Goal: Contribute content

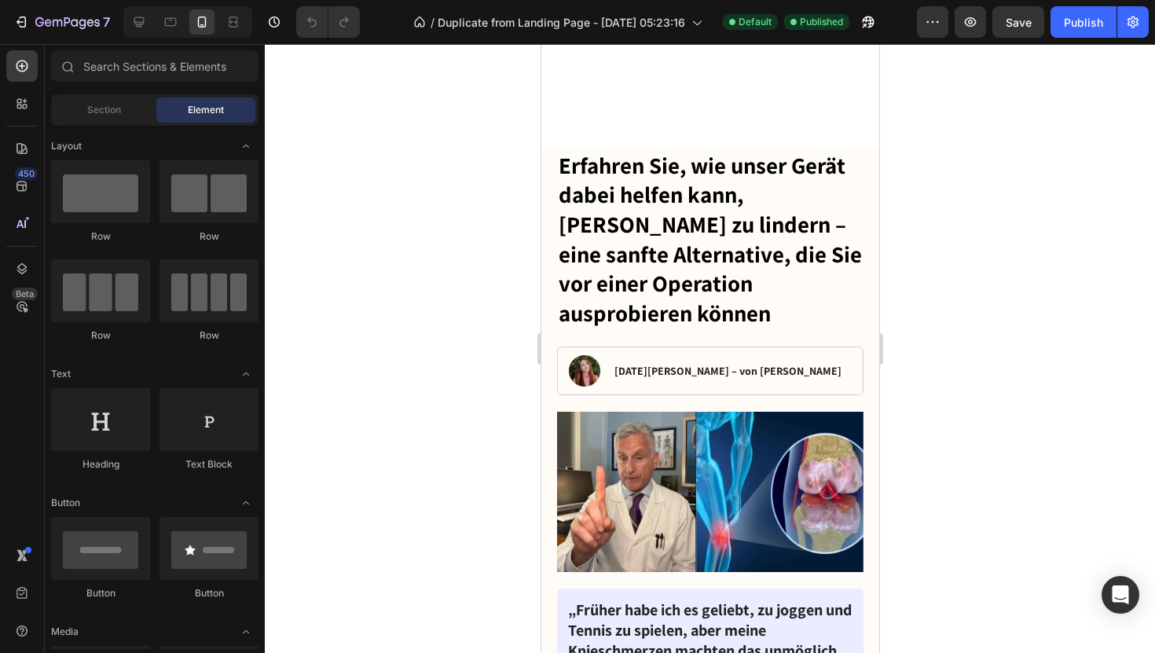
scroll to position [560, 0]
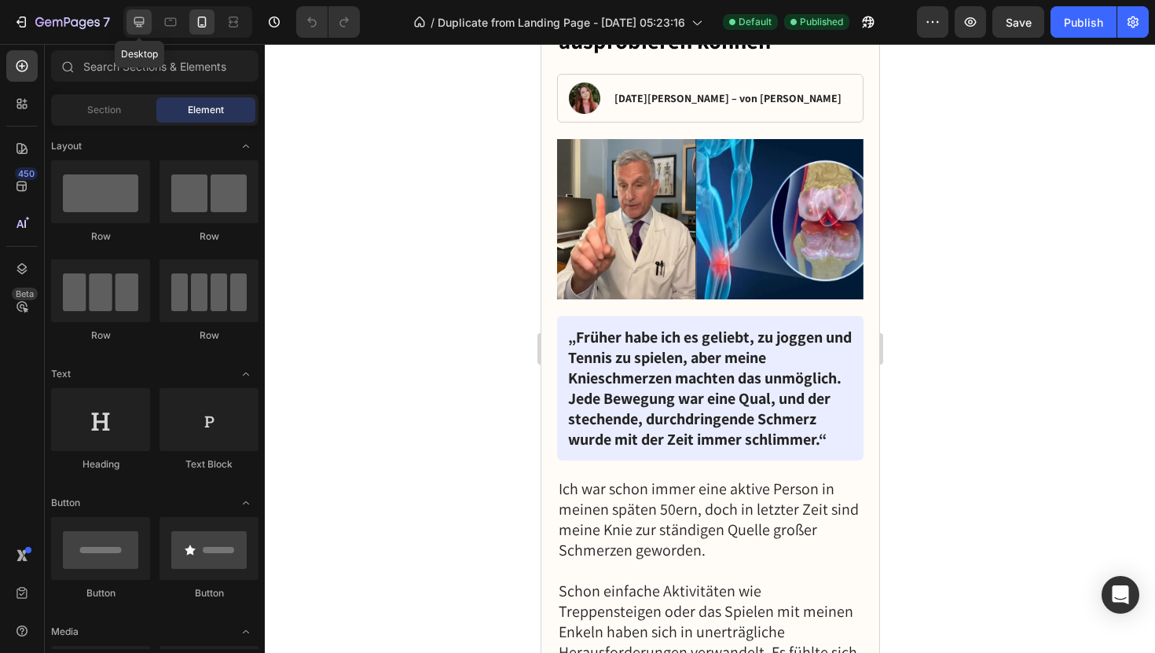
click at [131, 17] on icon at bounding box center [139, 22] width 16 height 16
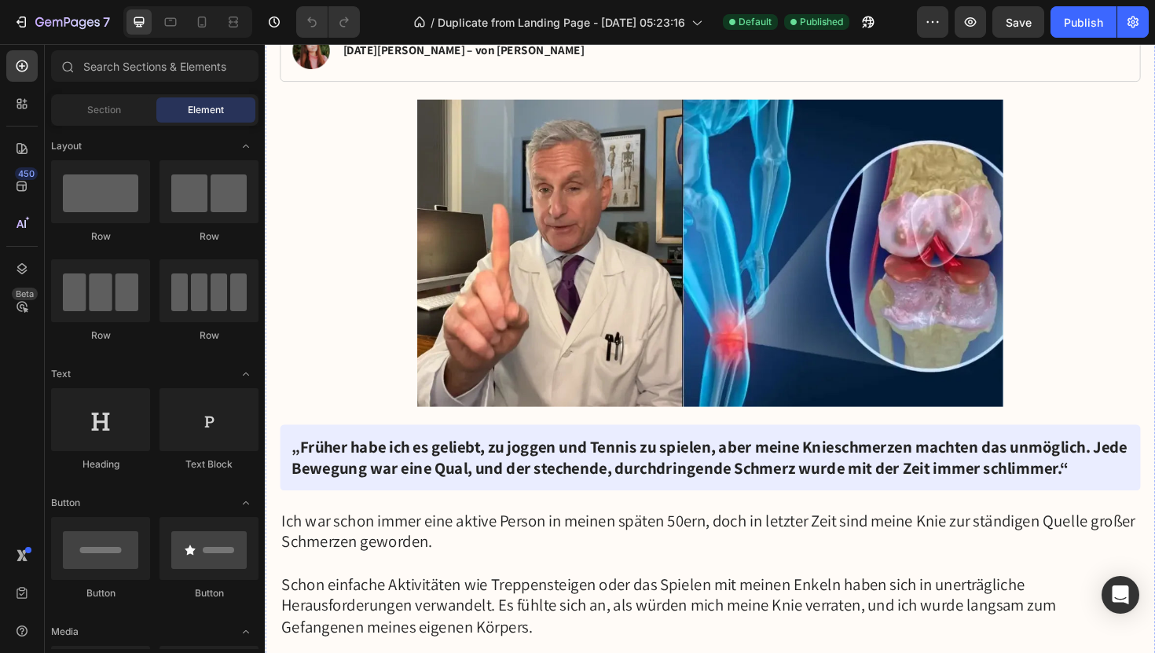
scroll to position [542, 0]
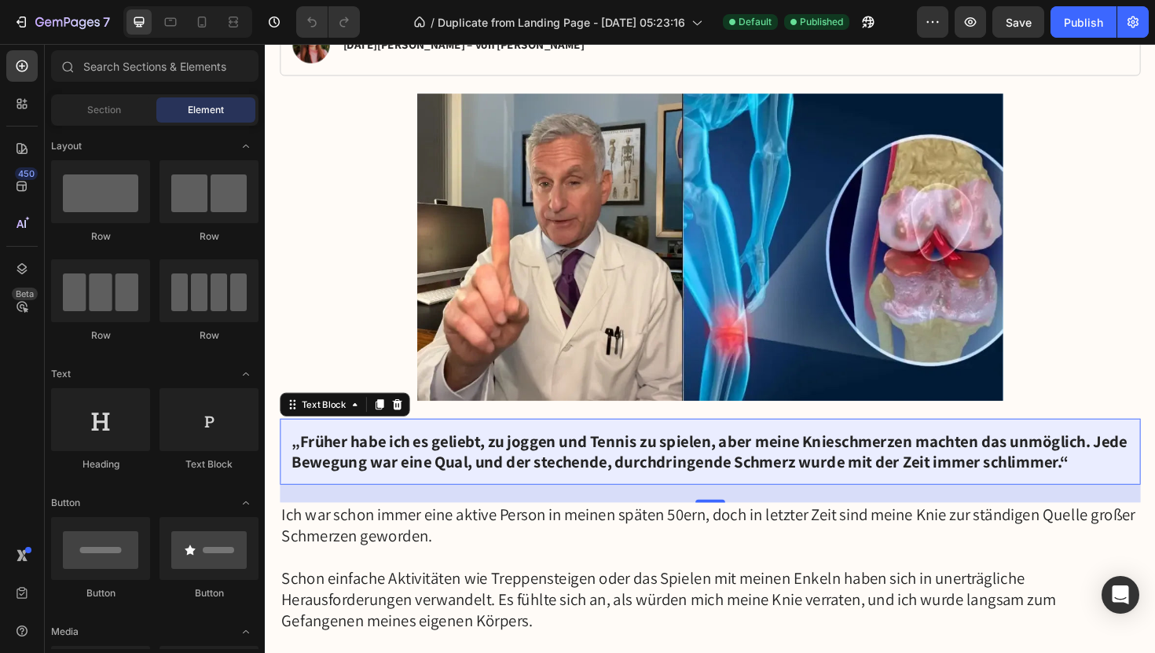
click at [493, 453] on strong "„Früher habe ich es geliebt, zu joggen und Tennis zu spielen, aber meine Kniesc…" at bounding box center [735, 475] width 885 height 45
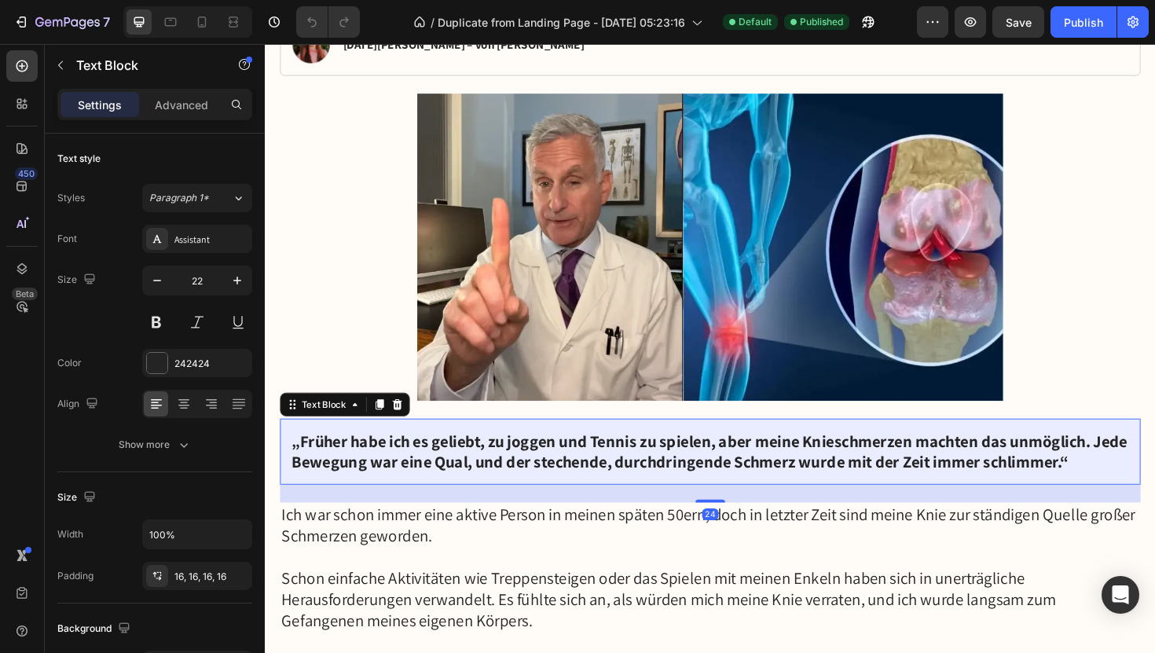
click at [506, 457] on strong "„Früher habe ich es geliebt, zu joggen und Tennis zu spielen, aber meine Kniesc…" at bounding box center [735, 475] width 885 height 45
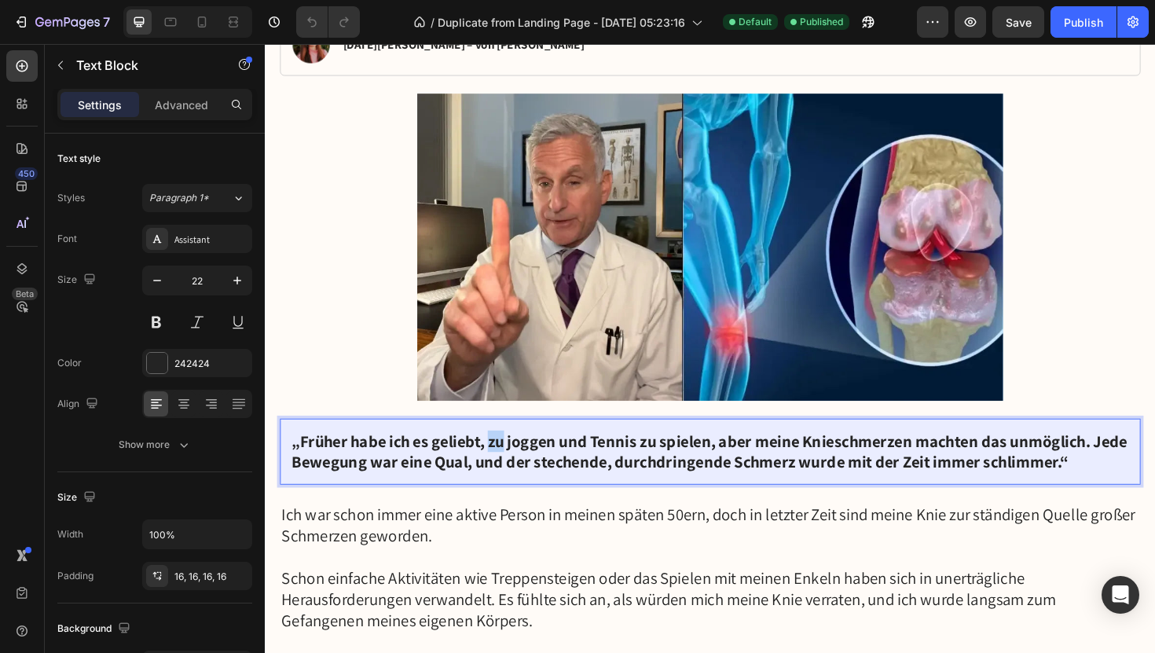
click at [506, 457] on strong "„Früher habe ich es geliebt, zu joggen und Tennis zu spielen, aber meine Kniesc…" at bounding box center [735, 475] width 885 height 45
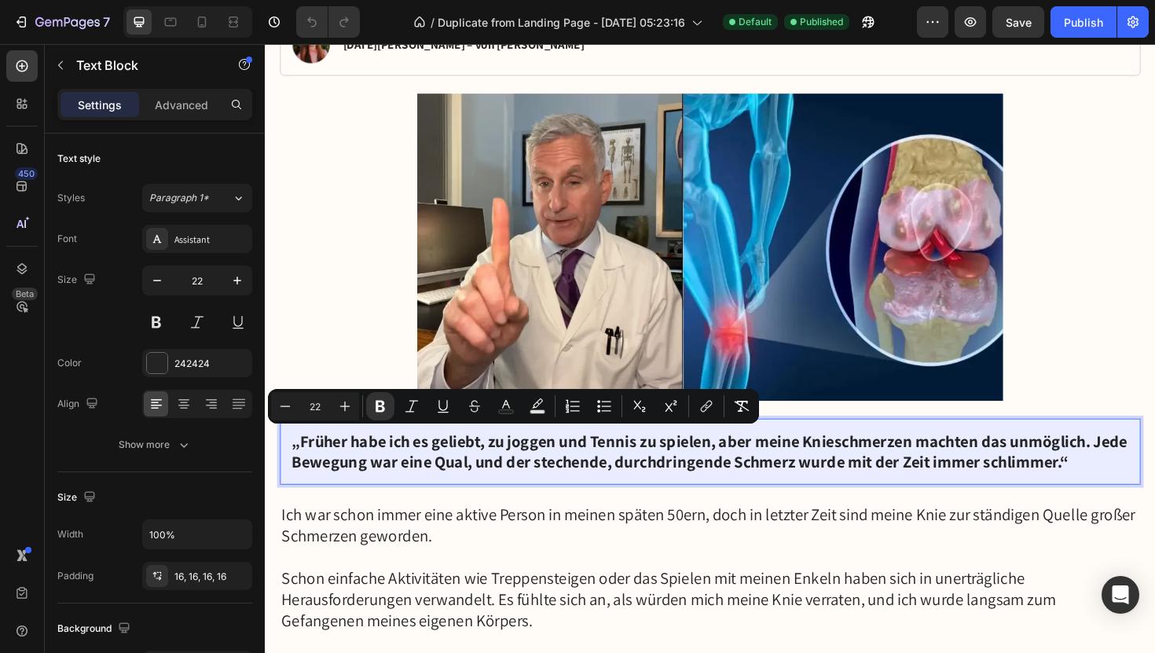
click at [488, 457] on strong "„Früher habe ich es geliebt, zu joggen und Tennis zu spielen, aber meine Kniesc…" at bounding box center [735, 475] width 885 height 45
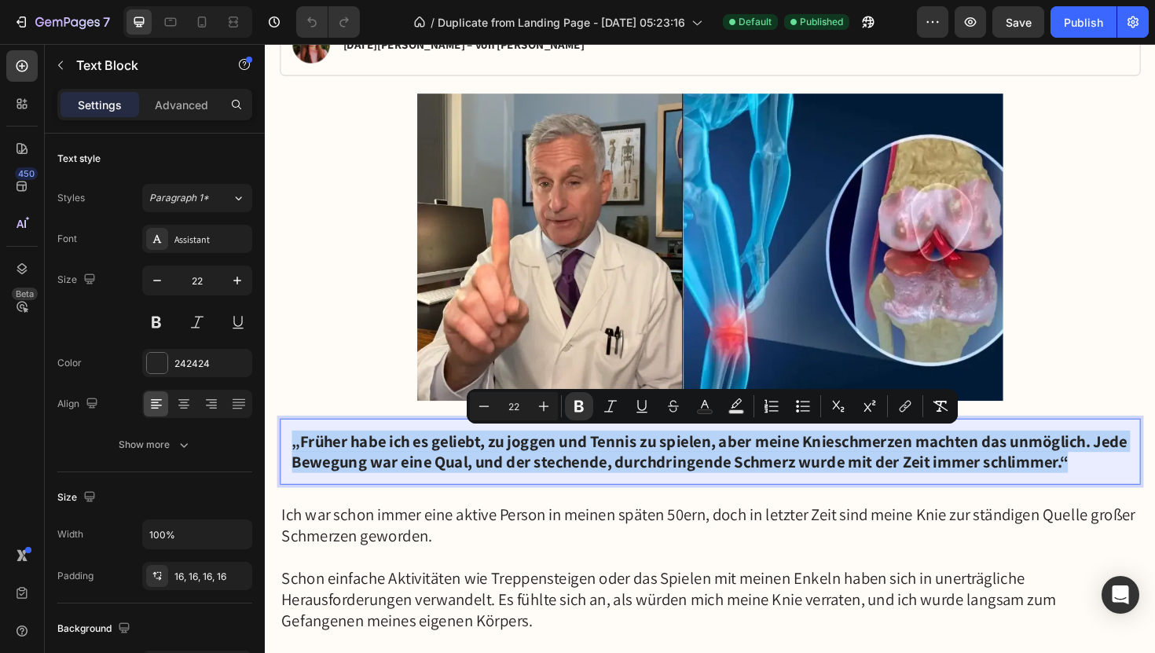
drag, startPoint x: 296, startPoint y: 456, endPoint x: 1143, endPoint y: 501, distance: 847.5
click at [1143, 501] on div "„Früher habe ich es geliebt, zu joggen und Tennis zu spielen, aber meine Kniesc…" at bounding box center [737, 476] width 912 height 70
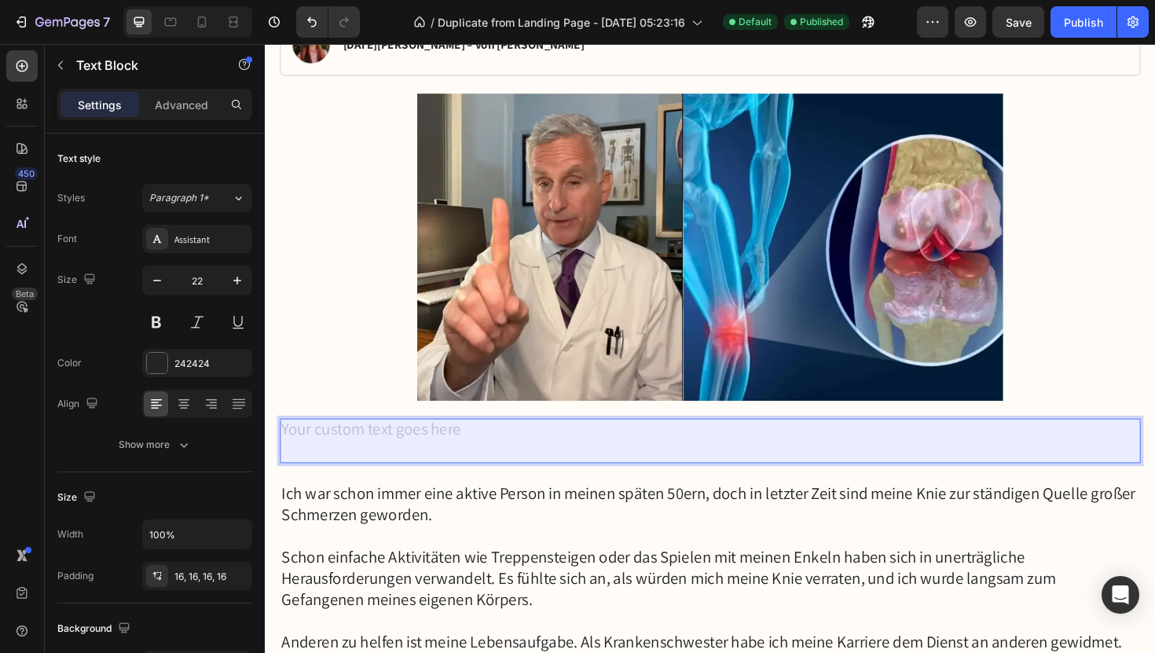
click at [356, 462] on div "Rich Text Editor. Editing area: main" at bounding box center [737, 465] width 912 height 48
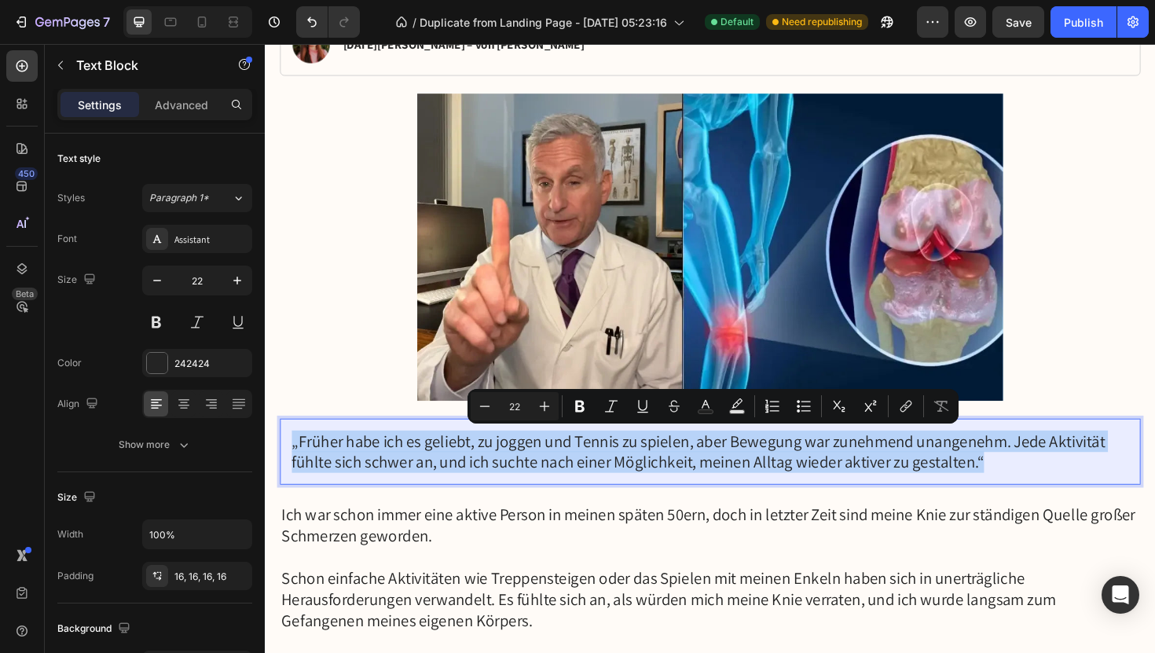
drag, startPoint x: 291, startPoint y: 455, endPoint x: 1172, endPoint y: 509, distance: 882.6
click at [1154, 509] on div "„Früher habe ich es geliebt, zu joggen und Tennis zu spielen, aber Bewegung war…" at bounding box center [737, 476] width 912 height 70
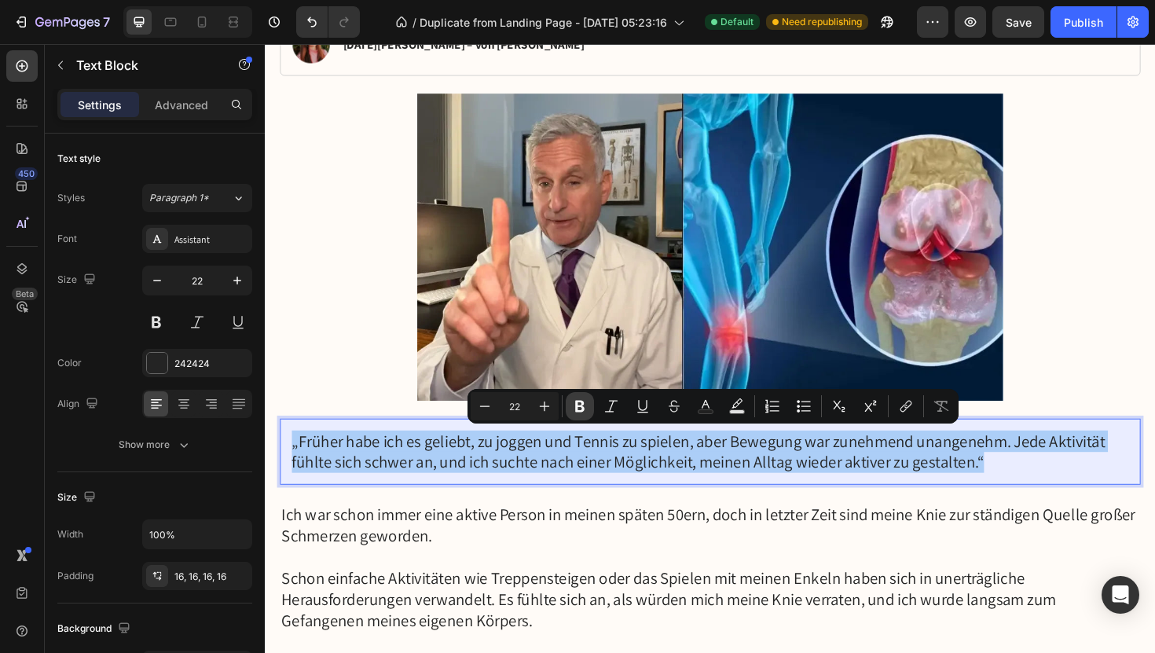
click at [570, 414] on button "Bold" at bounding box center [580, 406] width 28 height 28
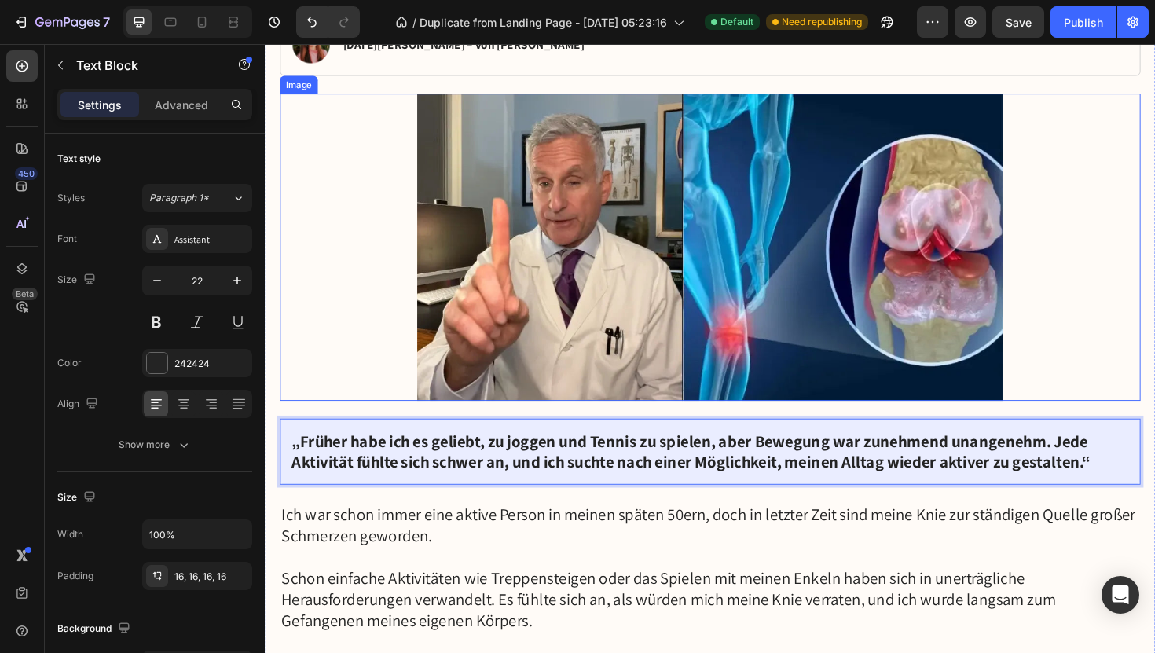
click at [1154, 151] on div at bounding box center [737, 259] width 912 height 325
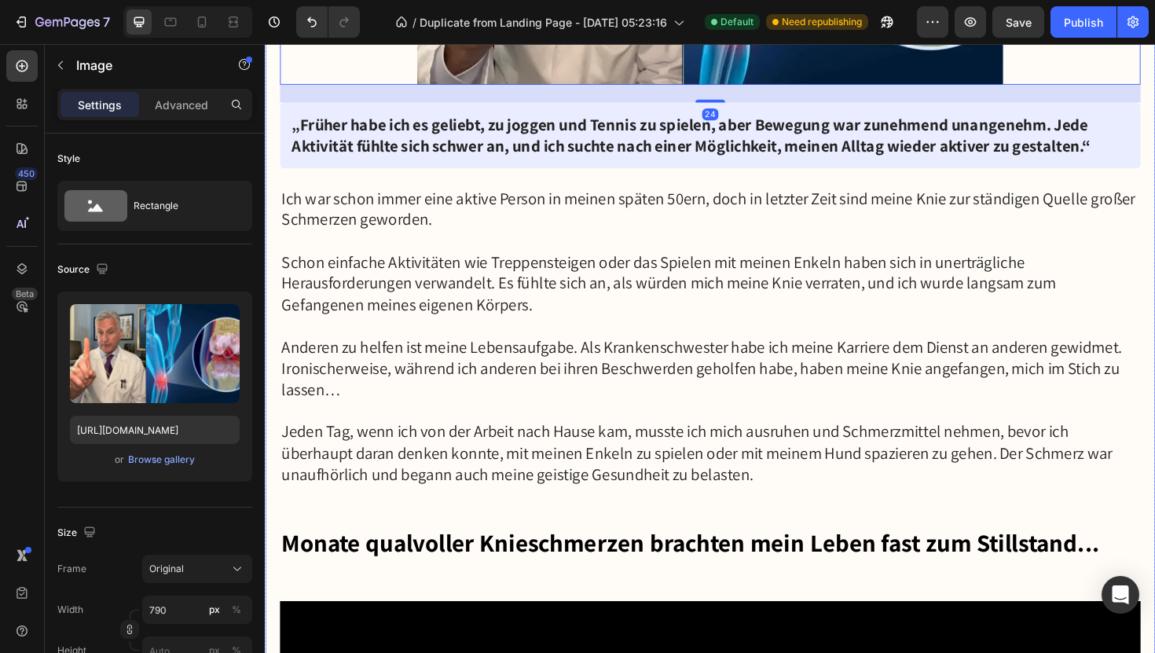
scroll to position [915, 0]
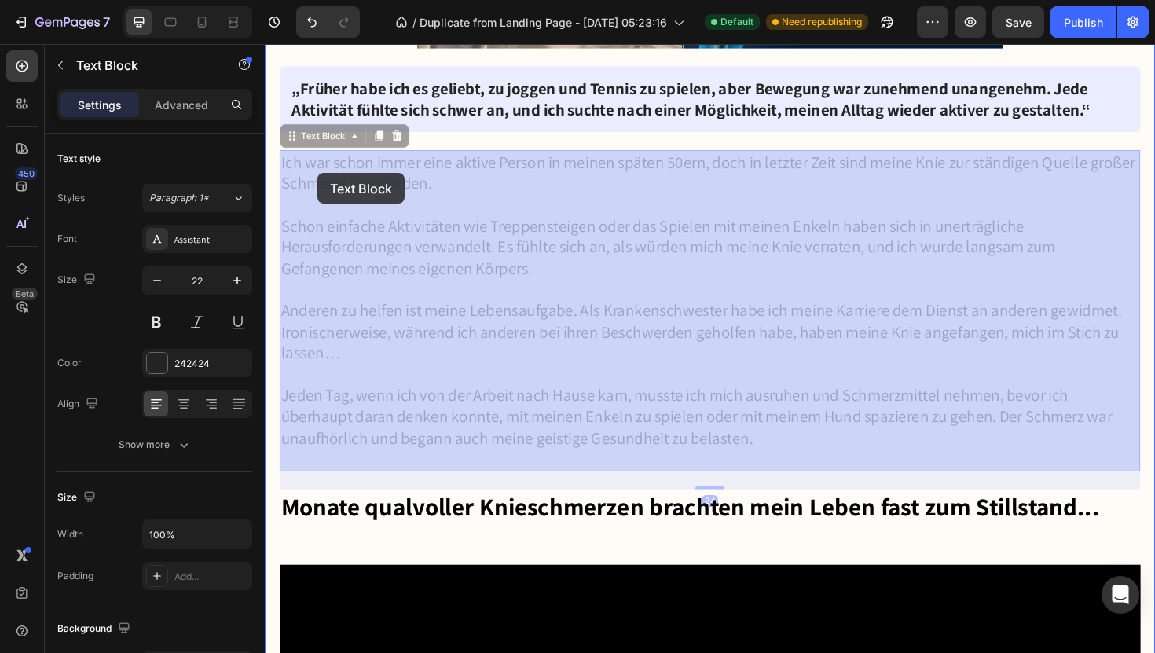
drag, startPoint x: 286, startPoint y: 162, endPoint x: 301, endPoint y: 171, distance: 17.3
drag, startPoint x: 286, startPoint y: 162, endPoint x: 563, endPoint y: 297, distance: 307.9
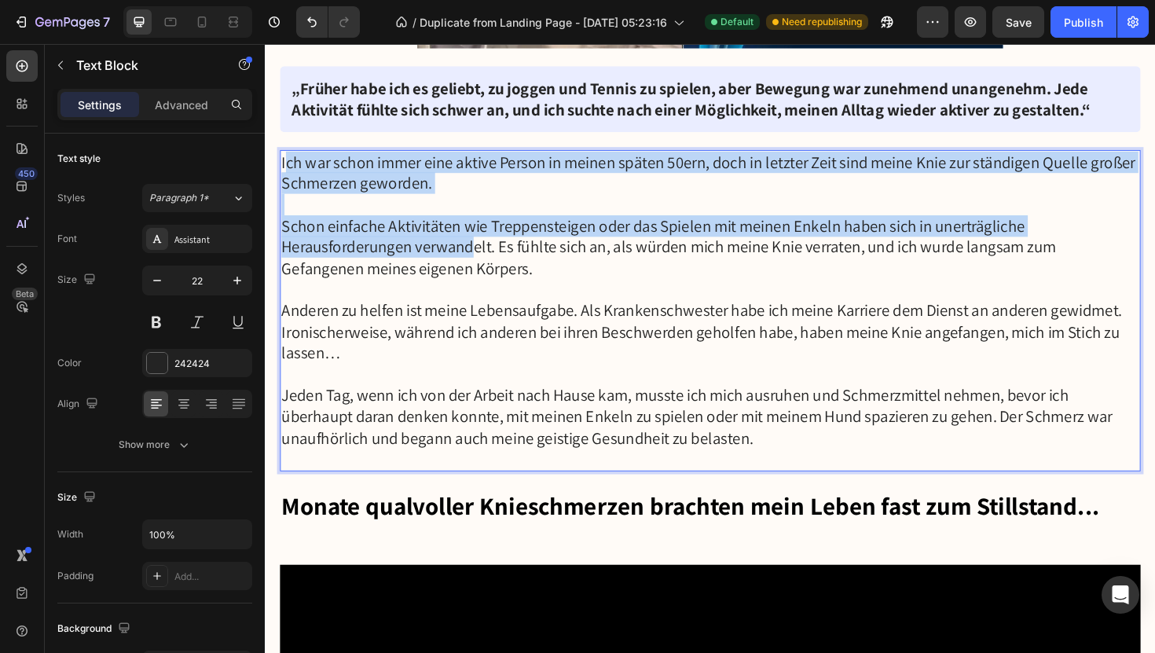
drag, startPoint x: 287, startPoint y: 161, endPoint x: 481, endPoint y: 262, distance: 219.0
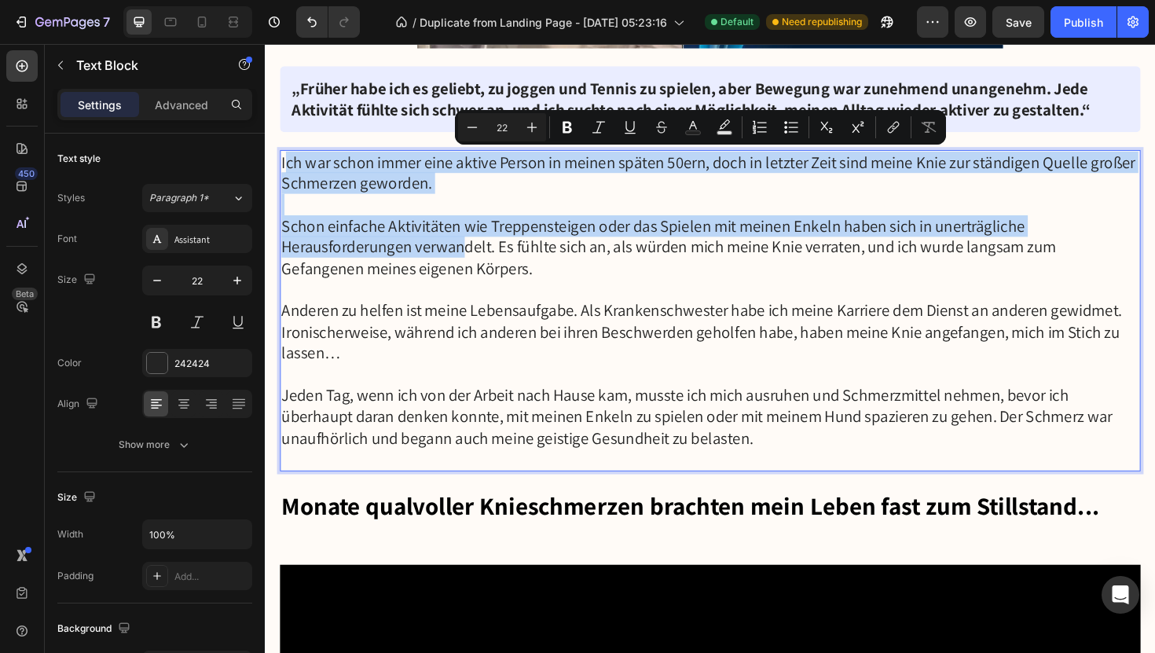
click at [481, 262] on p "Schon einfache Aktivitäten wie Treppensteigen oder das Spielen mit meinen Enkel…" at bounding box center [736, 248] width 908 height 90
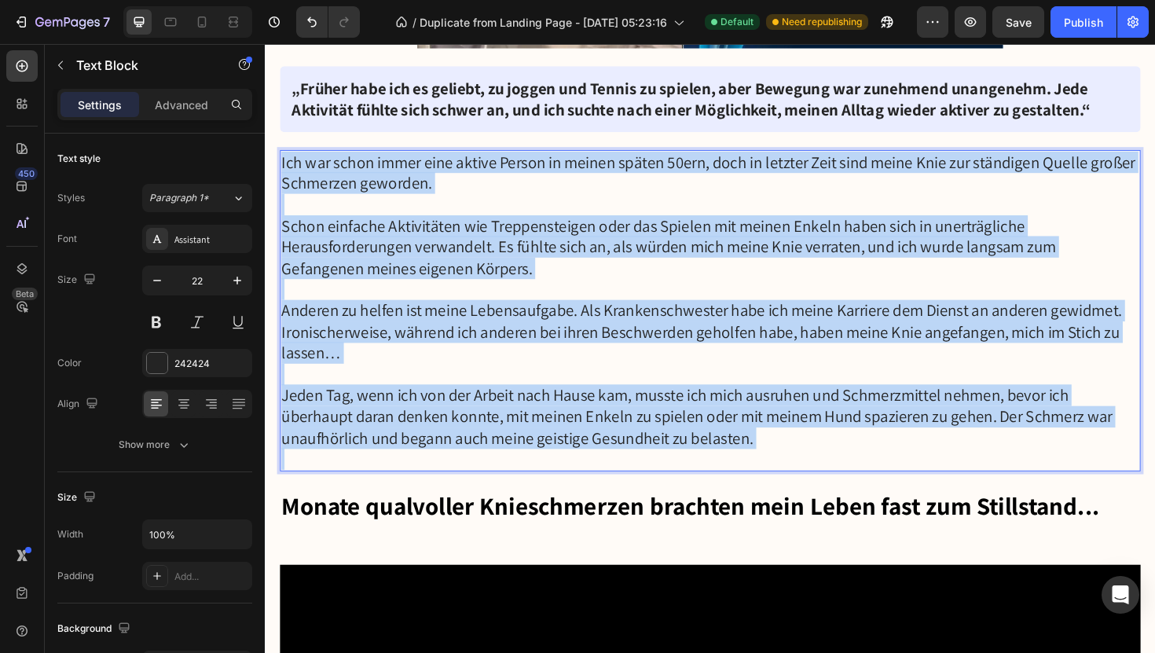
drag, startPoint x: 284, startPoint y: 162, endPoint x: 841, endPoint y: 480, distance: 641.6
click at [841, 480] on div "Ich war schon immer eine aktive Person in meinen späten 50ern, doch in letzter …" at bounding box center [737, 326] width 912 height 340
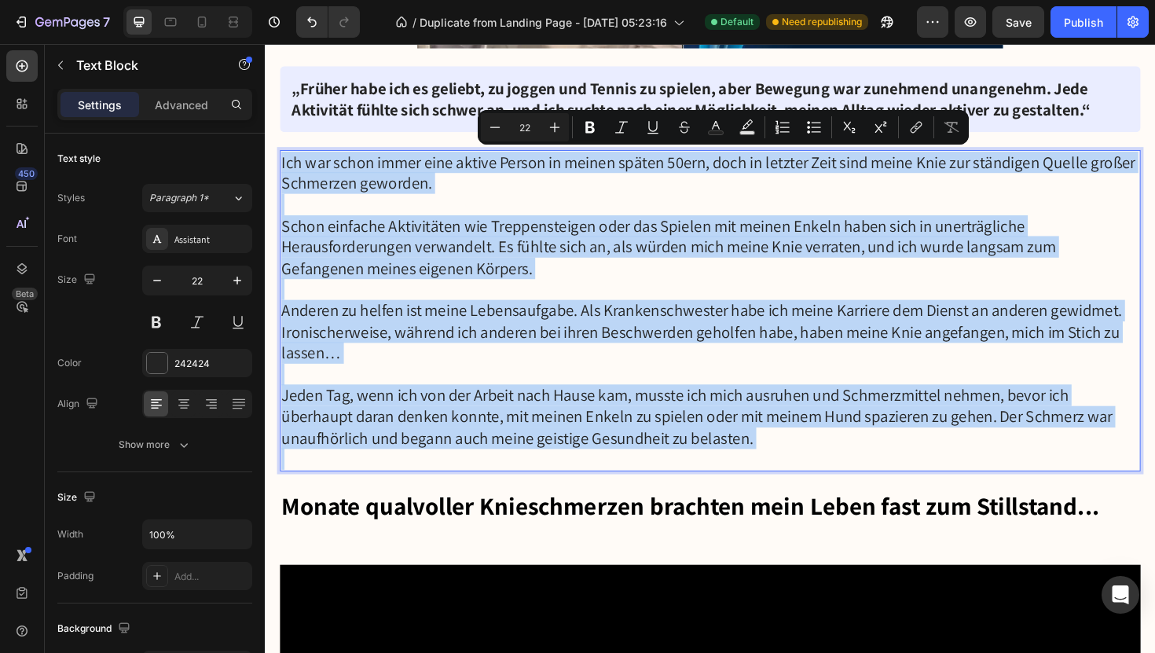
copy div "Ich war schon immer eine aktive Person in meinen späten 50ern, doch in letzter …"
click at [799, 462] on p "Jeden Tag, wenn ich von der Arbeit nach Hause kam, musste ich mich ausruhen und…" at bounding box center [736, 439] width 908 height 68
drag, startPoint x: 778, startPoint y: 457, endPoint x: 344, endPoint y: 149, distance: 532.5
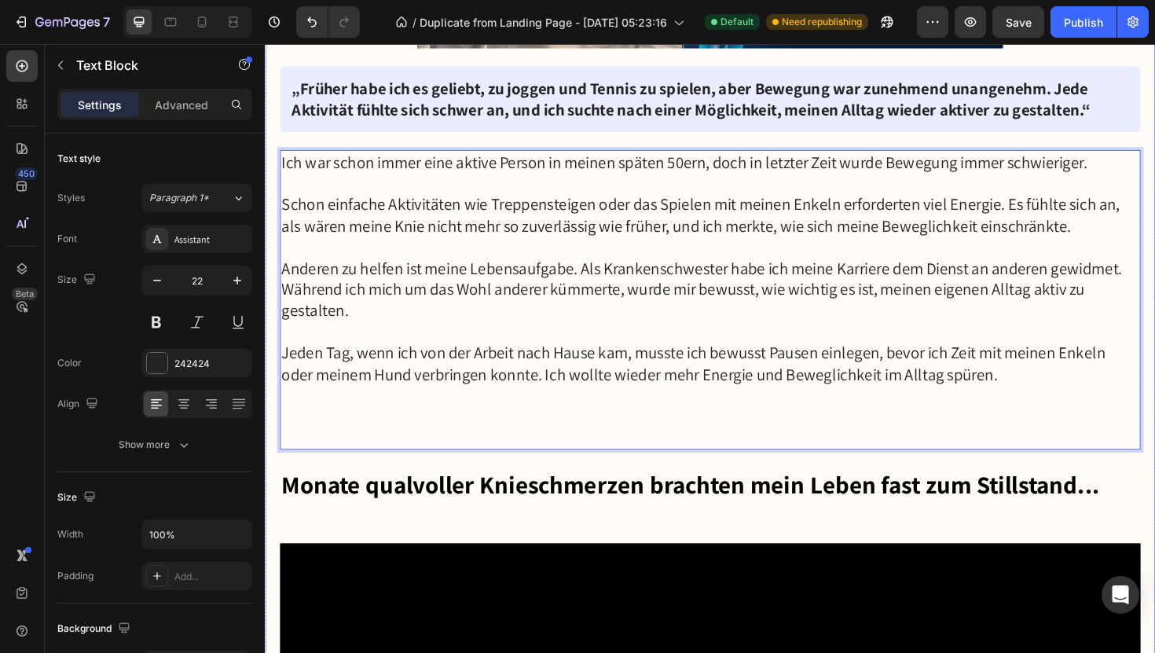
click at [543, 493] on h3 "Monate qualvoller Knieschmerzen brachten mein Leben fast zum Stillstand..." at bounding box center [737, 528] width 912 height 71
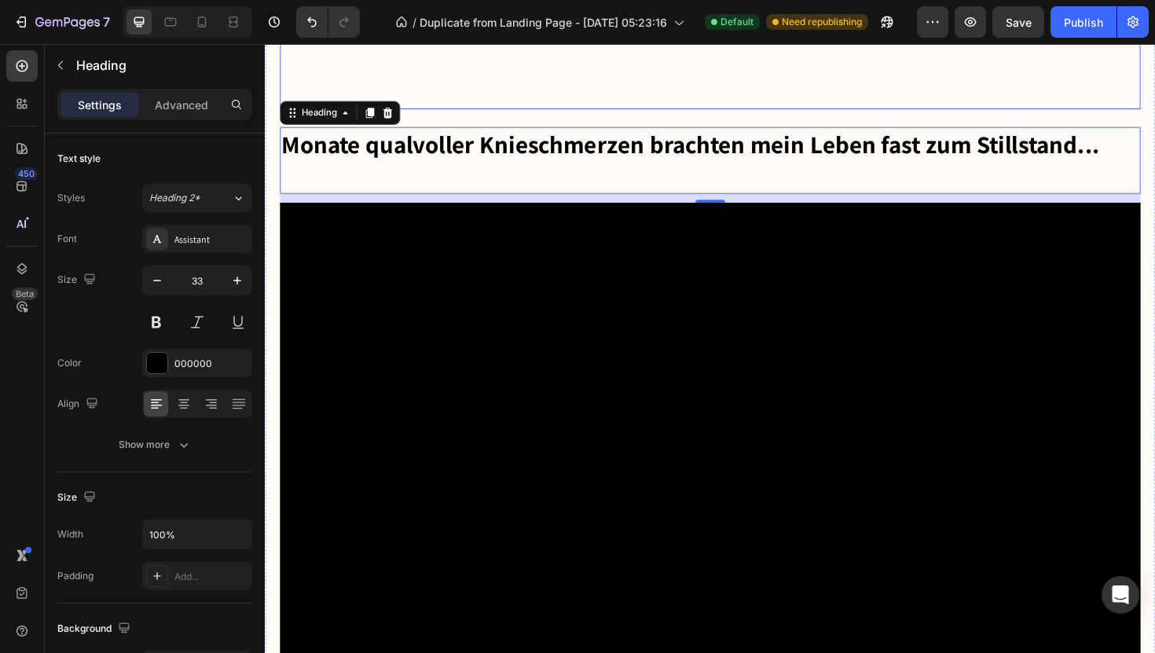
scroll to position [1279, 0]
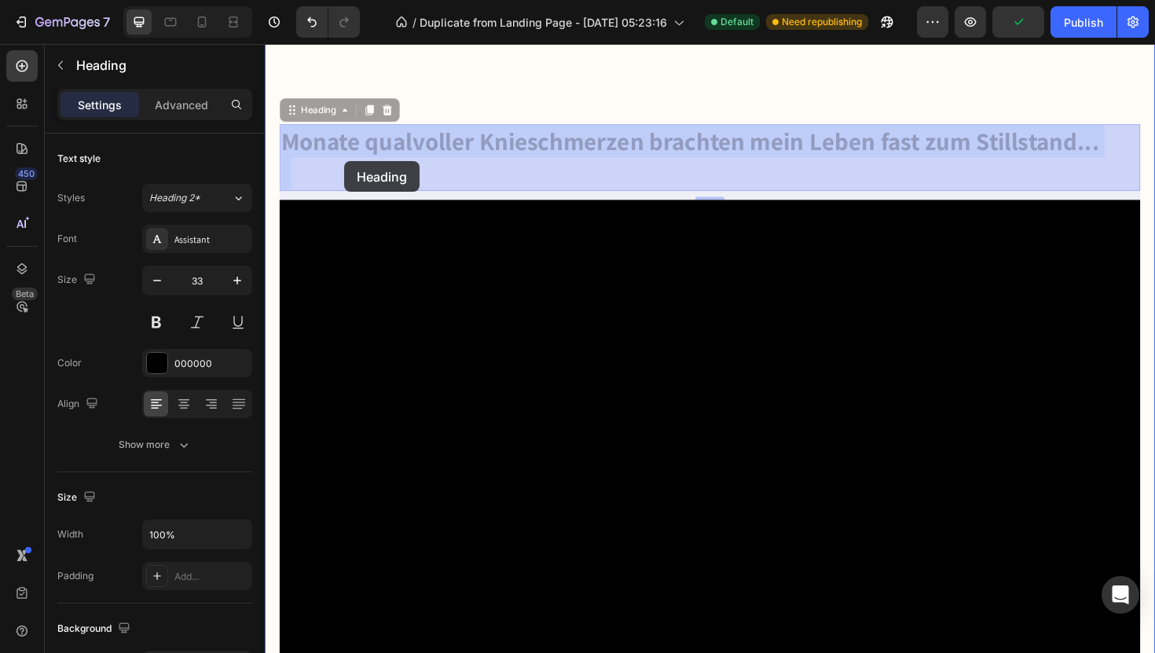
drag, startPoint x: 1147, startPoint y: 146, endPoint x: 349, endPoint y: 167, distance: 798.7
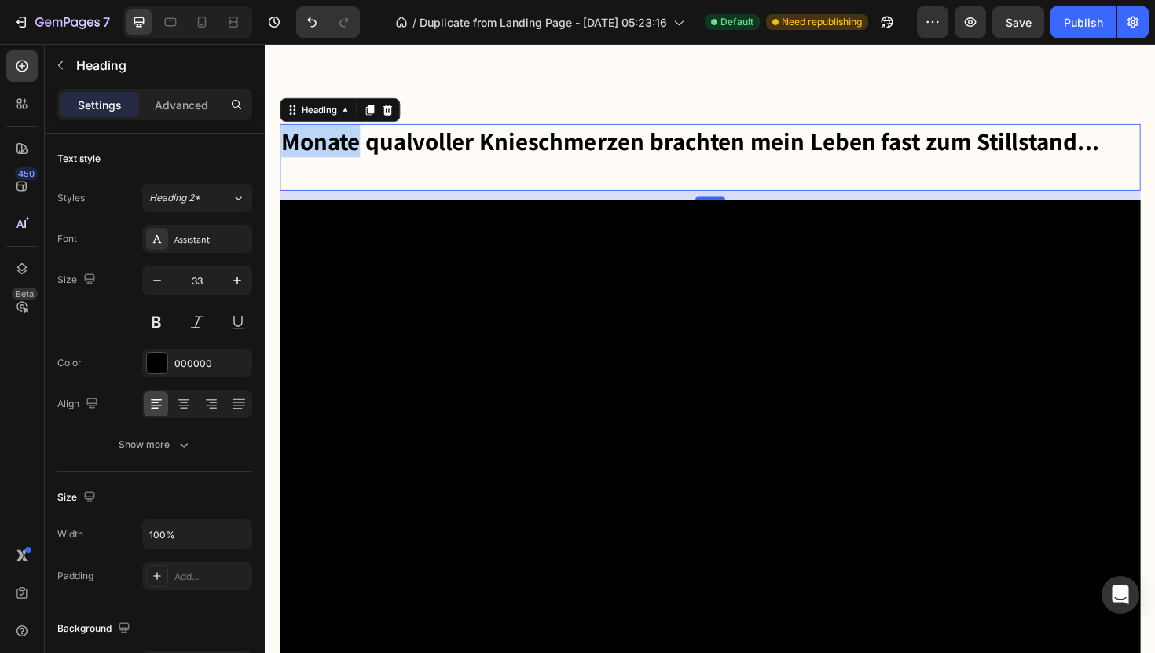
click at [292, 144] on p "Monate qualvoller Knieschmerzen brachten mein Leben fast zum Stillstand..." at bounding box center [736, 164] width 908 height 68
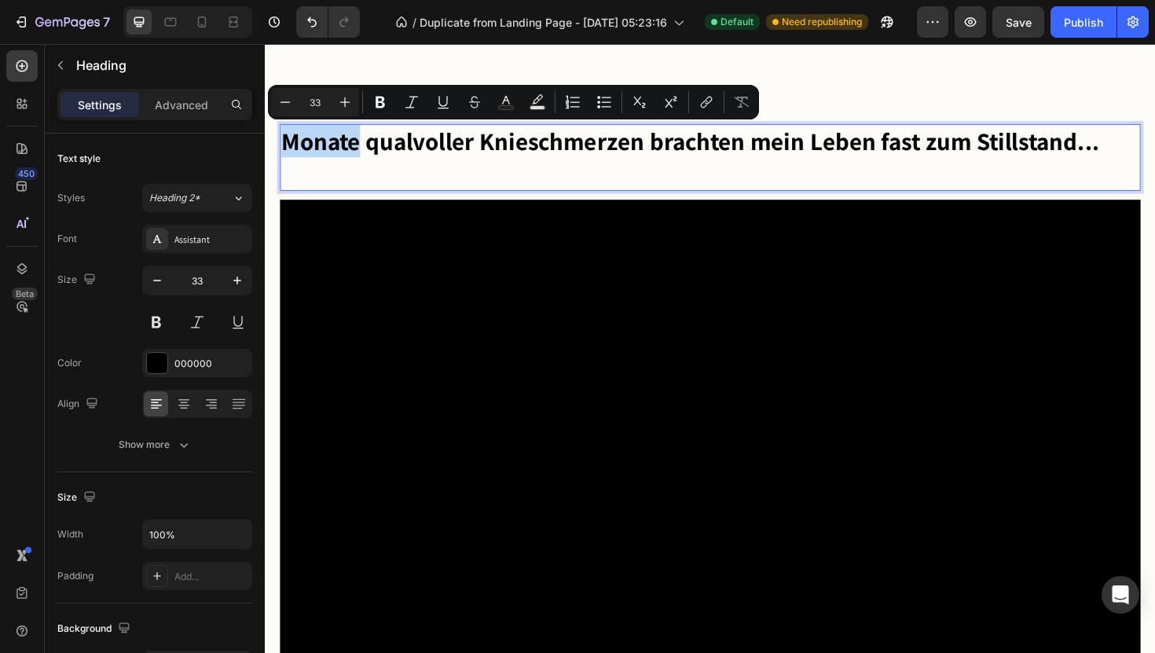
click at [348, 149] on p "Monate qualvoller Knieschmerzen brachten mein Leben fast zum Stillstand..." at bounding box center [736, 164] width 908 height 68
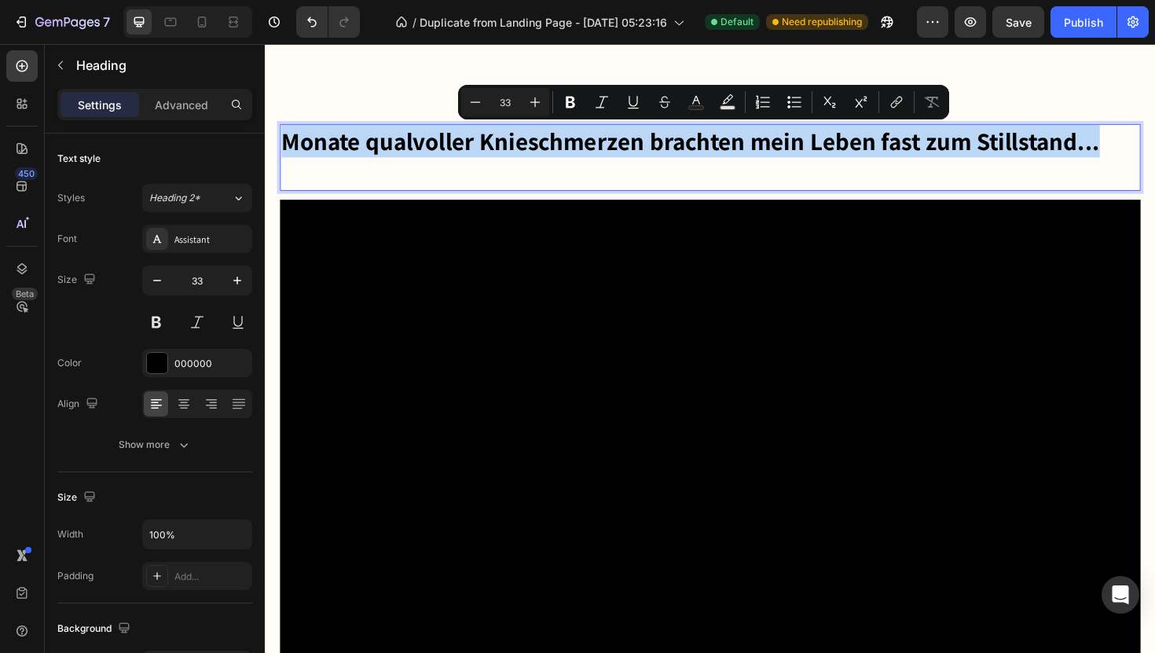
drag, startPoint x: 287, startPoint y: 142, endPoint x: 1169, endPoint y: 153, distance: 881.8
click at [1154, 153] on p "Monate qualvoller Knieschmerzen brachten mein Leben fast zum Stillstand..." at bounding box center [736, 164] width 908 height 68
copy p "Monate qualvoller Knieschmerzen brachten mein Leben fast zum Stillstand..."
click at [1148, 145] on p "Monate qualvoller Knieschmerzen brachten mein Leben fast zum Stillstand..." at bounding box center [736, 164] width 908 height 68
drag, startPoint x: 1148, startPoint y: 145, endPoint x: 316, endPoint y: 144, distance: 832.2
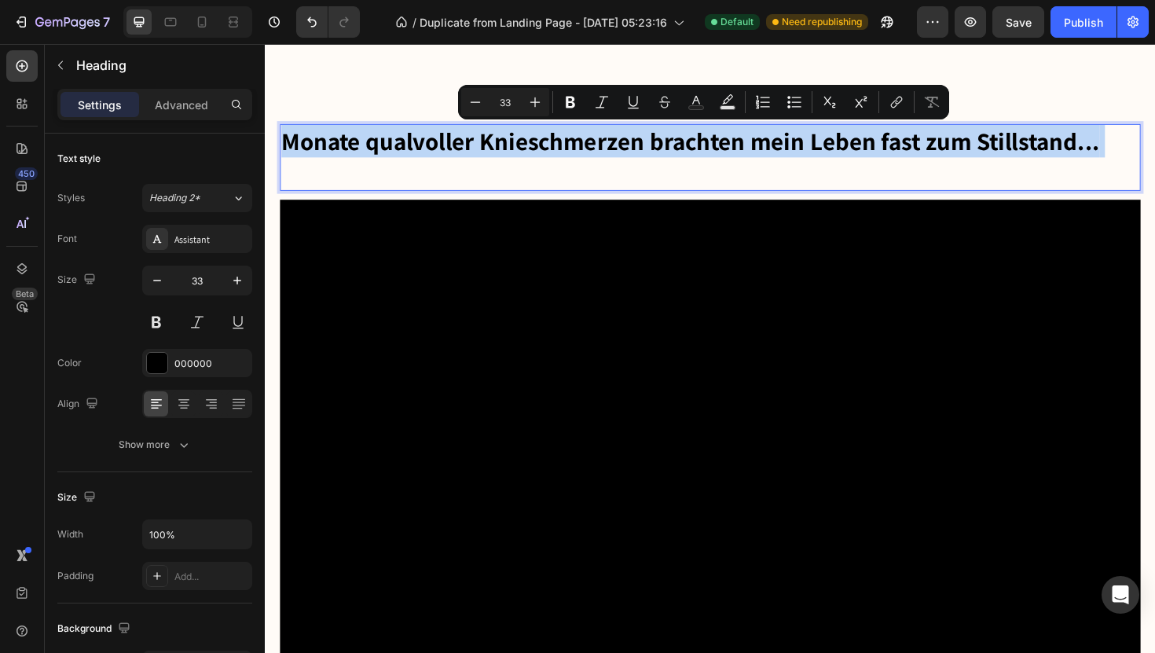
click at [316, 144] on p "Monate qualvoller Knieschmerzen brachten mein Leben fast zum Stillstand..." at bounding box center [736, 164] width 908 height 68
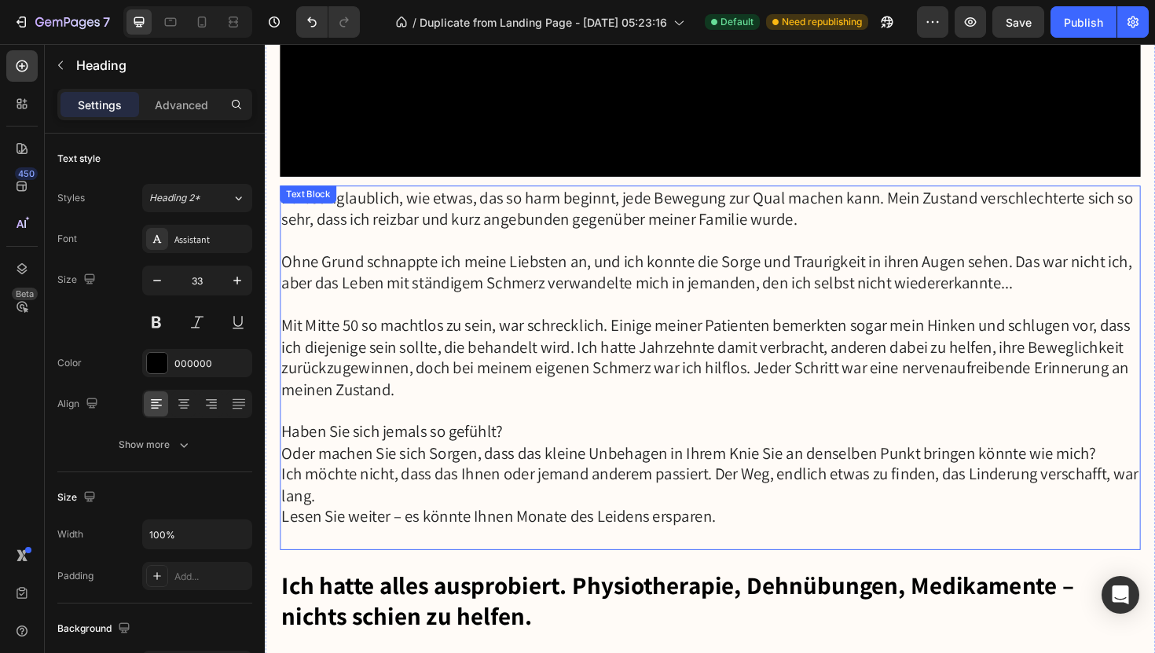
scroll to position [1814, 0]
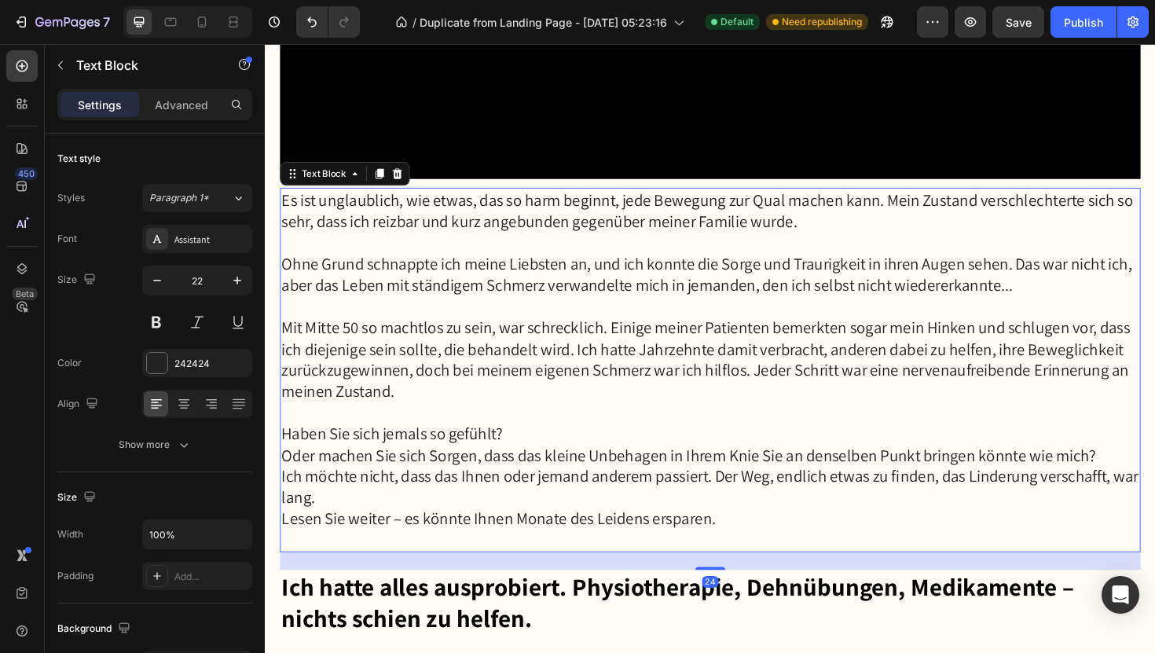
click at [358, 204] on p "Es ist unglaublich, wie etwas, das so harm beginnt, jede Bewegung zur Qual mach…" at bounding box center [736, 220] width 908 height 45
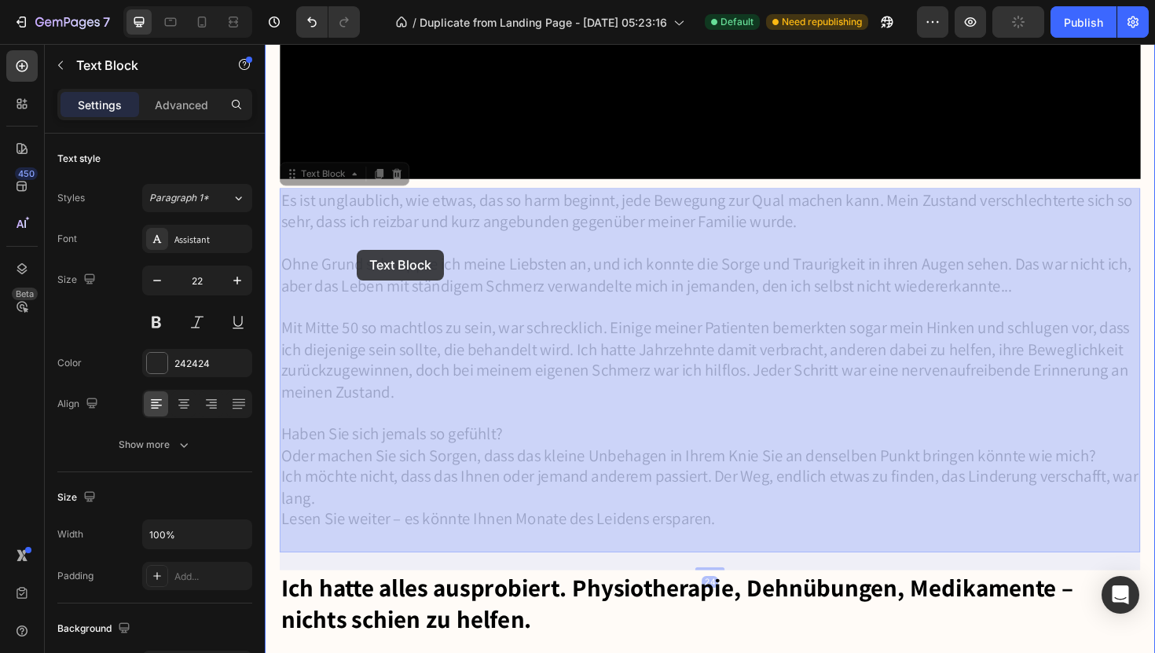
drag, startPoint x: 288, startPoint y: 204, endPoint x: 361, endPoint y: 260, distance: 91.9
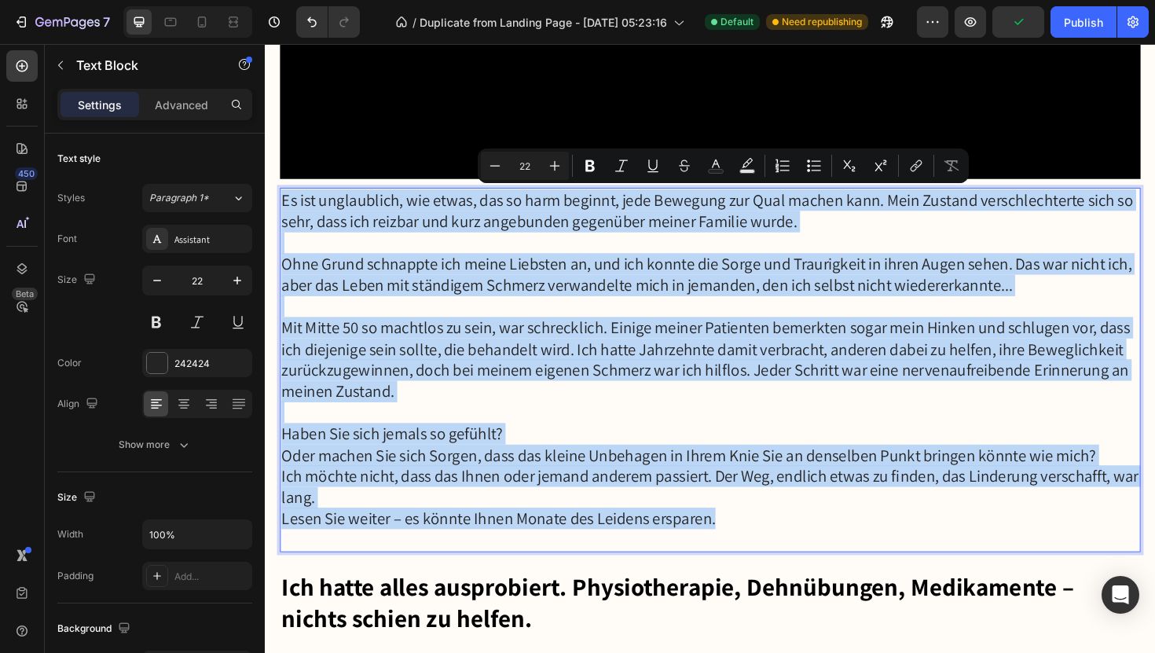
drag, startPoint x: 284, startPoint y: 204, endPoint x: 757, endPoint y: 543, distance: 581.6
click at [901, 382] on p "Mit Mitte 50 so machtlos zu sein, war schrecklich. Einige meiner Patienten beme…" at bounding box center [736, 378] width 908 height 90
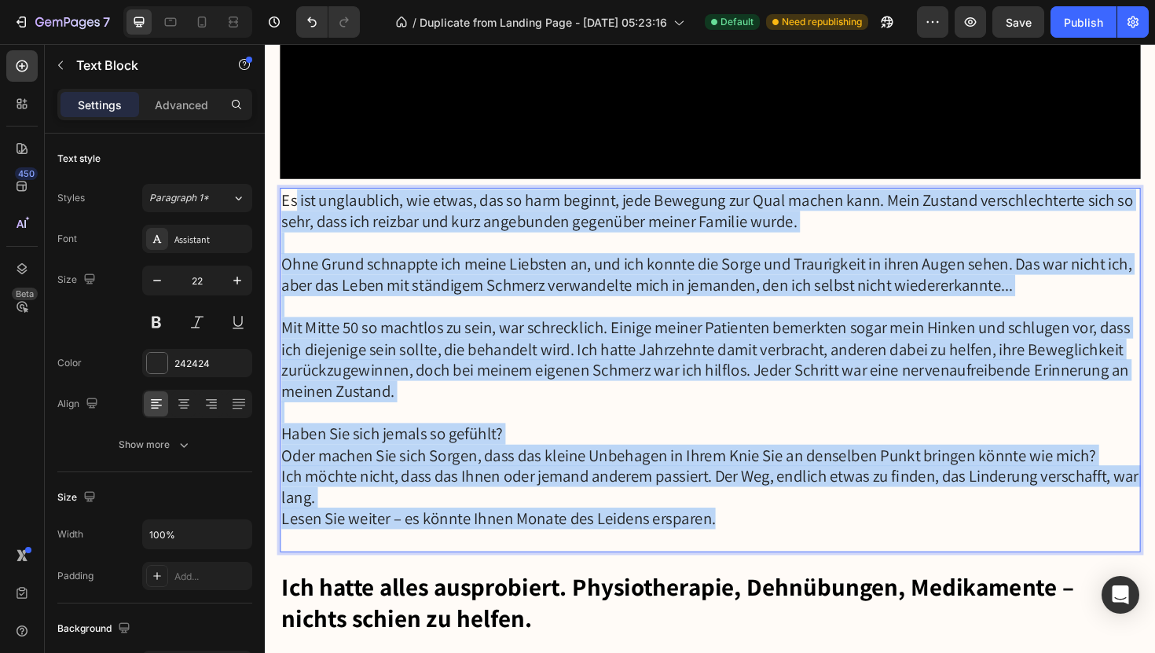
drag, startPoint x: 755, startPoint y: 556, endPoint x: 299, endPoint y: 203, distance: 577.5
click at [299, 203] on div "Es ist unglaublich, wie etwas, das so harm beginnt, jede Bewegung zur Qual mach…" at bounding box center [737, 388] width 912 height 385
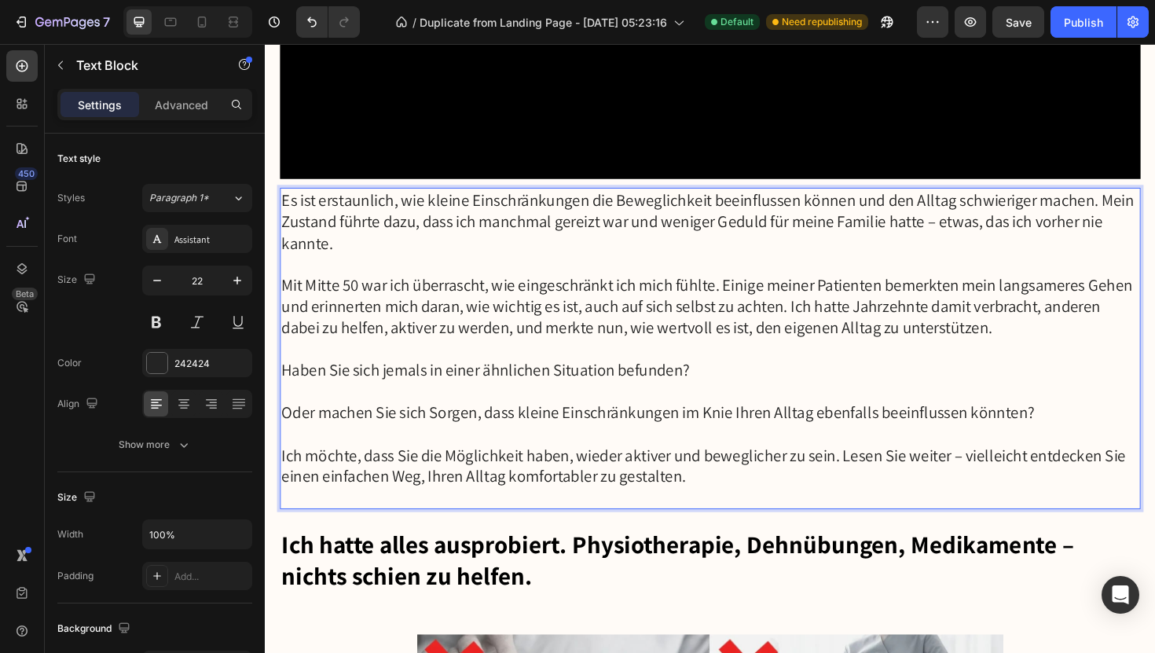
click at [898, 391] on p "Haben Sie sich jemals in einer ähnlichen Situation befunden?" at bounding box center [736, 389] width 908 height 23
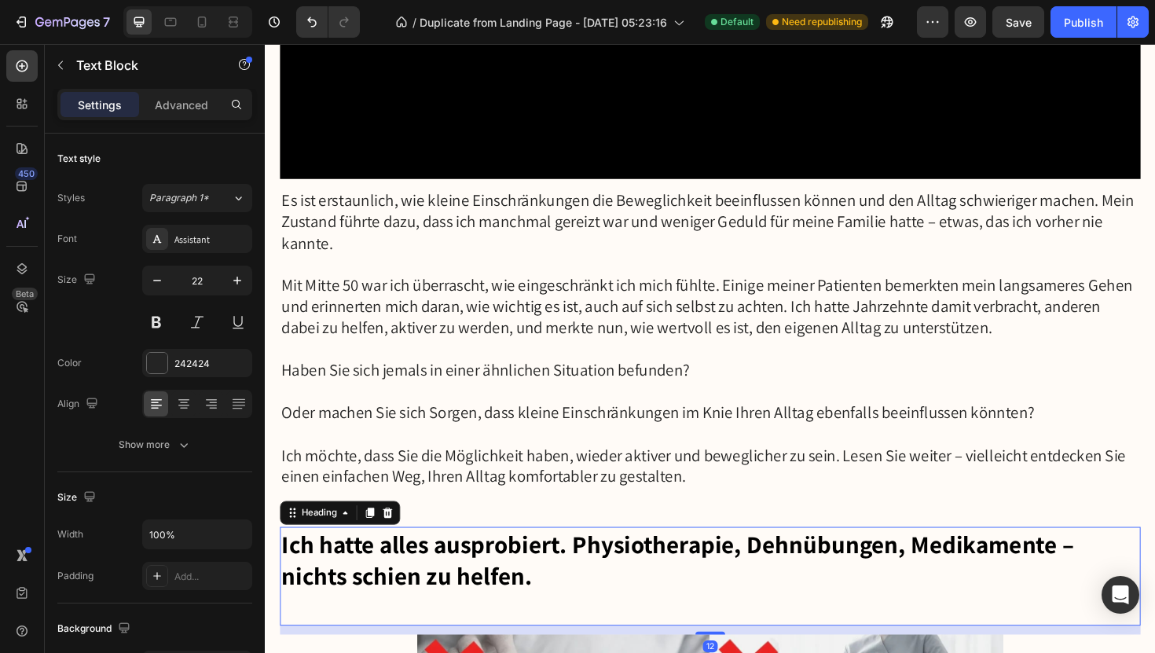
click at [633, 562] on h3 "Ich hatte alles ausprobiert. Physiotherapie, Dehnübungen, Medikamente – nichts …" at bounding box center [737, 608] width 912 height 105
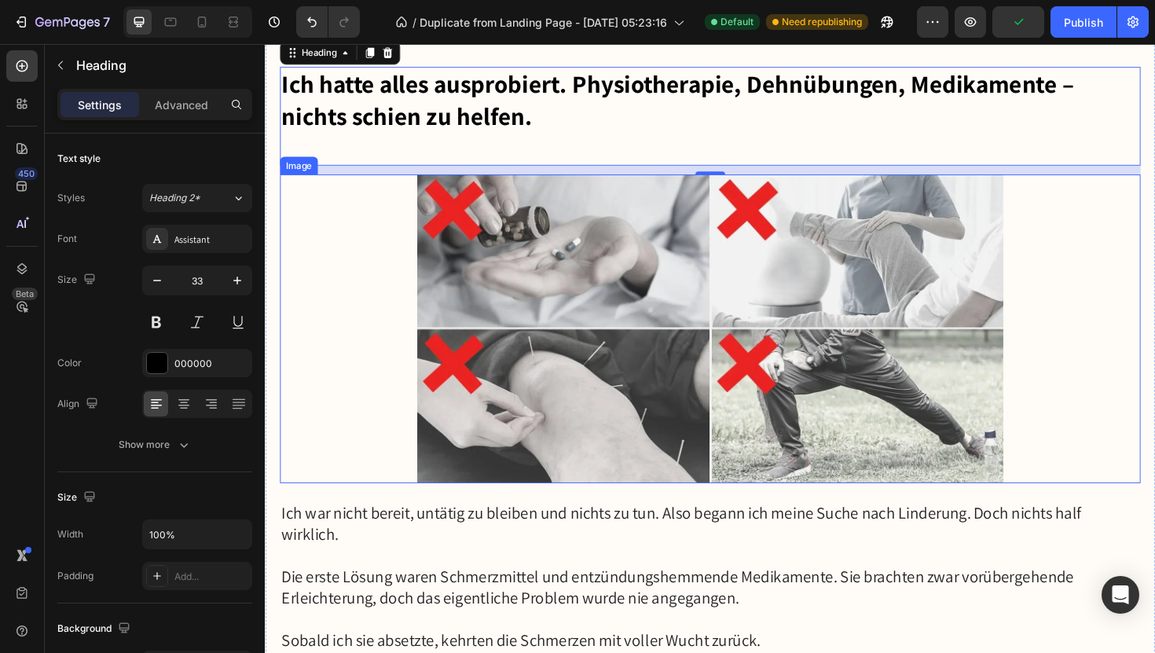
scroll to position [2261, 0]
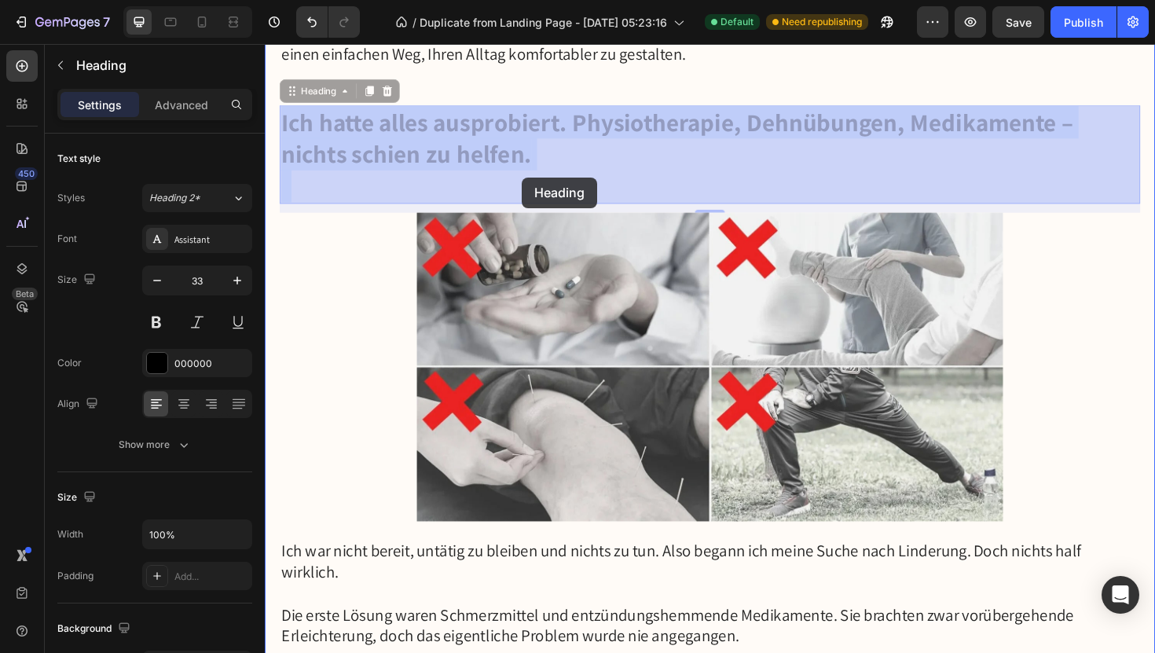
drag, startPoint x: 285, startPoint y: 118, endPoint x: 537, endPoint y: 185, distance: 260.4
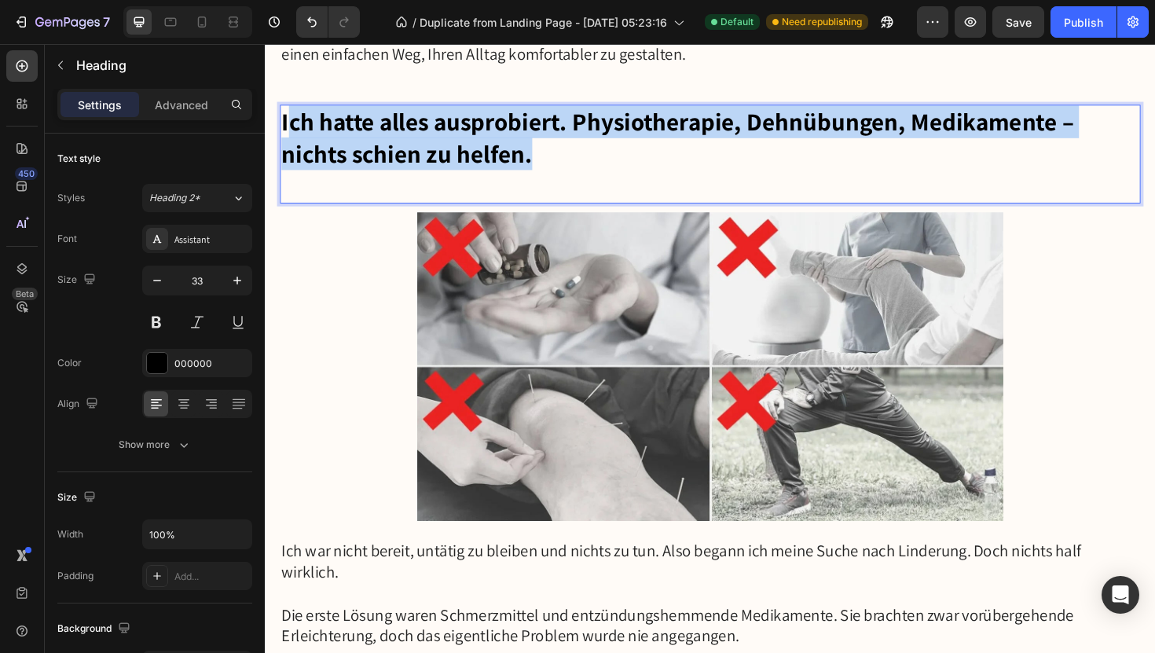
drag, startPoint x: 547, startPoint y: 173, endPoint x: 287, endPoint y: 116, distance: 266.4
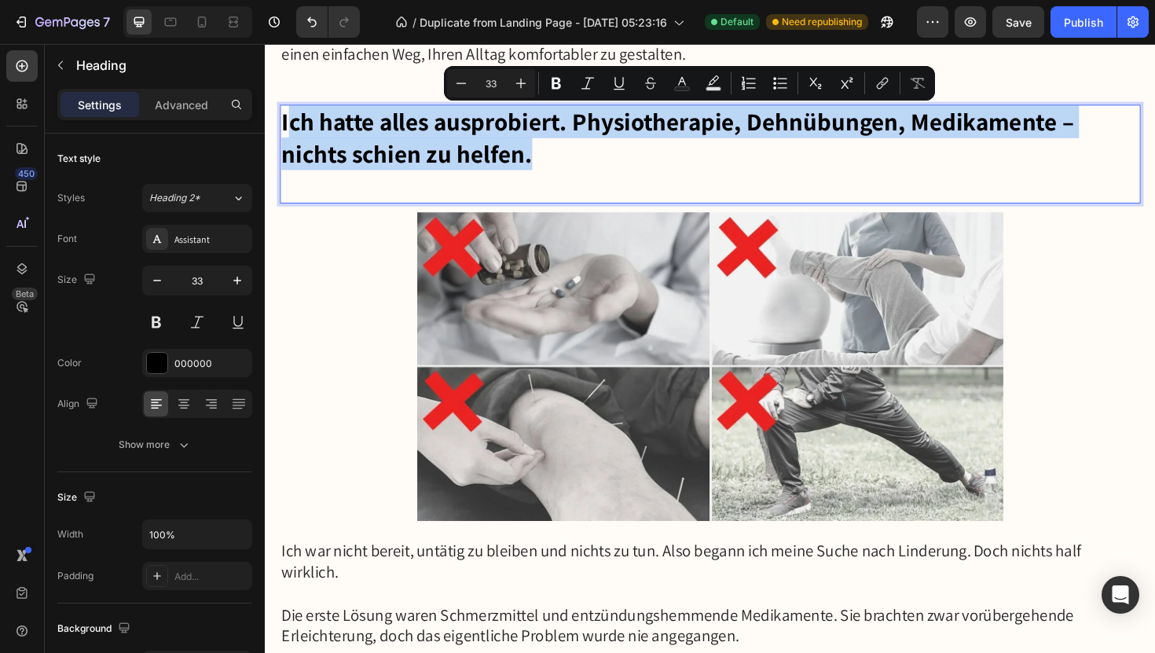
click at [287, 116] on p "Ich hatte alles ausprobiert. Physiotherapie, Dehnübungen, Medikamente – nichts …" at bounding box center [736, 160] width 908 height 101
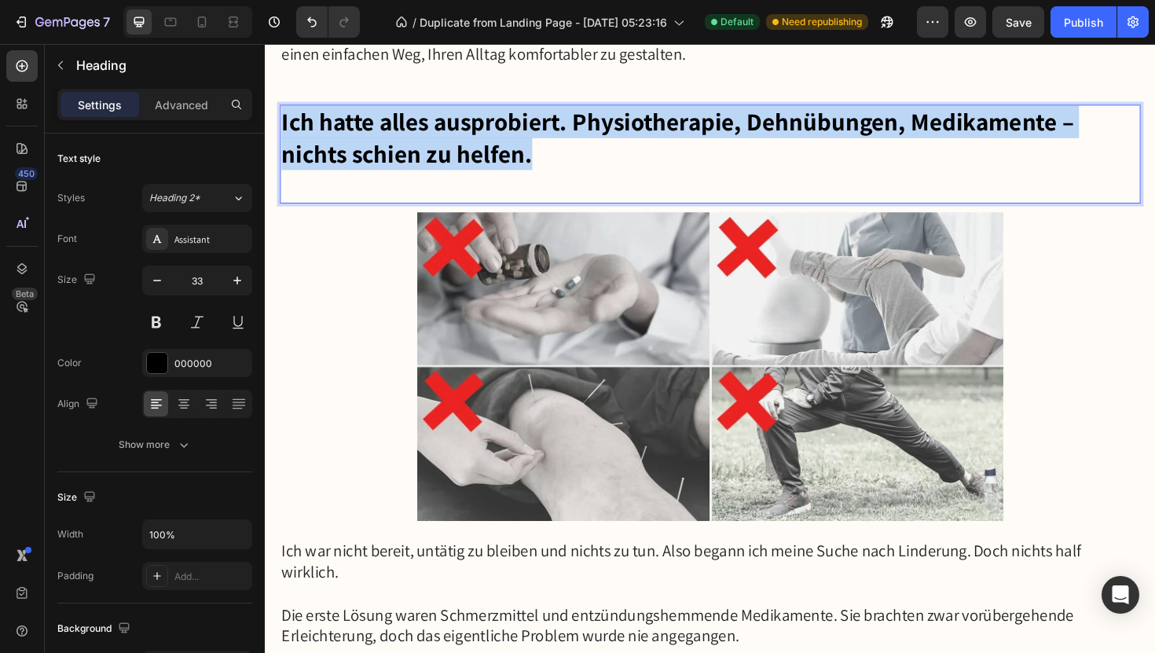
drag, startPoint x: 287, startPoint y: 116, endPoint x: 533, endPoint y: 165, distance: 250.9
click at [533, 165] on p "Ich hatte alles ausprobiert. Physiotherapie, Dehnübungen, Medikamente – nichts …" at bounding box center [736, 160] width 908 height 101
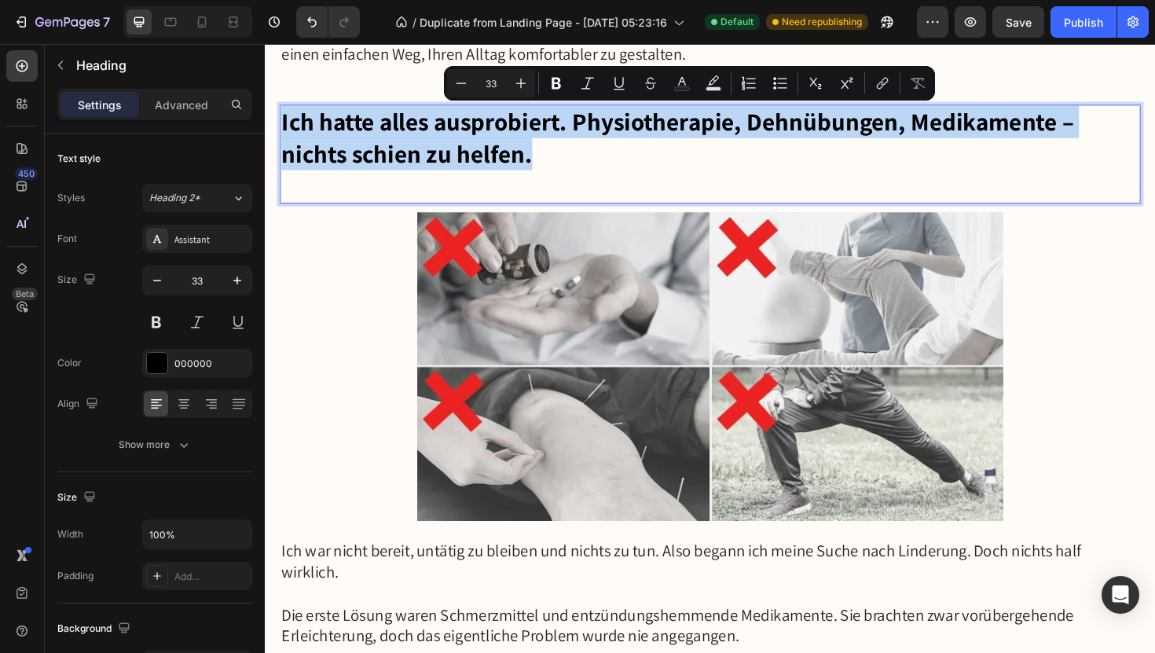
copy p "Ich hatte alles ausprobiert. Physiotherapie, Dehnübungen, Medikamente – nichts …"
click at [545, 156] on p "Ich hatte alles ausprobiert. Physiotherapie, Dehnübungen, Medikamente – nichts …" at bounding box center [736, 160] width 908 height 101
click at [547, 158] on p "Ich hatte alles ausprobiert. Physiotherapie, Dehnübungen, Medikamente – nichts …" at bounding box center [736, 160] width 908 height 101
drag, startPoint x: 547, startPoint y: 158, endPoint x: 272, endPoint y: 103, distance: 280.5
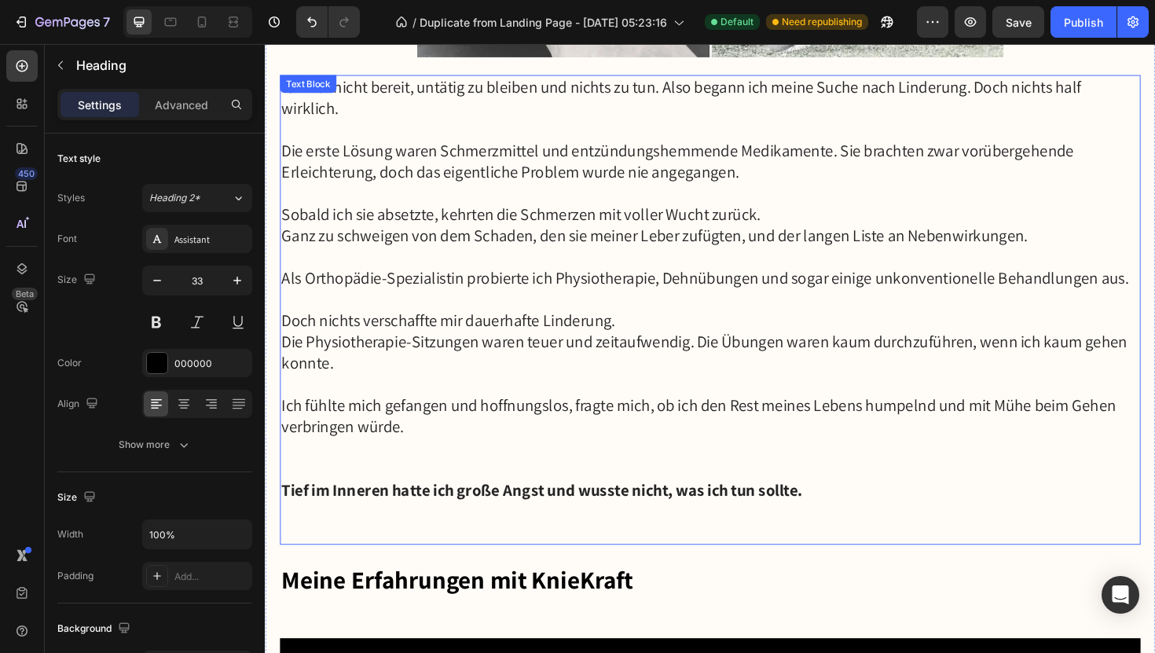
scroll to position [2768, 0]
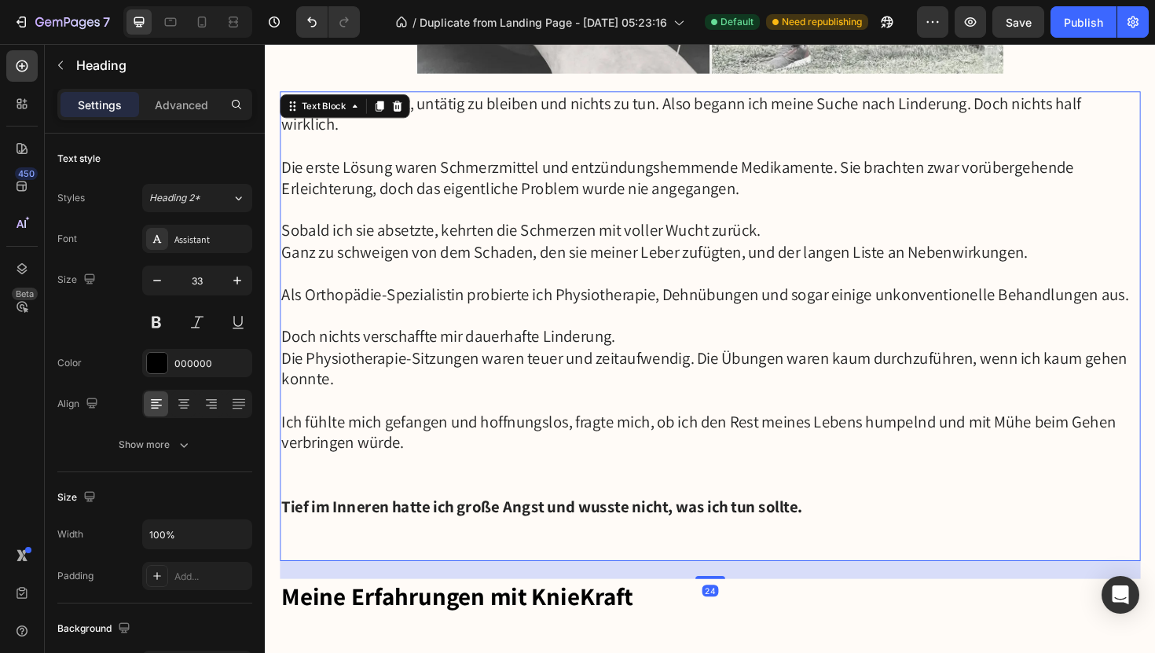
click at [320, 139] on p "Ich war nicht bereit, untätig zu bleiben und nichts zu tun. Also begann ich mei…" at bounding box center [736, 118] width 908 height 45
click at [418, 185] on p "Die erste Lösung waren Schmerzmittel und entzündungshemmende Medikamente. Sie b…" at bounding box center [736, 185] width 908 height 45
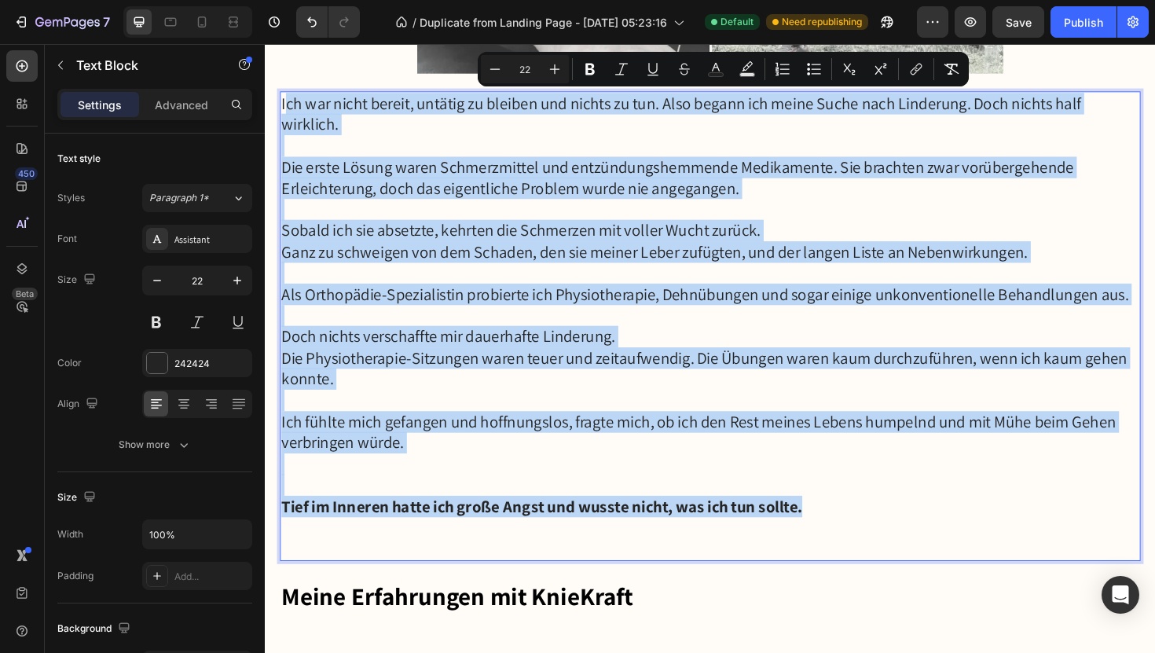
drag, startPoint x: 285, startPoint y: 101, endPoint x: 868, endPoint y: 526, distance: 721.4
click at [868, 526] on div "Ich war nicht bereit, untätig zu bleiben und nichts zu tun. Also begann ich mei…" at bounding box center [737, 342] width 912 height 497
copy div "ch war nicht bereit, untätig zu bleiben und nichts zu tun. Also begann ich mein…"
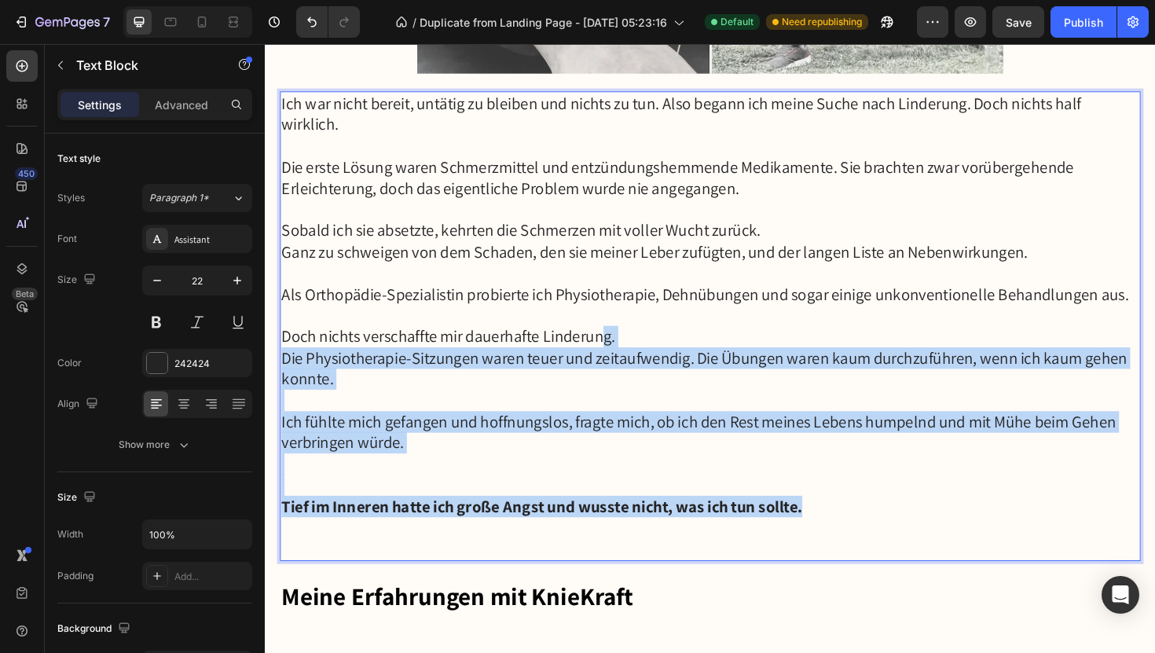
drag, startPoint x: 848, startPoint y: 534, endPoint x: 616, endPoint y: 350, distance: 295.9
click at [616, 350] on div "Ich war nicht bereit, untätig zu bleiben und nichts zu tun. Also begann ich mei…" at bounding box center [737, 342] width 912 height 497
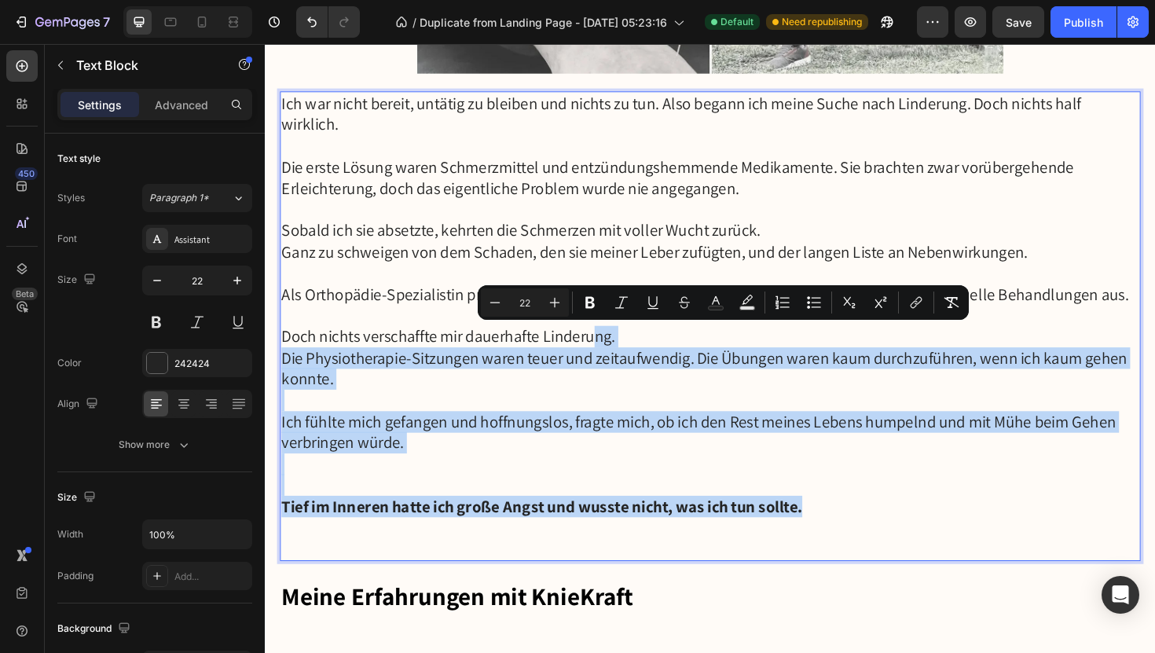
click at [852, 501] on p "Rich Text Editor. Editing area: main" at bounding box center [736, 511] width 908 height 23
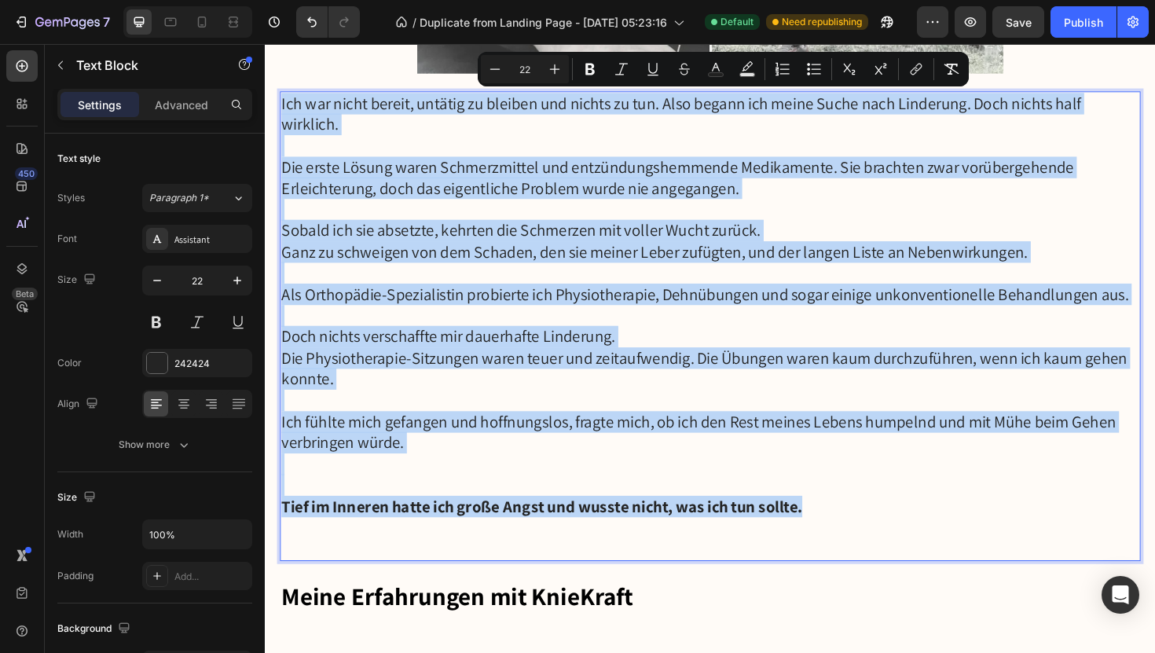
drag, startPoint x: 839, startPoint y: 529, endPoint x: 281, endPoint y: 94, distance: 707.8
click at [281, 94] on div "Ich war nicht bereit, untätig zu bleiben und nichts zu tun. Also begann ich mei…" at bounding box center [737, 342] width 912 height 497
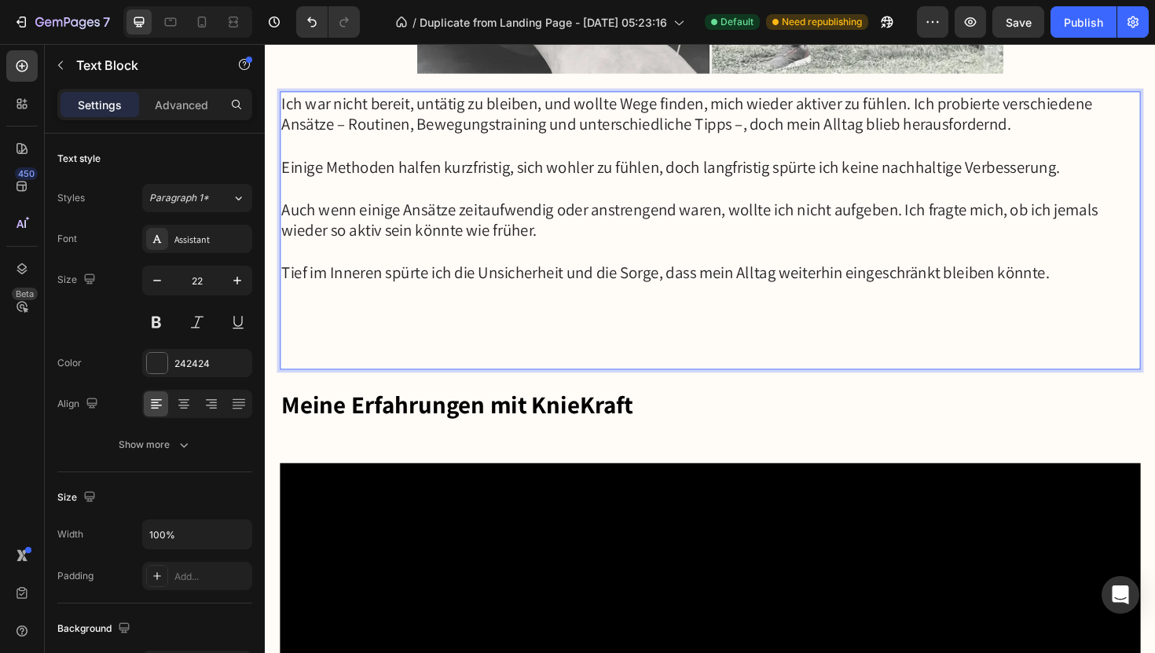
click at [567, 363] on p "⁠⁠⁠⁠⁠⁠⁠" at bounding box center [736, 355] width 908 height 68
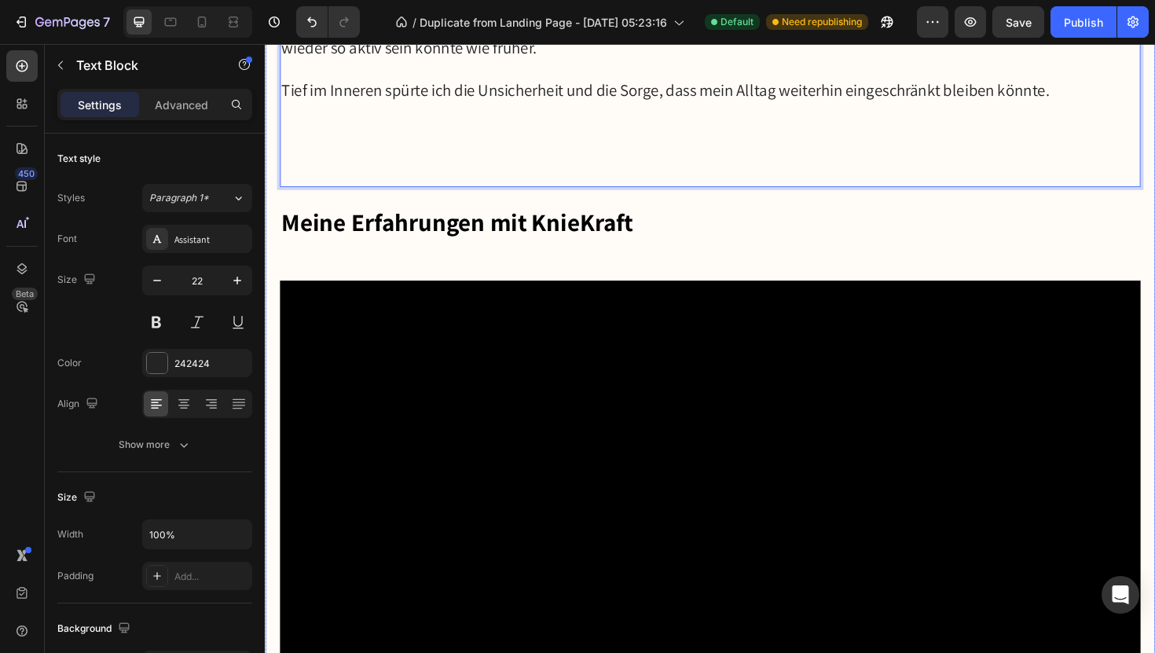
scroll to position [2957, 0]
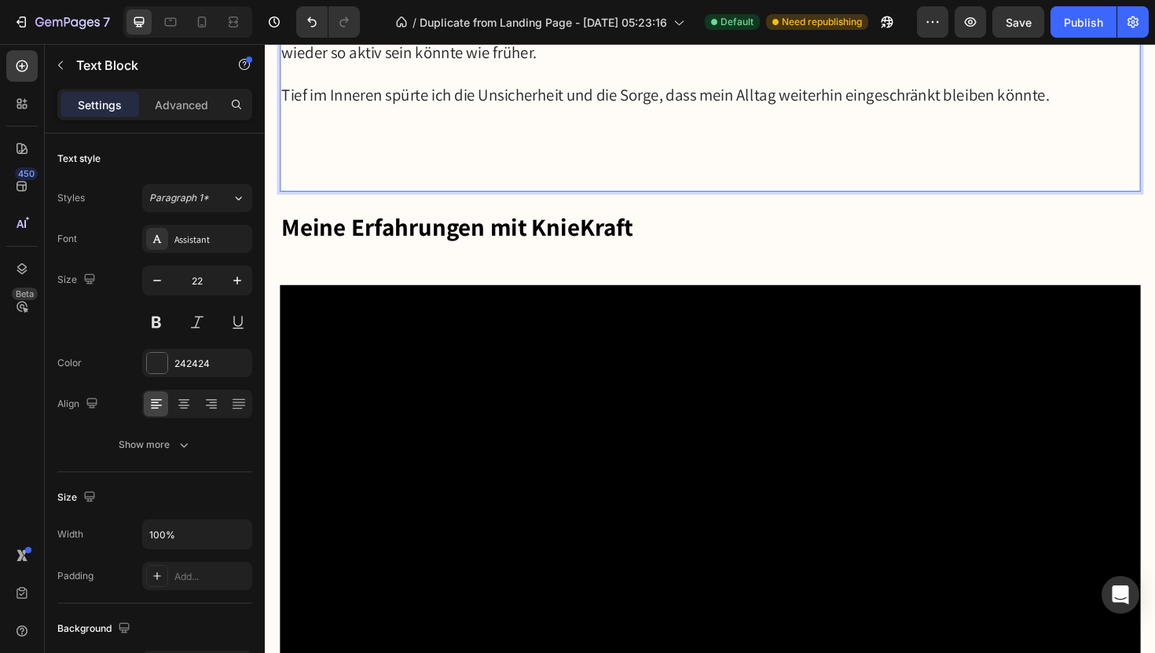
click at [1136, 145] on p "⁠⁠⁠⁠⁠⁠⁠" at bounding box center [736, 166] width 908 height 68
click at [908, 178] on p "⁠⁠⁠⁠⁠⁠⁠" at bounding box center [736, 166] width 908 height 68
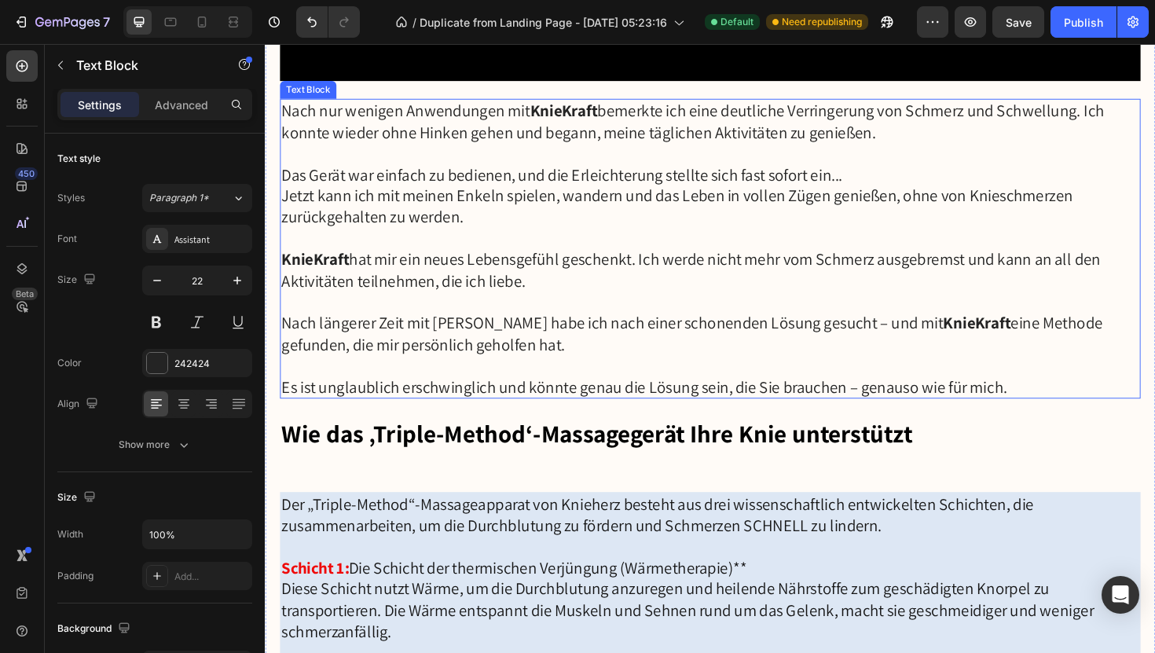
scroll to position [3621, 0]
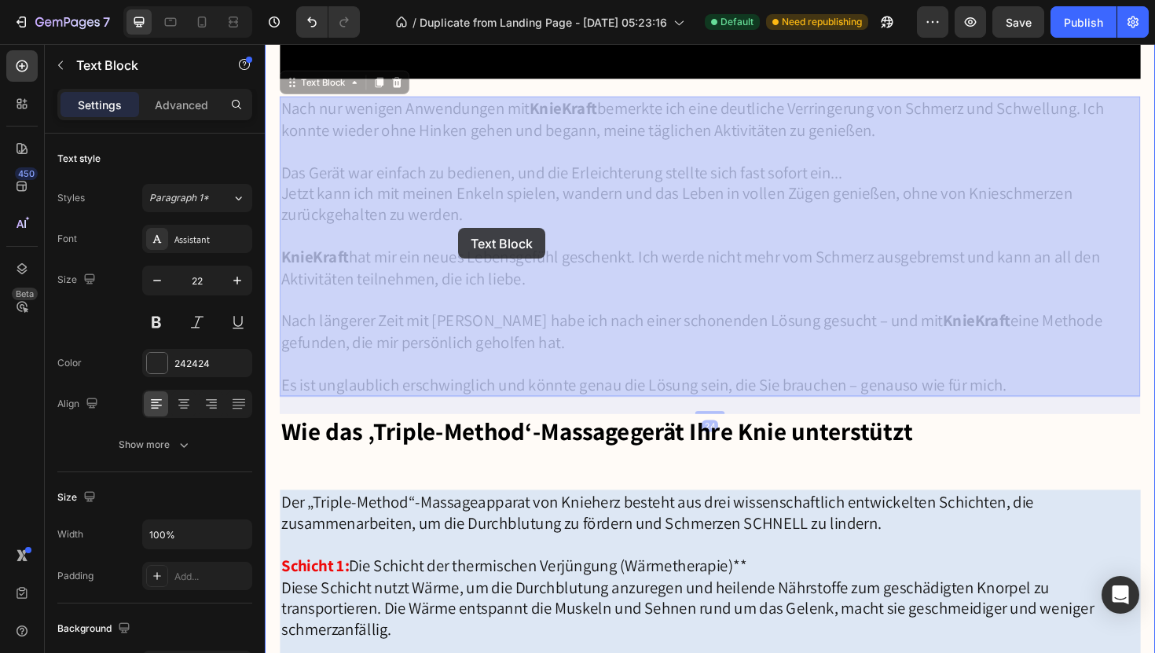
drag, startPoint x: 286, startPoint y: 107, endPoint x: 482, endPoint y: 240, distance: 236.5
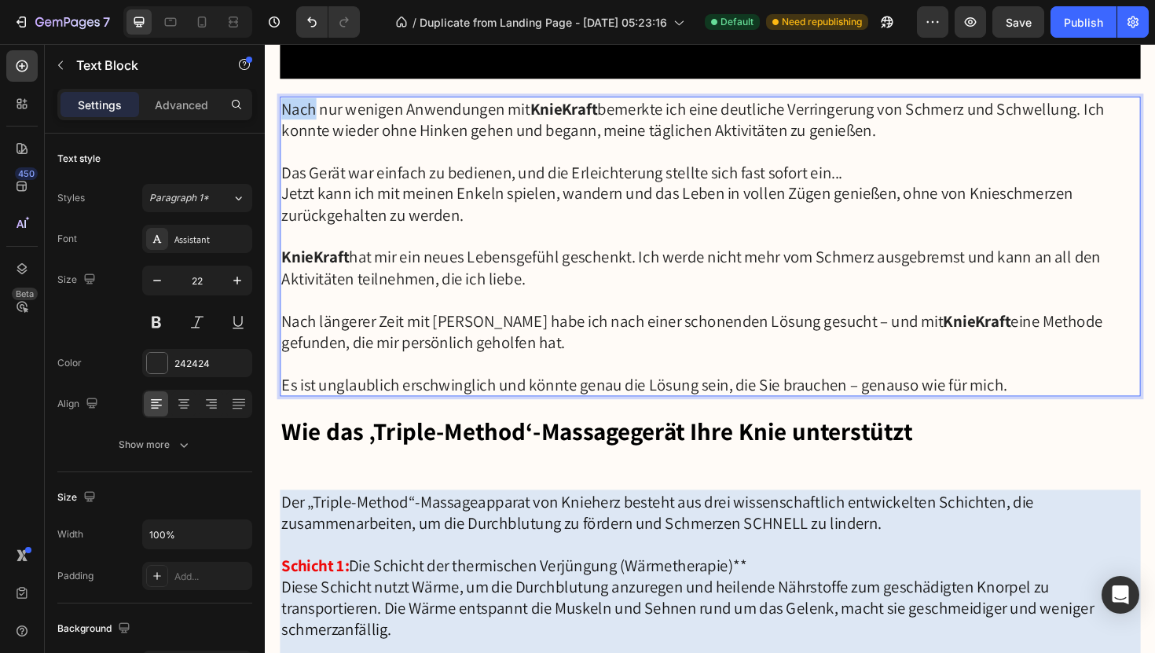
click at [286, 111] on p "Nach nur wenigen Anwendungen mit KnieKraft bemerkte ich eine deutliche Verringe…" at bounding box center [736, 123] width 908 height 45
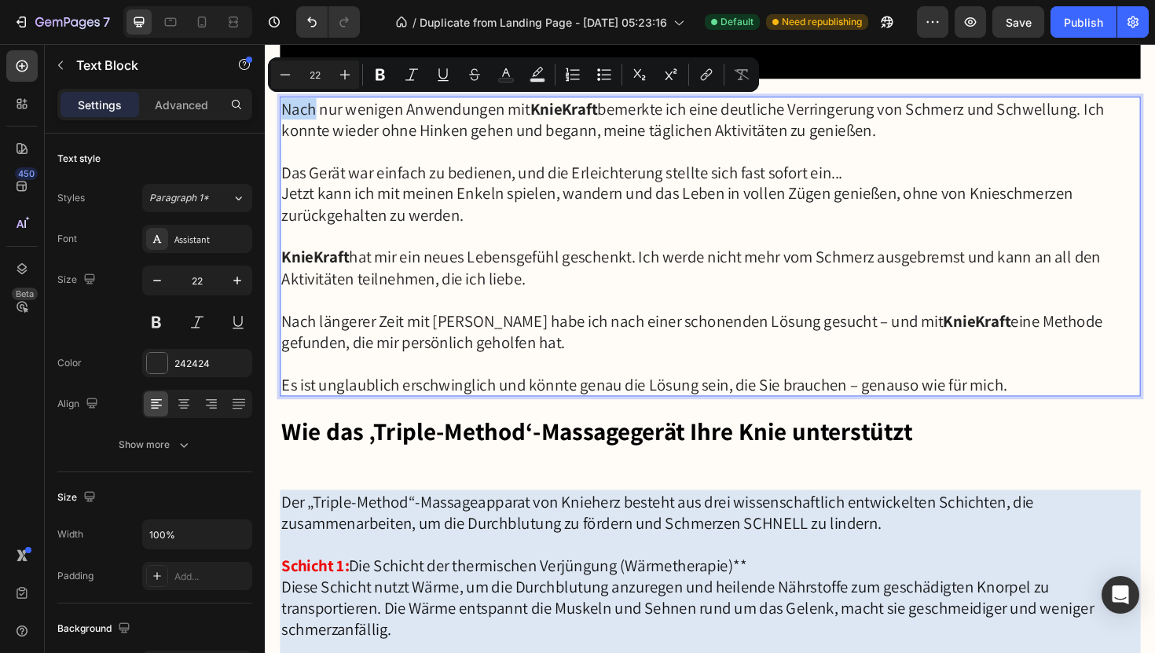
click at [287, 112] on p "Nach nur wenigen Anwendungen mit KnieKraft bemerkte ich eine deutliche Verringe…" at bounding box center [736, 123] width 908 height 45
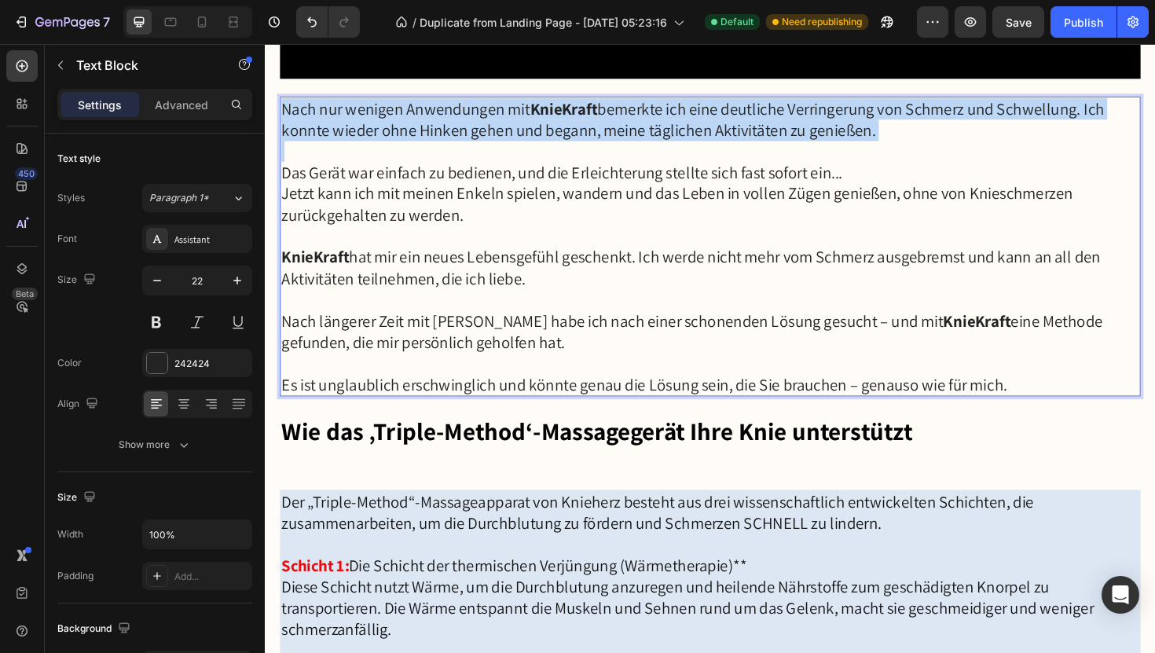
click at [287, 112] on p "Nach nur wenigen Anwendungen mit KnieKraft bemerkte ich eine deutliche Verringe…" at bounding box center [736, 123] width 908 height 45
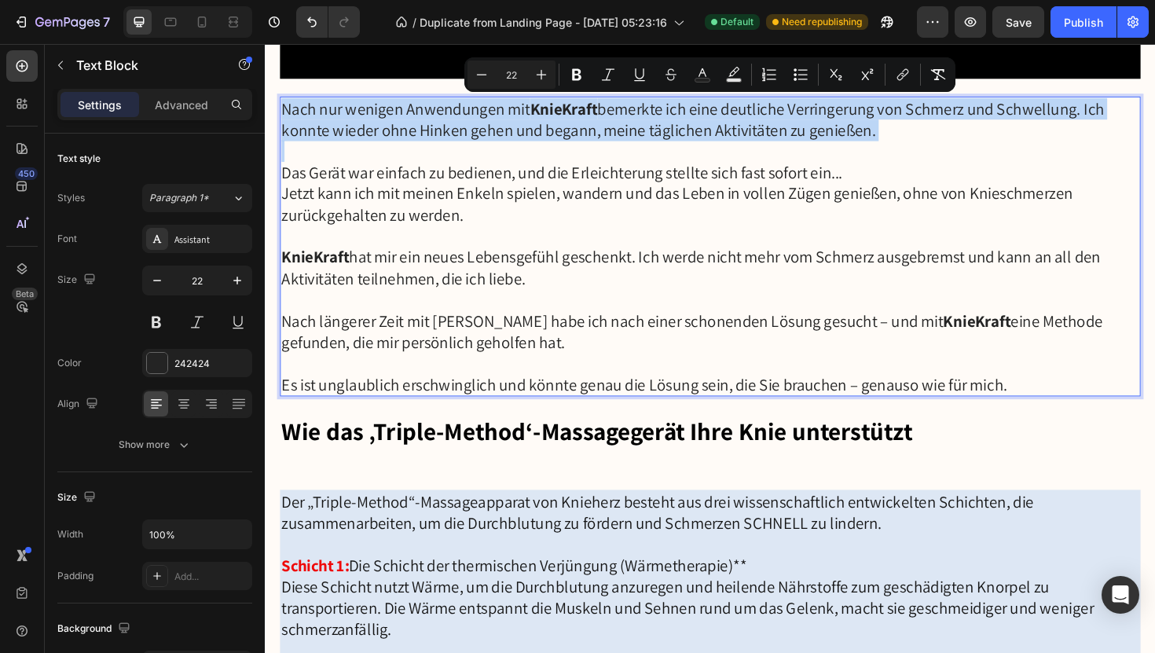
click at [287, 112] on p "Nach nur wenigen Anwendungen mit KnieKraft bemerkte ich eine deutliche Verringe…" at bounding box center [736, 123] width 908 height 45
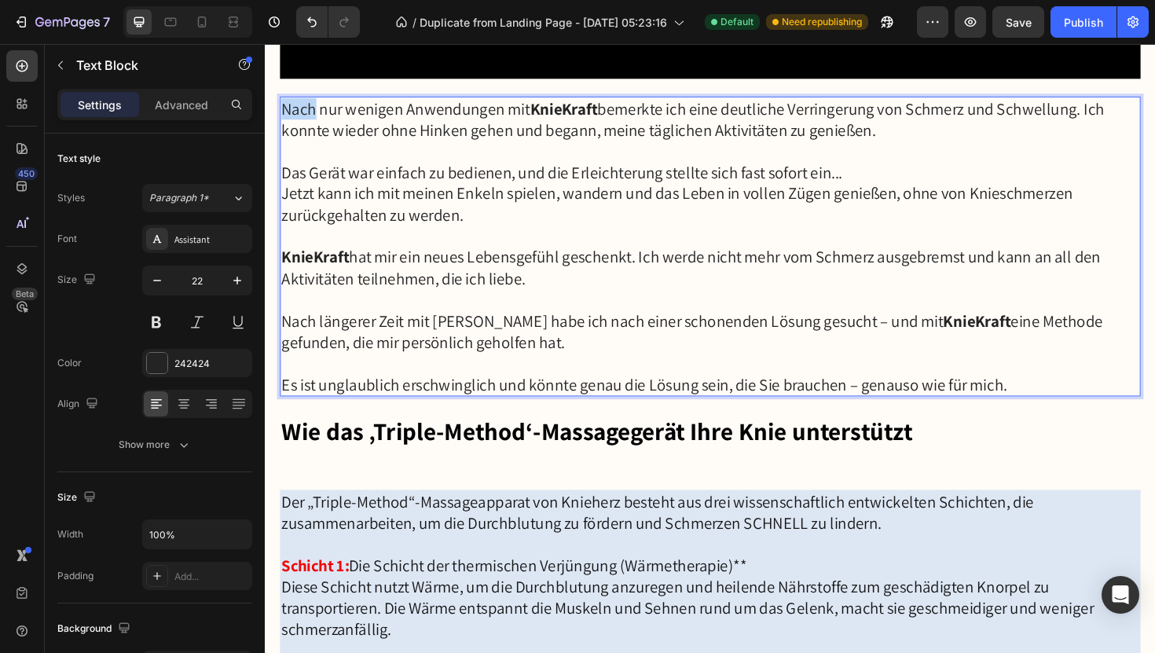
click at [287, 112] on p "Nach nur wenigen Anwendungen mit KnieKraft bemerkte ich eine deutliche Verringe…" at bounding box center [736, 123] width 908 height 45
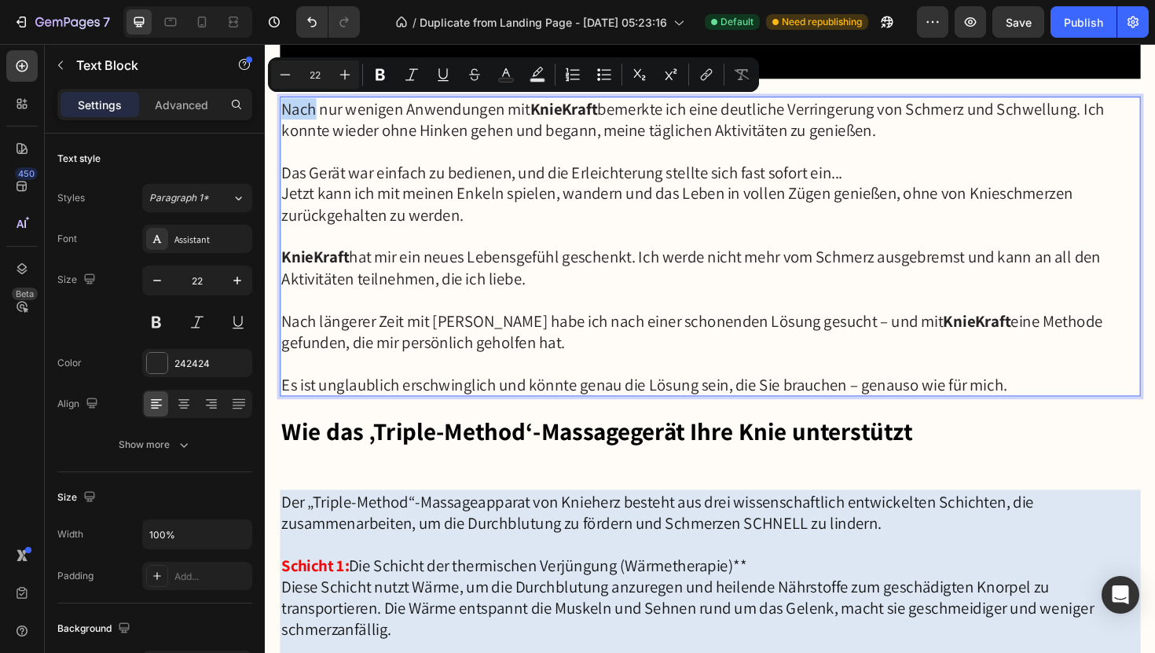
click at [287, 112] on p "Nach nur wenigen Anwendungen mit KnieKraft bemerkte ich eine deutliche Verringe…" at bounding box center [736, 123] width 908 height 45
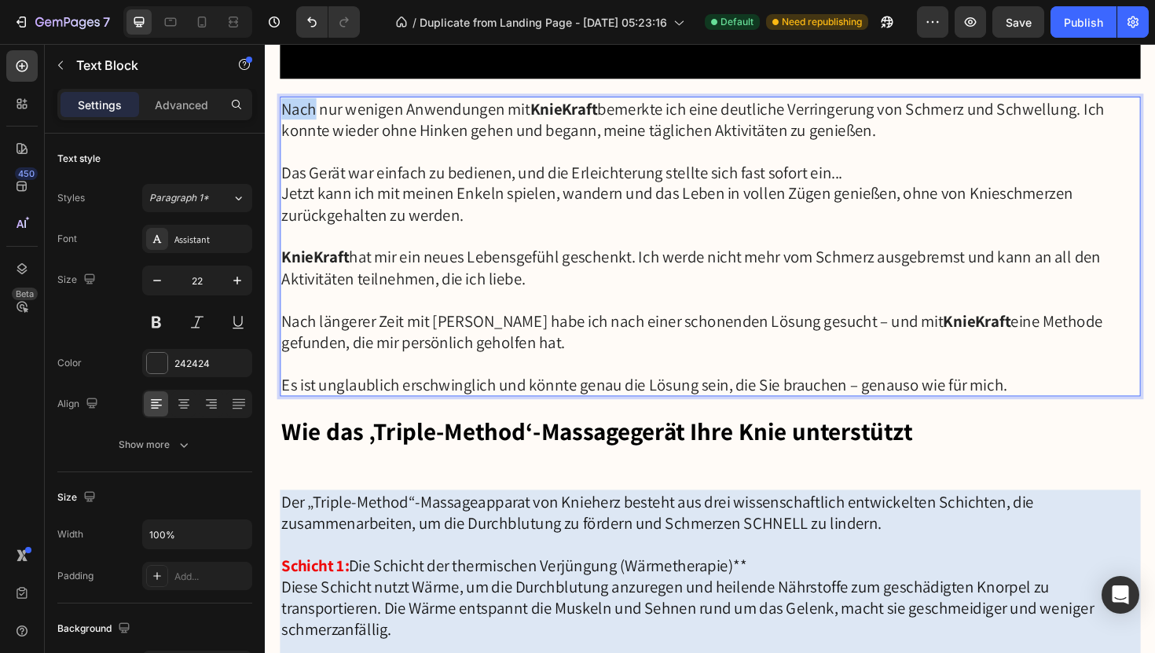
click at [287, 112] on p "Nach nur wenigen Anwendungen mit KnieKraft bemerkte ich eine deutliche Verringe…" at bounding box center [736, 123] width 908 height 45
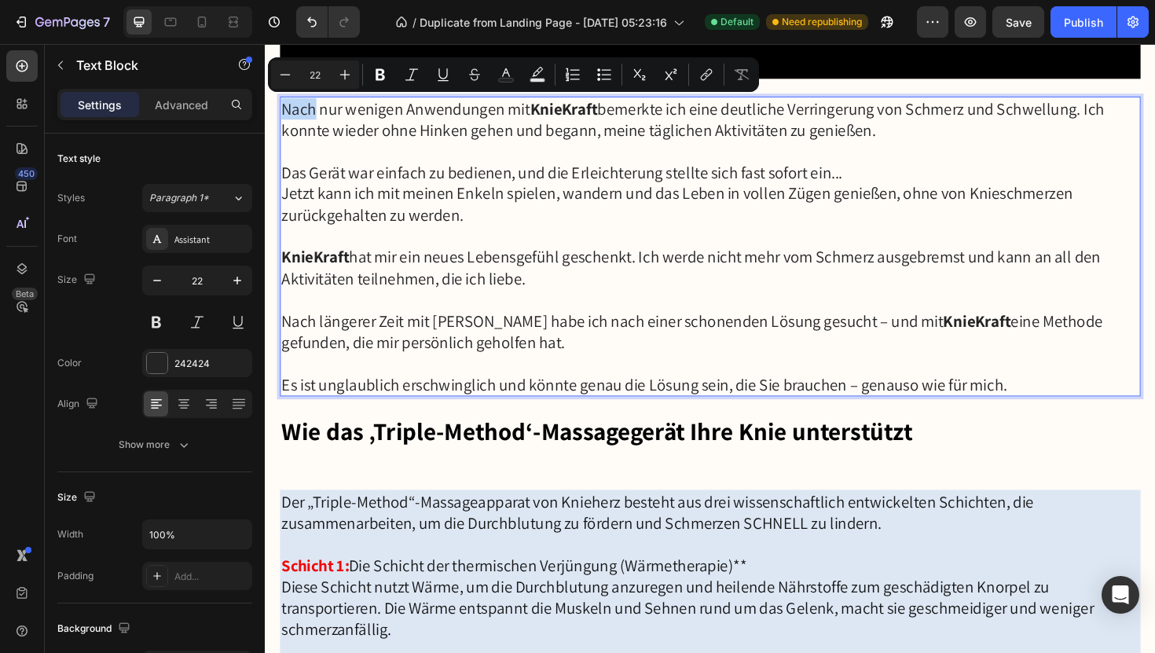
click at [287, 112] on p "Nach nur wenigen Anwendungen mit KnieKraft bemerkte ich eine deutliche Verringe…" at bounding box center [736, 123] width 908 height 45
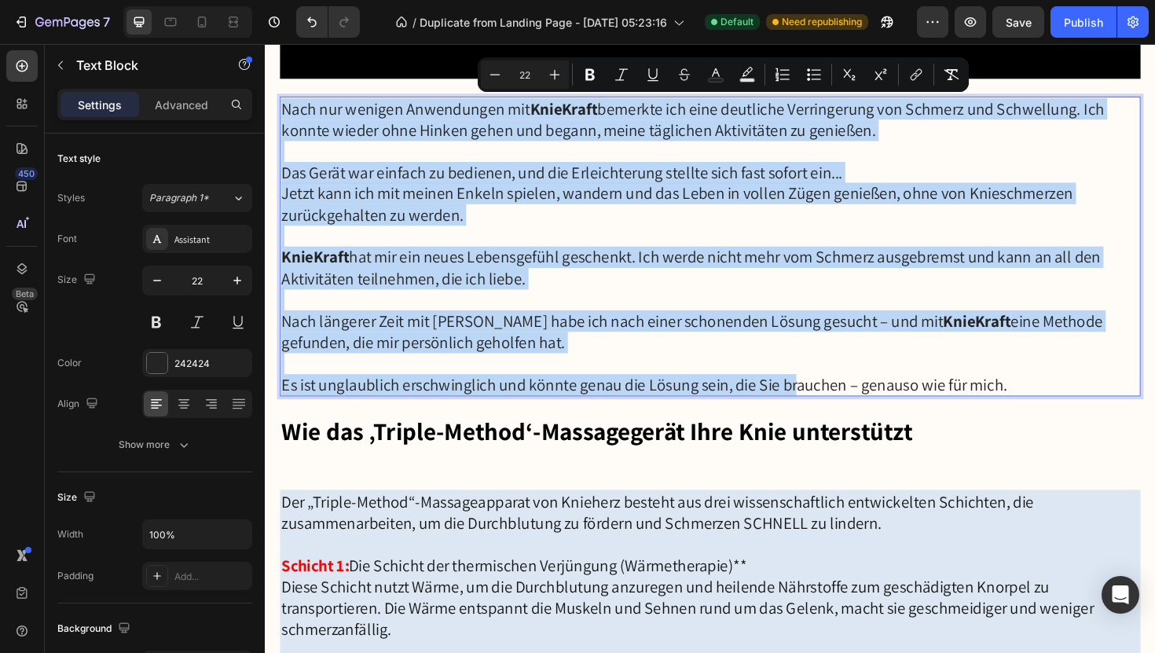
drag, startPoint x: 287, startPoint y: 112, endPoint x: 829, endPoint y: 407, distance: 617.5
click at [829, 407] on div "Nach nur wenigen Anwendungen mit KnieKraft bemerkte ich eine deutliche Verringe…" at bounding box center [737, 258] width 912 height 317
click at [829, 407] on p "Es ist unglaublich erschwinglich und könnte genau die Lösung sein, die Sie brau…" at bounding box center [736, 405] width 908 height 23
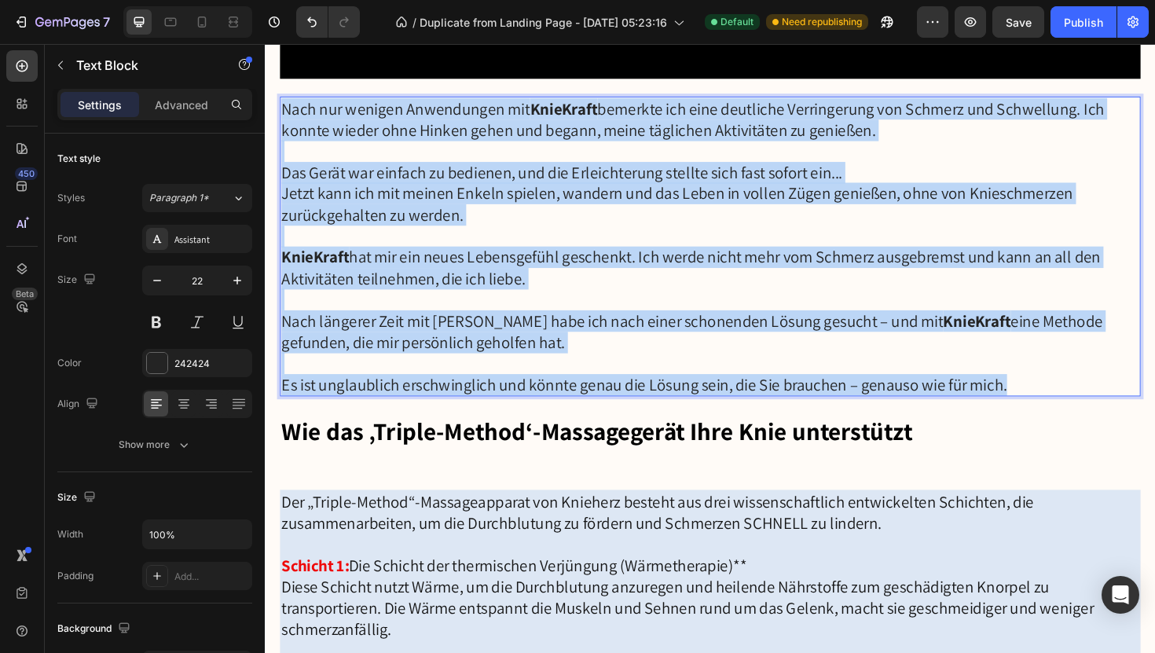
drag, startPoint x: 286, startPoint y: 107, endPoint x: 1061, endPoint y: 409, distance: 831.5
click at [1061, 409] on div "Nach nur wenigen Anwendungen mit KnieKraft bemerkte ich eine deutliche Verringe…" at bounding box center [737, 258] width 912 height 317
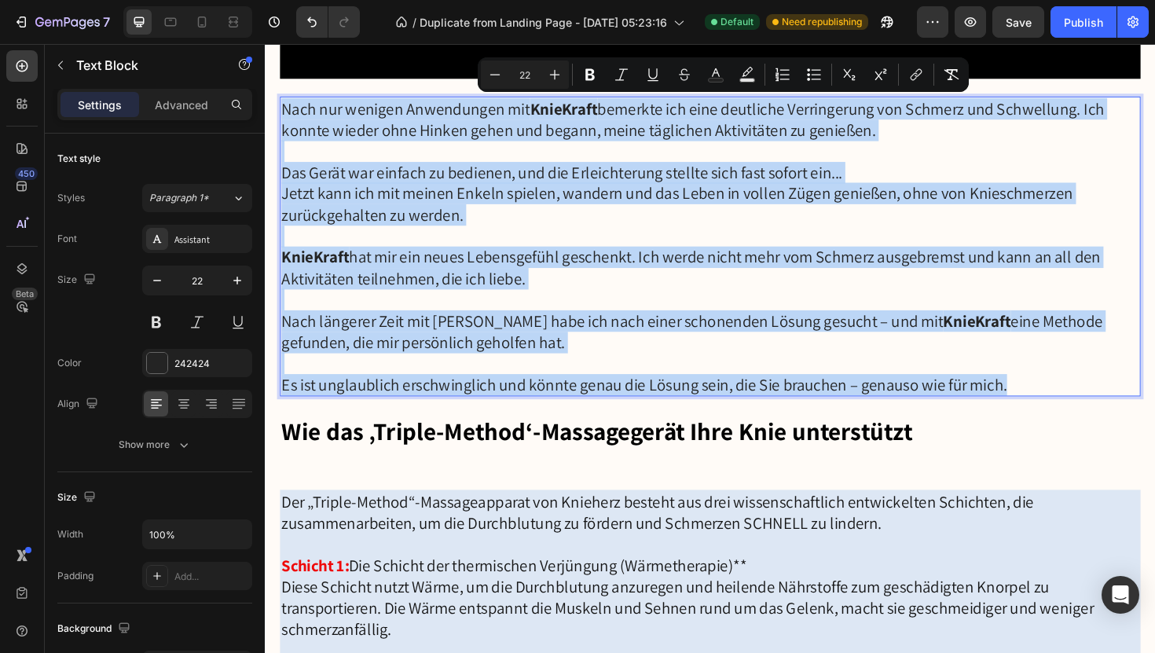
copy div "Nach nur wenigen Anwendungen mit KnieKraft bemerkte ich eine deutliche Verringe…"
click at [983, 328] on strong "KnieKraft" at bounding box center [1019, 337] width 72 height 22
drag, startPoint x: 286, startPoint y: 106, endPoint x: 871, endPoint y: 425, distance: 666.7
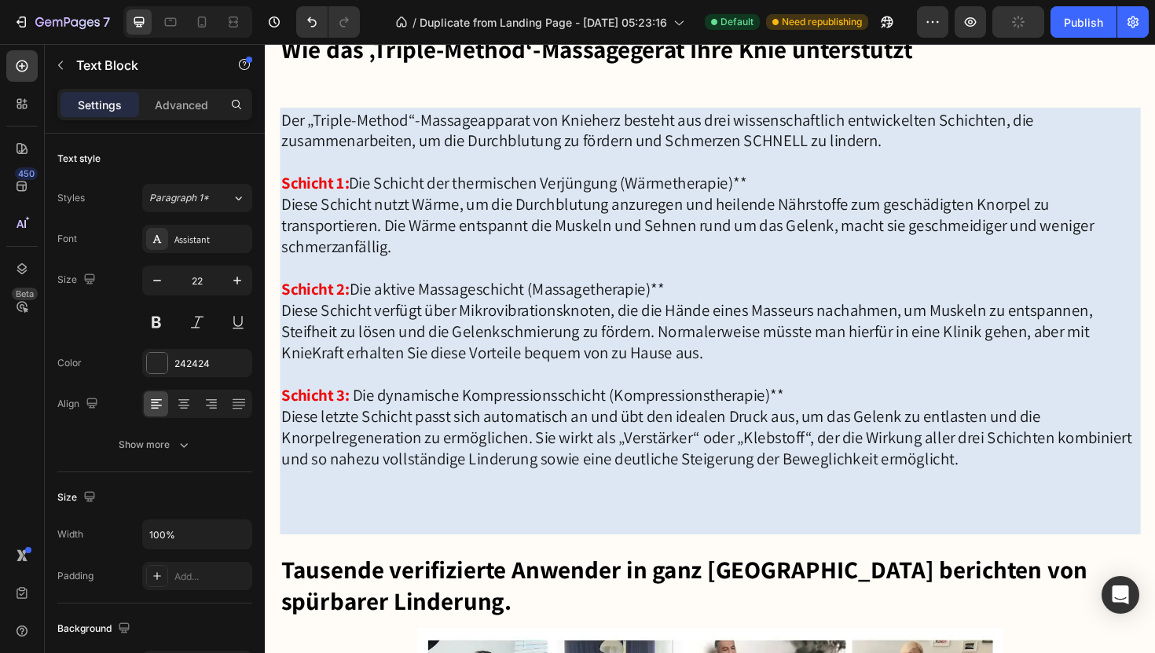
scroll to position [4017, 0]
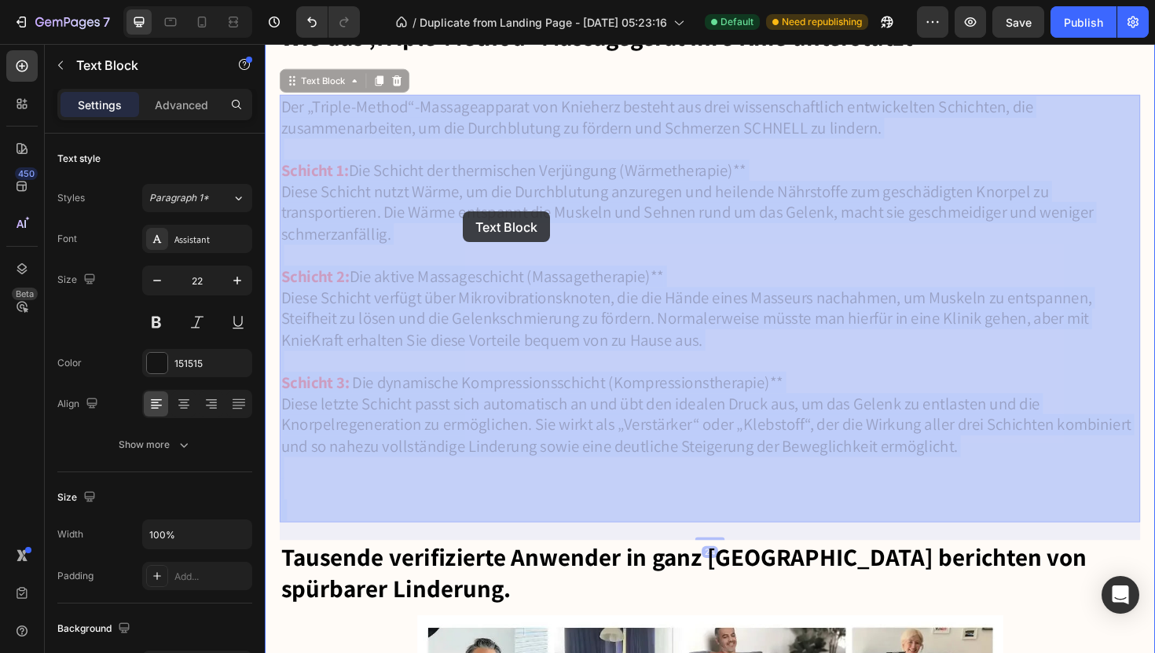
drag, startPoint x: 284, startPoint y: 104, endPoint x: 493, endPoint y: 229, distance: 243.9
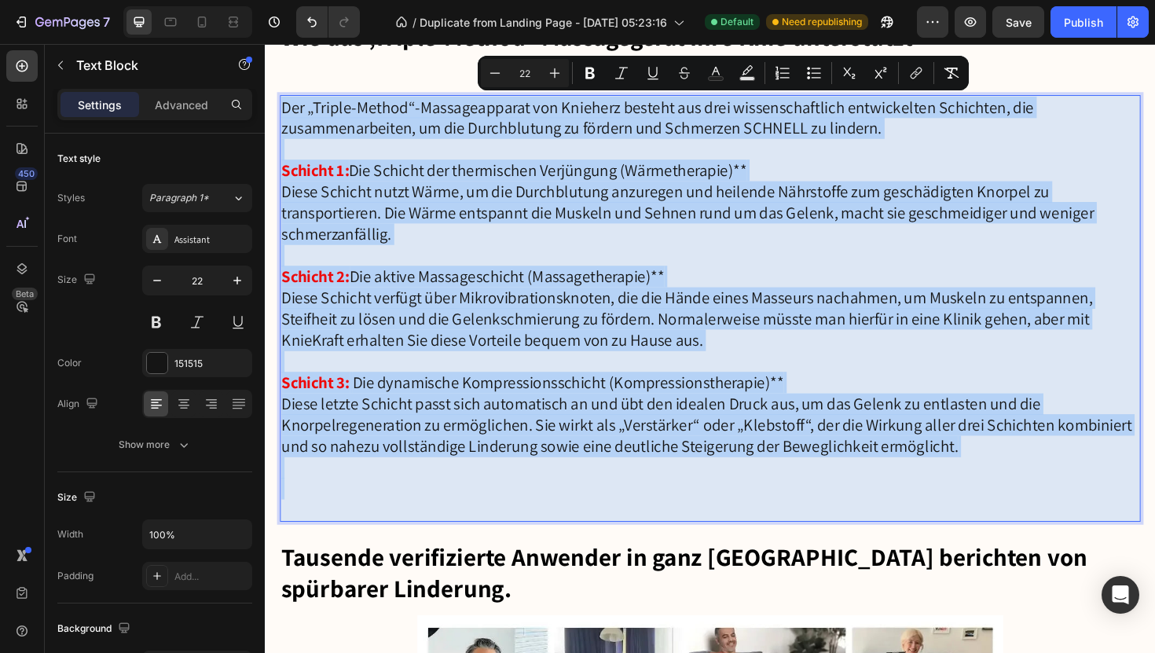
drag, startPoint x: 287, startPoint y: 109, endPoint x: 926, endPoint y: 523, distance: 760.9
click at [926, 523] on div "Der „Triple-Method“-Massageapparat von Knieherz besteht aus drei wissenschaftli…" at bounding box center [737, 324] width 912 height 453
click at [567, 494] on p "Schicht 3: Die dynamische Kompressionsschicht (Kompressionstherapie)** Diese le…" at bounding box center [736, 469] width 908 height 157
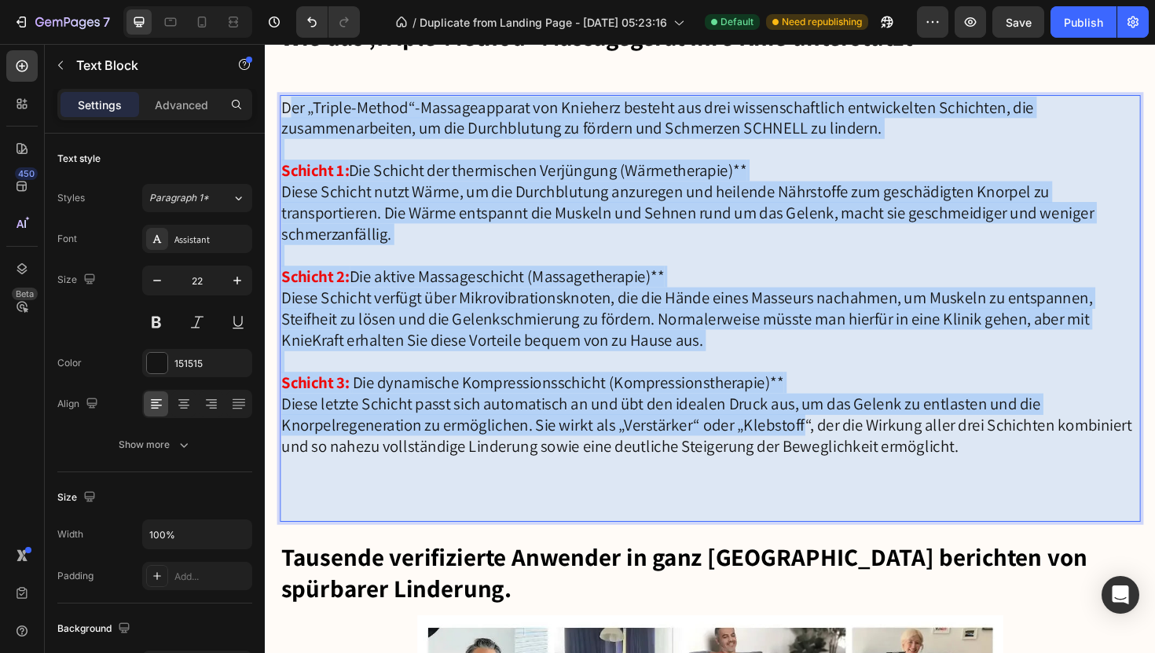
drag, startPoint x: 288, startPoint y: 106, endPoint x: 839, endPoint y: 451, distance: 650.0
click at [839, 451] on div "Der „Triple-Method“-Massageapparat von Knieherz besteht aus drei wissenschaftli…" at bounding box center [737, 324] width 912 height 453
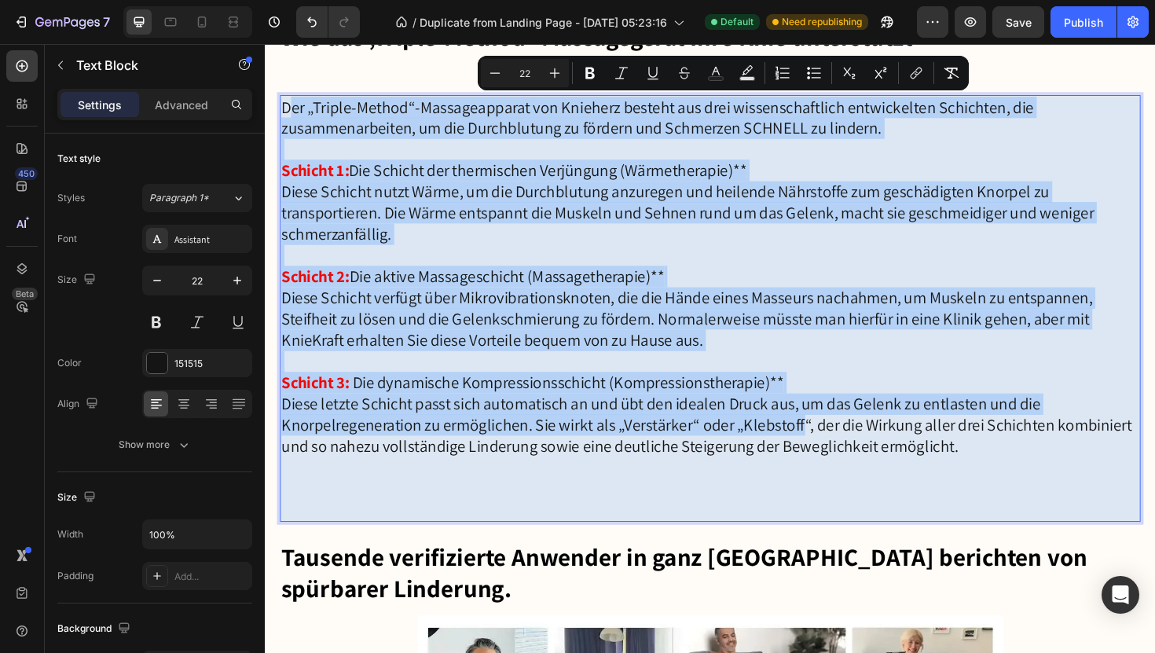
click at [839, 451] on p "Schicht 3: Die dynamische Kompressionsschicht (Kompressionstherapie)** Diese le…" at bounding box center [736, 469] width 908 height 157
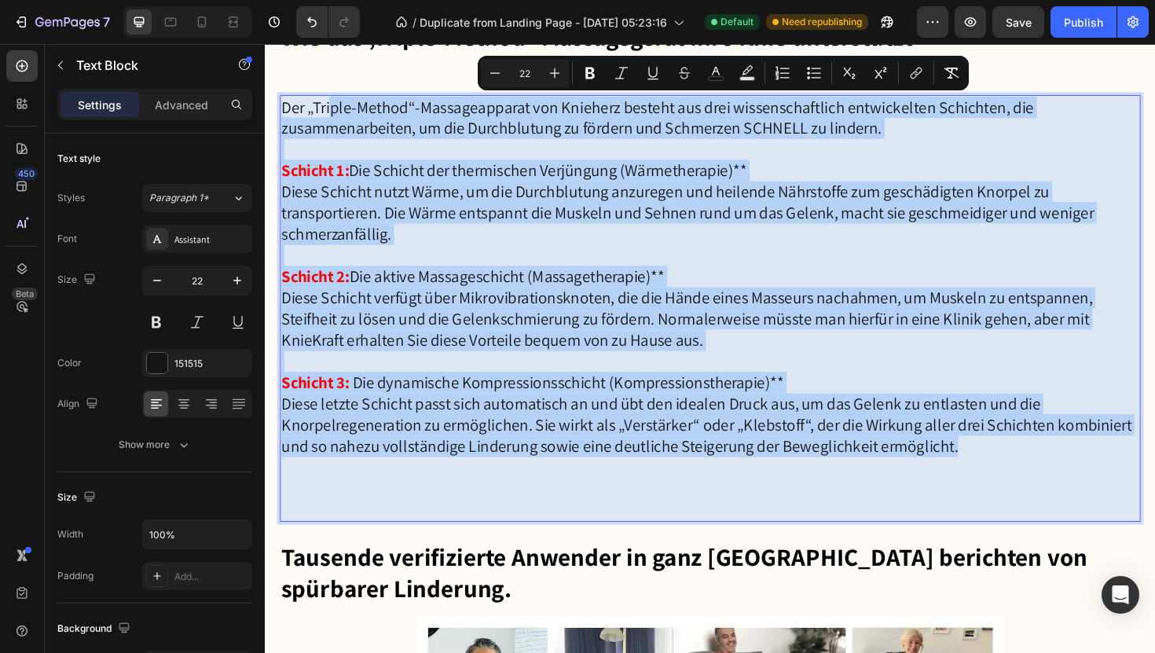
drag, startPoint x: 1006, startPoint y: 478, endPoint x: 335, endPoint y: 116, distance: 762.2
click at [335, 116] on div "Der „Triple-Method“-Massageapparat von Knieherz besteht aus drei wissenschaftli…" at bounding box center [737, 324] width 912 height 453
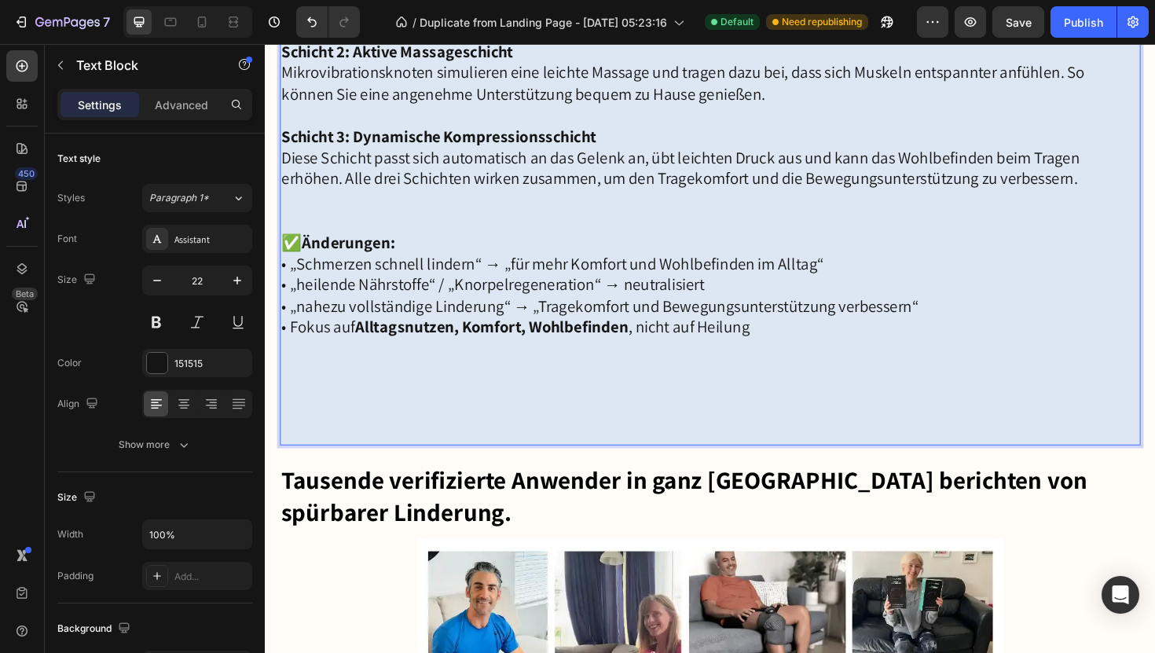
scroll to position [4240, 0]
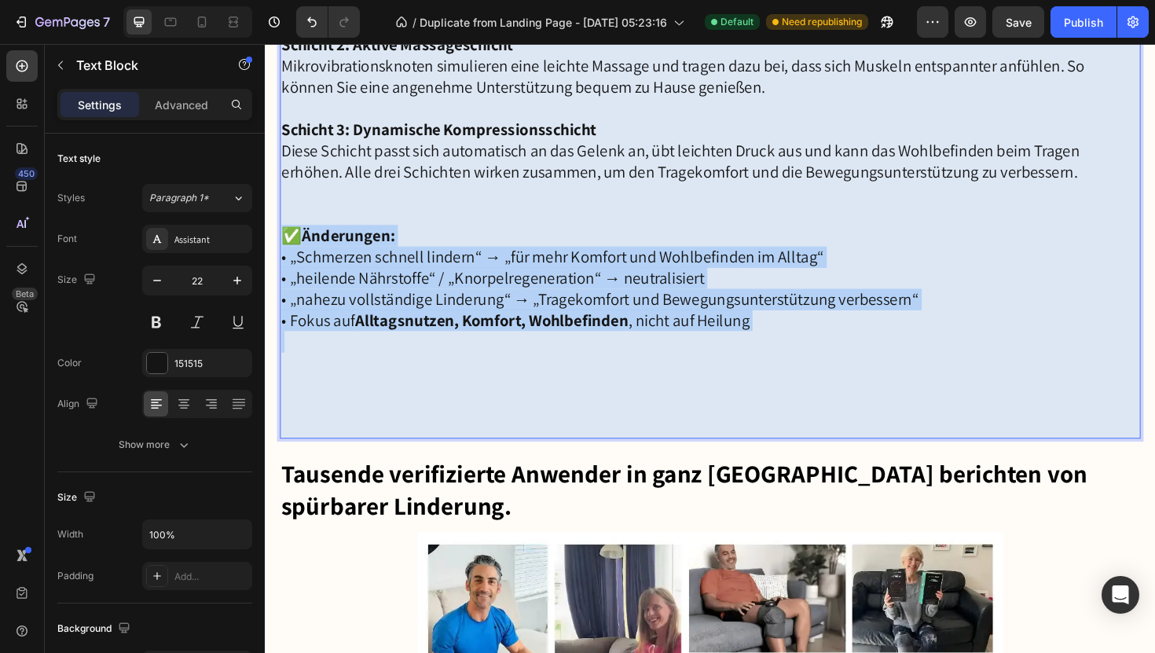
drag, startPoint x: 289, startPoint y: 237, endPoint x: 737, endPoint y: 365, distance: 466.1
click at [737, 365] on div "Der „Triple-Method“-Massageapparat von KnieKraft besteht aus drei aufeinander a…" at bounding box center [737, 168] width 912 height 587
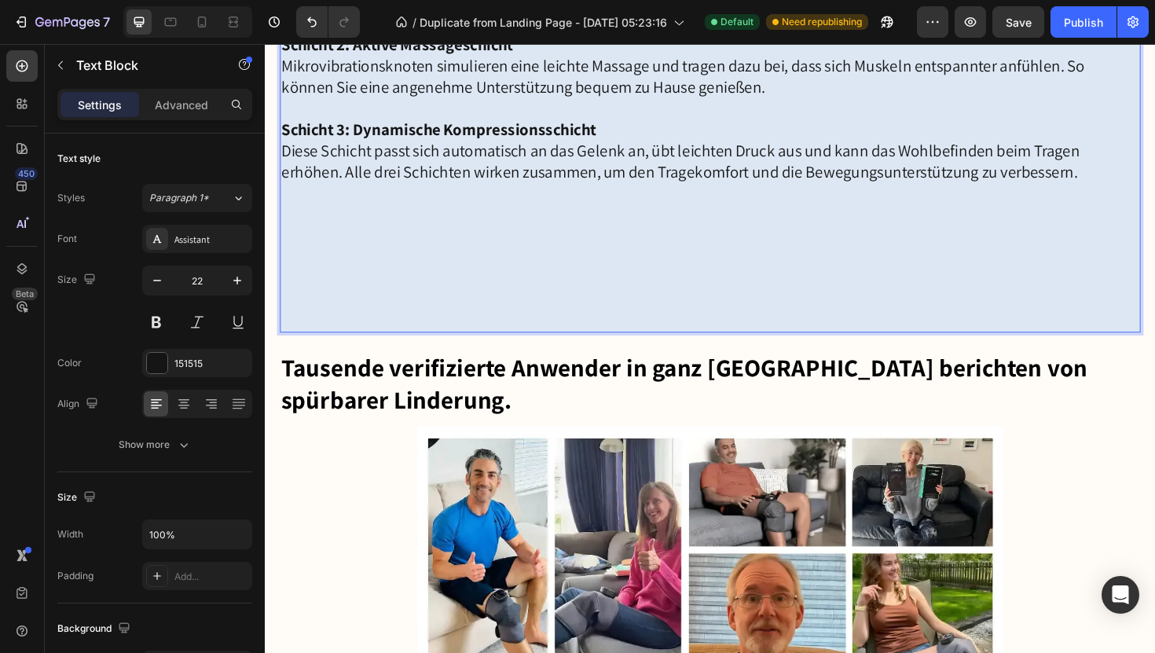
click at [604, 335] on p "Rich Text Editor. Editing area: main" at bounding box center [736, 304] width 908 height 90
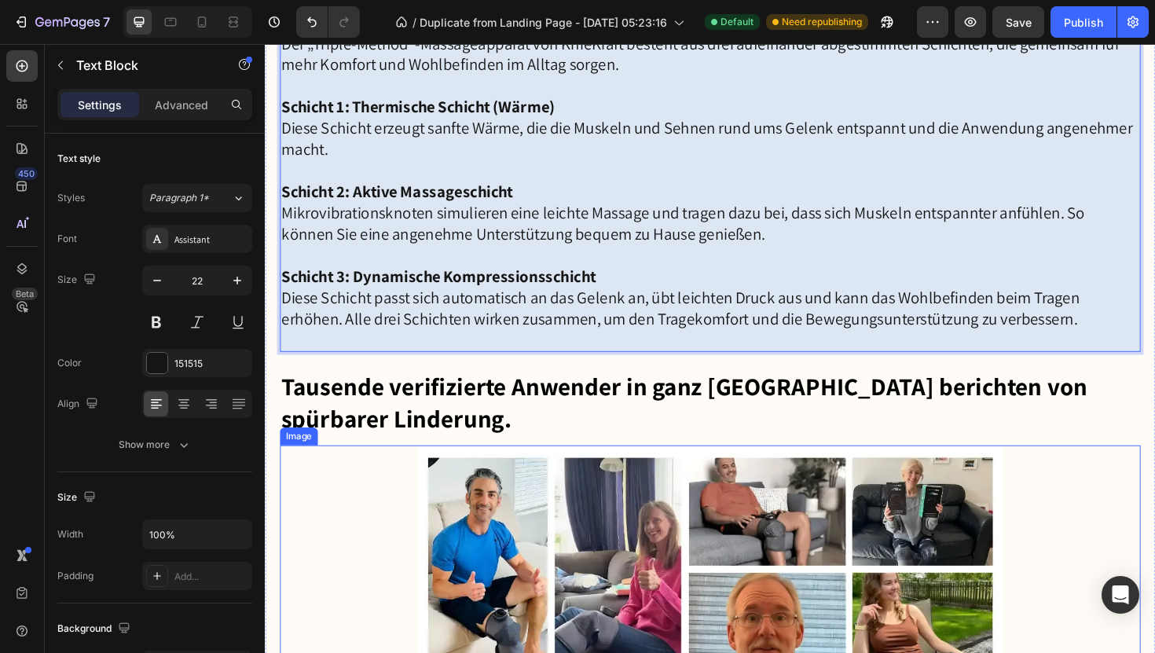
scroll to position [4084, 0]
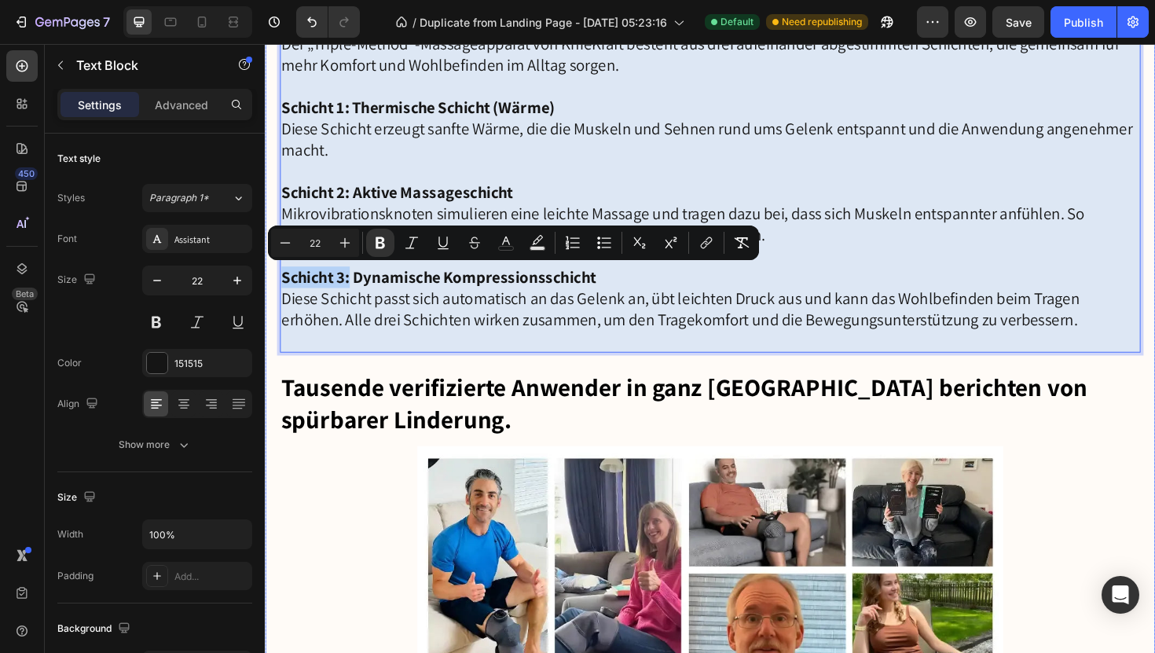
drag, startPoint x: 355, startPoint y: 295, endPoint x: 280, endPoint y: 291, distance: 75.6
click at [517, 245] on button "color" at bounding box center [506, 243] width 28 height 28
type input "151515"
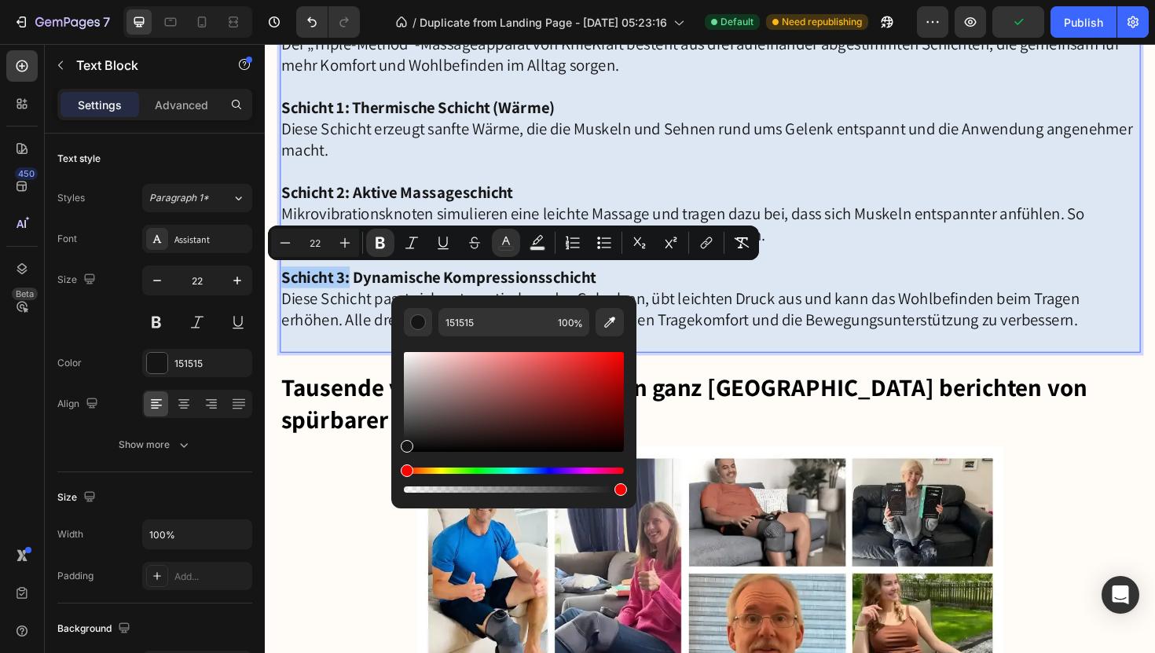
click at [621, 490] on div "Editor contextual toolbar" at bounding box center [621, 489] width 13 height 13
type input "99"
click at [620, 358] on div "Editor contextual toolbar" at bounding box center [514, 402] width 220 height 100
type input "EF0404"
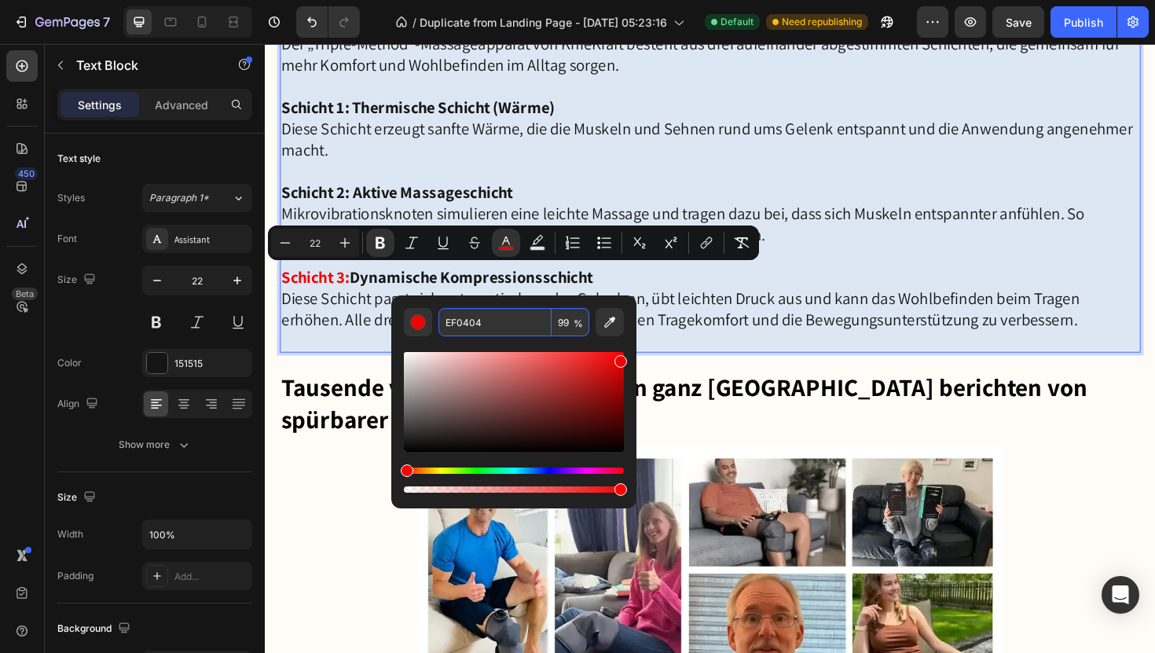
click at [482, 325] on input "EF0404" at bounding box center [494, 322] width 113 height 28
drag, startPoint x: 482, startPoint y: 323, endPoint x: 441, endPoint y: 323, distance: 41.6
click at [441, 323] on input "EF0404" at bounding box center [494, 322] width 113 height 28
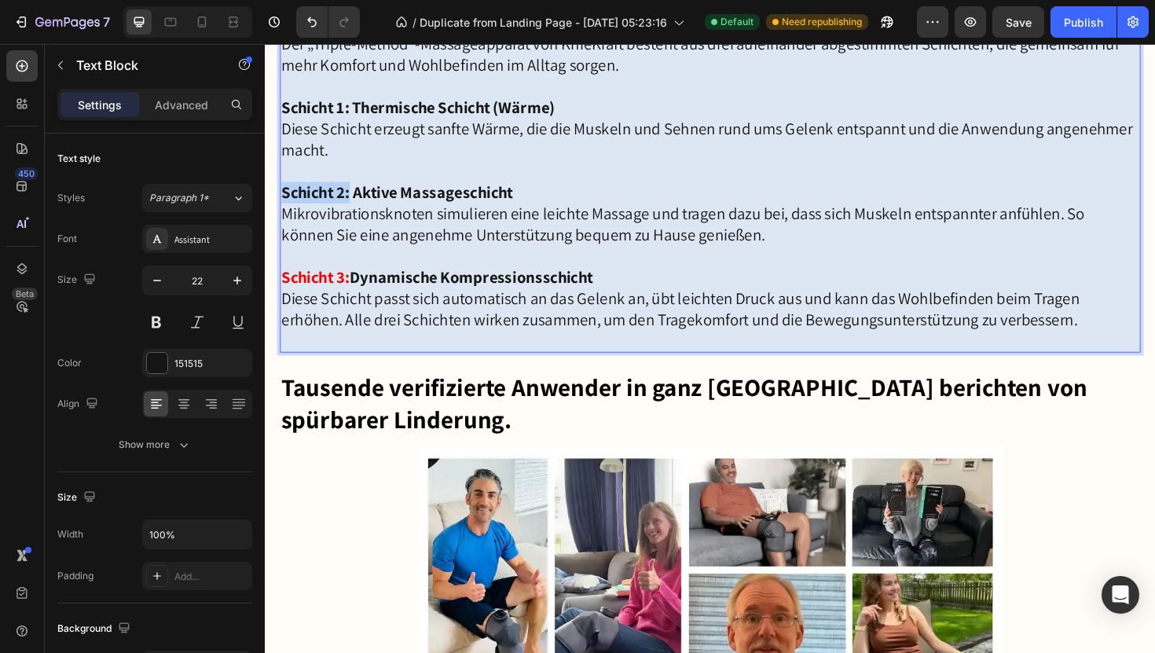
drag, startPoint x: 354, startPoint y: 204, endPoint x: 283, endPoint y: 204, distance: 70.7
click at [283, 204] on strong "Schicht 2: Aktive Massageschicht" at bounding box center [404, 201] width 245 height 22
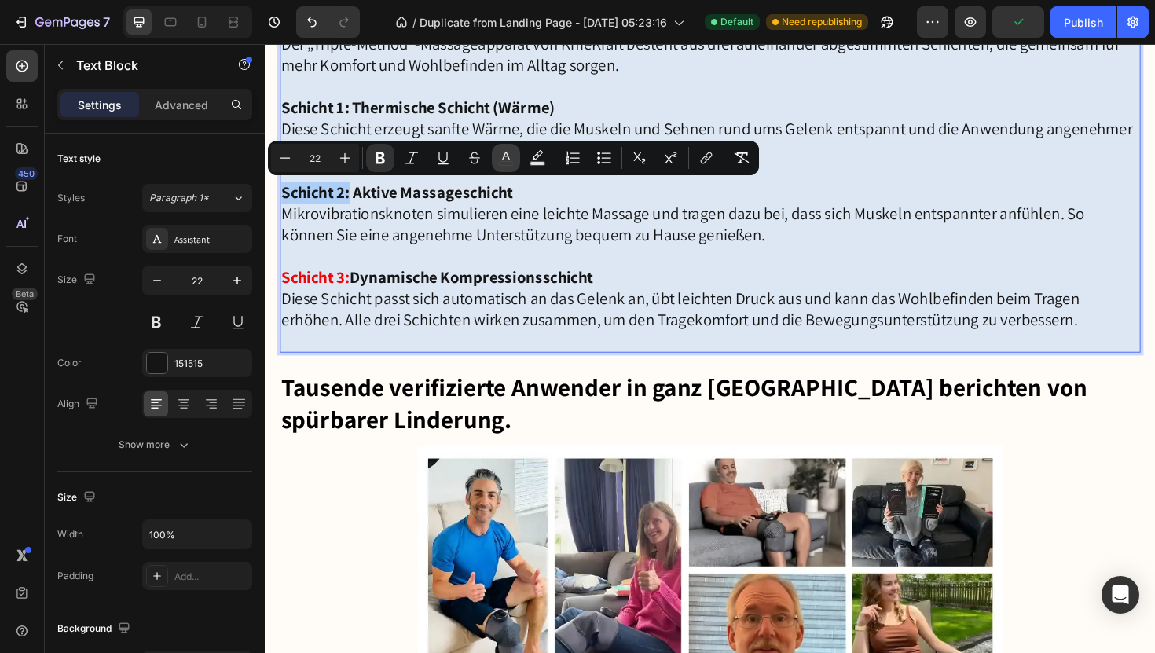
click at [508, 154] on icon "Editor contextual toolbar" at bounding box center [506, 156] width 8 height 9
type input "151515"
type input "100"
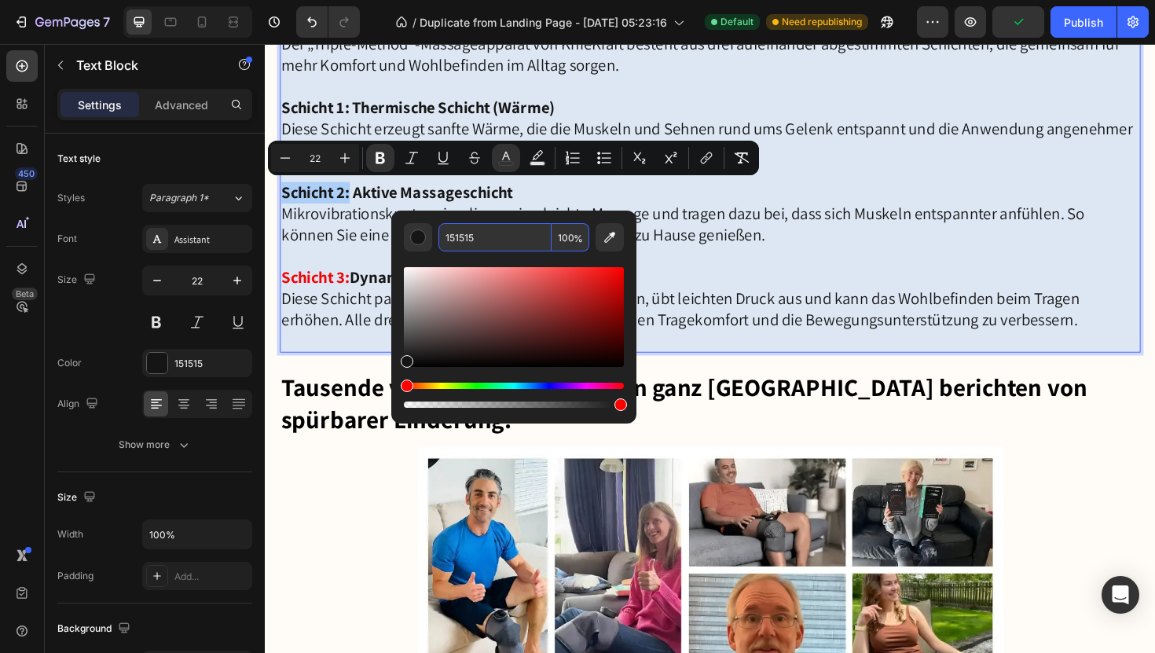
drag, startPoint x: 483, startPoint y: 237, endPoint x: 449, endPoint y: 237, distance: 33.8
click at [449, 237] on input "151515" at bounding box center [494, 237] width 113 height 28
click at [482, 234] on input "151515" at bounding box center [494, 237] width 113 height 28
paste input "EF0404"
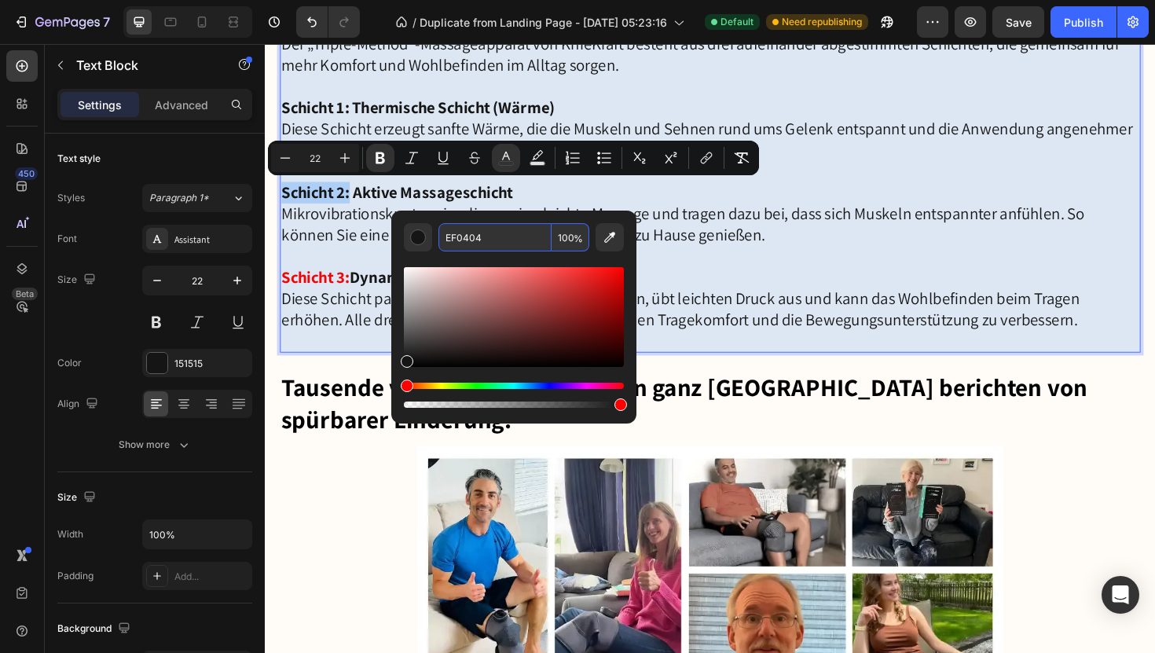
type input "EF0404"
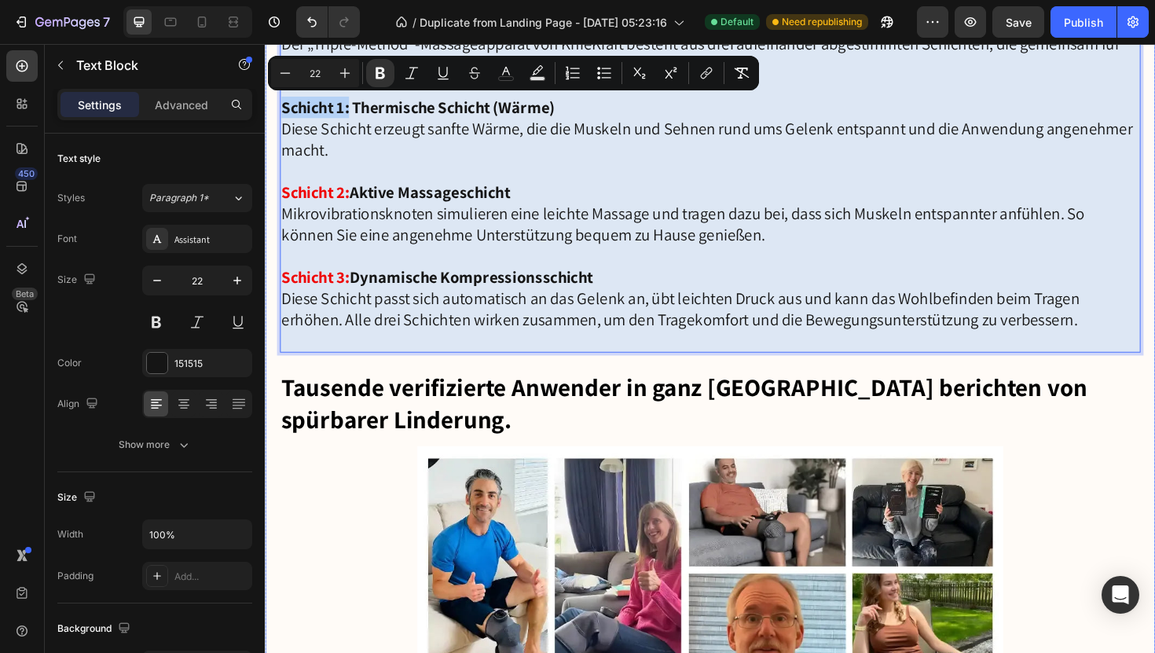
drag, startPoint x: 355, startPoint y: 116, endPoint x: 277, endPoint y: 120, distance: 78.7
click at [512, 72] on icon "Editor contextual toolbar" at bounding box center [506, 73] width 16 height 16
type input "151515"
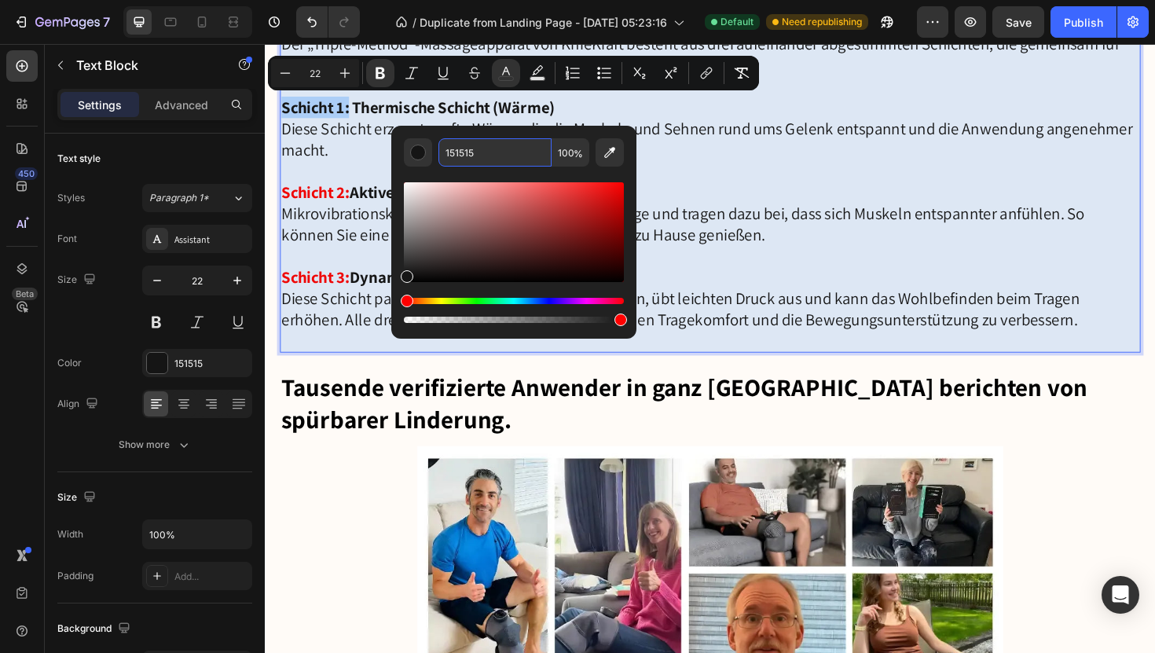
click at [482, 163] on input "151515" at bounding box center [494, 152] width 113 height 28
paste input "EF0404"
type input "EF0404"
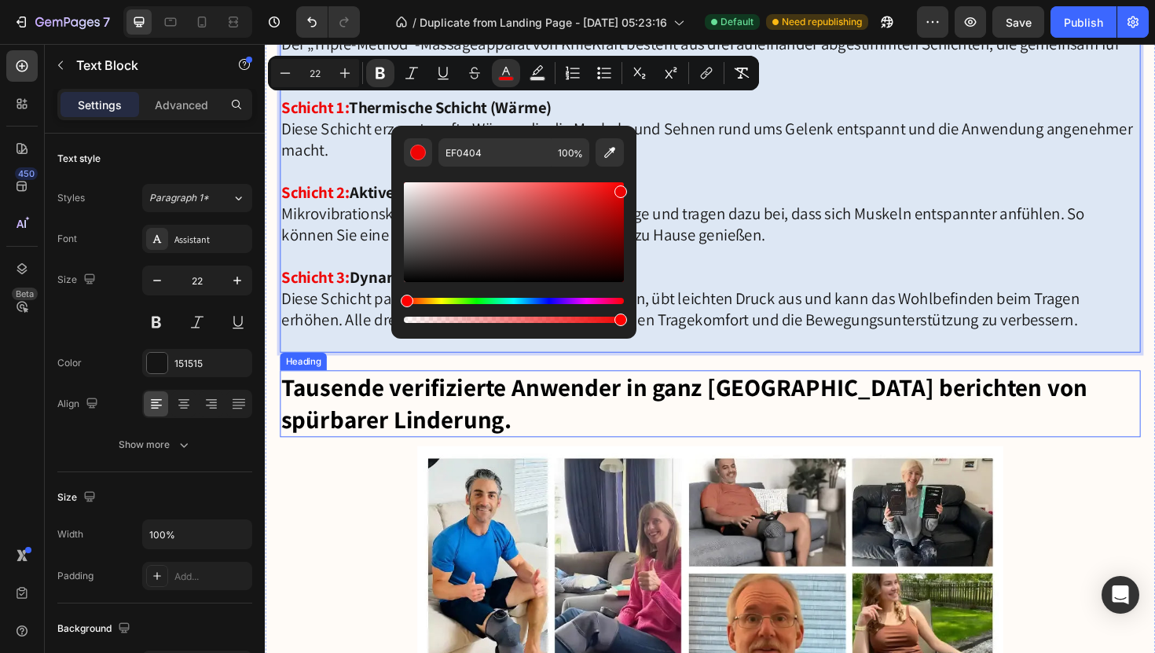
click at [754, 451] on h2 "Tausende verifizierte Anwender in ganz Deutschland berichten von spürbarer Lind…" at bounding box center [737, 425] width 912 height 71
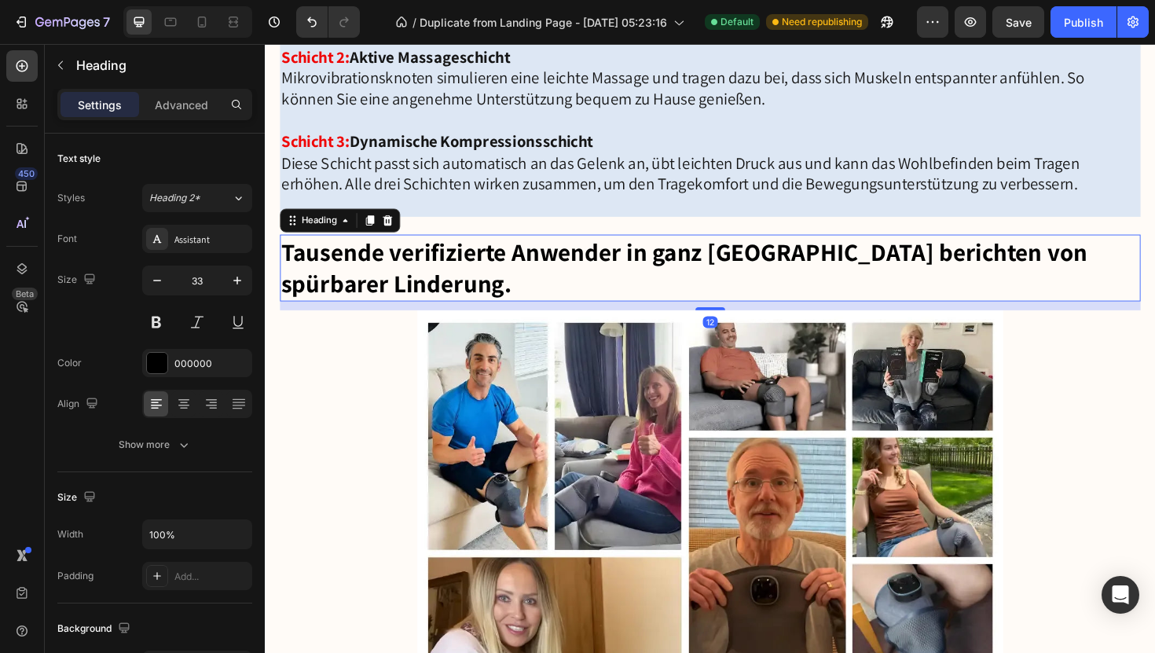
scroll to position [4273, 0]
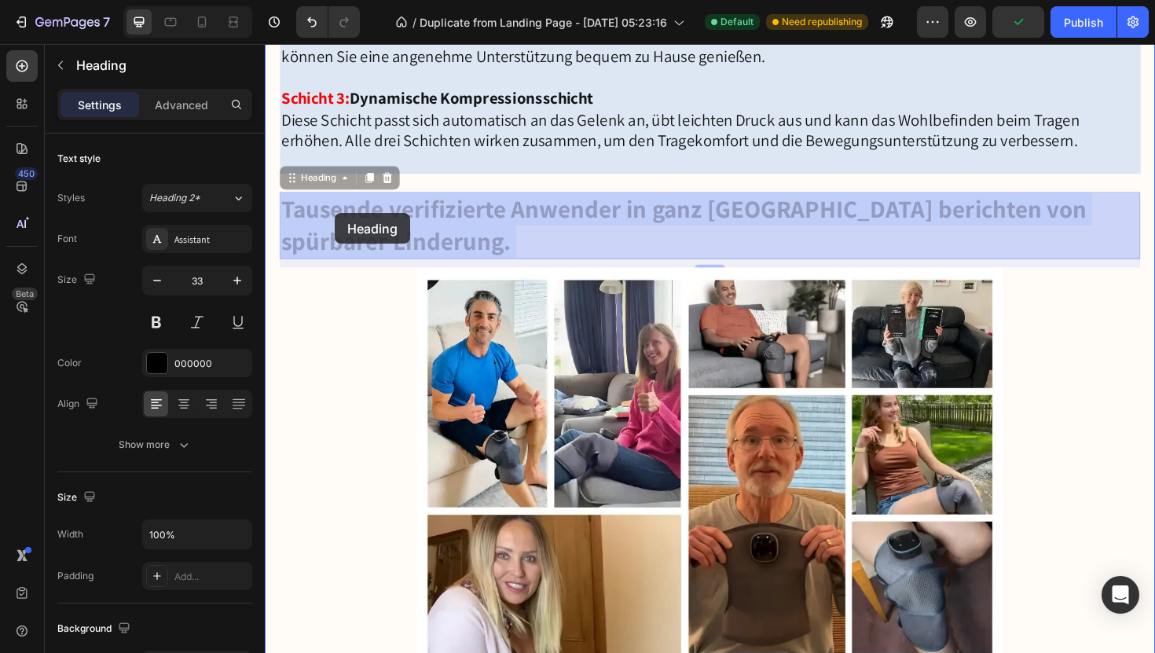
drag, startPoint x: 291, startPoint y: 209, endPoint x: 336, endPoint y: 221, distance: 47.1
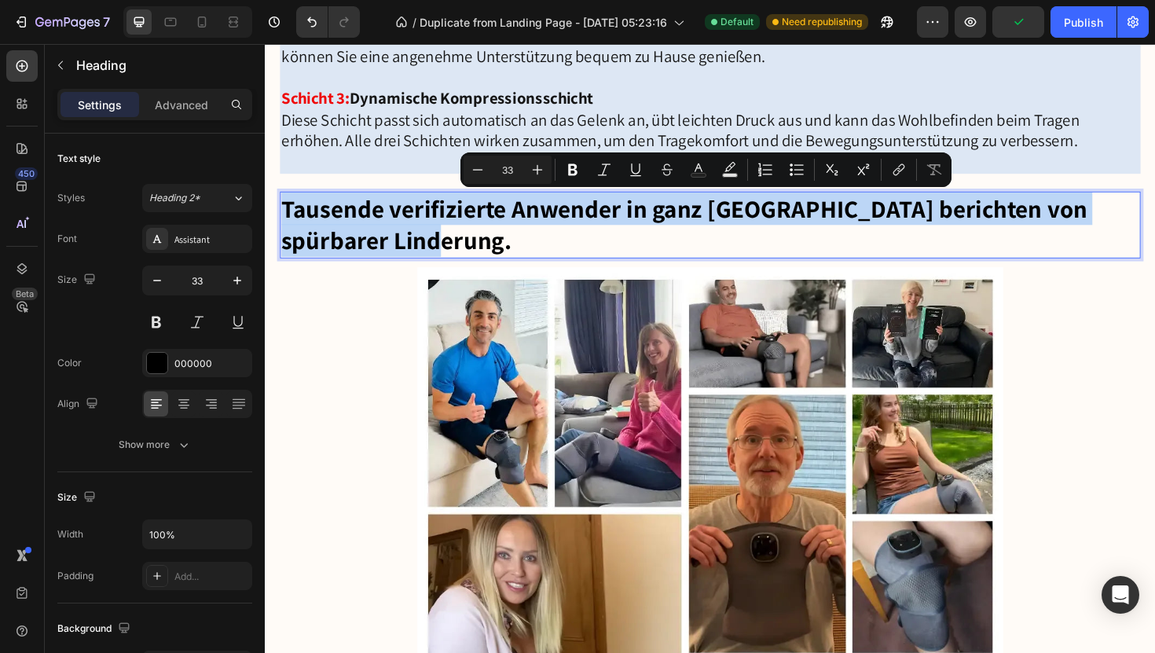
drag, startPoint x: 288, startPoint y: 213, endPoint x: 478, endPoint y: 248, distance: 193.3
click at [810, 247] on p "Tausende verifizierte Anwender in ganz Deutschland berichten von spürbarer Lind…" at bounding box center [736, 236] width 908 height 68
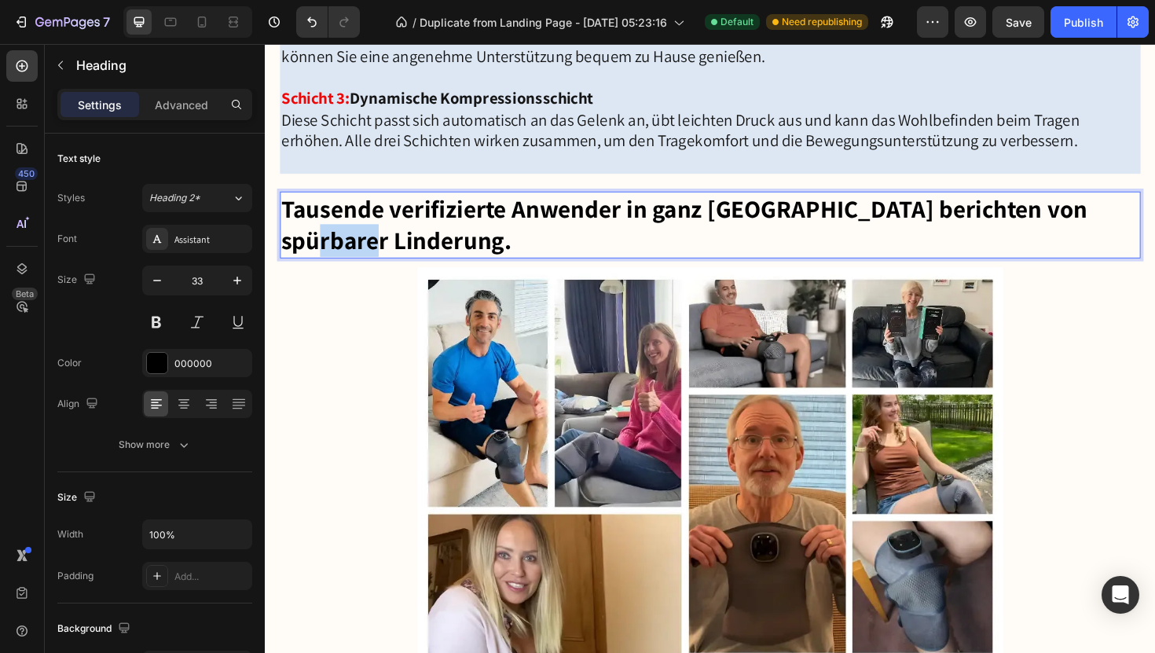
drag, startPoint x: 1156, startPoint y: 221, endPoint x: 329, endPoint y: 236, distance: 826.8
click at [329, 236] on p "Tausende verifizierte Anwender in ganz Deutschland berichten von spürbarer Lind…" at bounding box center [736, 236] width 908 height 68
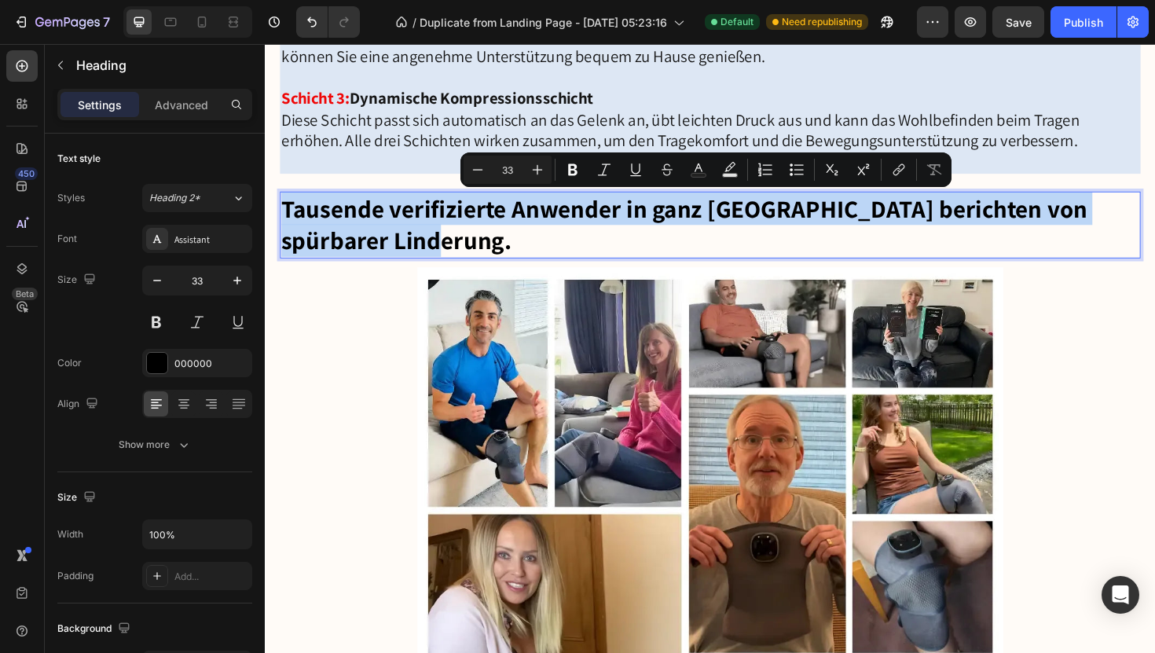
drag, startPoint x: 467, startPoint y: 248, endPoint x: 286, endPoint y: 215, distance: 183.7
click at [286, 215] on p "Tausende verifizierte Anwender in ganz Deutschland berichten von spürbarer Lind…" at bounding box center [736, 236] width 908 height 68
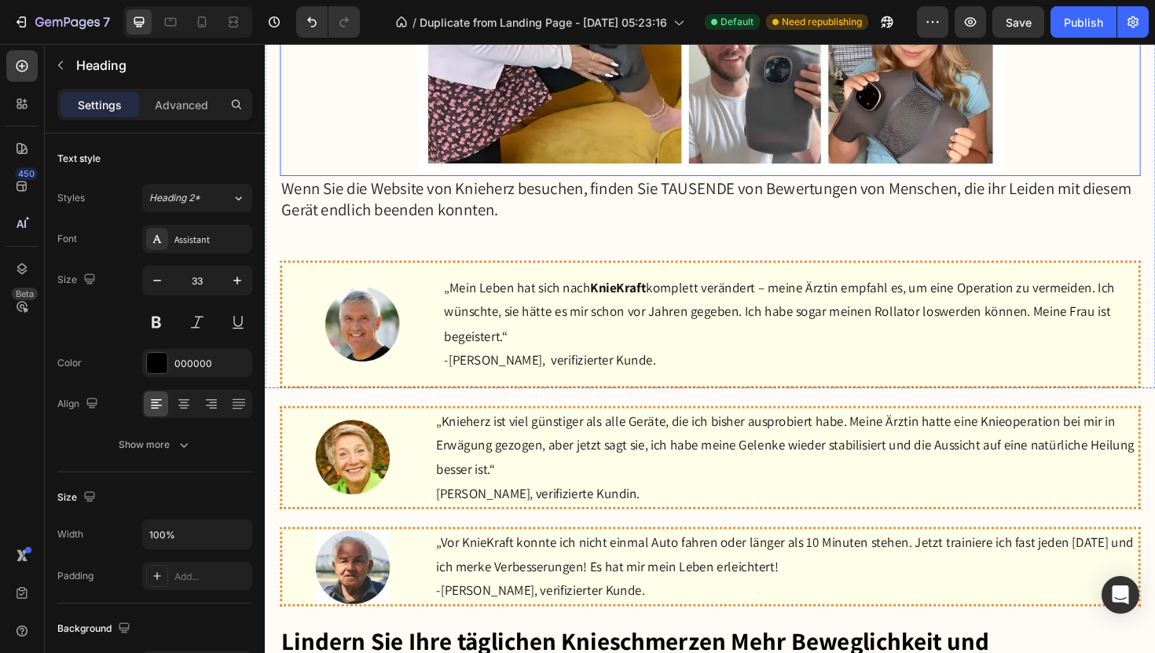
scroll to position [4993, 0]
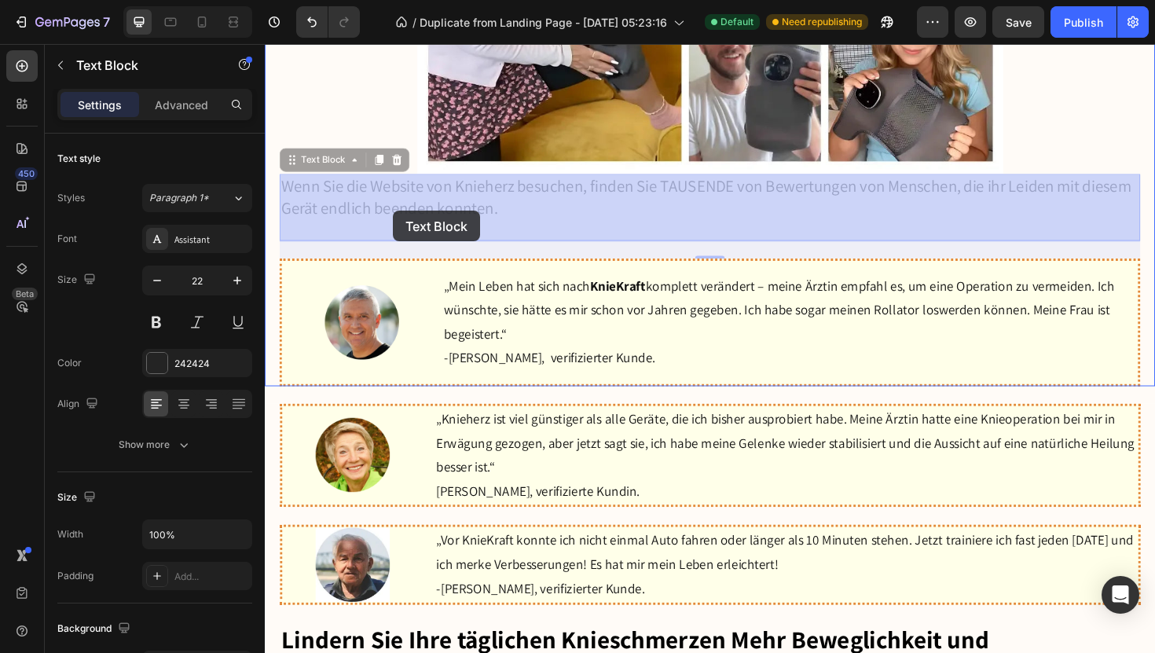
drag, startPoint x: 288, startPoint y: 189, endPoint x: 400, endPoint y: 220, distance: 115.9
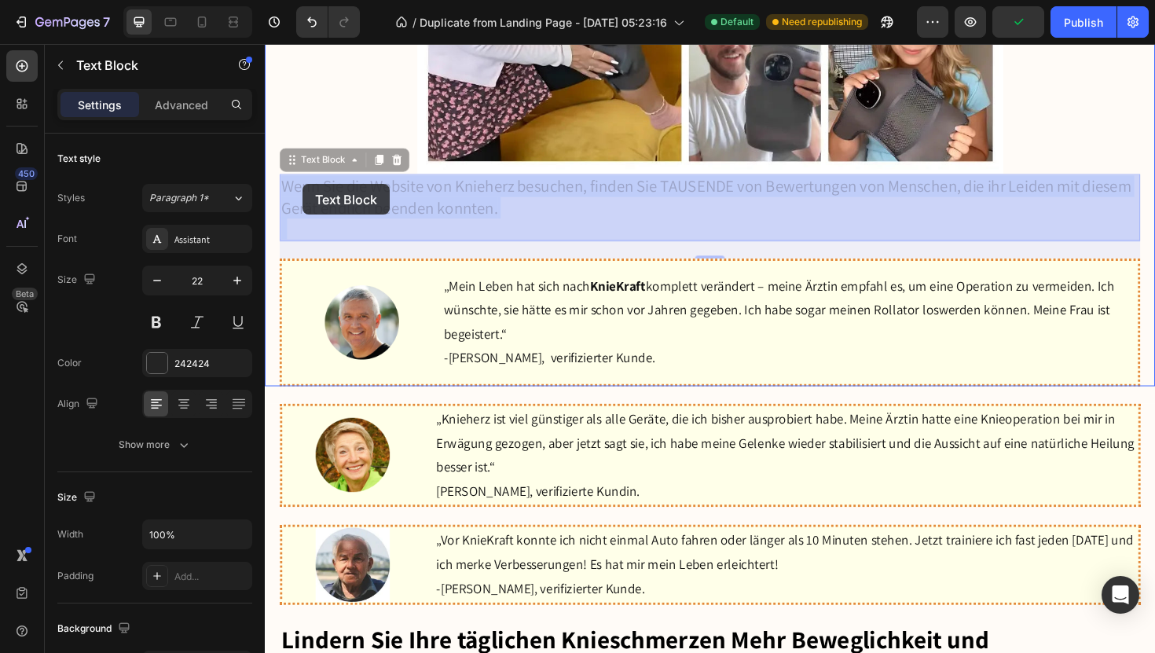
drag, startPoint x: 286, startPoint y: 186, endPoint x: 305, endPoint y: 193, distance: 19.9
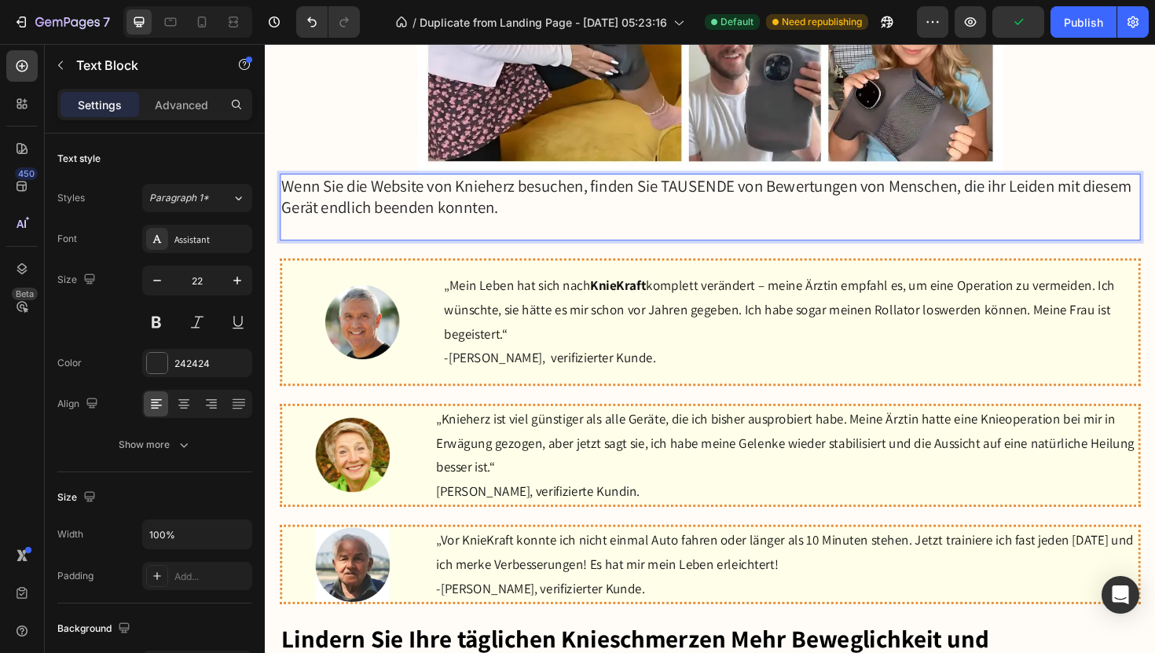
click at [526, 197] on p "Wenn Sie die Website von Knieherz besuchen, finden Sie TAUSENDE von Bewertungen…" at bounding box center [736, 217] width 908 height 68
click at [527, 198] on p "Wenn Sie die Website von Knieherz besuchen, finden Sie TAUSENDE von Bewertungen…" at bounding box center [736, 217] width 908 height 68
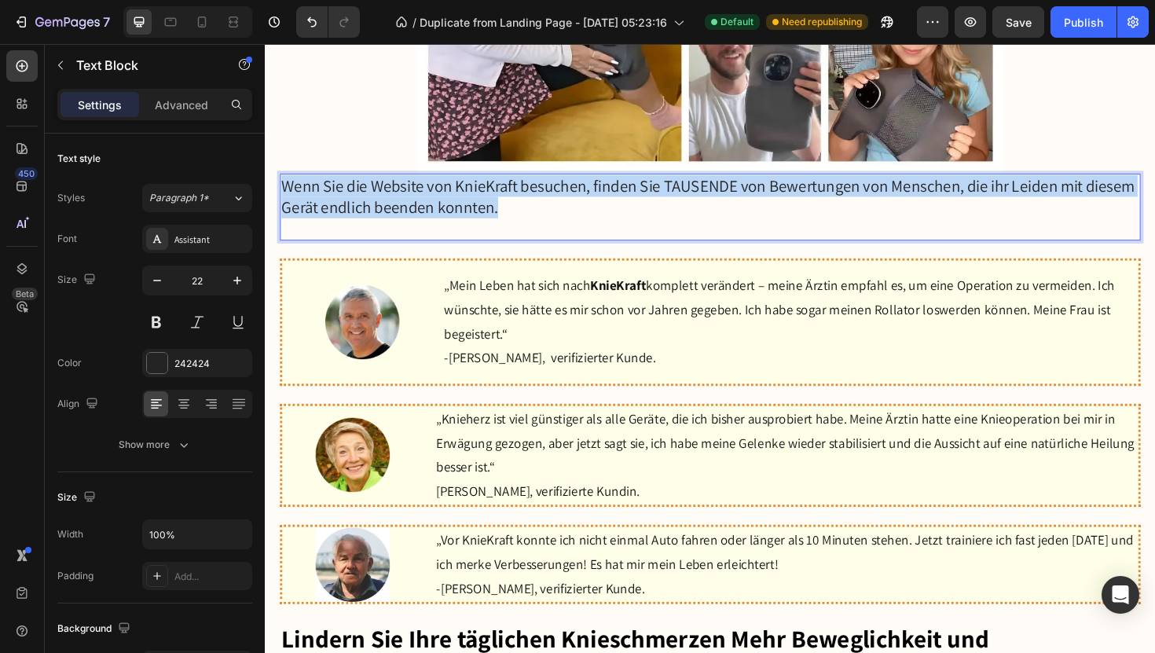
drag, startPoint x: 570, startPoint y: 222, endPoint x: 282, endPoint y: 187, distance: 289.7
click at [282, 187] on p "Wenn Sie die Website von KnieKraft besuchen, finden Sie TAUSENDE von Bewertunge…" at bounding box center [736, 217] width 908 height 68
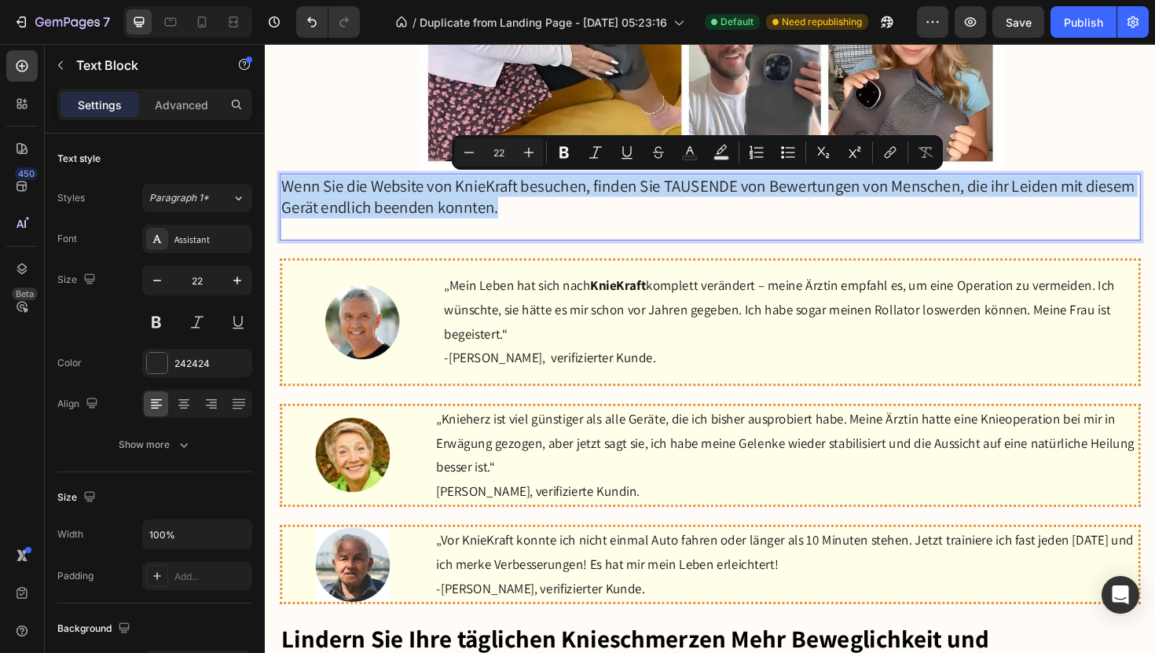
copy p "Wenn Sie die Website von KnieKraft besuchen, finden Sie TAUSENDE von Bewertunge…"
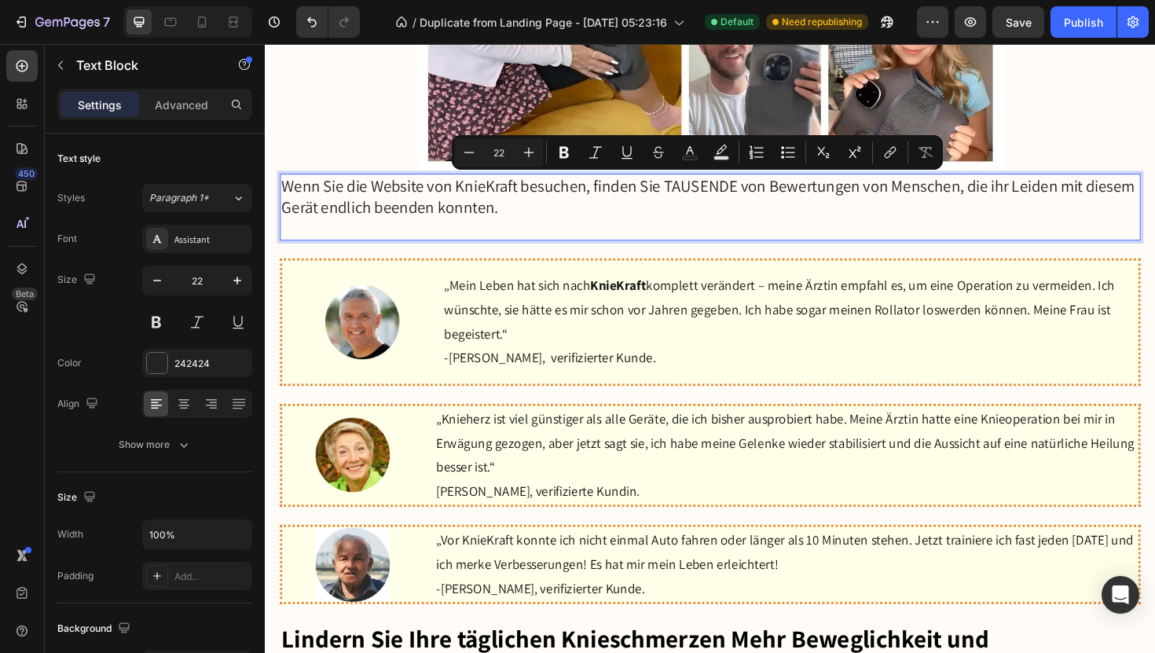
click at [584, 240] on p "Wenn Sie die Website von KnieKraft besuchen, finden Sie TAUSENDE von Bewertunge…" at bounding box center [736, 217] width 908 height 68
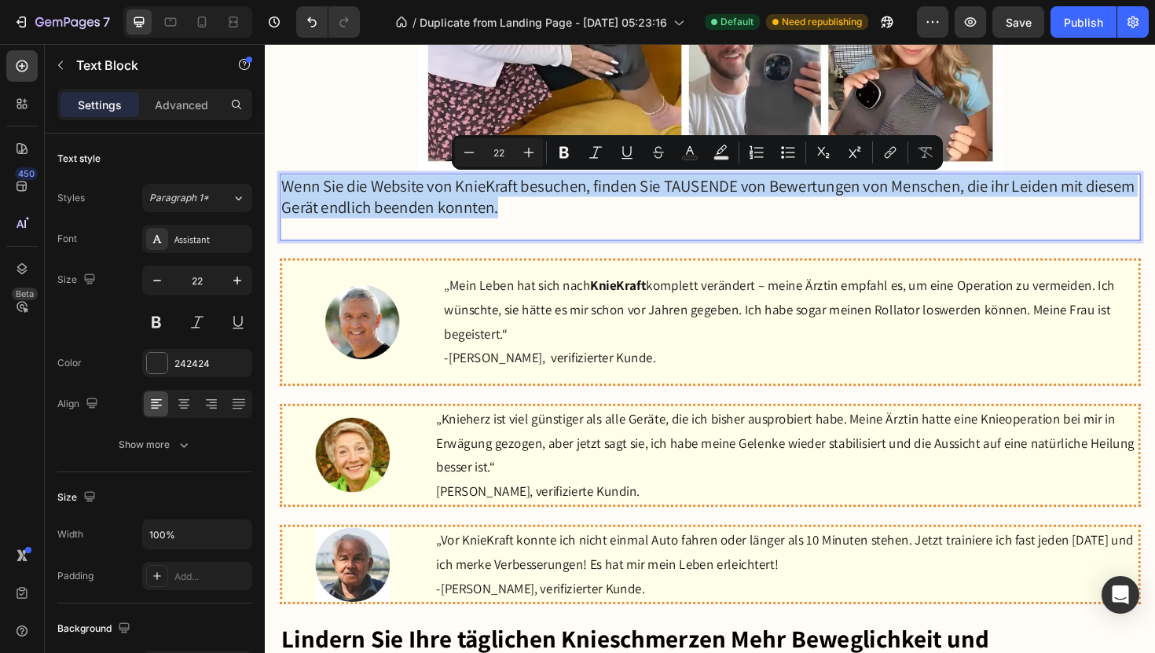
drag, startPoint x: 577, startPoint y: 228, endPoint x: 281, endPoint y: 186, distance: 298.4
click at [282, 186] on p "Wenn Sie die Website von KnieKraft besuchen, finden Sie TAUSENDE von Bewertunge…" at bounding box center [736, 217] width 908 height 68
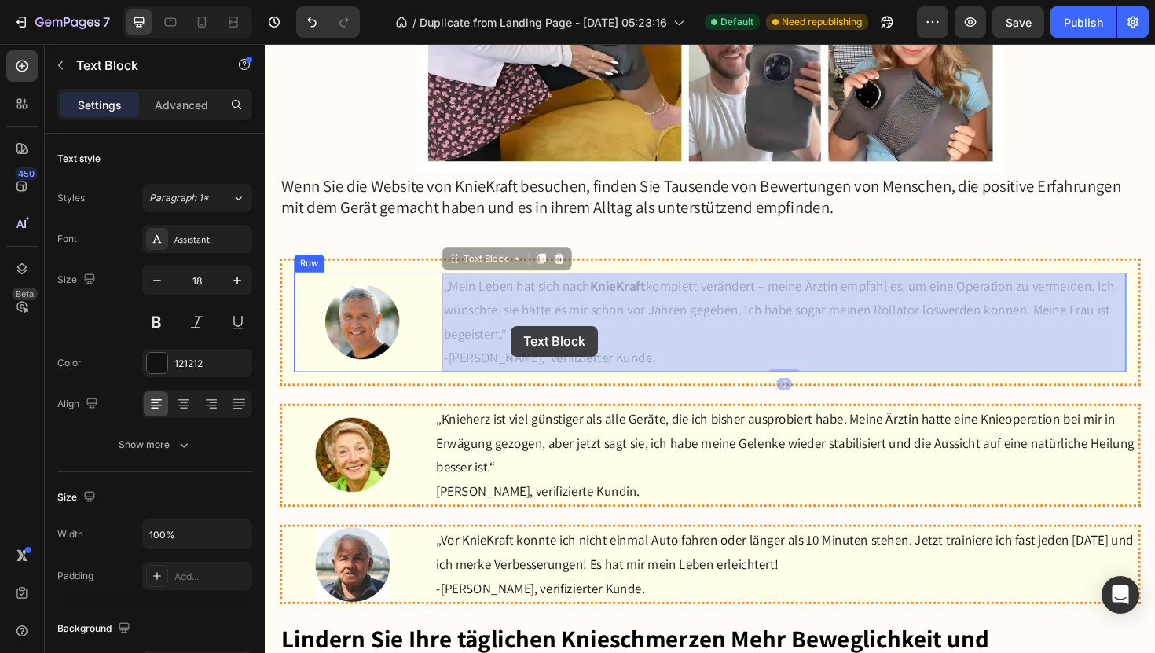
drag, startPoint x: 460, startPoint y: 294, endPoint x: 522, endPoint y: 339, distance: 77.0
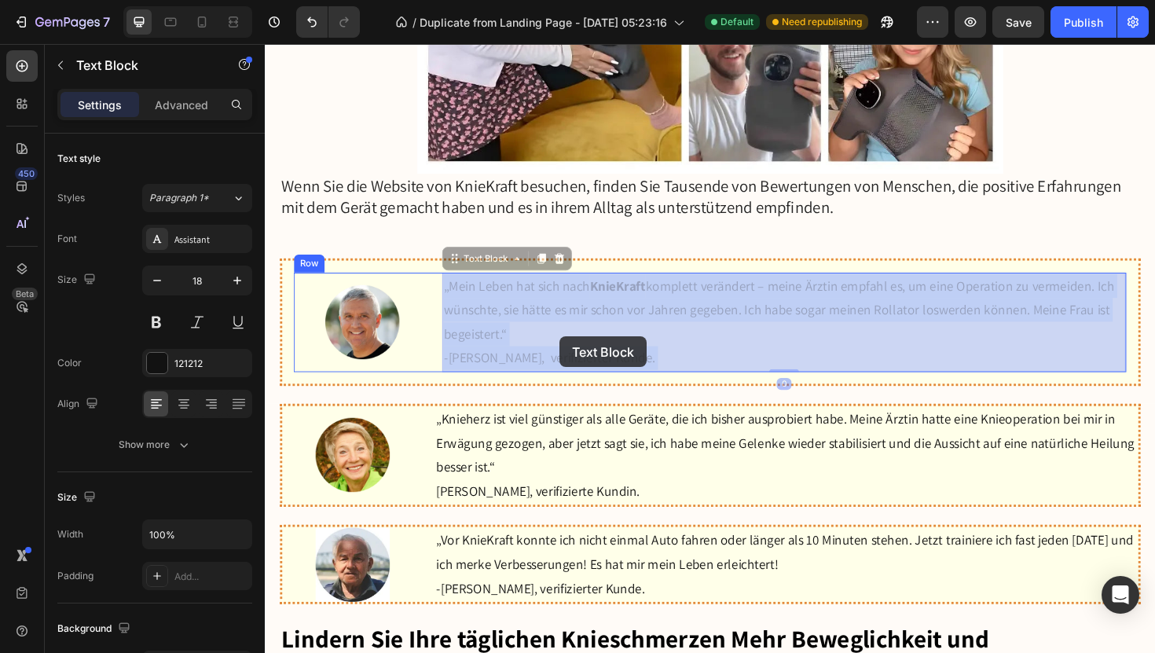
drag, startPoint x: 460, startPoint y: 293, endPoint x: 581, endPoint y: 354, distance: 135.7
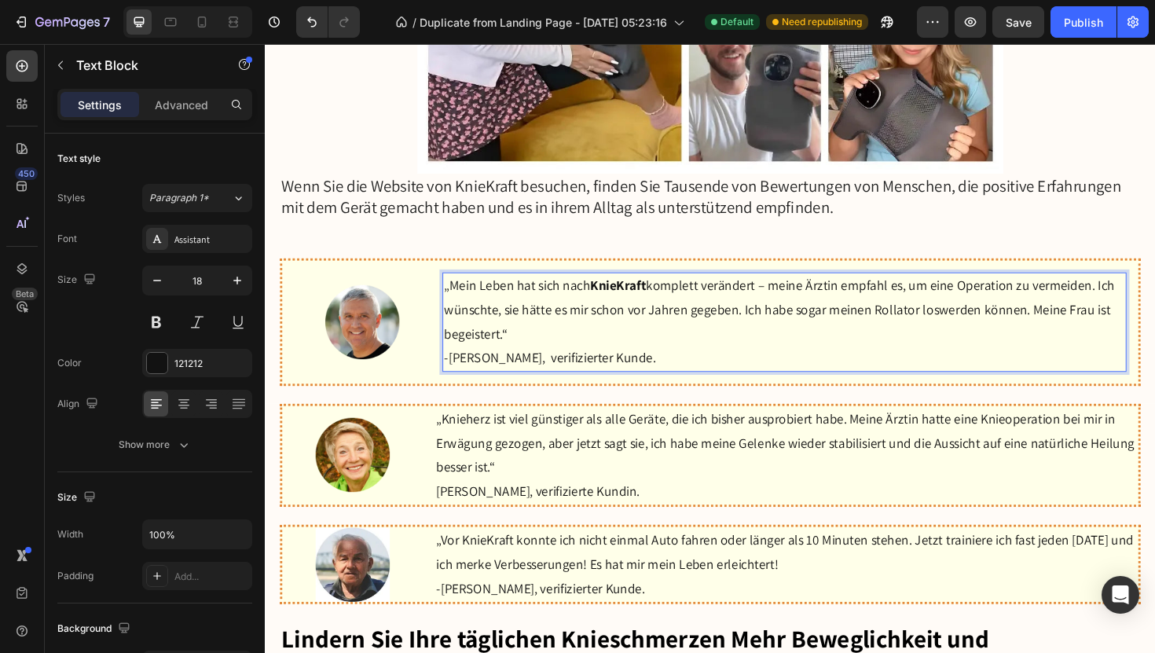
drag, startPoint x: 677, startPoint y: 378, endPoint x: 453, endPoint y: 297, distance: 238.1
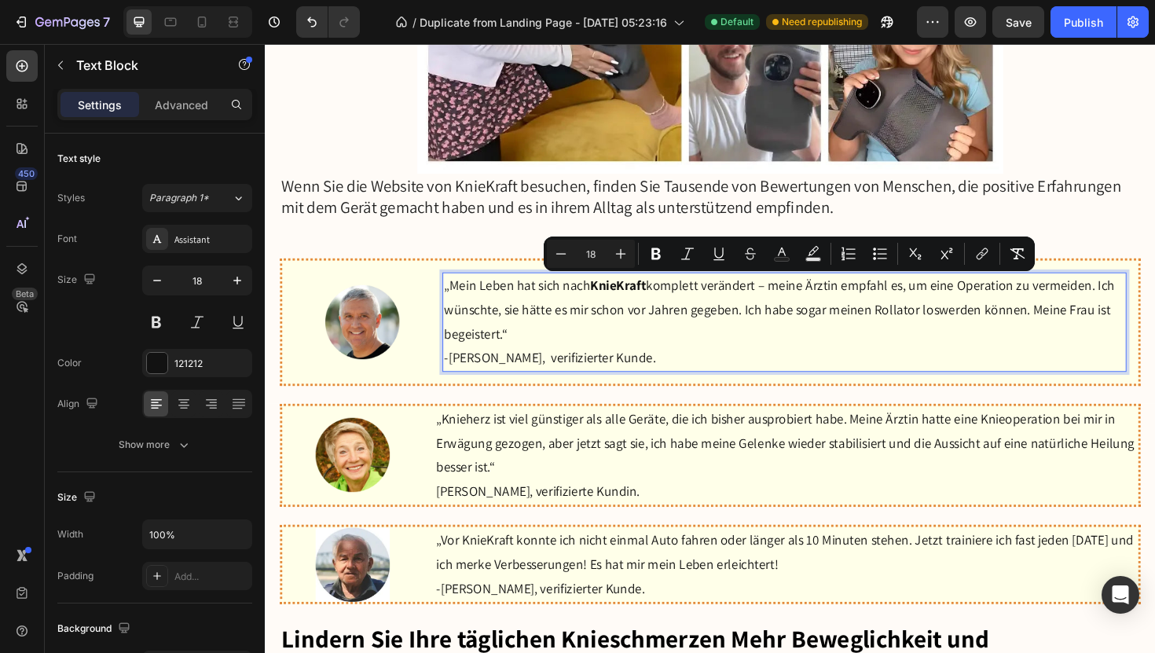
click at [695, 373] on p "-Wolfgang König, verifizierter Kunde." at bounding box center [814, 376] width 721 height 25
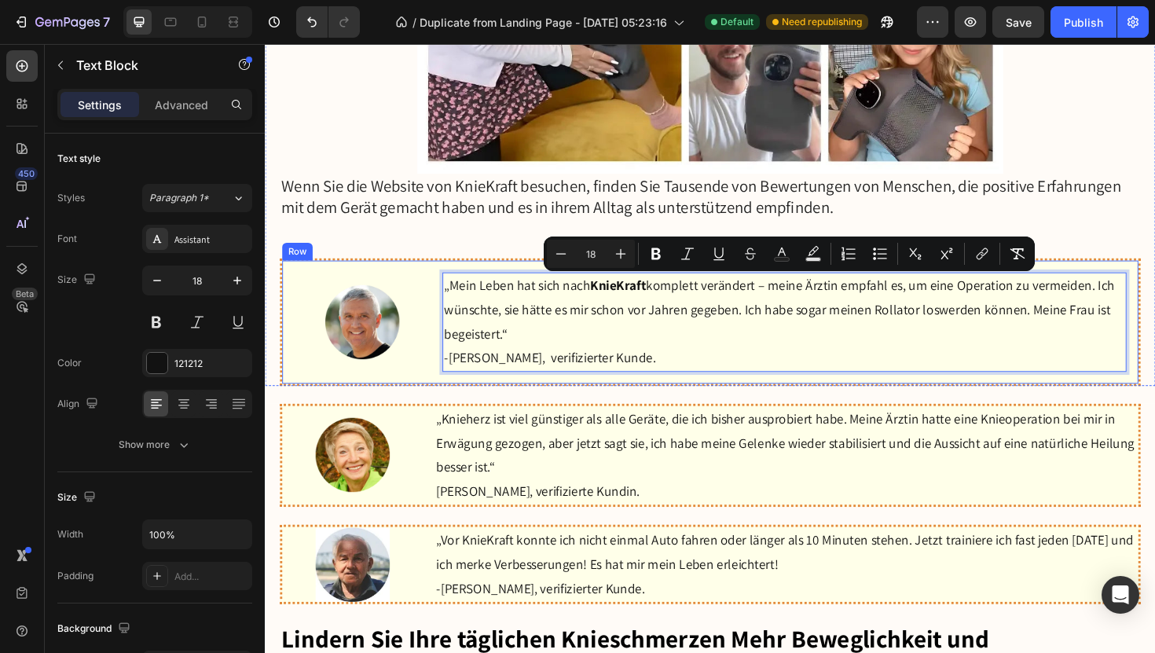
drag, startPoint x: 684, startPoint y: 373, endPoint x: 475, endPoint y: 282, distance: 228.0
click at [475, 282] on div "Image „Mein Leben hat sich nach KnieKraft komplett verändert – meine Ärztin emp…" at bounding box center [737, 338] width 912 height 135
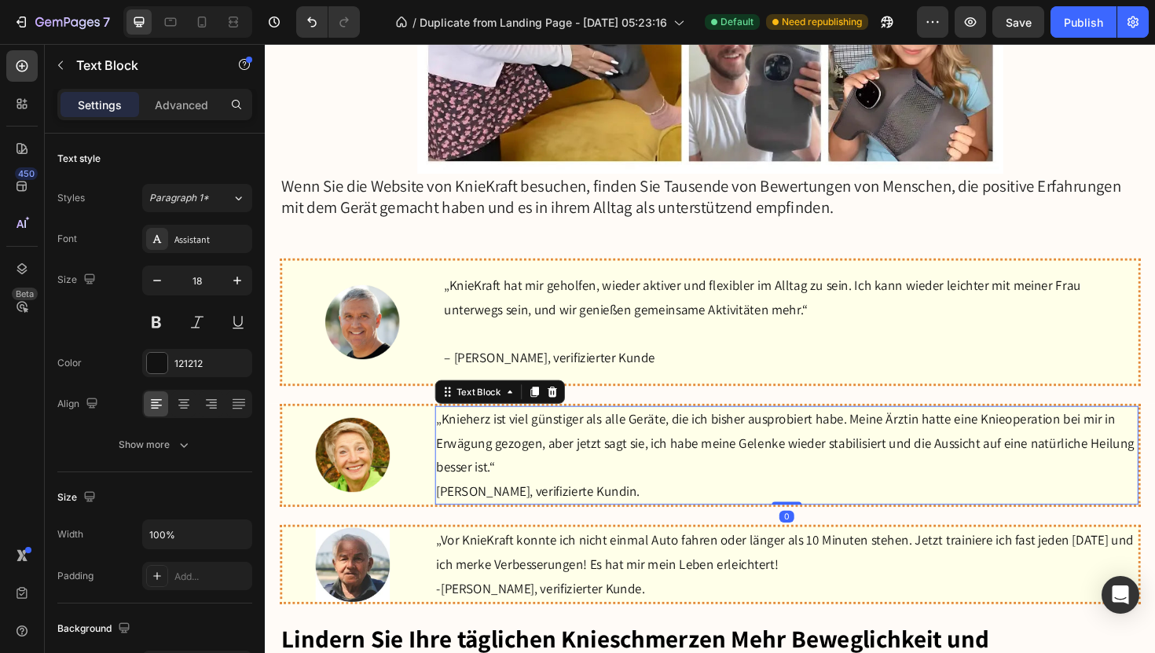
click at [502, 446] on p "„Knieherz ist viel günstiger als alle Geräte, die ich bisher ausprobiert habe. …" at bounding box center [817, 467] width 742 height 76
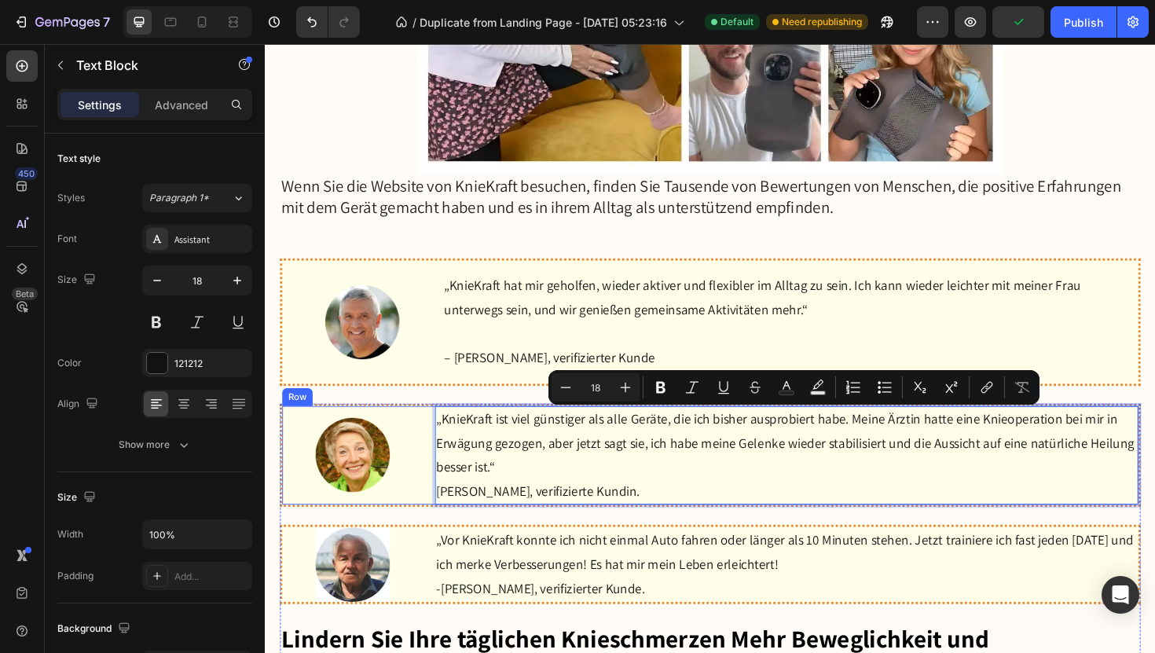
drag, startPoint x: 650, startPoint y: 522, endPoint x: 442, endPoint y: 431, distance: 226.6
click at [442, 431] on div "Image „KnieKraft ist viel günstiger als alle Geräte, die ich bisher ausprobiert…" at bounding box center [737, 480] width 912 height 110
copy div "„KnieKraft ist viel günstiger als alle Geräte, die ich bisher ausprobiert habe.…"
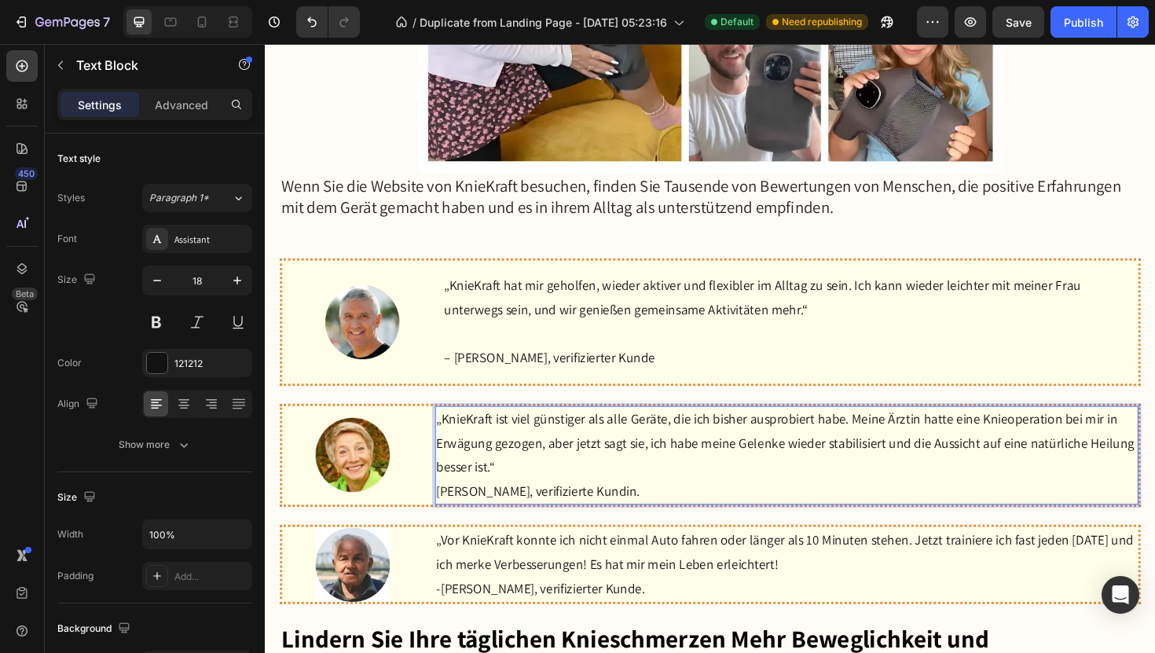
drag, startPoint x: 659, startPoint y: 509, endPoint x: 615, endPoint y: 479, distance: 53.8
click at [615, 479] on div "„KnieKraft ist viel günstiger als alle Geräte, die ich bisher ausprobiert habe.…" at bounding box center [817, 479] width 745 height 105
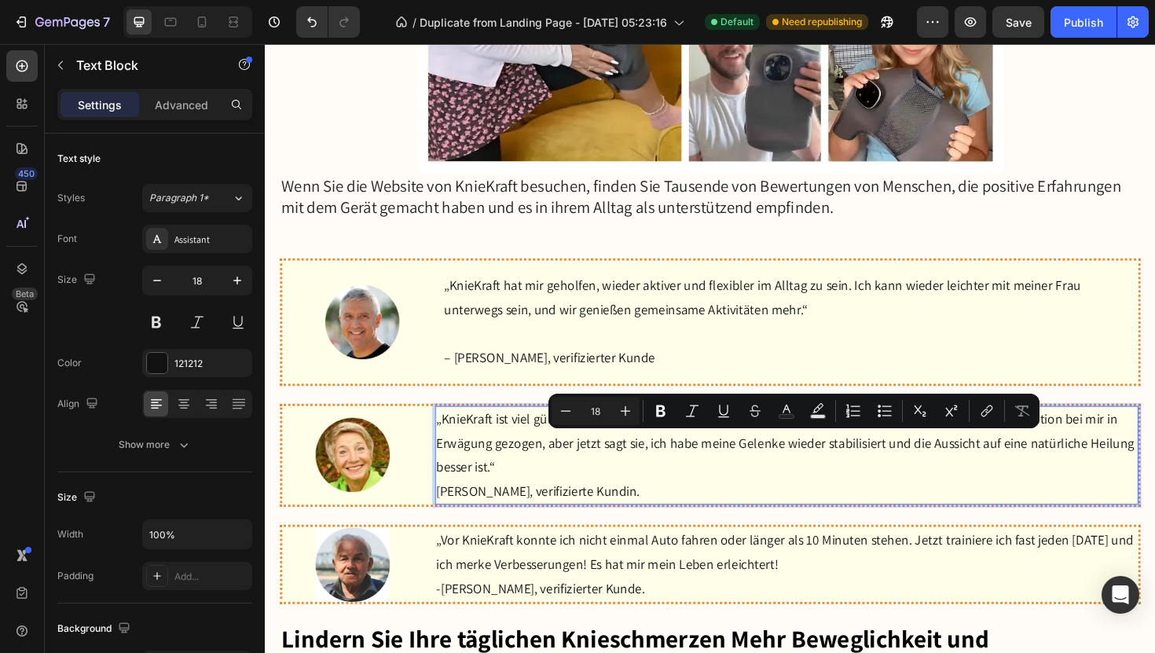
click at [654, 507] on p "Gerdrut Maisel, verifizierte Kundin." at bounding box center [817, 517] width 742 height 25
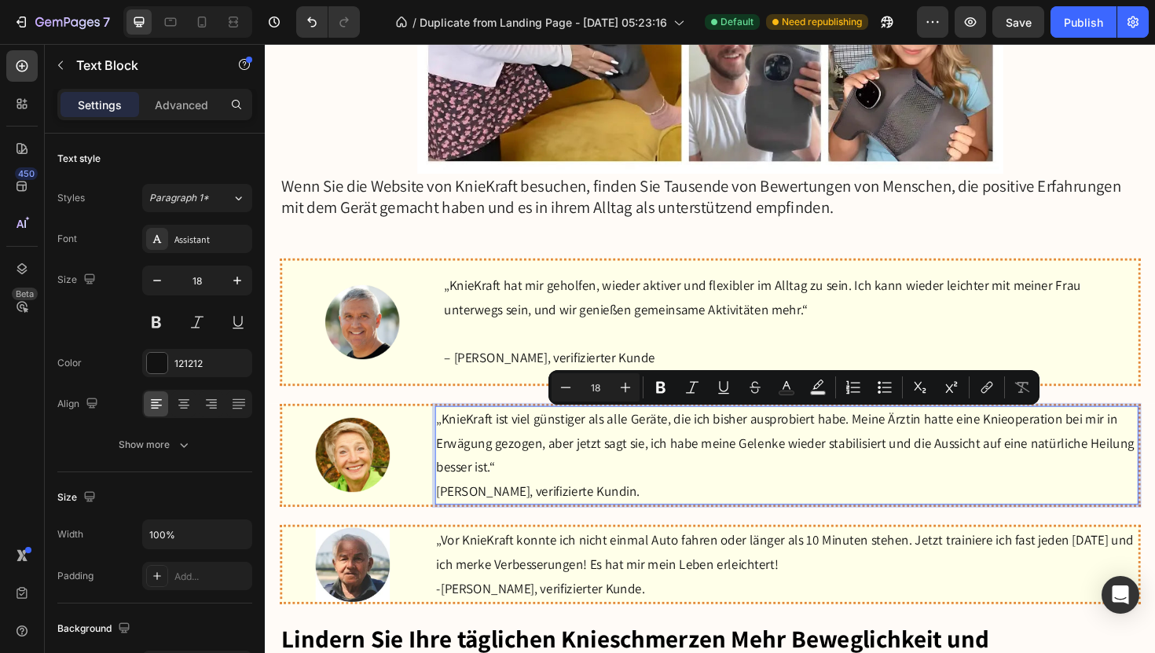
drag, startPoint x: 654, startPoint y: 510, endPoint x: 457, endPoint y: 427, distance: 214.1
click at [457, 427] on div "Image „KnieKraft ist viel günstiger als alle Geräte, die ich bisher ausprobiert…" at bounding box center [737, 480] width 912 height 110
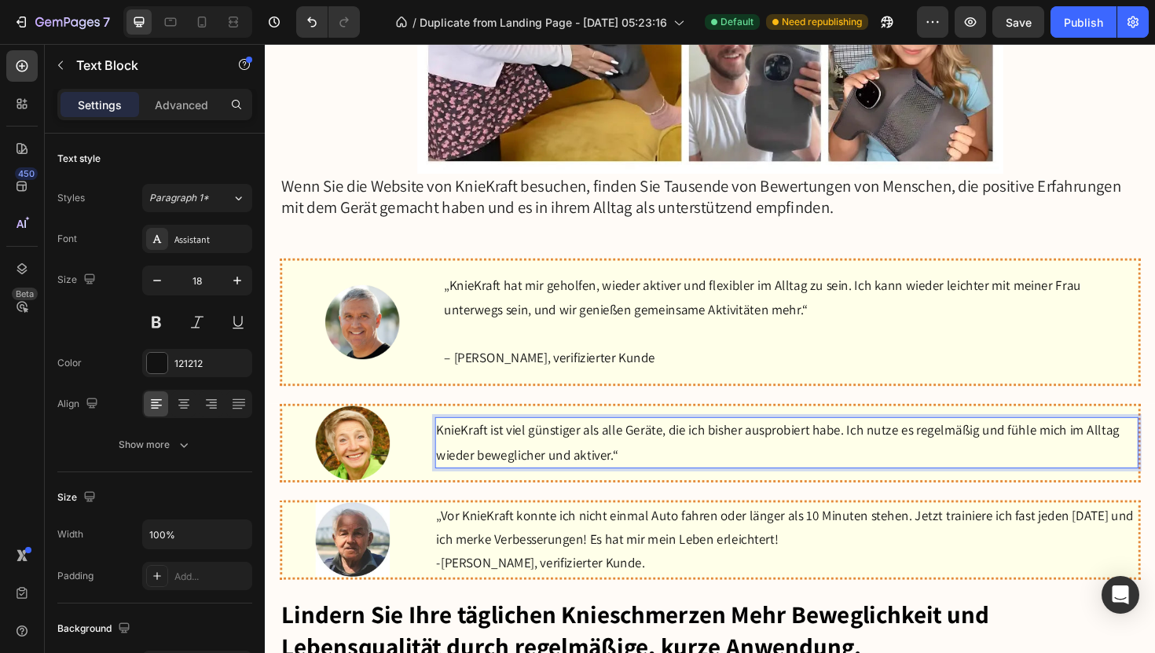
click at [655, 476] on p "KnieKraft ist viel günstiger als alle Geräte, die ich bisher ausprobiert habe. …" at bounding box center [817, 466] width 742 height 51
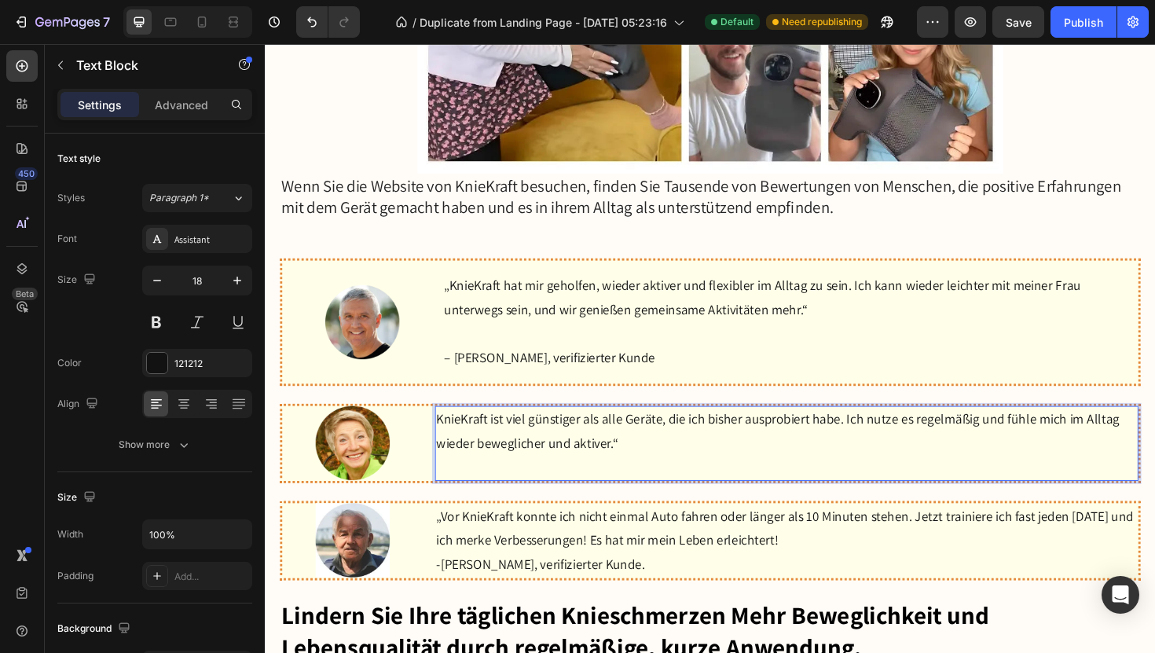
scroll to position [4980, 0]
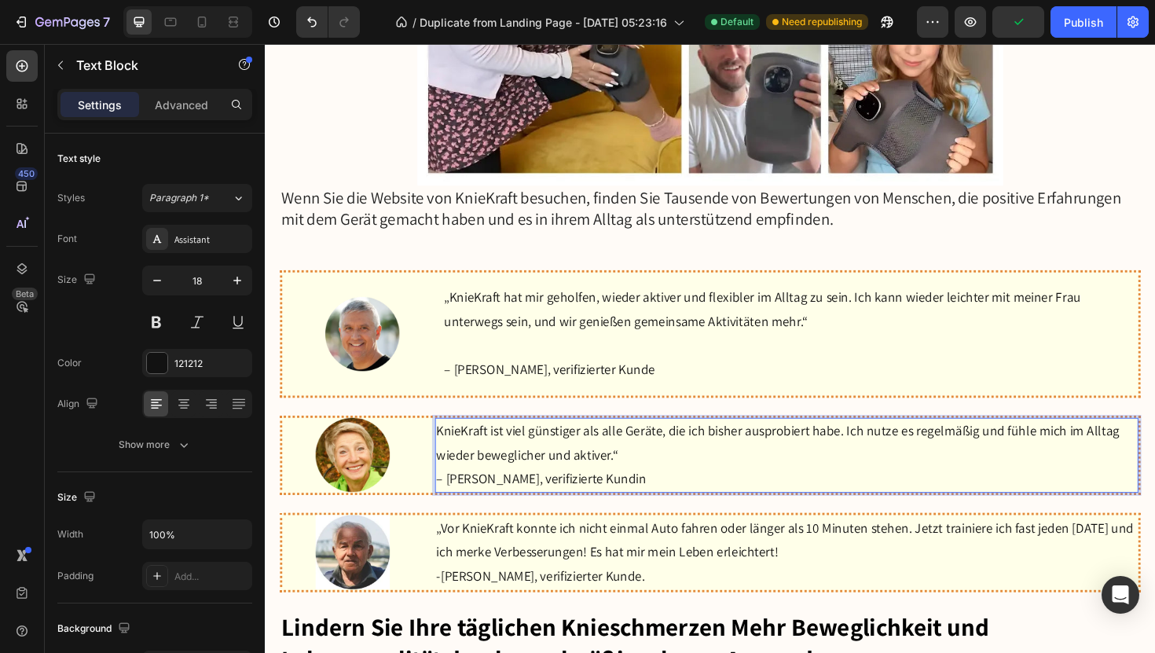
click at [666, 492] on p "– Gerdrut Maisel, verifizierte Kundin" at bounding box center [817, 504] width 742 height 25
click at [666, 486] on p "KnieKraft ist viel günstiger als alle Geräte, die ich bisher ausprobiert habe. …" at bounding box center [817, 467] width 742 height 51
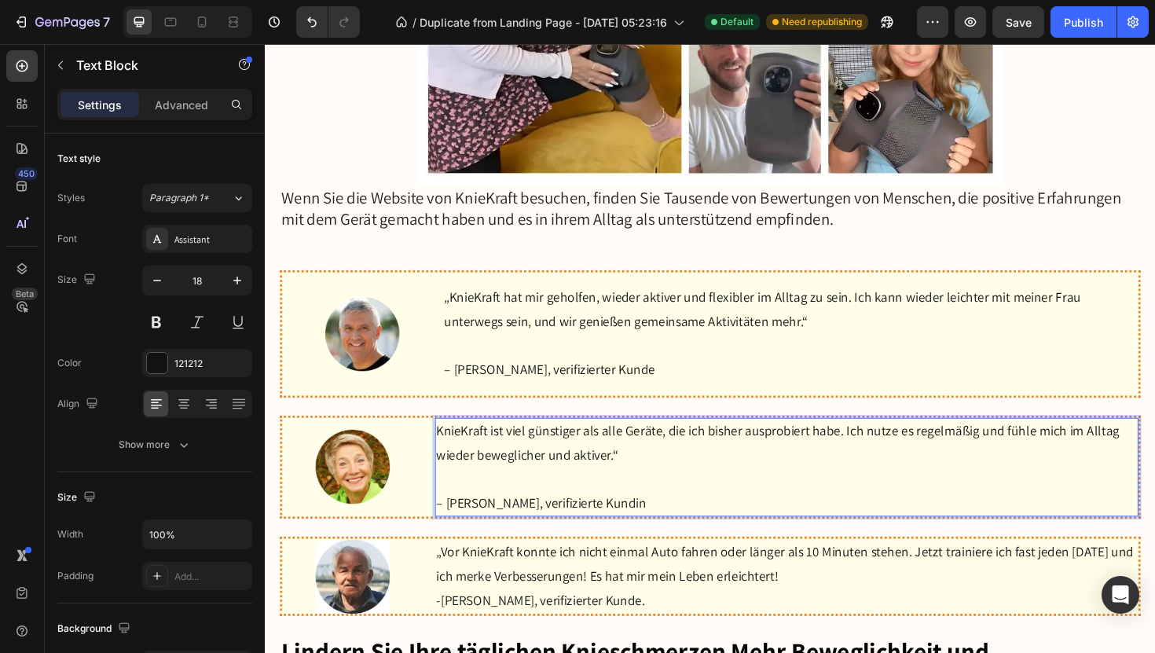
click at [673, 505] on p "Rich Text Editor. Editing area: main" at bounding box center [817, 504] width 742 height 25
click at [728, 508] on p "Rich Text Editor. Editing area: main" at bounding box center [817, 504] width 742 height 25
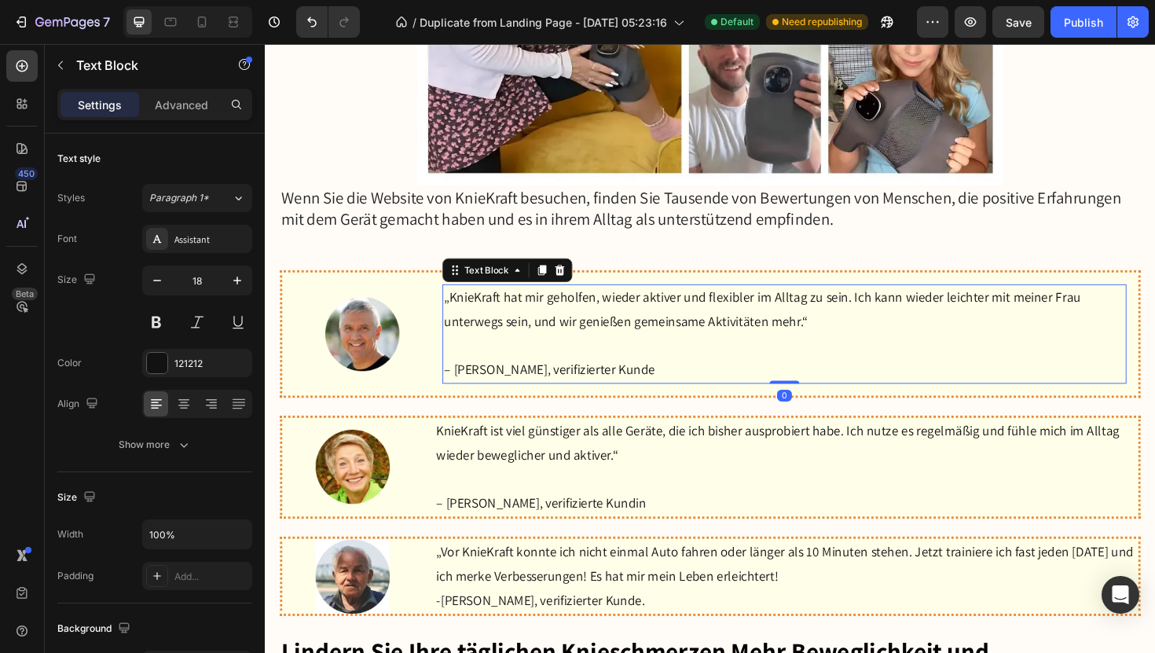
click at [673, 359] on p "Rich Text Editor. Editing area: main" at bounding box center [814, 363] width 721 height 25
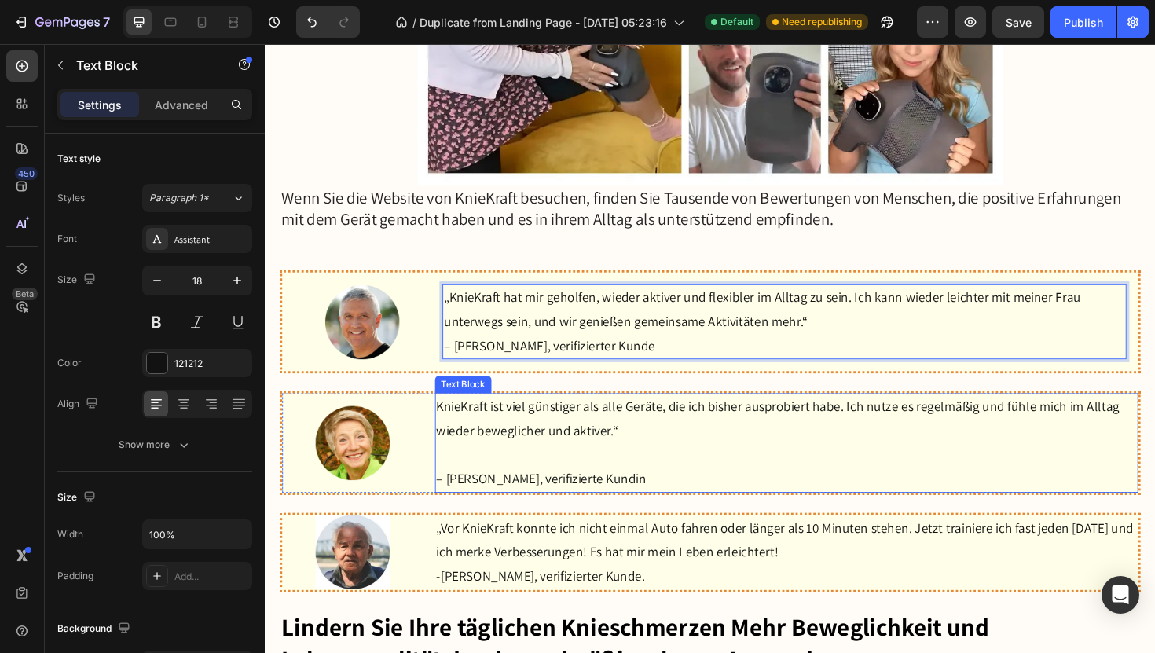
click at [623, 475] on p "Rich Text Editor. Editing area: main" at bounding box center [817, 479] width 742 height 25
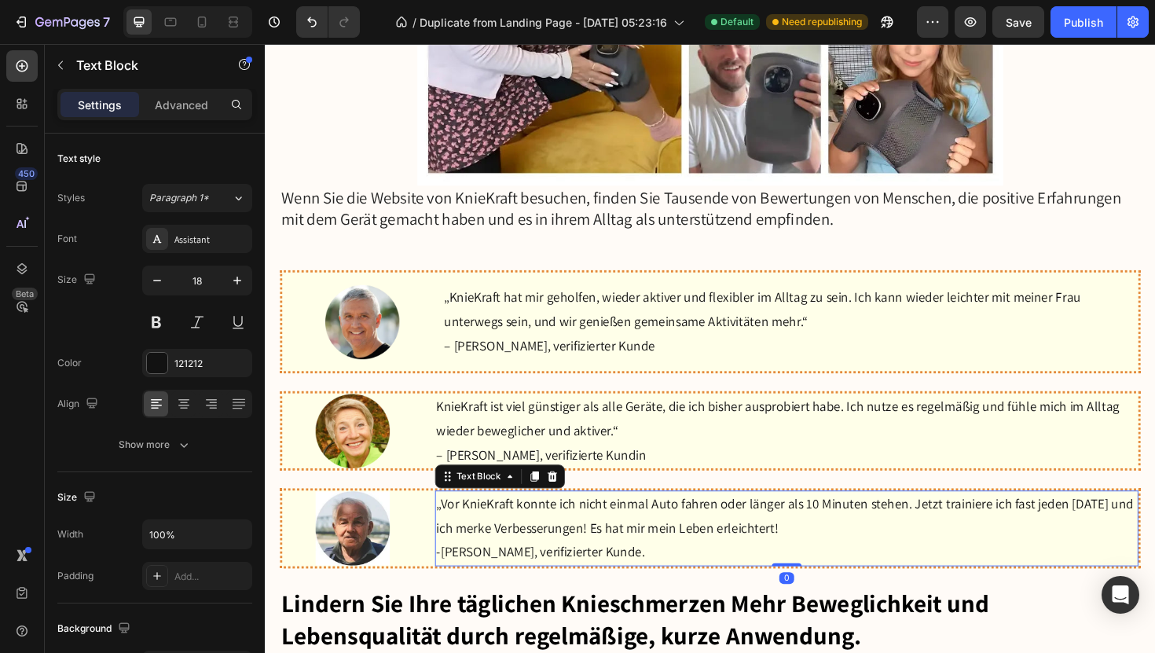
click at [622, 559] on p "„Vor KnieKraft konnte ich nicht einmal Auto fahren oder länger als 10 Minuten s…" at bounding box center [817, 544] width 742 height 51
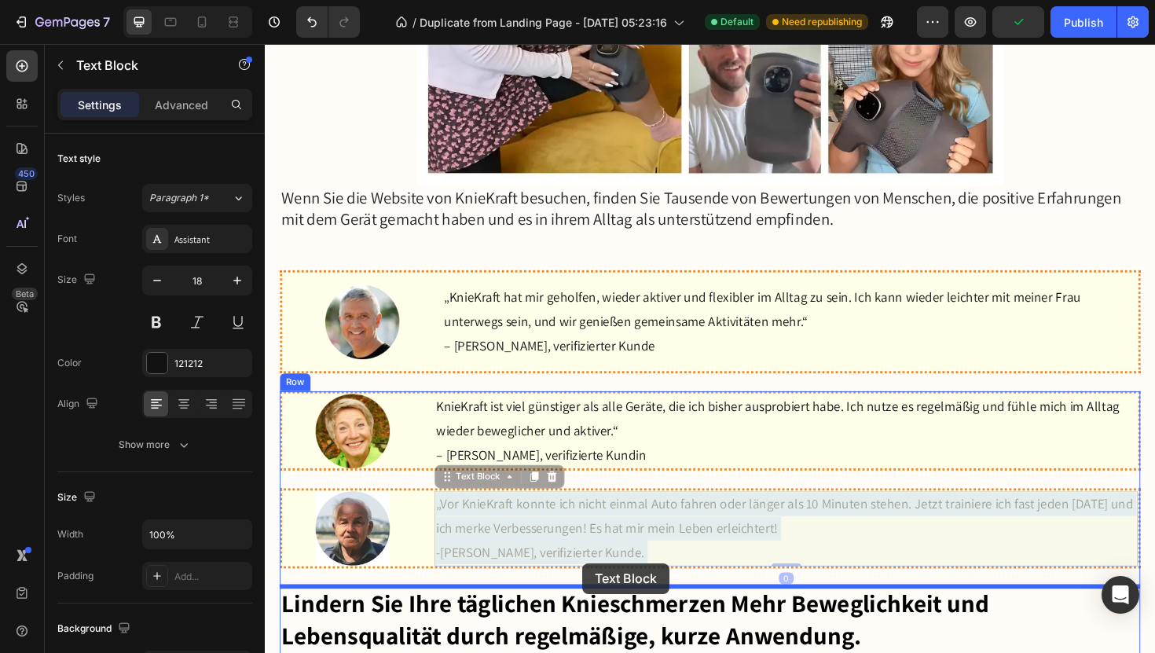
scroll to position [4988, 0]
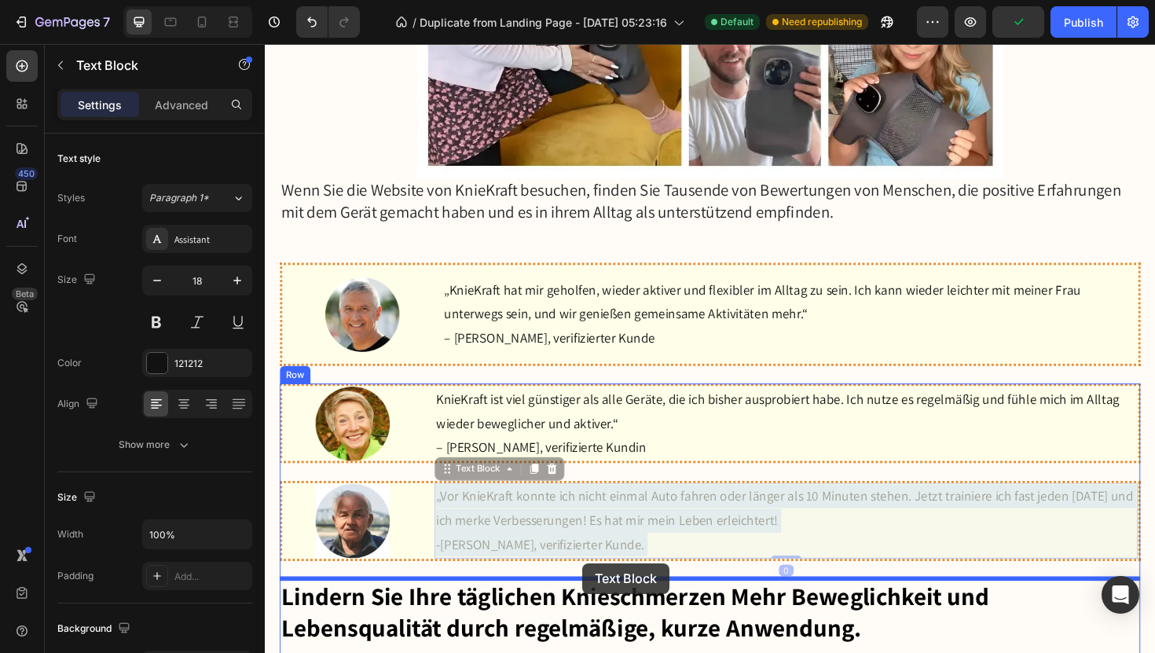
drag, startPoint x: 451, startPoint y: 525, endPoint x: 596, endPoint y: 585, distance: 156.4
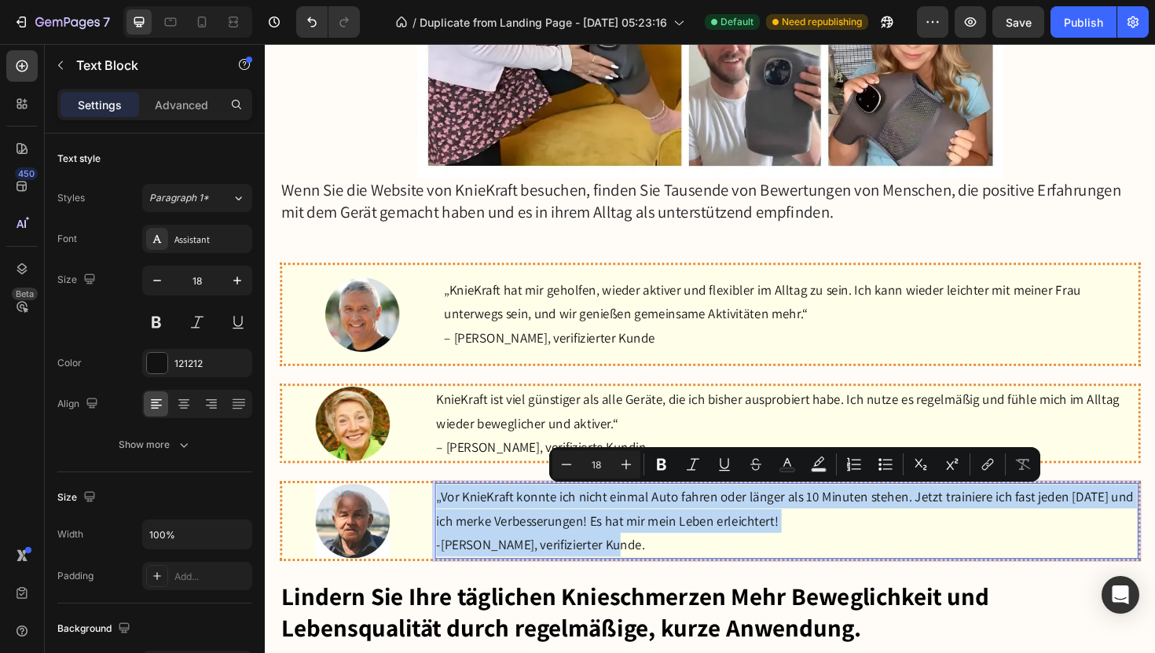
drag, startPoint x: 633, startPoint y: 578, endPoint x: 446, endPoint y: 518, distance: 196.6
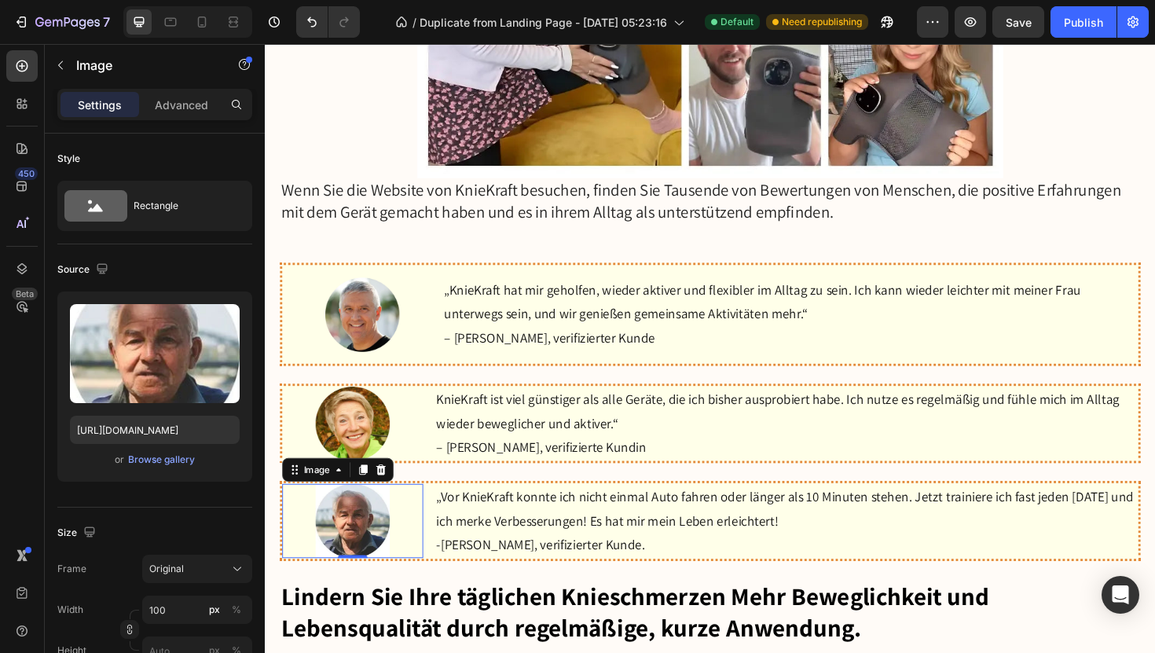
click at [383, 582] on img at bounding box center [357, 549] width 79 height 79
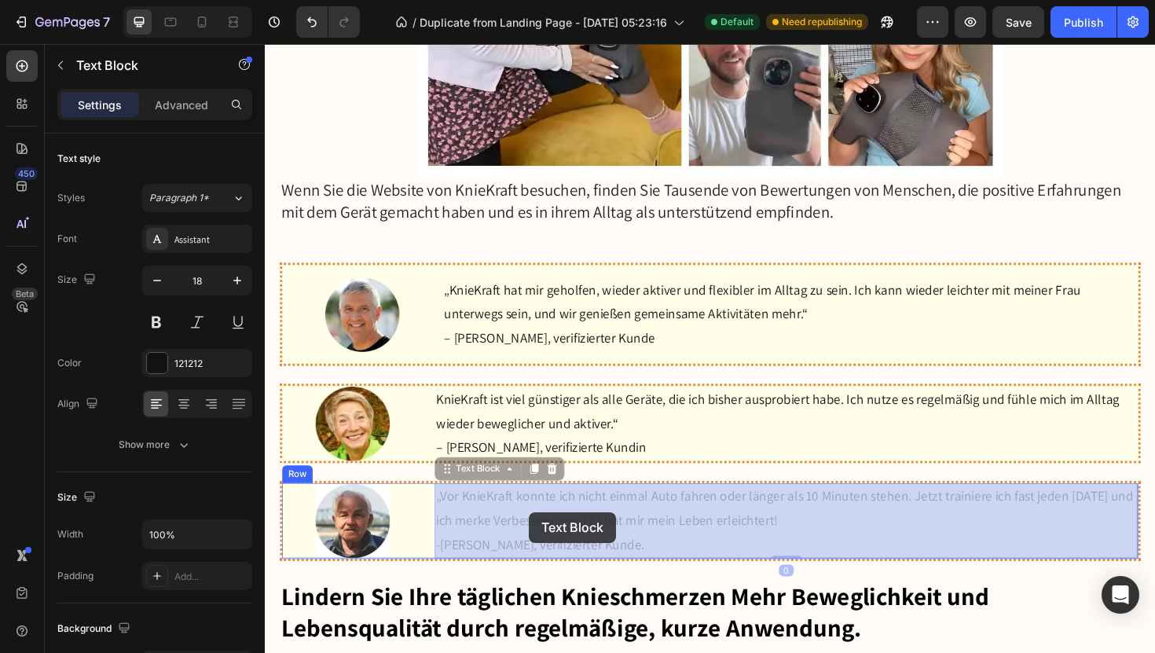
drag, startPoint x: 632, startPoint y: 570, endPoint x: 546, endPoint y: 540, distance: 90.7
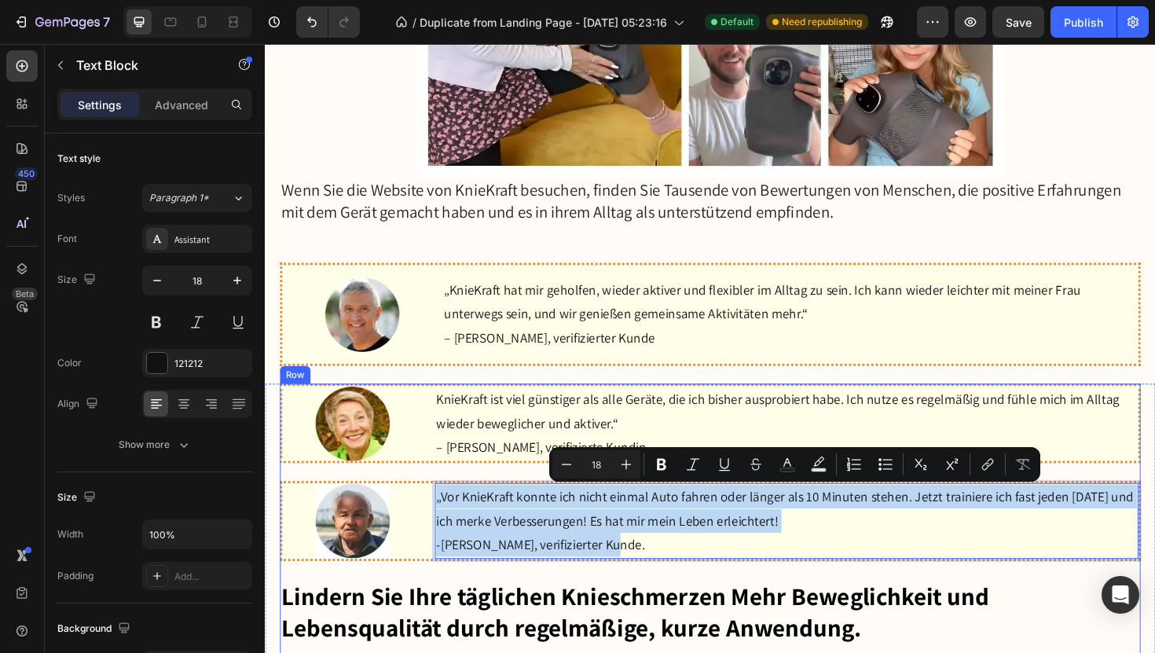
drag, startPoint x: 448, startPoint y: 516, endPoint x: 653, endPoint y: 597, distance: 220.5
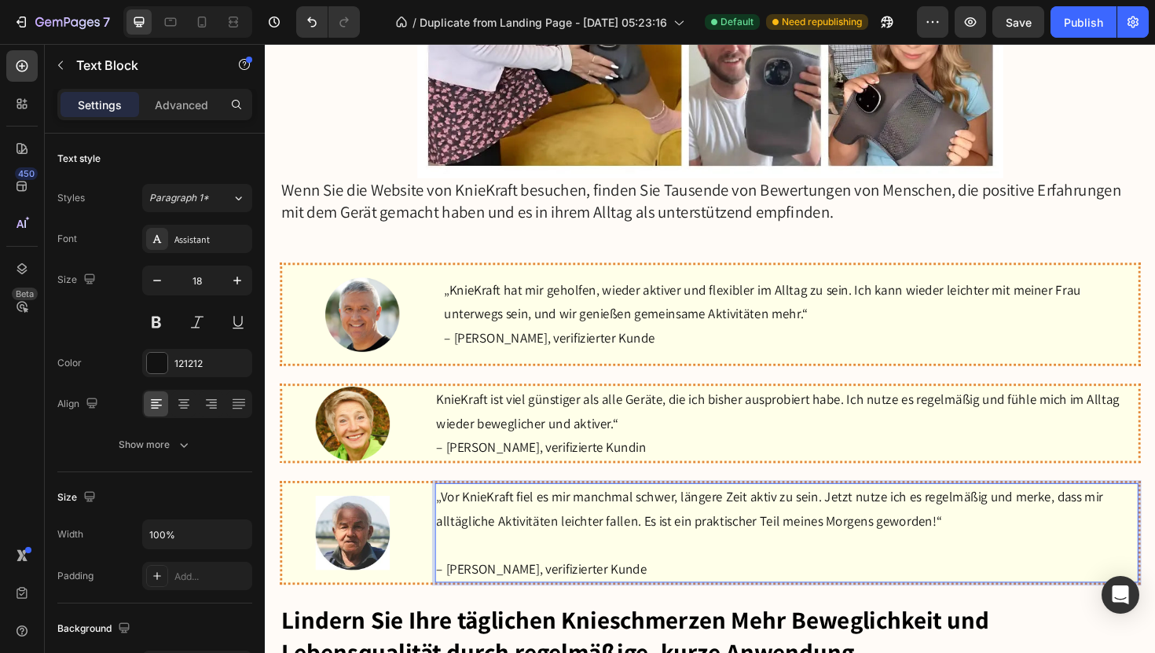
click at [564, 580] on p "Rich Text Editor. Editing area: main" at bounding box center [817, 574] width 742 height 25
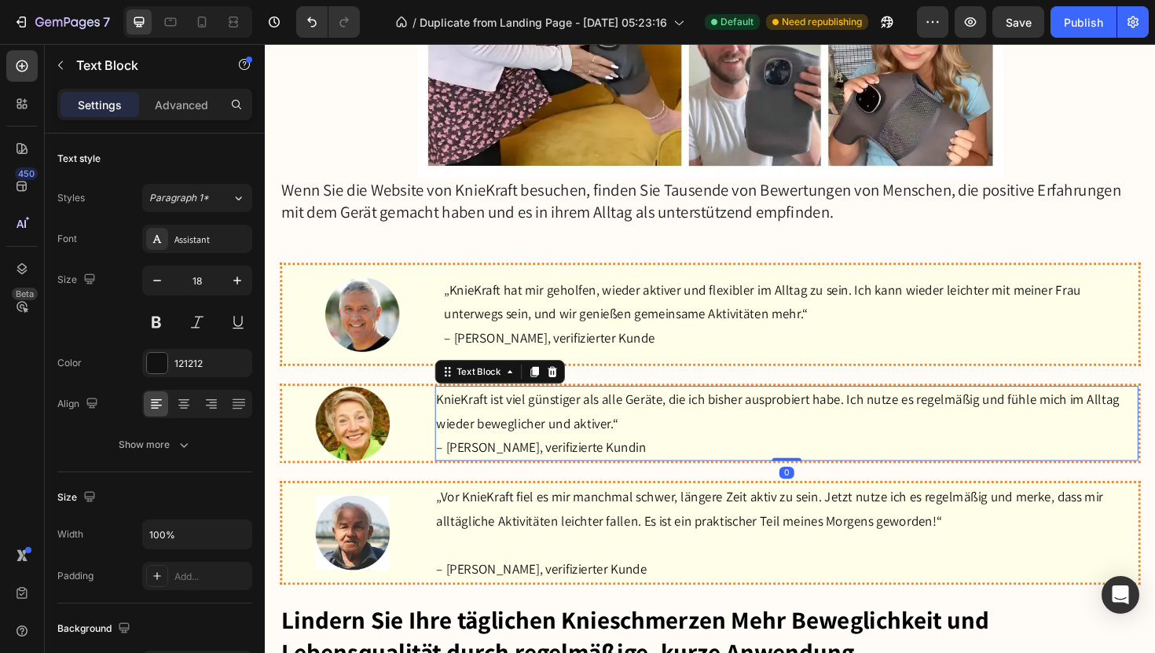
click at [689, 449] on p "KnieKraft ist viel günstiger als alle Geräte, die ich bisher ausprobiert habe. …" at bounding box center [817, 433] width 742 height 51
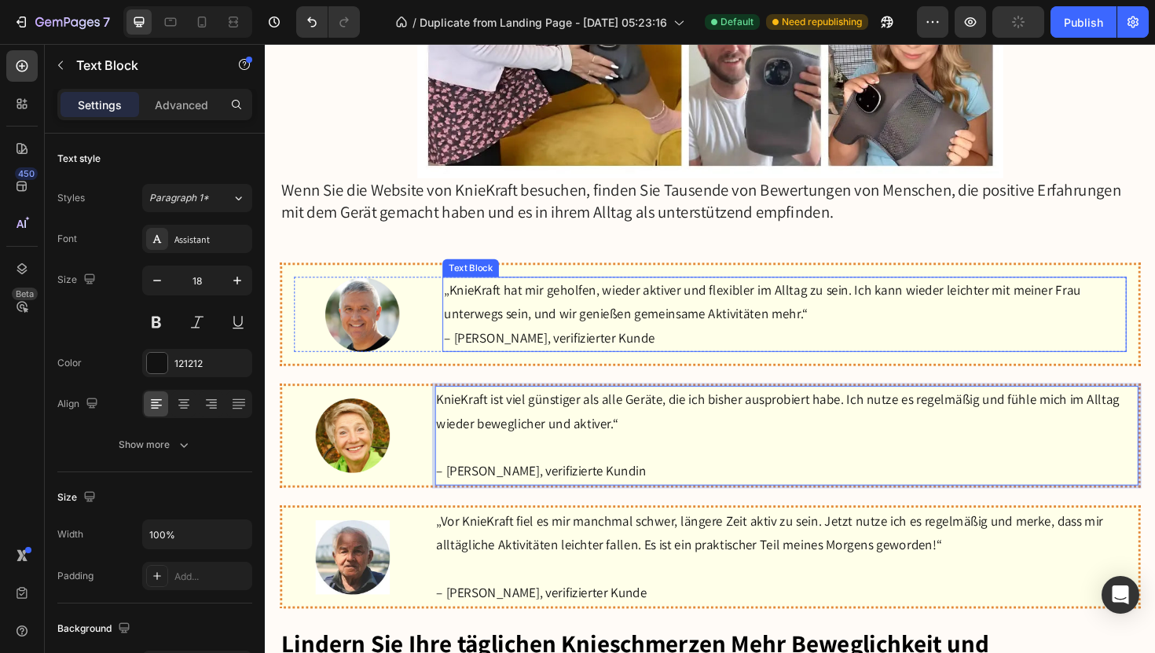
click at [855, 328] on p "„KnieKraft hat mir geholfen, wieder aktiver und flexibler im Alltag zu sein. Ic…" at bounding box center [814, 317] width 721 height 51
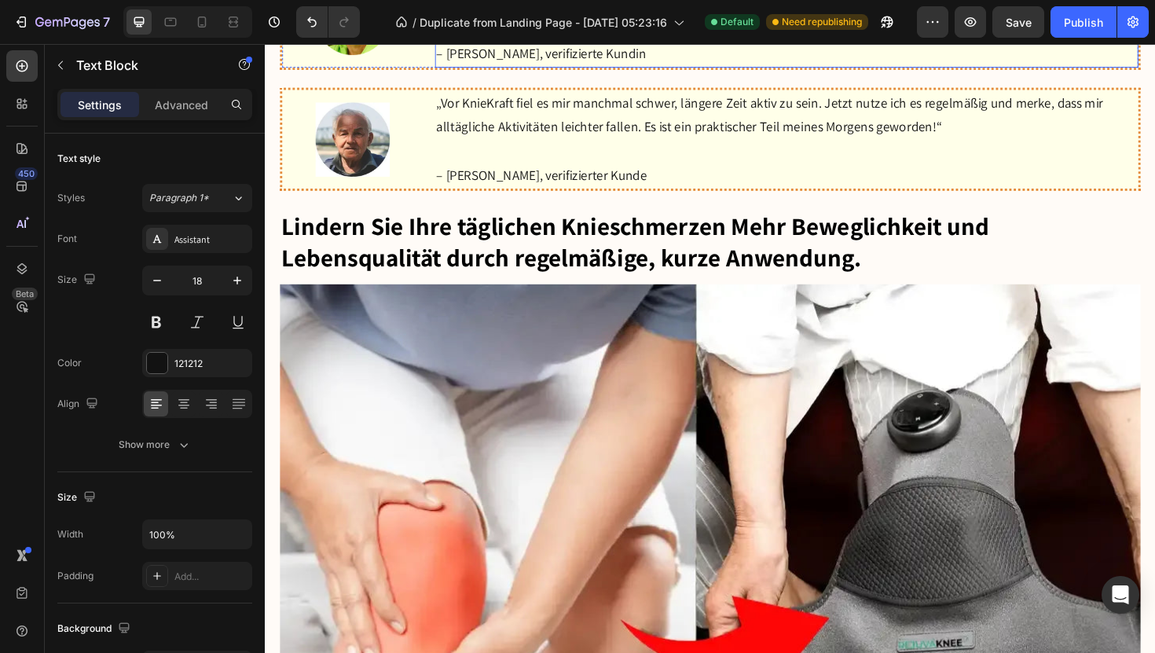
scroll to position [5457, 0]
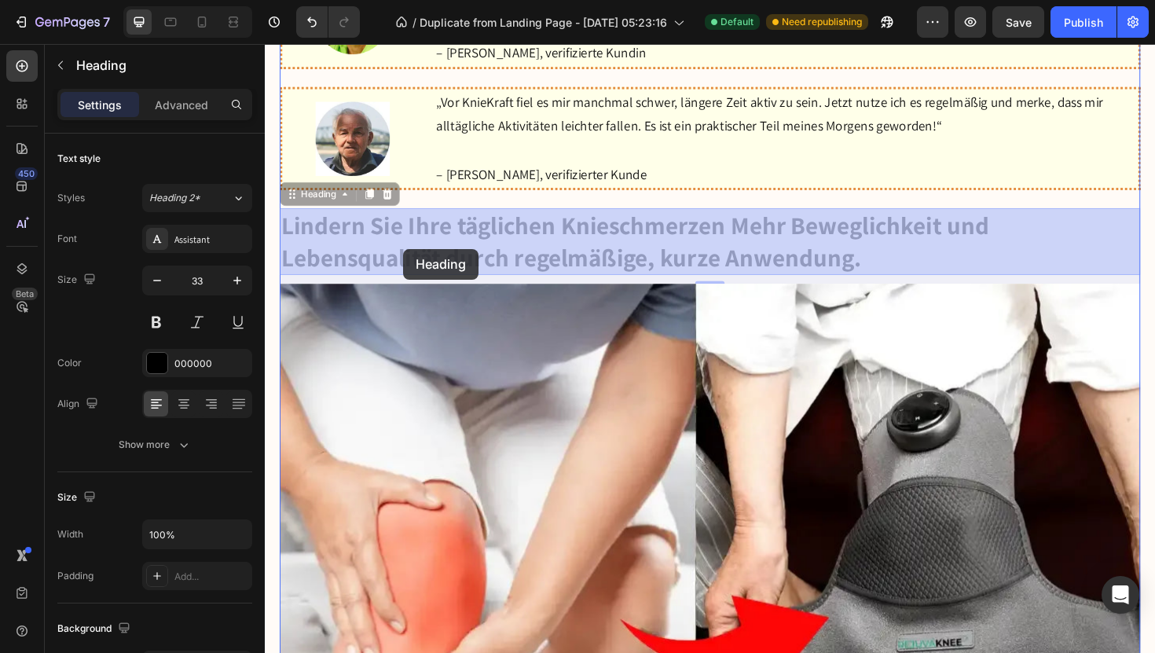
drag, startPoint x: 290, startPoint y: 223, endPoint x: 454, endPoint y: 263, distance: 169.1
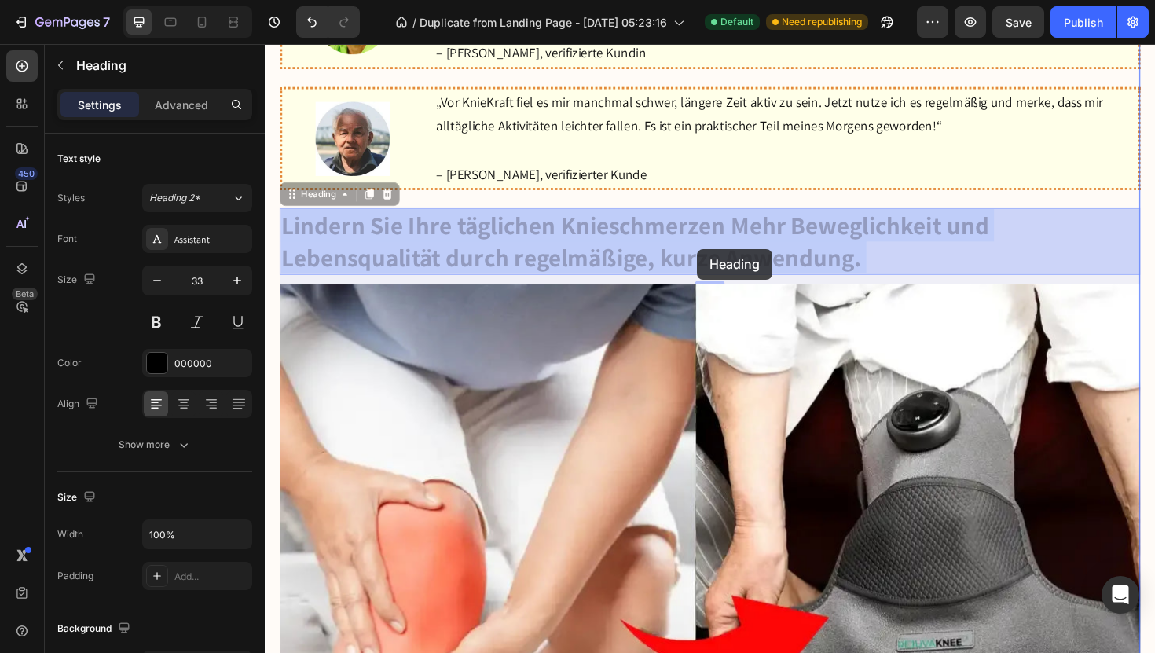
drag, startPoint x: 286, startPoint y: 225, endPoint x: 724, endPoint y: 262, distance: 439.3
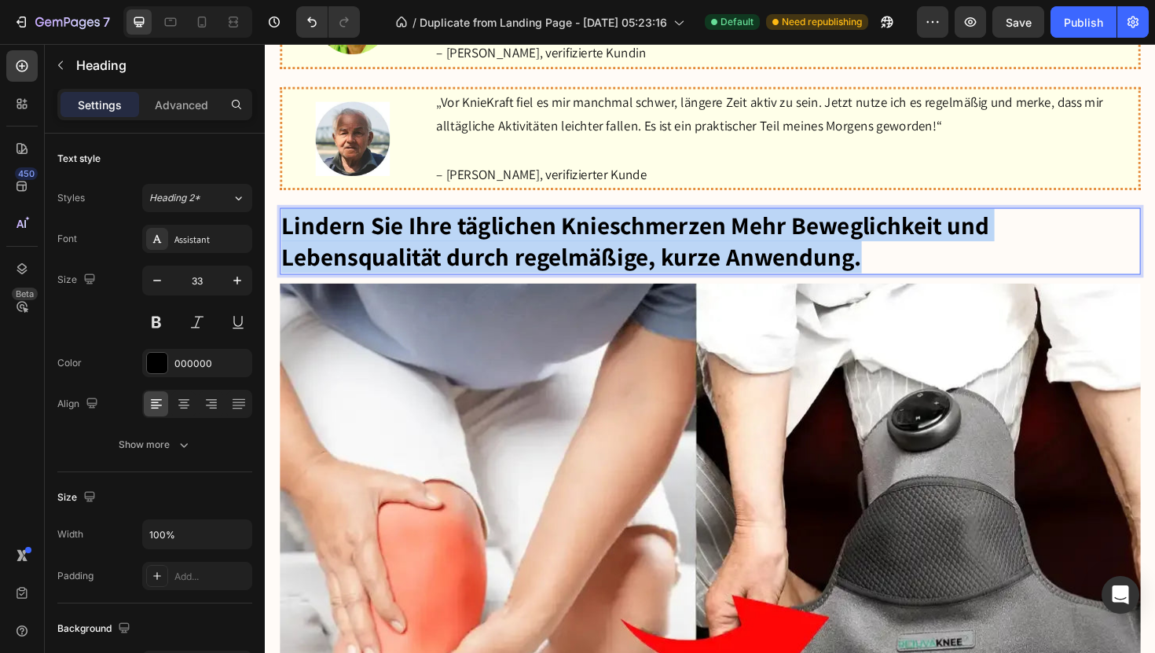
drag, startPoint x: 907, startPoint y: 276, endPoint x: 282, endPoint y: 220, distance: 627.2
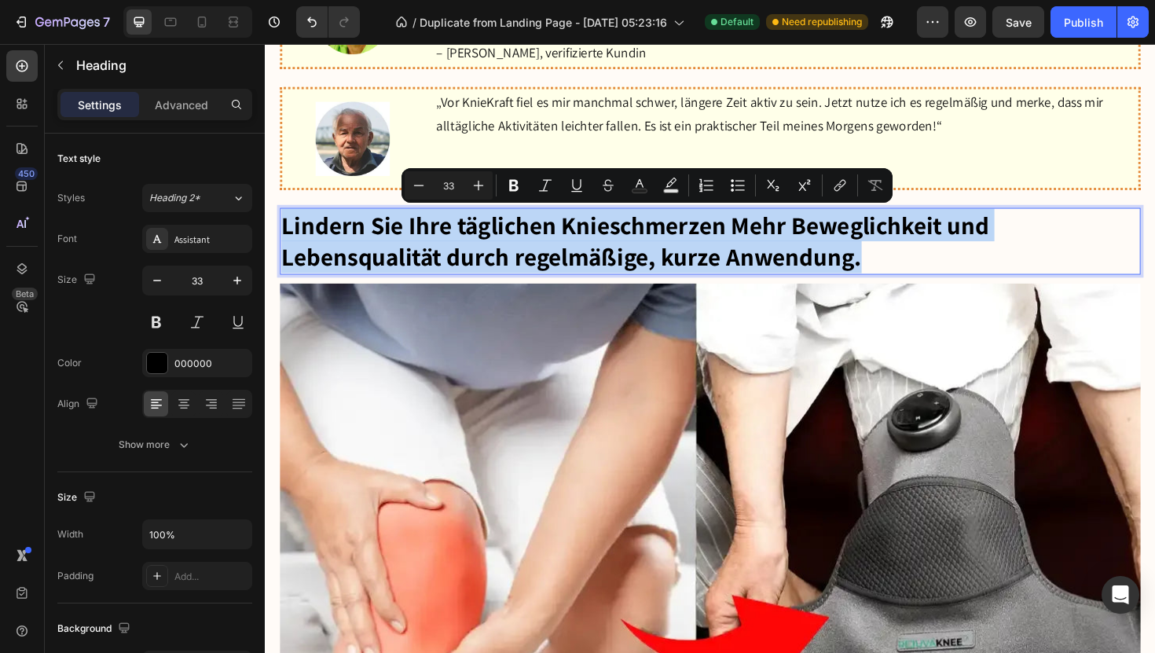
click at [930, 265] on p "Lindern Sie Ihre täglichen Knieschmerzen Mehr Beweglichkeit und Lebensqualität …" at bounding box center [736, 253] width 908 height 68
click at [896, 275] on p "Lindern Sie Ihre täglichen Knieschmerzen Mehr Beweglichkeit und Lebensqualität …" at bounding box center [736, 253] width 908 height 68
click at [898, 275] on p "Lindern Sie Ihre täglichen Knieschmerzen Mehr Beweglichkeit und Lebensqualität …" at bounding box center [736, 253] width 908 height 68
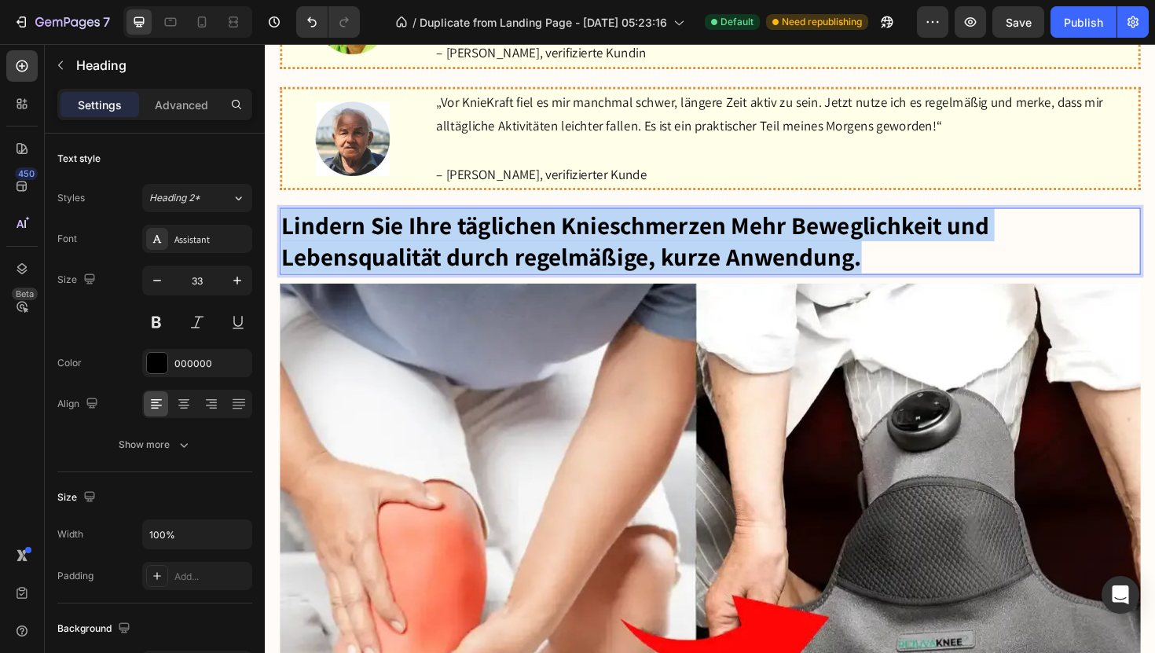
drag, startPoint x: 898, startPoint y: 275, endPoint x: 284, endPoint y: 228, distance: 615.5
click at [284, 228] on p "Lindern Sie Ihre täglichen Knieschmerzen Mehr Beweglichkeit und Lebensqualität …" at bounding box center [736, 253] width 908 height 68
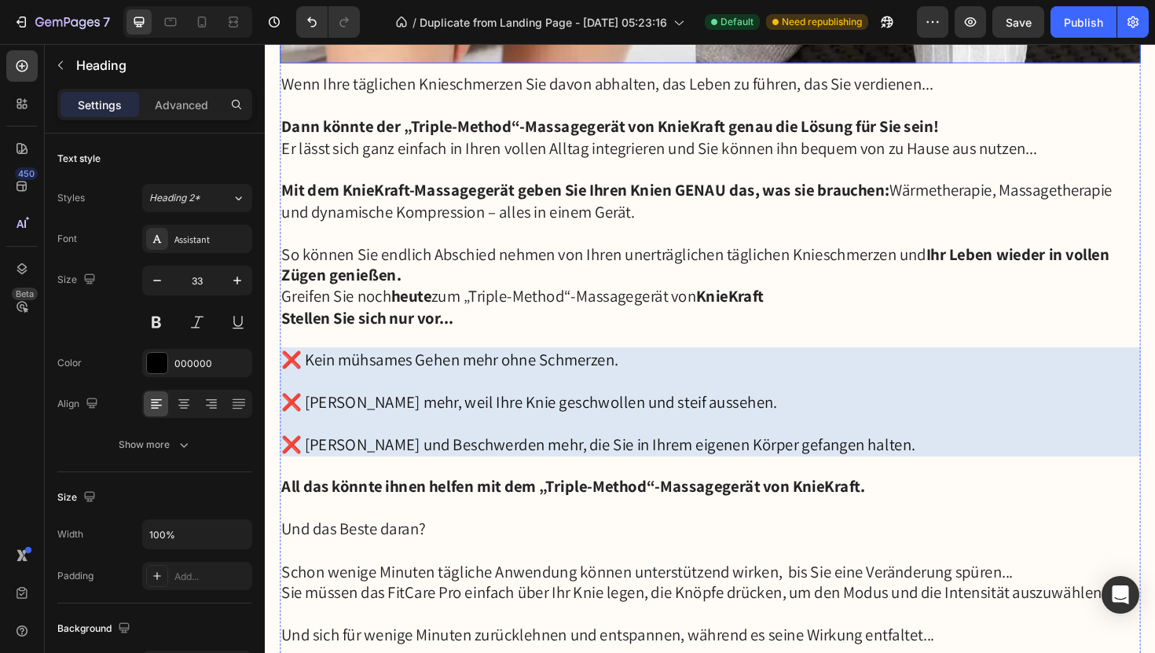
scroll to position [6239, 0]
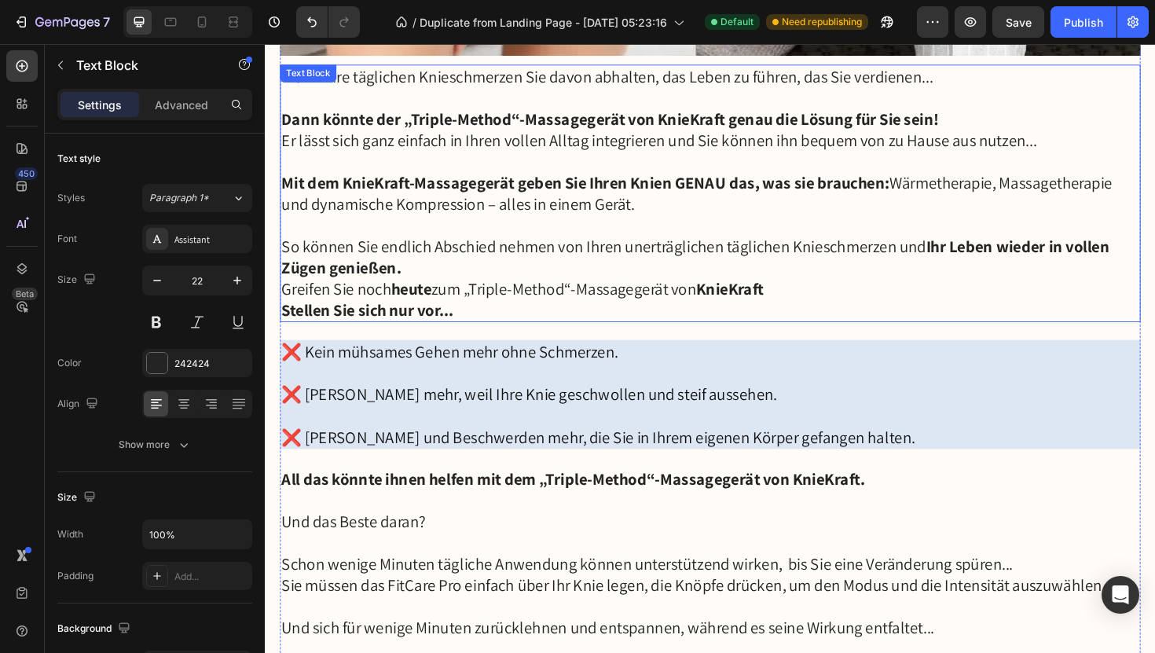
click at [381, 124] on strong "Dann könnte der „Triple-Method“-Massagegerät von KnieKraft genau die Lösung für…" at bounding box center [630, 123] width 696 height 22
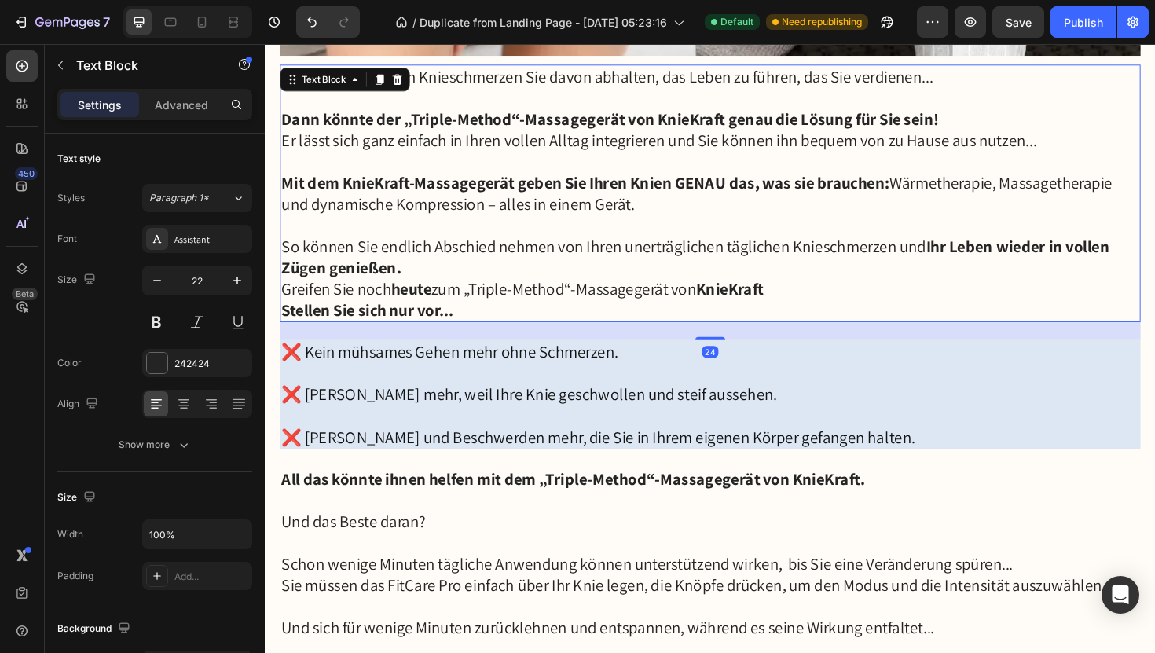
click at [604, 114] on strong "Dann könnte der „Triple-Method“-Massagegerät von KnieKraft genau die Lösung für…" at bounding box center [630, 123] width 696 height 22
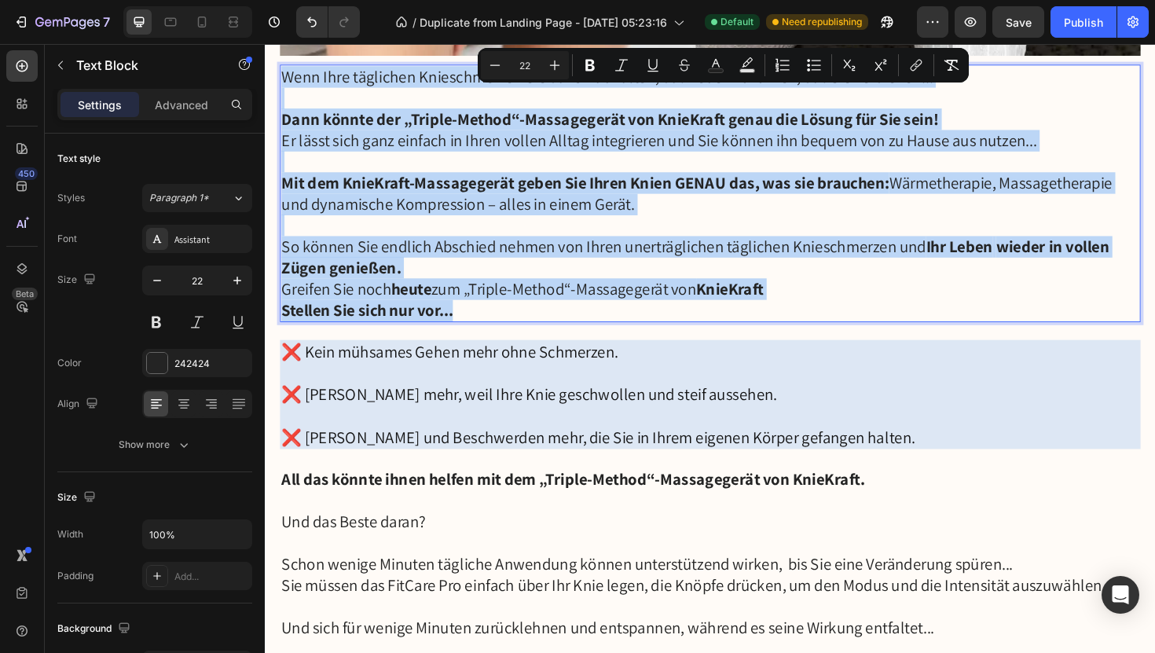
drag, startPoint x: 292, startPoint y: 70, endPoint x: 582, endPoint y: 333, distance: 392.2
click at [582, 333] on div "Wenn Ihre täglichen Knieschmerzen Sie davon abhalten, das Leben zu führen, das …" at bounding box center [737, 202] width 912 height 273
copy div "Wenn Ihre täglichen Knieschmerzen Sie davon abhalten, das Leben zu führen, das …"
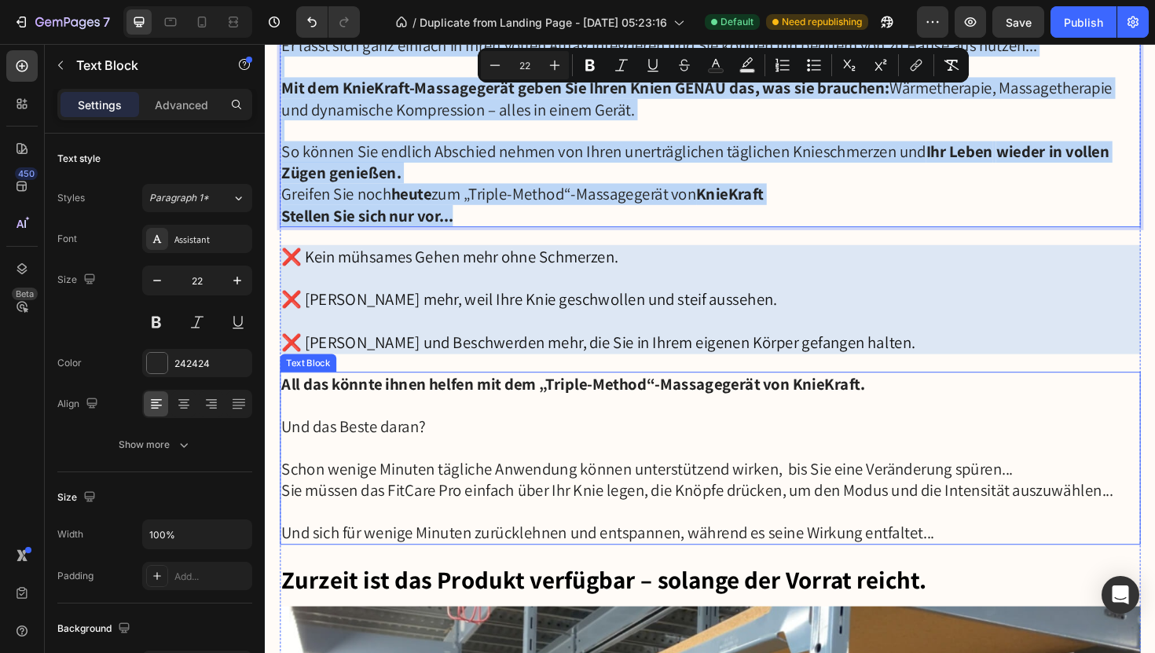
scroll to position [6337, 0]
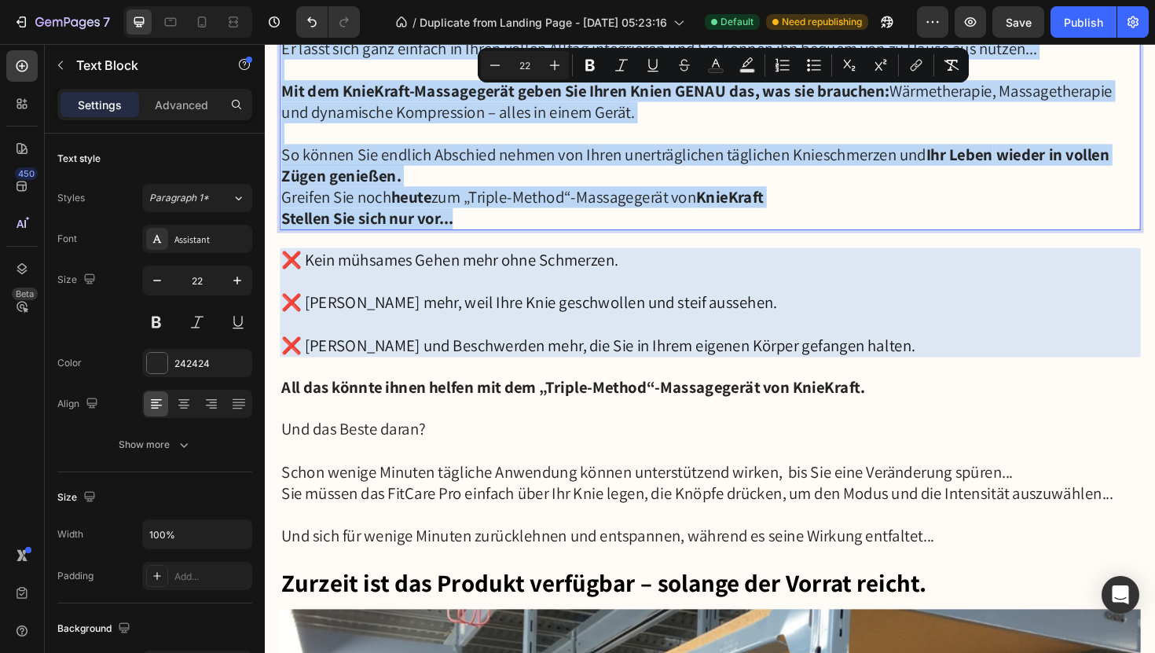
click at [787, 223] on p "Stellen Sie sich nur vor..." at bounding box center [736, 229] width 908 height 23
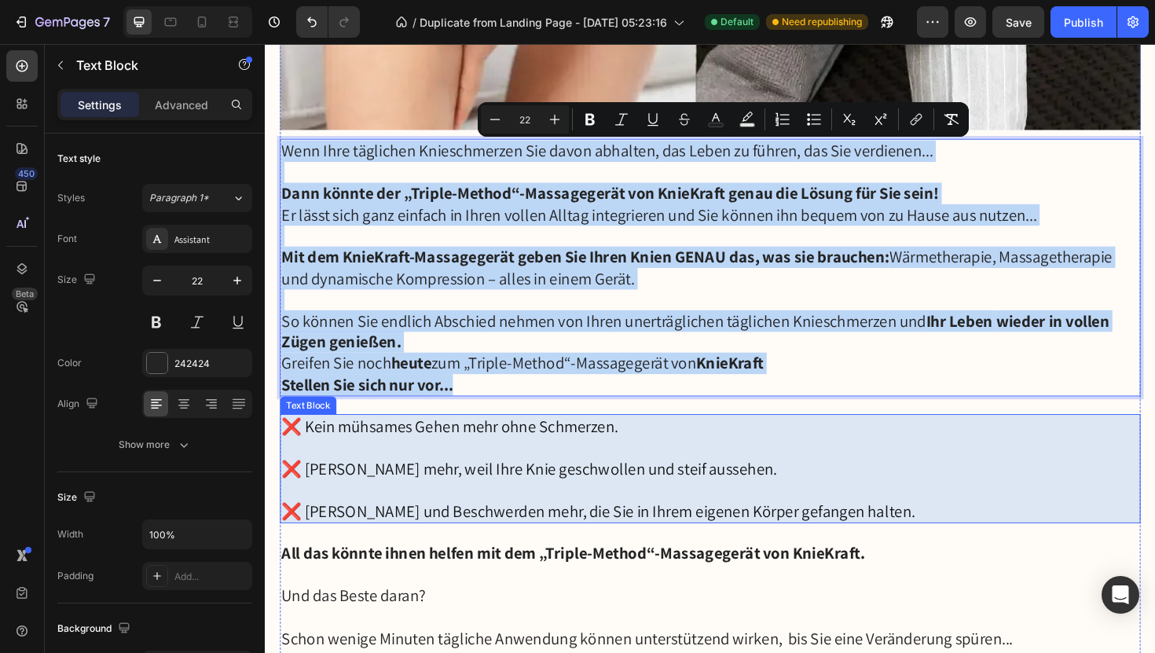
scroll to position [6163, 0]
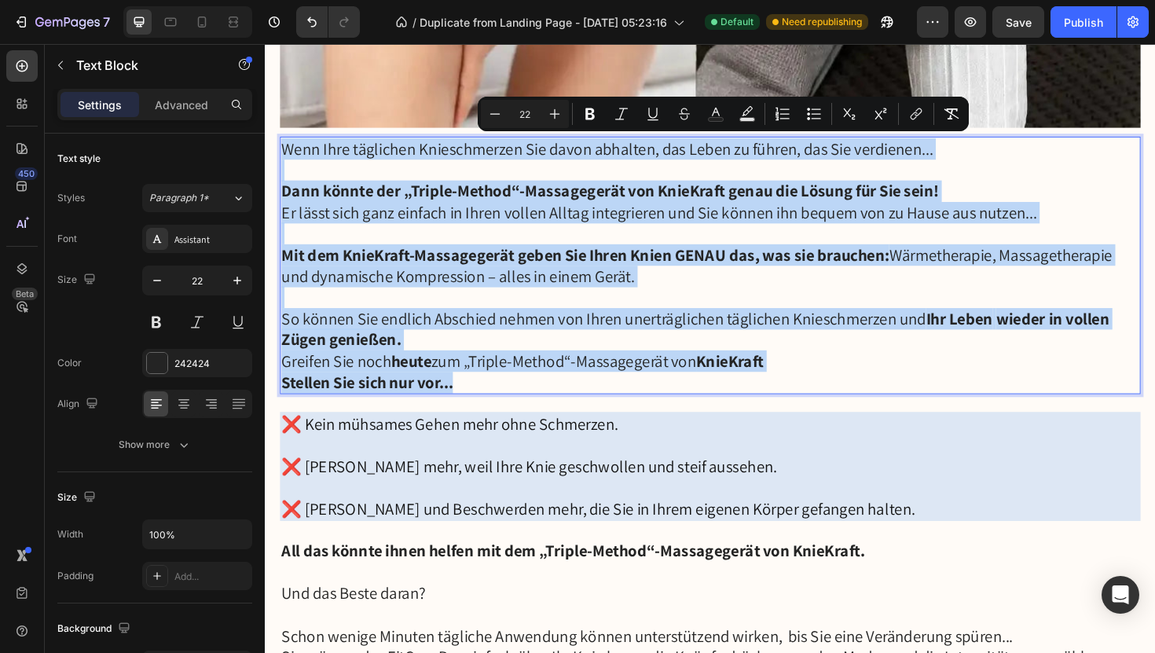
click at [330, 171] on p "Rich Text Editor. Editing area: main" at bounding box center [736, 178] width 908 height 23
drag, startPoint x: 286, startPoint y: 145, endPoint x: 792, endPoint y: 398, distance: 565.4
click at [792, 398] on div "Wenn Ihre täglichen Knieschmerzen Sie davon abhalten, das Leben zu führen, das …" at bounding box center [737, 278] width 912 height 273
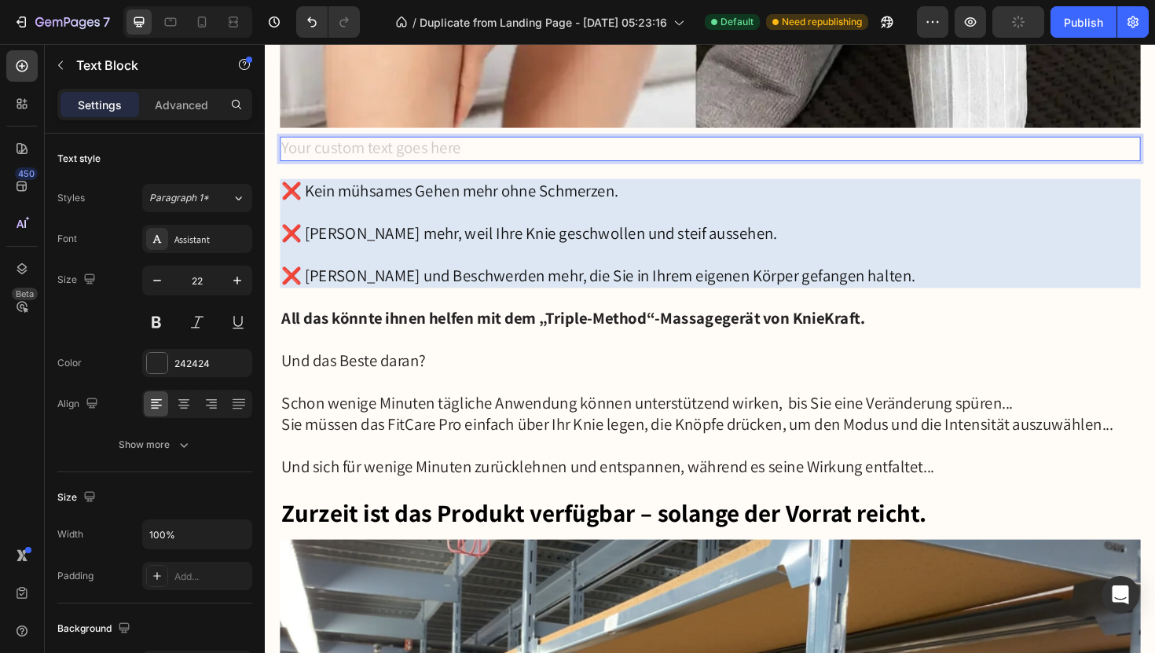
click at [405, 149] on div "Rich Text Editor. Editing area: main" at bounding box center [737, 155] width 912 height 26
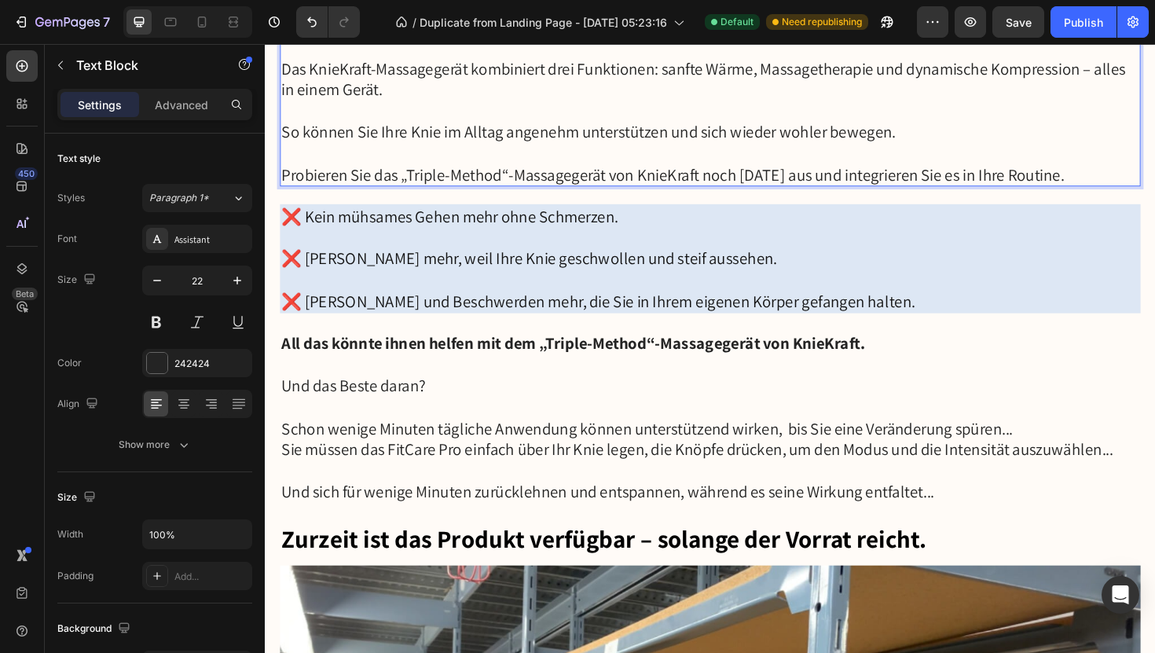
scroll to position [6386, 0]
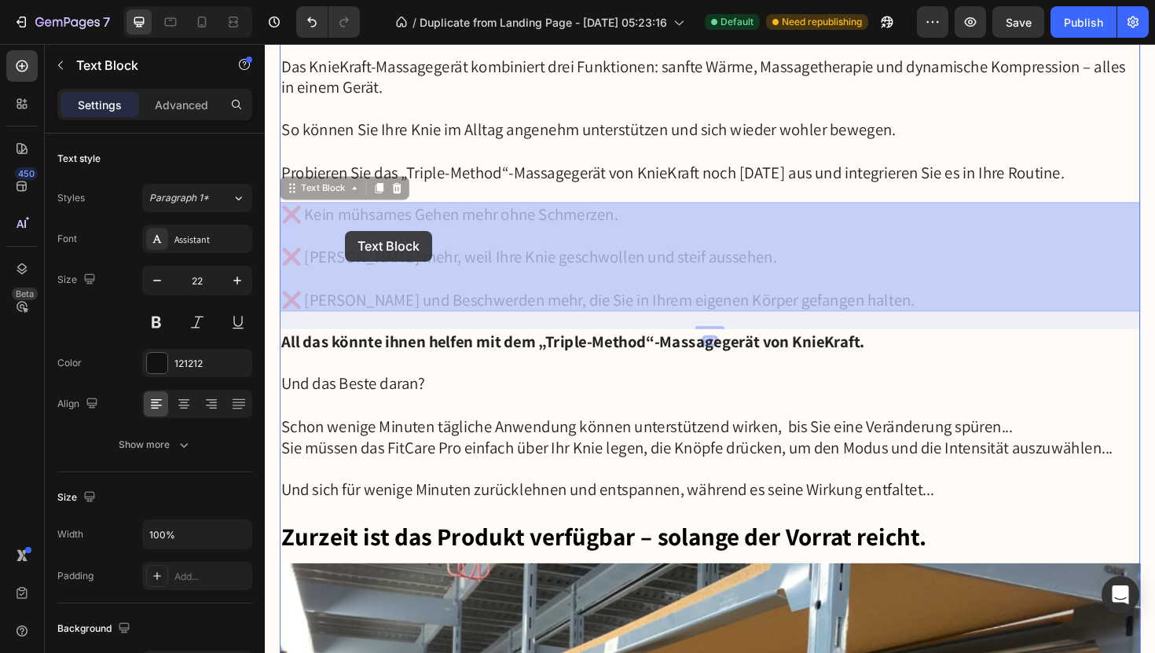
drag, startPoint x: 284, startPoint y: 214, endPoint x: 350, endPoint y: 241, distance: 71.5
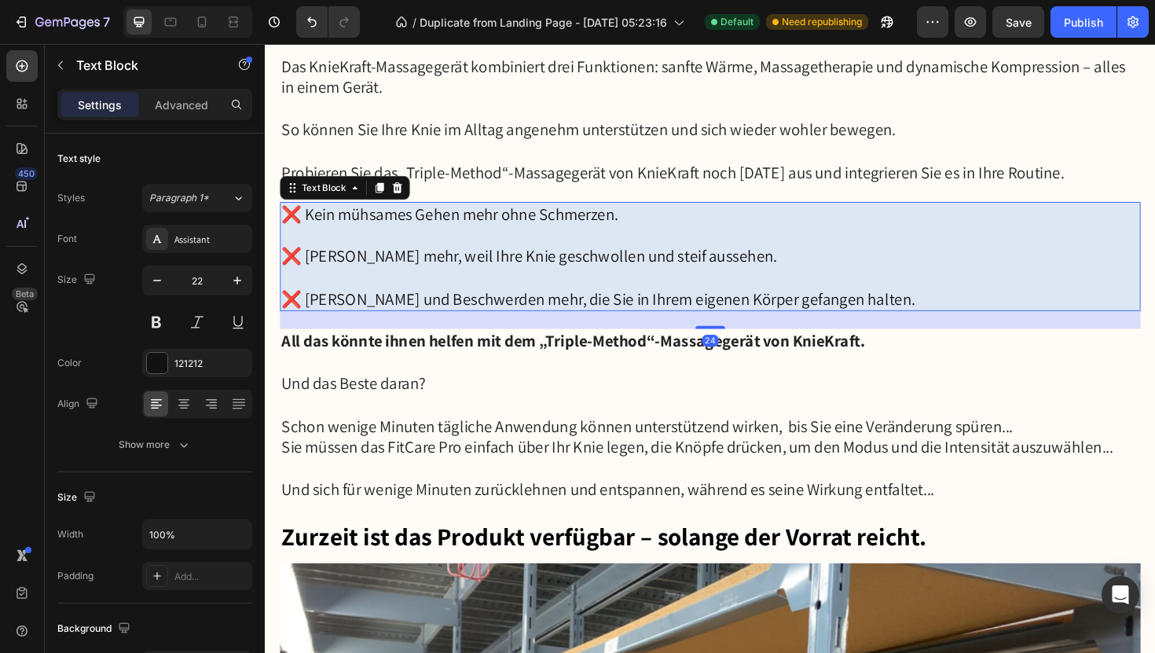
click at [313, 220] on p "❌ Kein mühsames Gehen mehr ohne Schmerzen." at bounding box center [736, 224] width 908 height 23
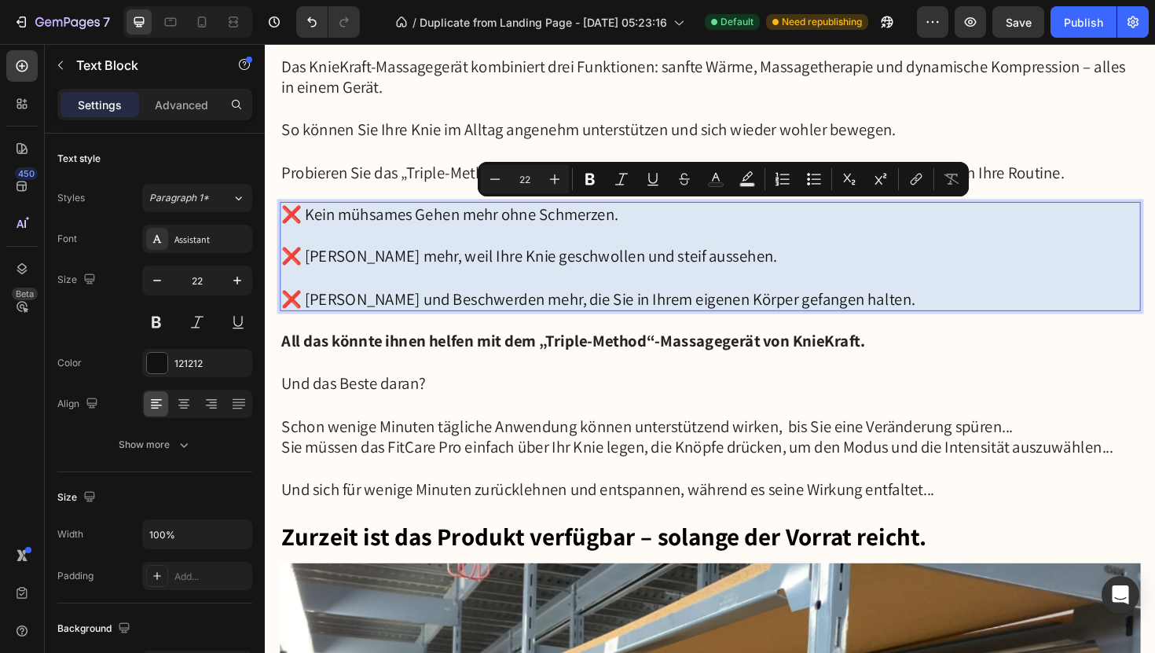
drag, startPoint x: 286, startPoint y: 215, endPoint x: 960, endPoint y: 324, distance: 682.9
click at [960, 324] on div "❌ Kein mühsames Gehen mehr ohne Schmerzen. ❌ Keine Scham mehr, weil Ihre Knie g…" at bounding box center [737, 269] width 912 height 116
copy div "❌ Kein mühsames Gehen mehr ohne Schmerzen. ❌ Keine Scham mehr, weil Ihre Knie g…"
click at [873, 295] on p "Rich Text Editor. Editing area: main" at bounding box center [736, 292] width 908 height 23
drag, startPoint x: 957, startPoint y: 314, endPoint x: 329, endPoint y: 209, distance: 636.6
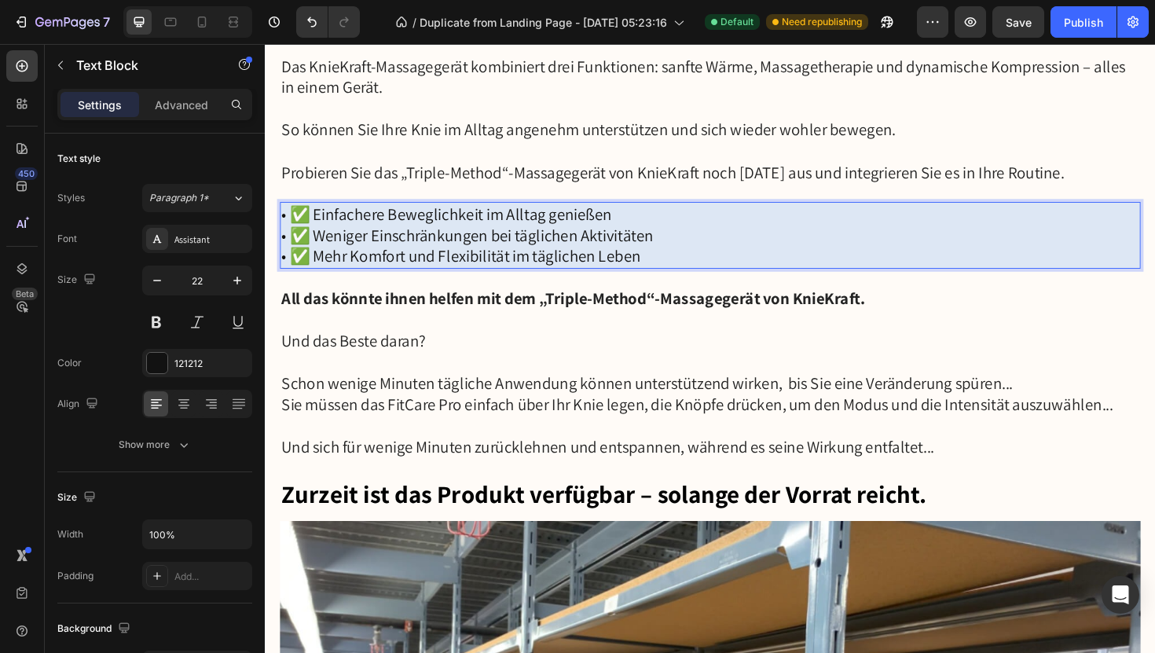
click at [646, 220] on p "• ✅ Einfachere Beweglichkeit im Alltag genießen" at bounding box center [736, 224] width 908 height 23
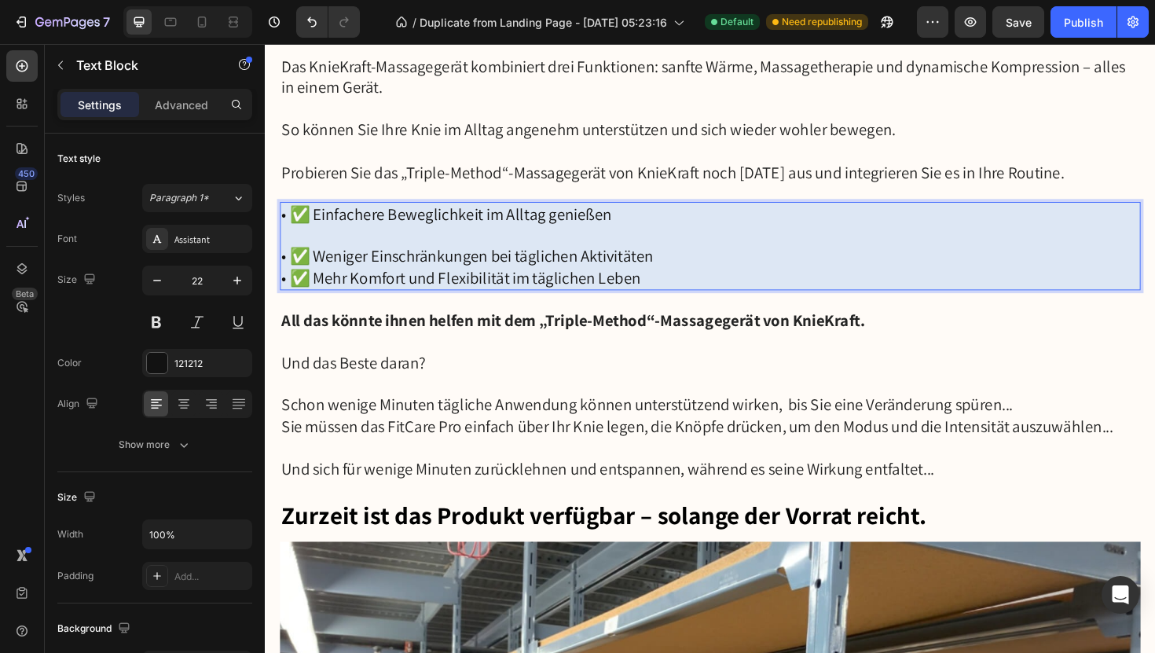
click at [675, 278] on p "• ✅ Weniger Einschränkungen bei täglichen Aktivitäten" at bounding box center [736, 269] width 908 height 23
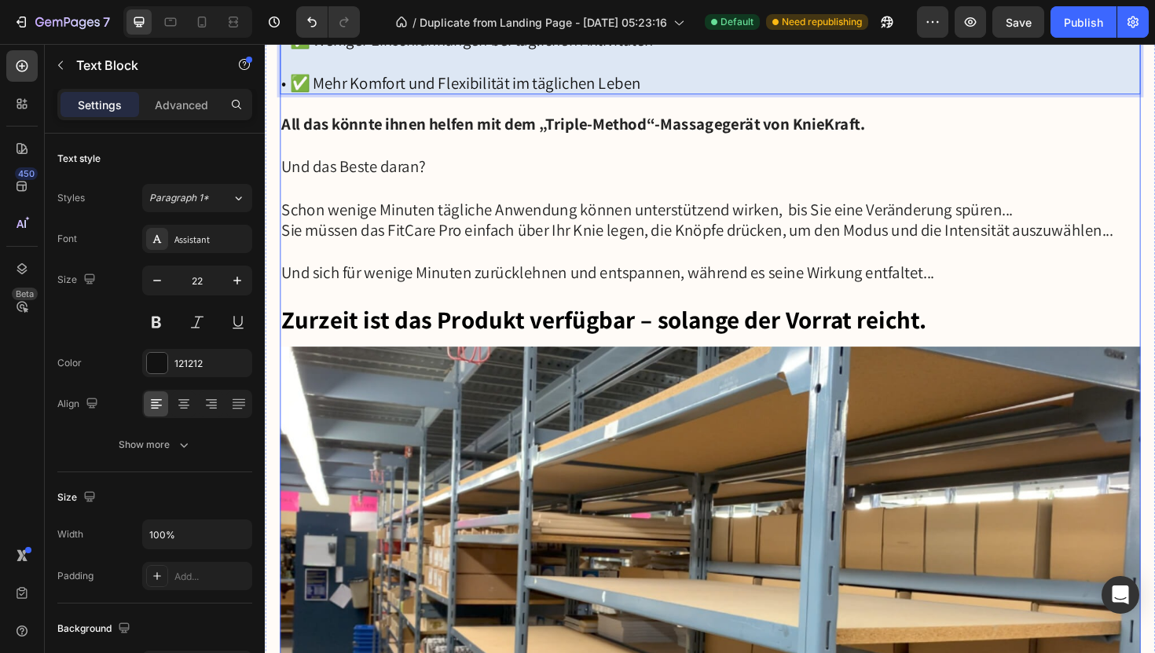
scroll to position [6618, 0]
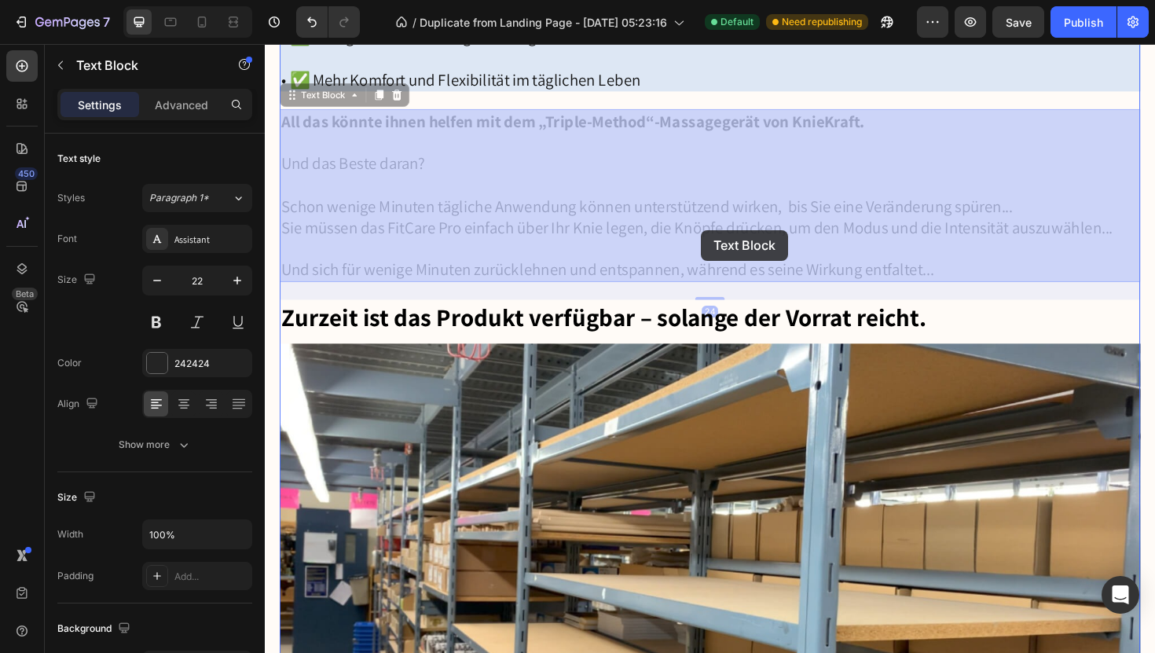
drag, startPoint x: 287, startPoint y: 116, endPoint x: 725, endPoint y: 241, distance: 455.9
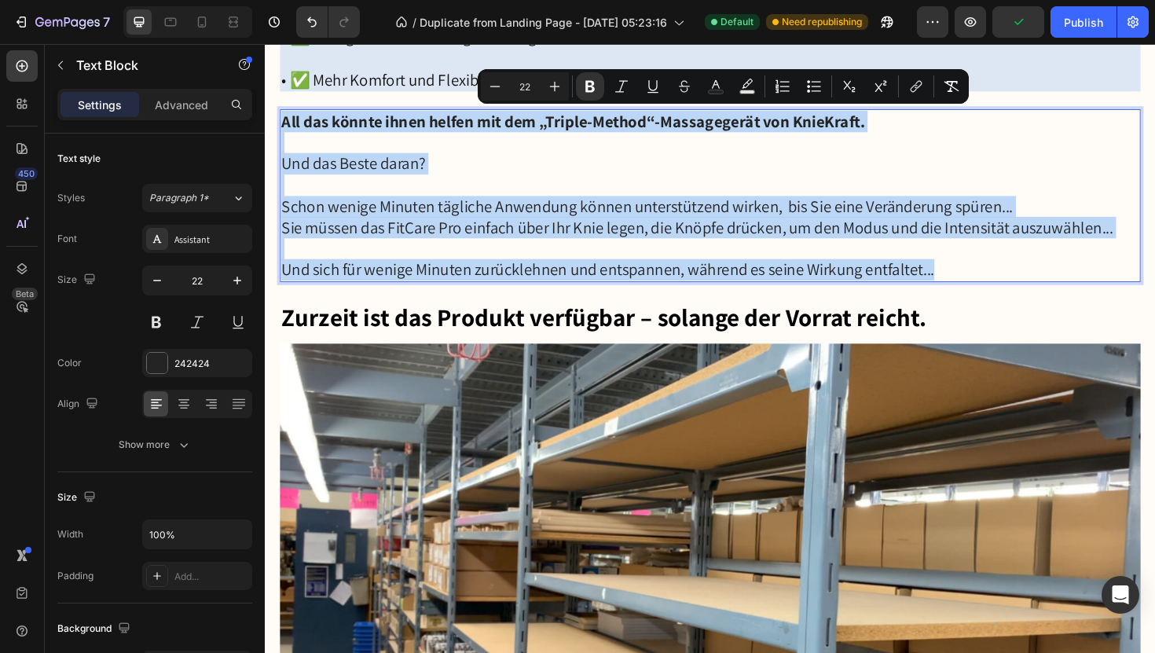
drag, startPoint x: 1007, startPoint y: 284, endPoint x: 281, endPoint y: 121, distance: 744.1
click at [281, 121] on div "All das könnte ihnen helfen mit dem „Triple-Method“-Massagegerät von KnieKraft.…" at bounding box center [737, 204] width 912 height 183
copy div "All das könnte ihnen helfen mit dem „Triple-Method“-Massagegerät von KnieKraft.…"
click at [974, 278] on p "Und sich für wenige Minuten zurücklehnen und entspannen, während es seine Wirku…" at bounding box center [736, 283] width 908 height 23
drag, startPoint x: 990, startPoint y: 280, endPoint x: 284, endPoint y: 122, distance: 723.9
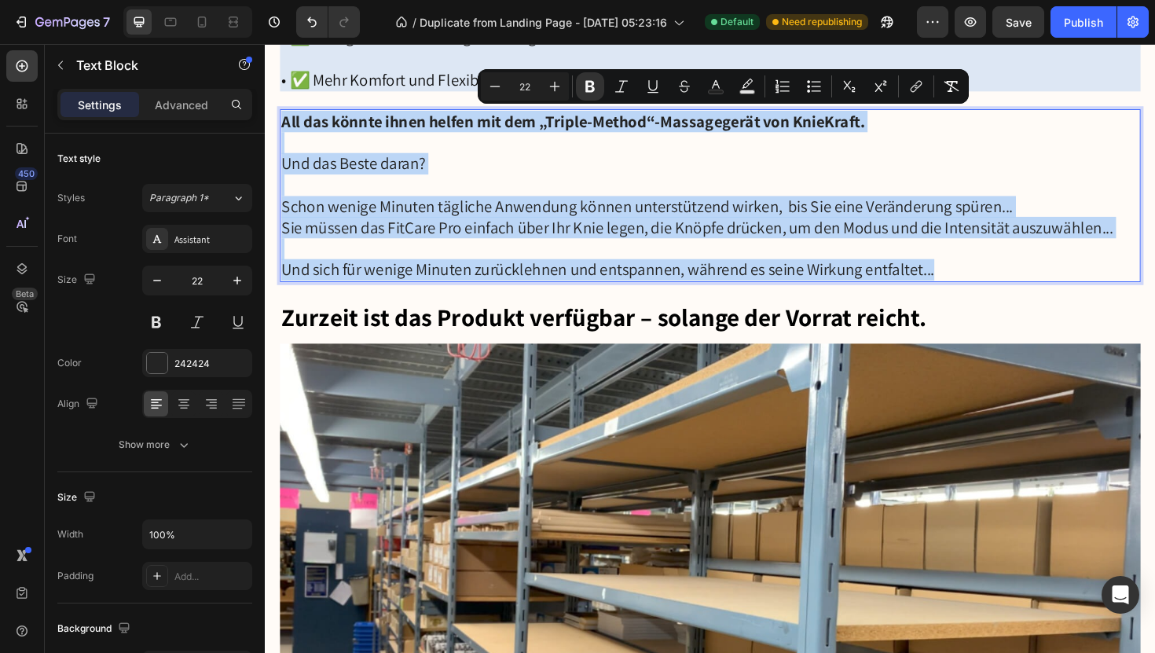
click at [284, 122] on div "All das könnte ihnen helfen mit dem „Triple-Method“-Massagegerät von KnieKraft.…" at bounding box center [737, 204] width 912 height 183
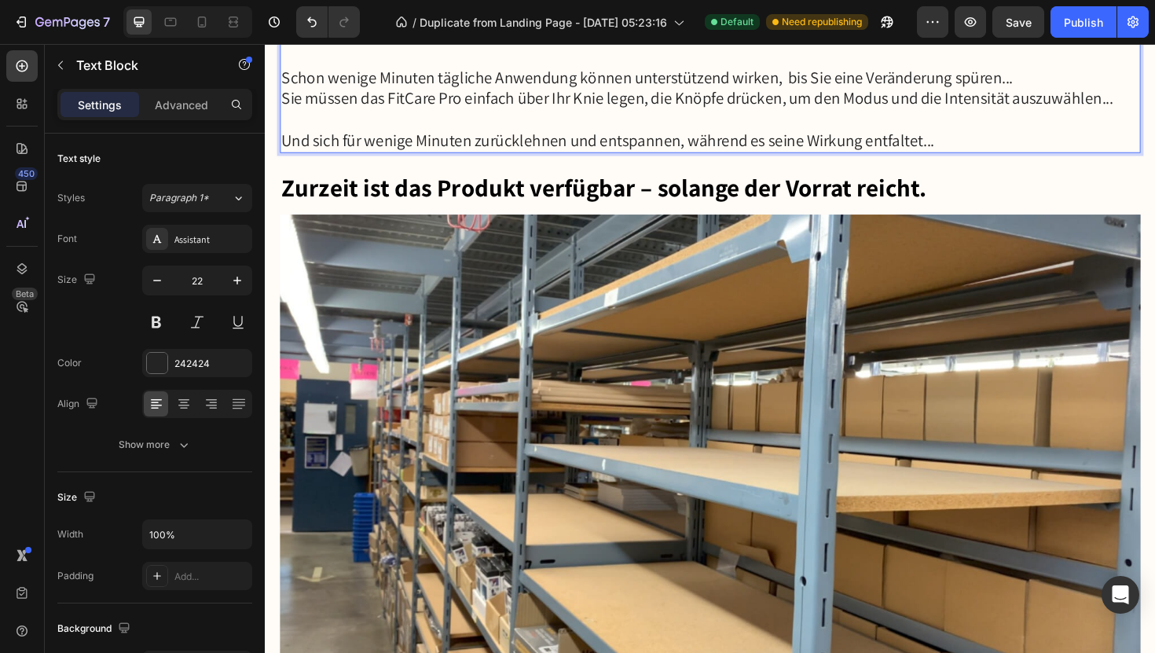
scroll to position [6811, 0]
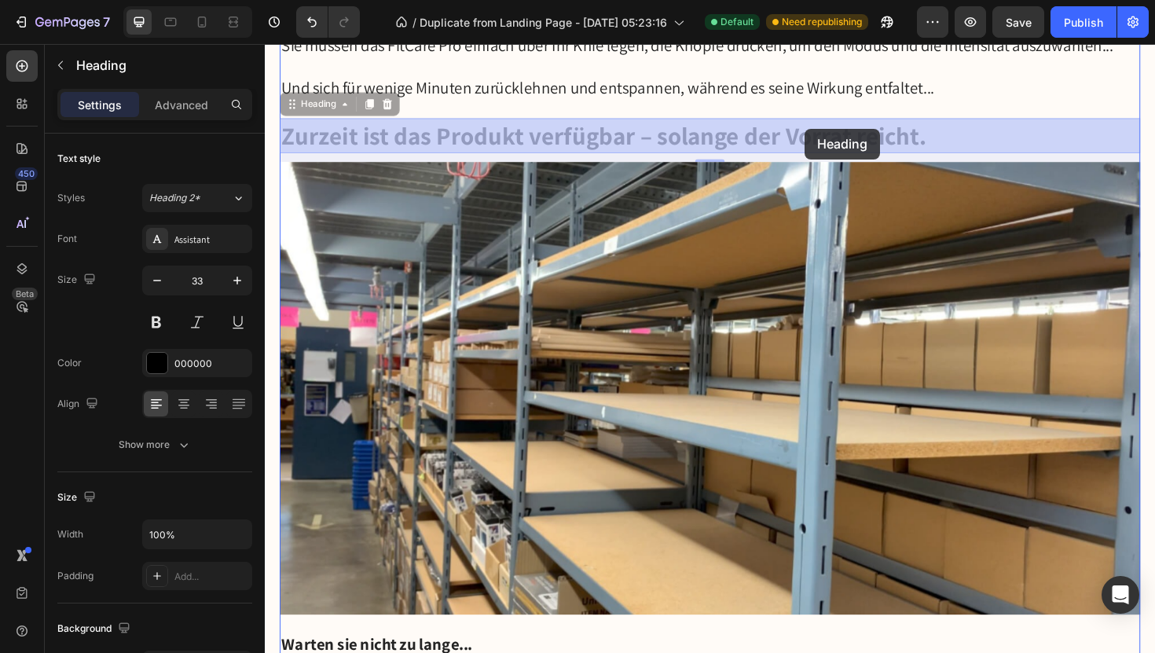
drag, startPoint x: 970, startPoint y: 141, endPoint x: 838, endPoint y: 134, distance: 133.0
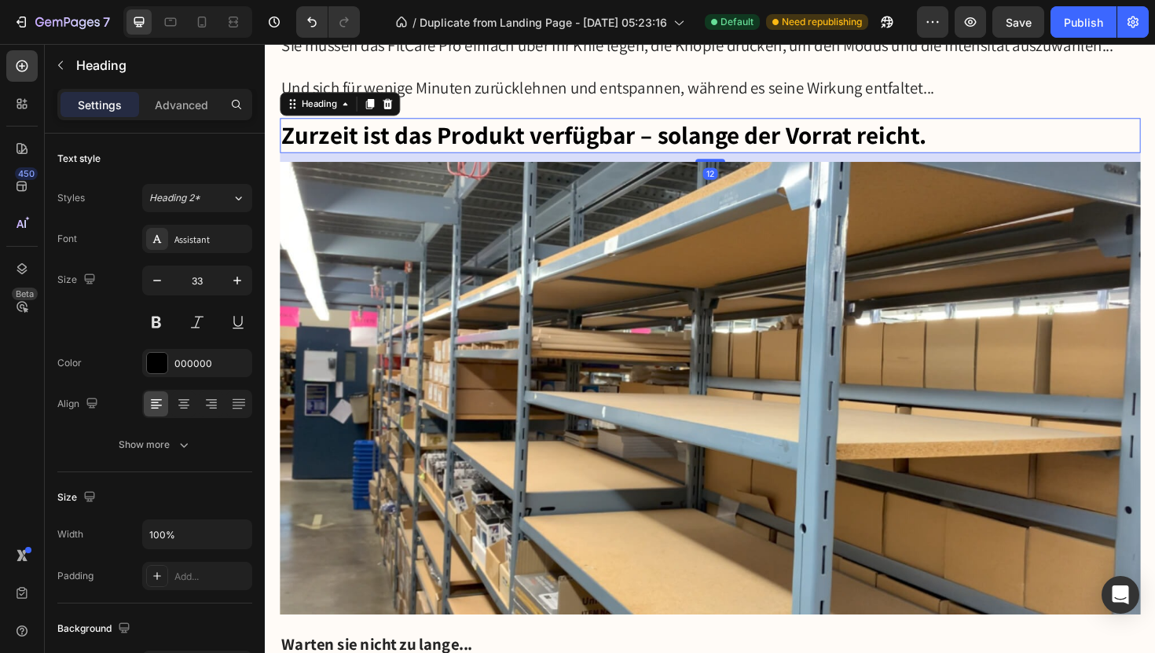
click at [972, 135] on h2 "Zurzeit ist das Produkt verfügbar – solange der Vorrat reicht." at bounding box center [737, 141] width 912 height 37
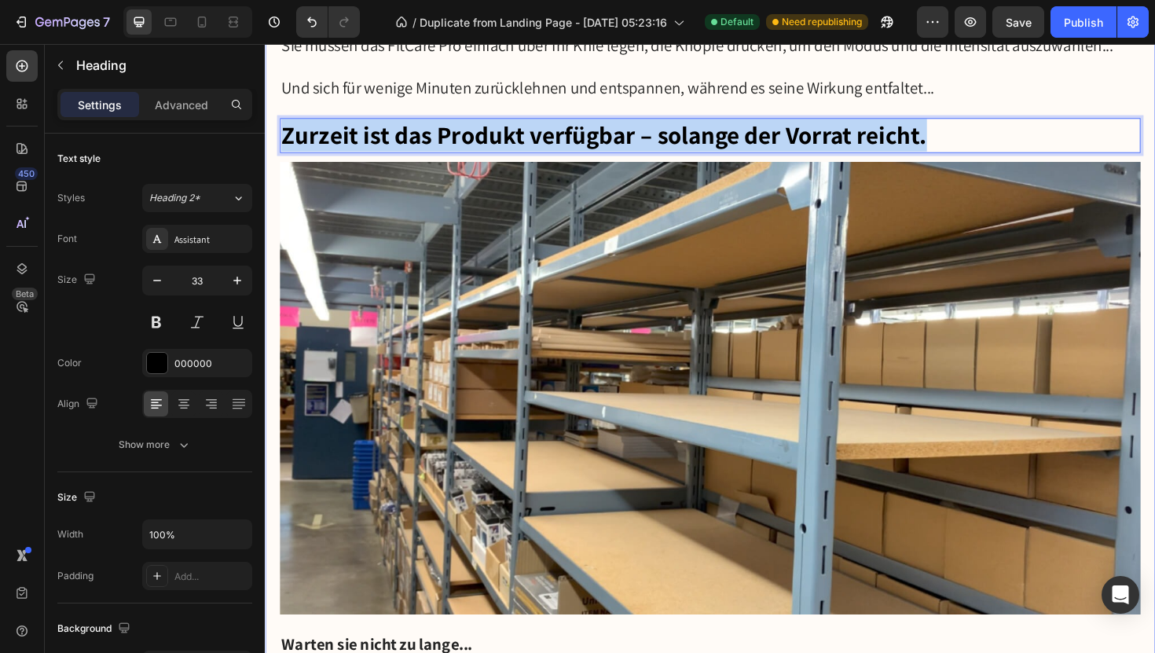
drag, startPoint x: 972, startPoint y: 135, endPoint x: 271, endPoint y: 133, distance: 701.0
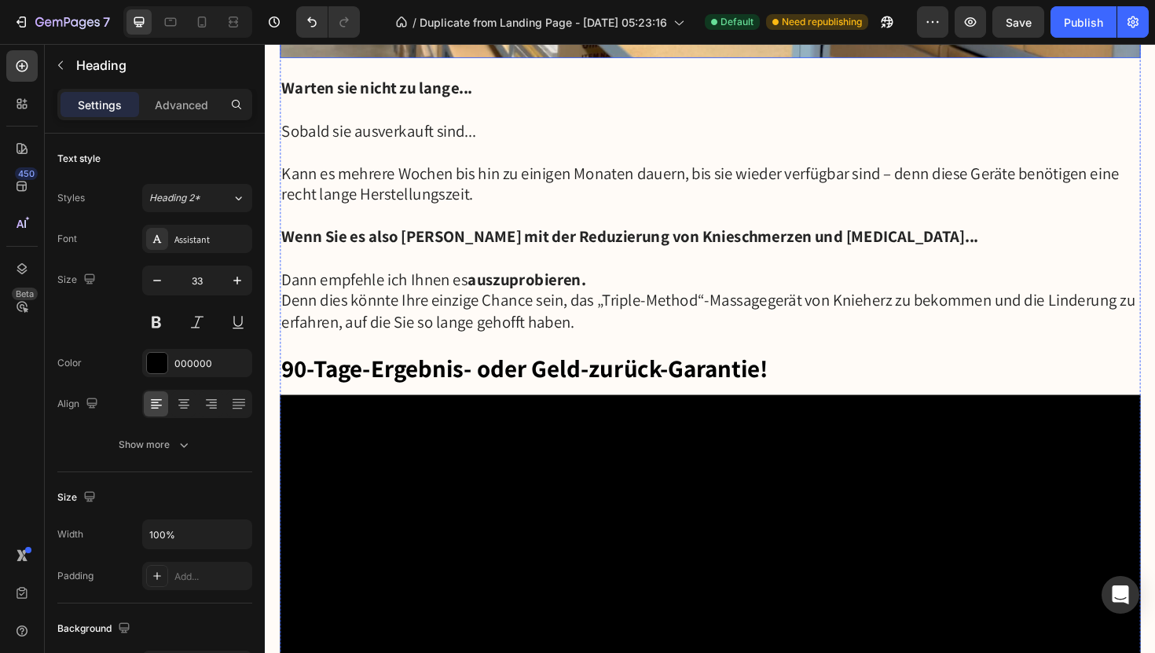
scroll to position [7391, 0]
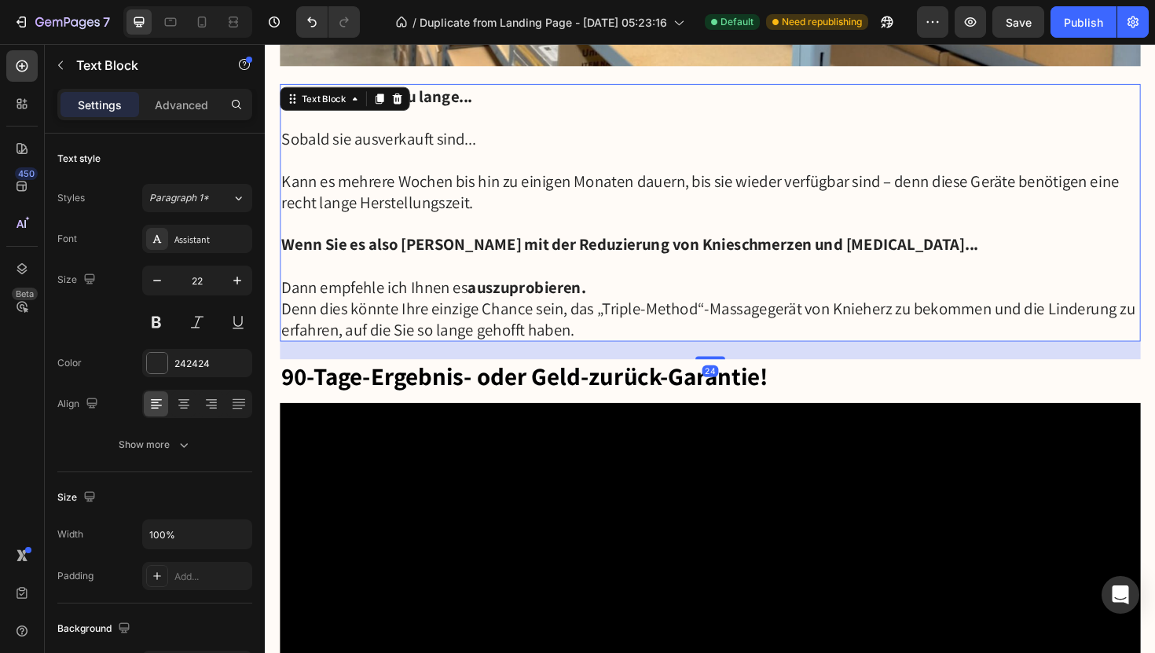
click at [405, 115] on p at bounding box center [736, 122] width 908 height 23
click at [309, 134] on p "Sobald sie ausverkauft sind..." at bounding box center [736, 145] width 908 height 23
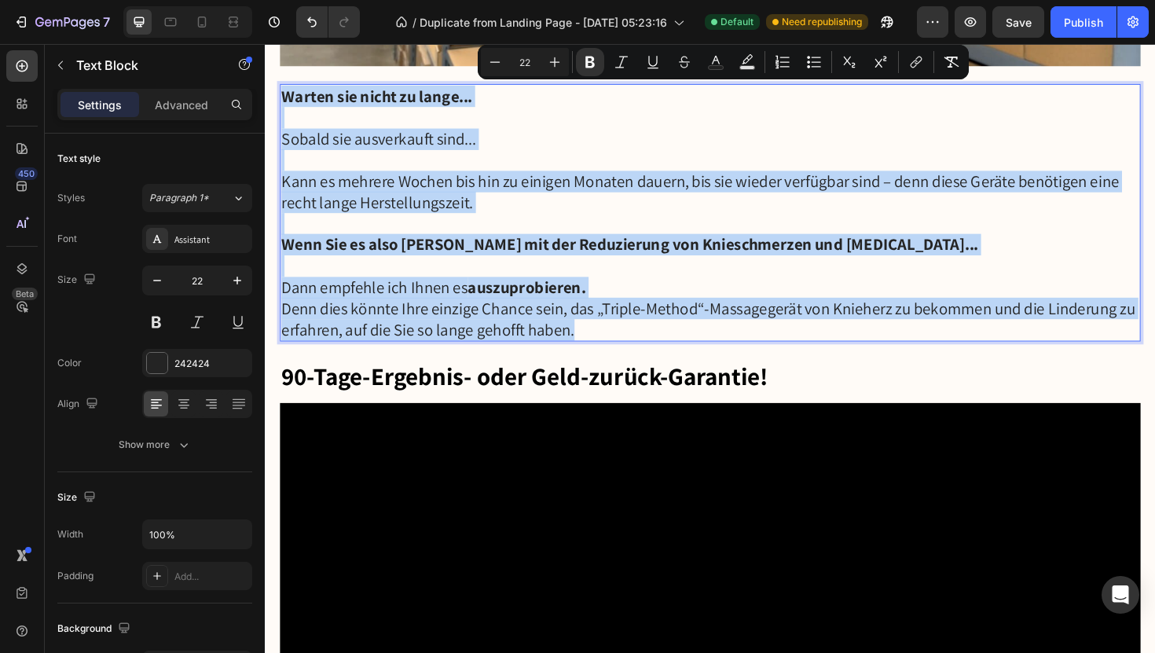
drag, startPoint x: 285, startPoint y: 96, endPoint x: 767, endPoint y: 345, distance: 542.3
click at [767, 345] on div "Warten sie nicht zu lange... Sobald sie ausverkauft sind... Kann es mehrere Woc…" at bounding box center [737, 222] width 912 height 273
click at [619, 341] on p "Denn dies könnte Ihre einzige Chance sein, das „Triple-Method“-Massagegerät von…" at bounding box center [736, 335] width 908 height 45
drag, startPoint x: 619, startPoint y: 341, endPoint x: 336, endPoint y: 80, distance: 385.4
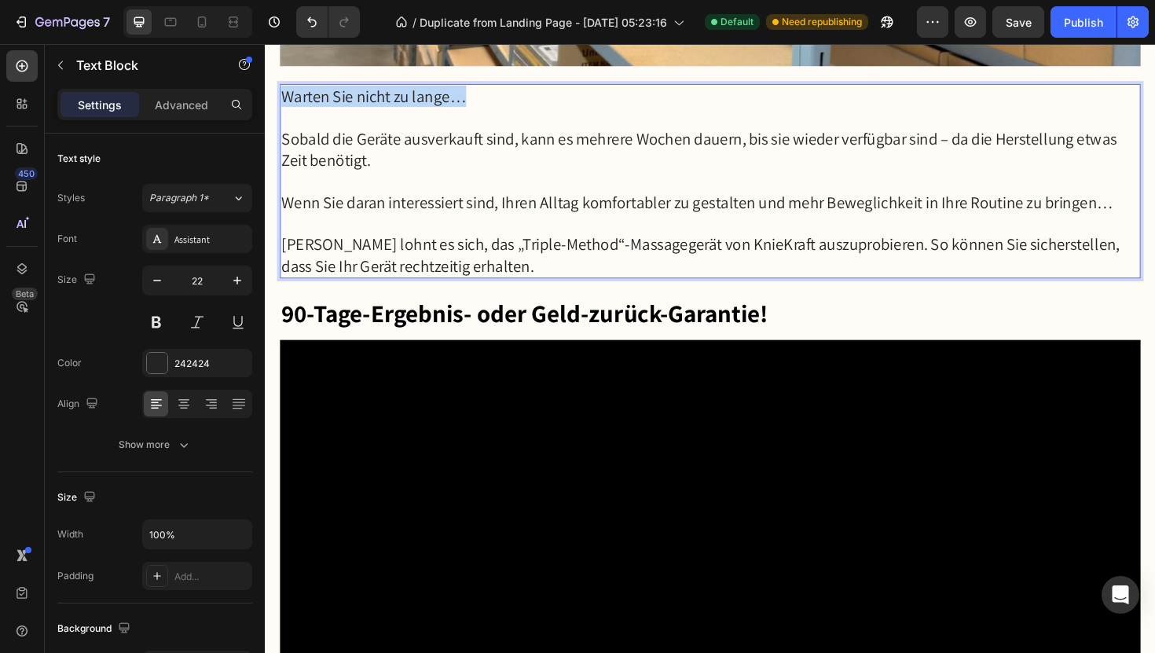
drag, startPoint x: 487, startPoint y: 97, endPoint x: 284, endPoint y: 94, distance: 202.8
click at [284, 94] on p "Warten Sie nicht zu lange…" at bounding box center [736, 99] width 908 height 23
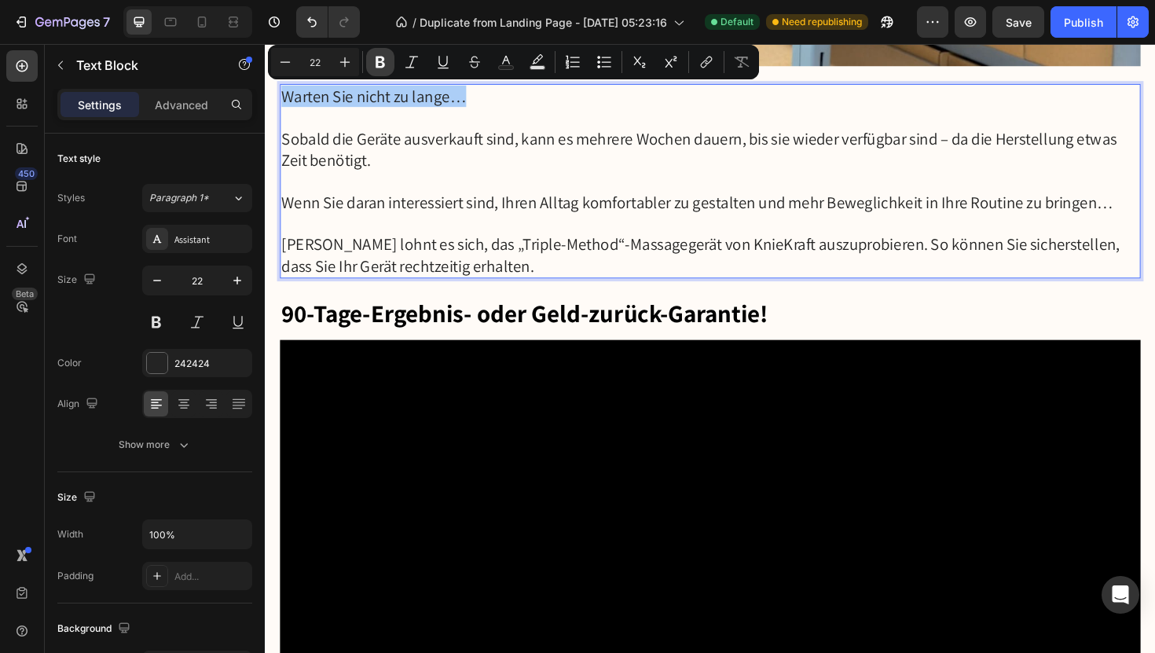
click at [378, 67] on icon "Editor contextual toolbar" at bounding box center [380, 63] width 9 height 12
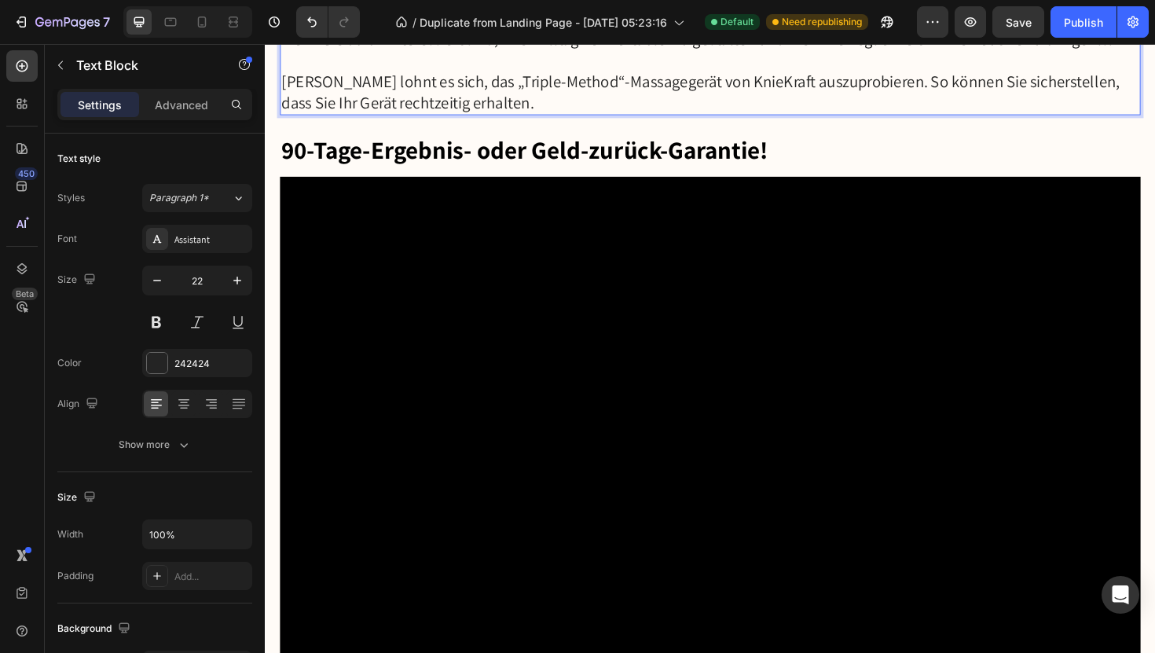
scroll to position [7565, 0]
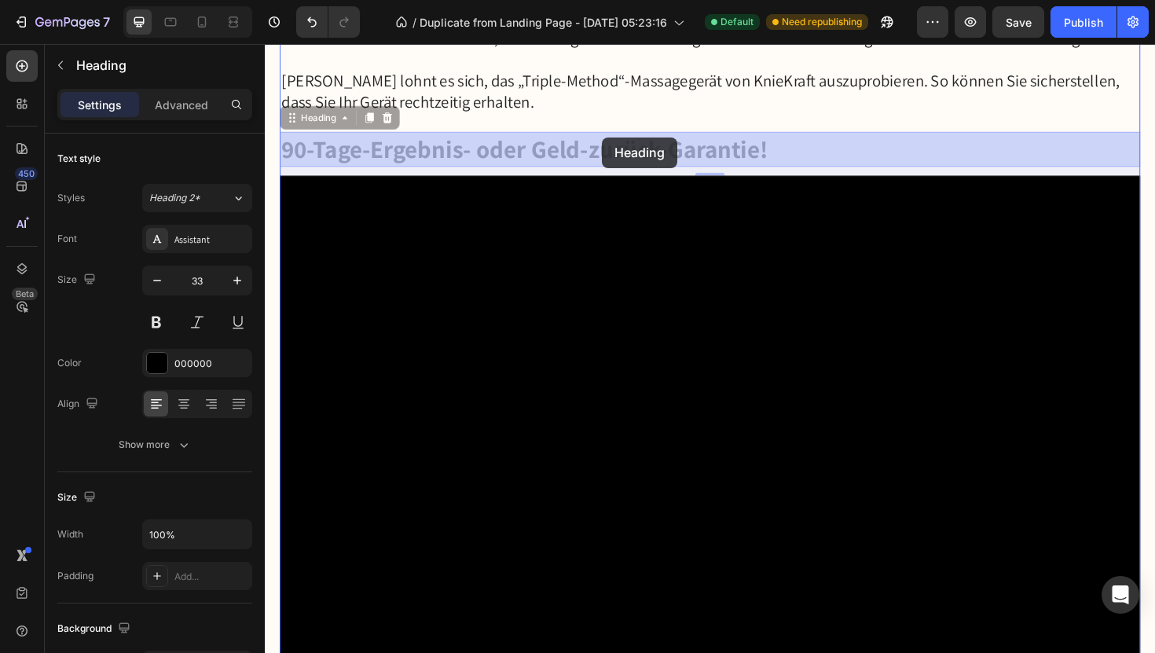
drag, startPoint x: 798, startPoint y: 151, endPoint x: 404, endPoint y: 171, distance: 395.0
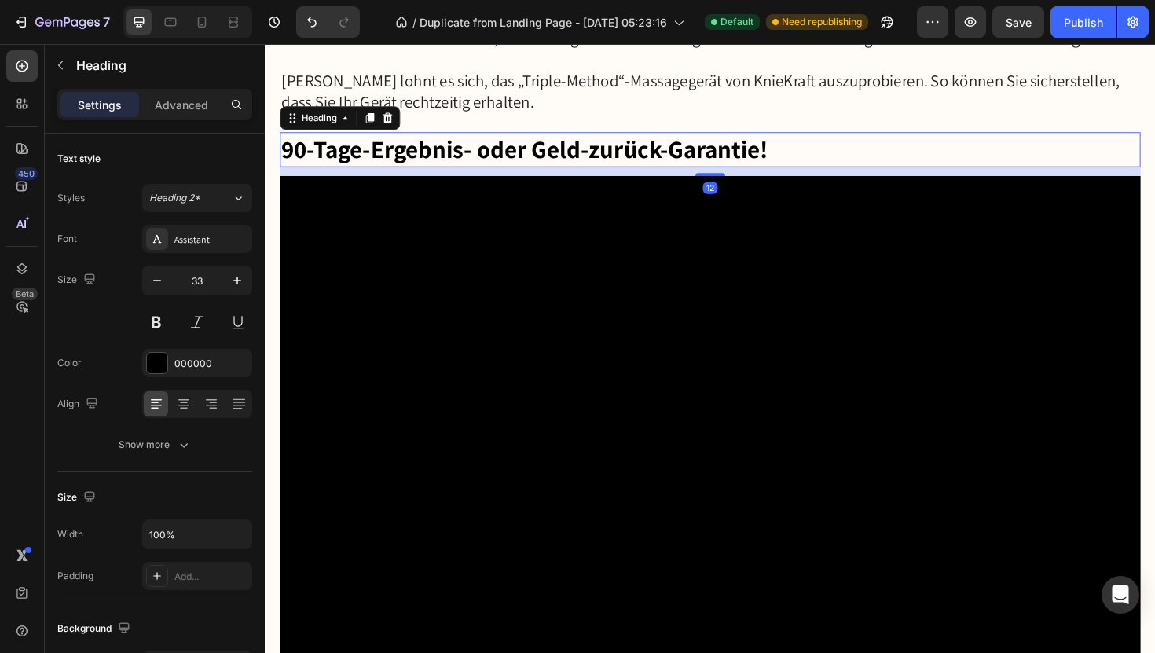
click at [805, 152] on h2 "90-Tage-Ergebnis- oder Geld-zurück-Garantie!" at bounding box center [737, 156] width 912 height 37
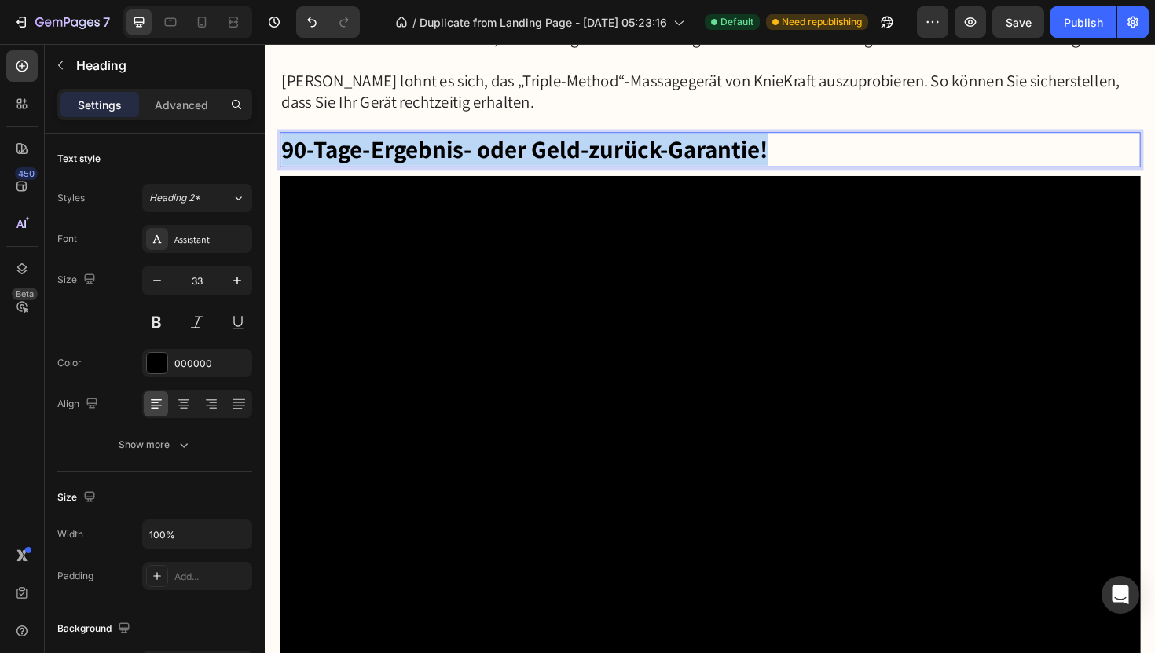
drag, startPoint x: 805, startPoint y: 152, endPoint x: 284, endPoint y: 142, distance: 520.3
click at [284, 142] on p "90-Tage-Ergebnis- oder Geld-zurück-Garantie!" at bounding box center [736, 156] width 908 height 34
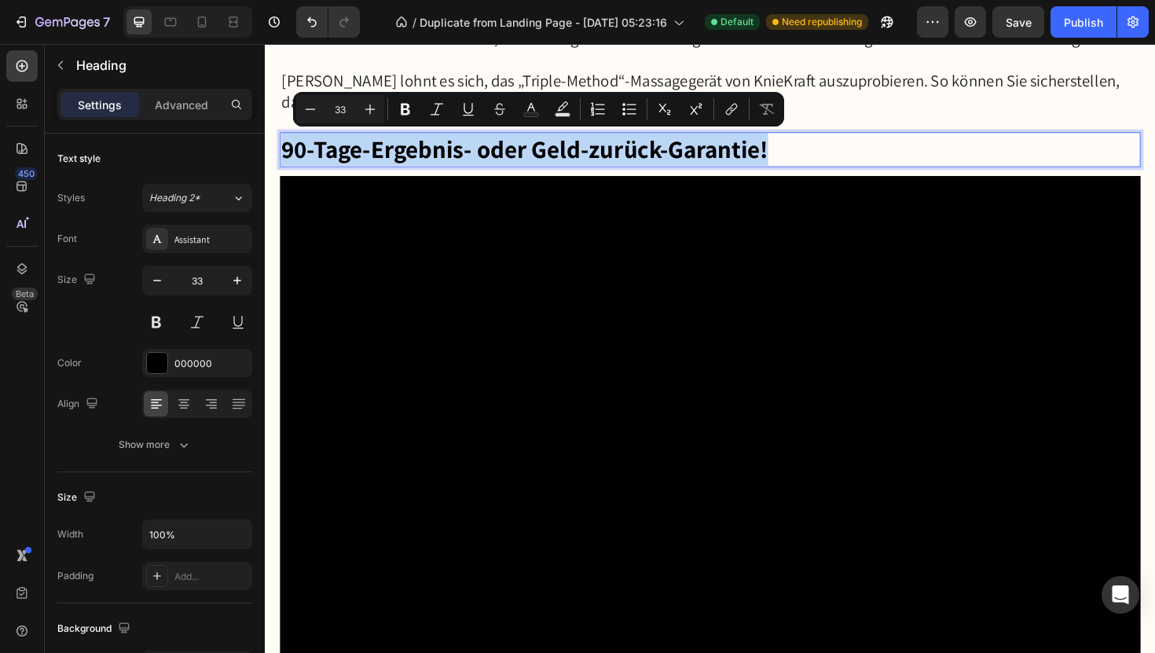
click at [817, 156] on p "90-Tage-Ergebnis- oder Geld-zurück-Garantie!" at bounding box center [736, 156] width 908 height 34
click at [809, 153] on p "90-Tage-Ergebnis- oder Geld-zurück-Garantie!" at bounding box center [736, 156] width 908 height 34
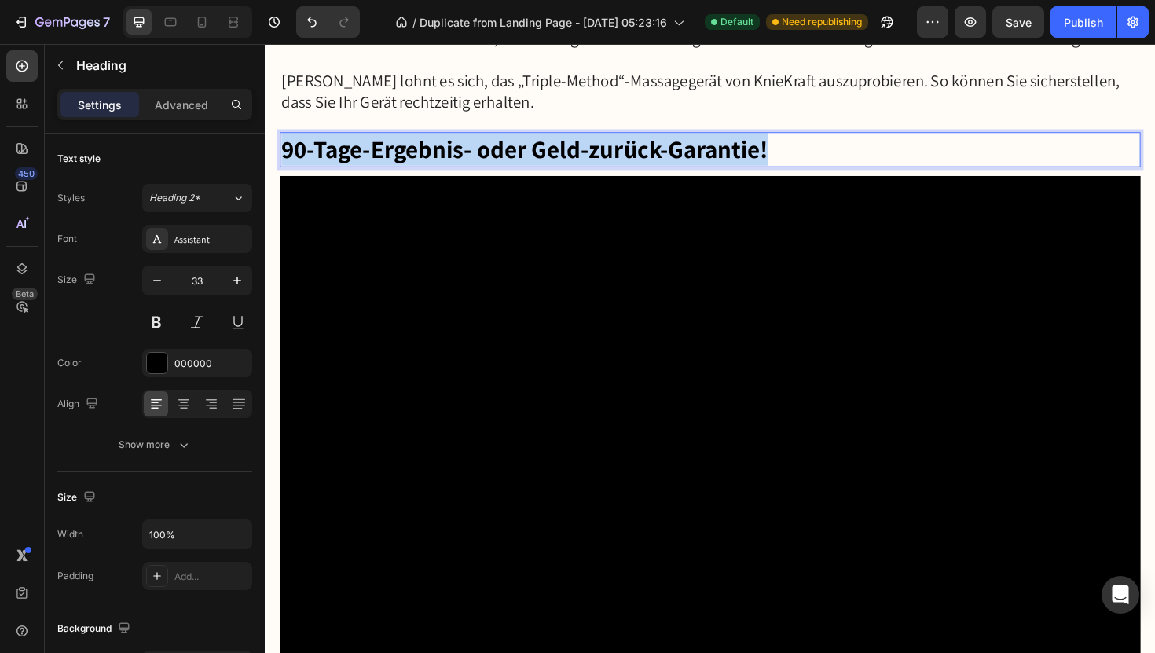
drag, startPoint x: 809, startPoint y: 153, endPoint x: 283, endPoint y: 142, distance: 526.6
click at [283, 142] on p "90-Tage-Ergebnis- oder Geld-zurück-Garantie!" at bounding box center [736, 156] width 908 height 34
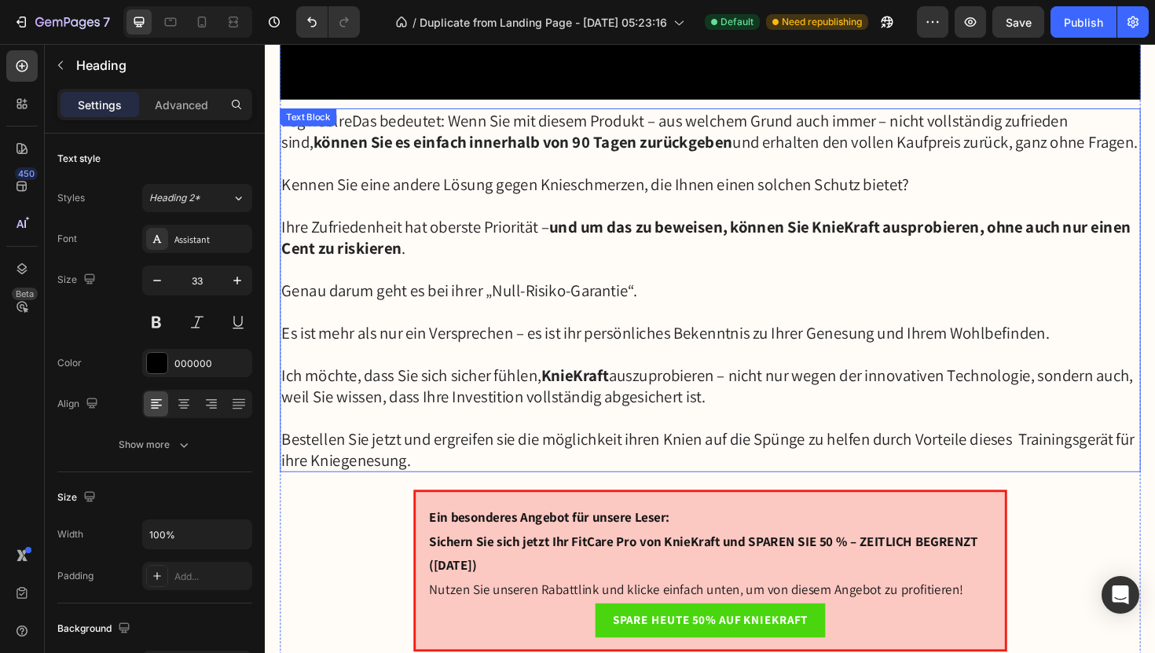
scroll to position [8145, 0]
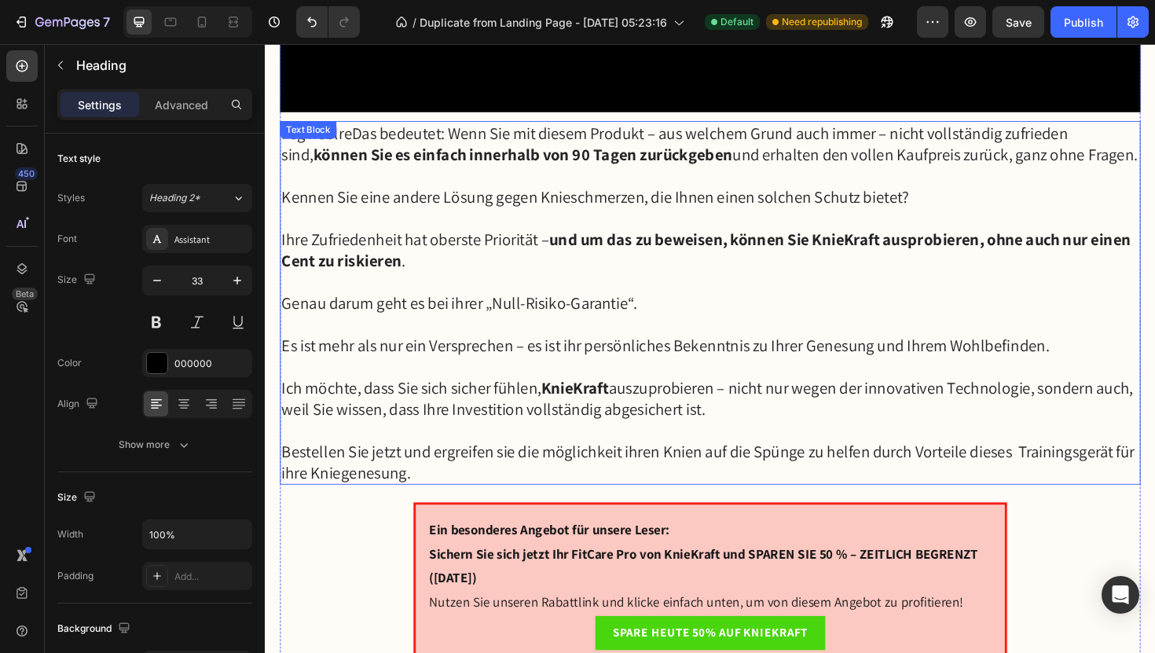
click at [376, 160] on strong "können Sie es einfach innerhalb von 90 Tagen zurückgeben" at bounding box center [538, 161] width 444 height 22
click at [356, 143] on p "f eg neblreDas bedeutet: Wenn Sie mit diesem Produkt – aus welchem Grund auch i…" at bounding box center [736, 149] width 908 height 45
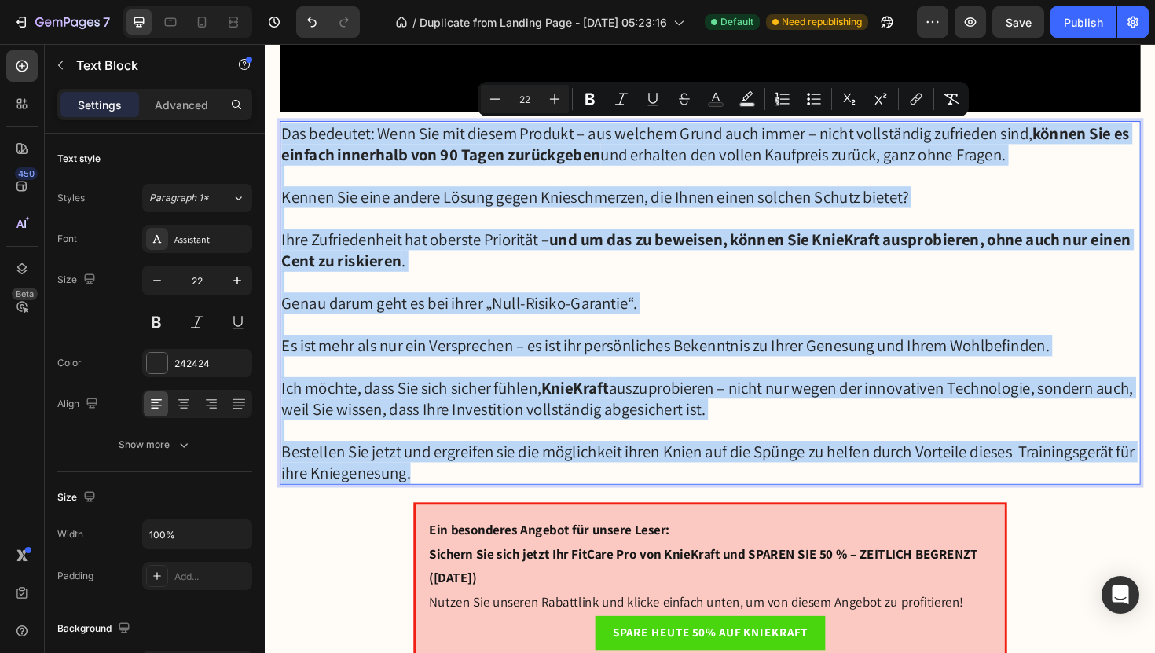
drag, startPoint x: 285, startPoint y: 129, endPoint x: 787, endPoint y: 494, distance: 620.4
click at [787, 495] on div "Das bedeutet: Wenn Sie mit diesem Produkt – aus welchem Grund auch immer – nich…" at bounding box center [737, 318] width 912 height 385
click at [966, 504] on p "Bestellen Sie jetzt und ergreifen sie die möglichkeit ihren Knien auf die Spüng…" at bounding box center [736, 486] width 908 height 45
drag, startPoint x: 471, startPoint y: 493, endPoint x: 294, endPoint y: 116, distance: 416.6
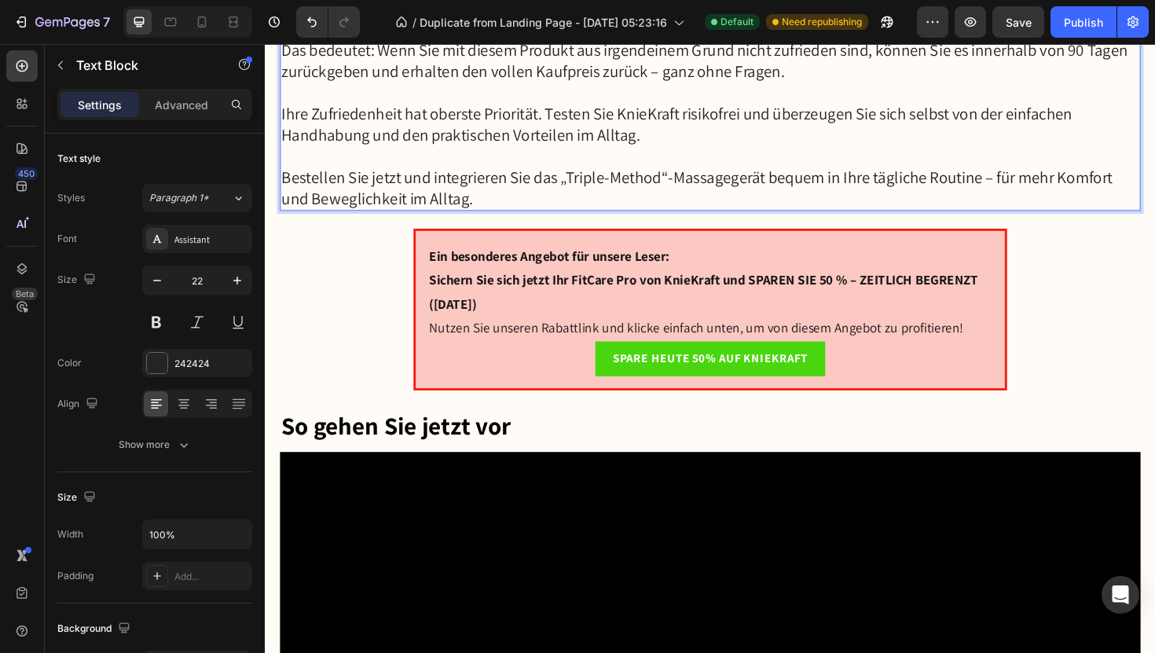
scroll to position [8238, 0]
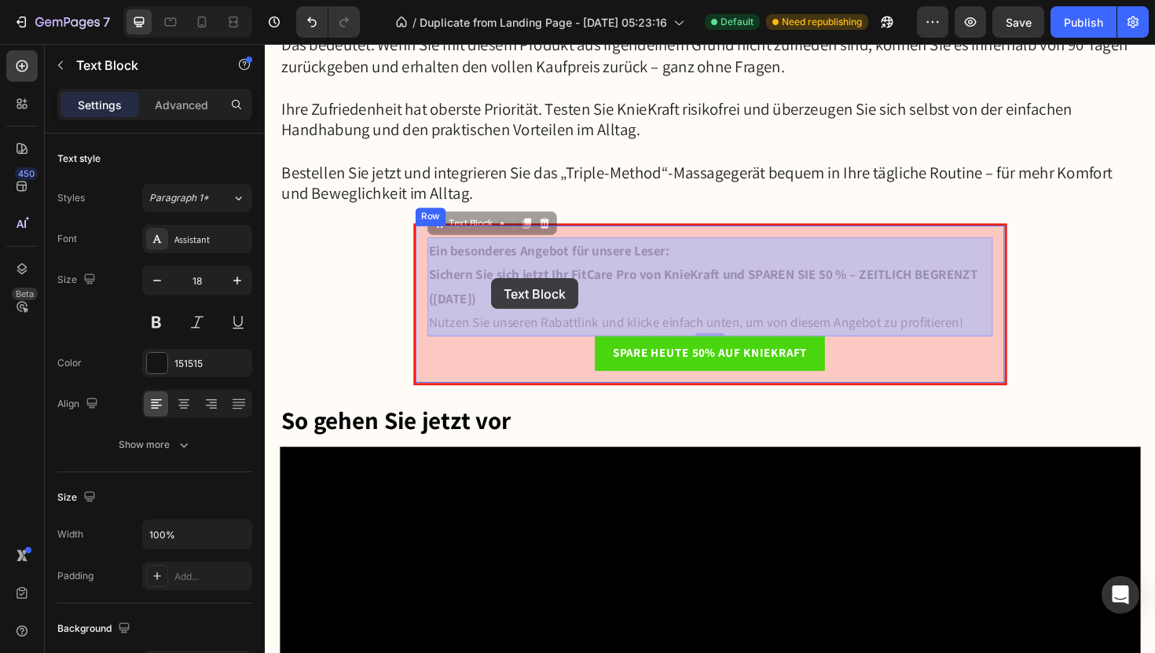
drag, startPoint x: 440, startPoint y: 255, endPoint x: 502, endPoint y: 288, distance: 70.3
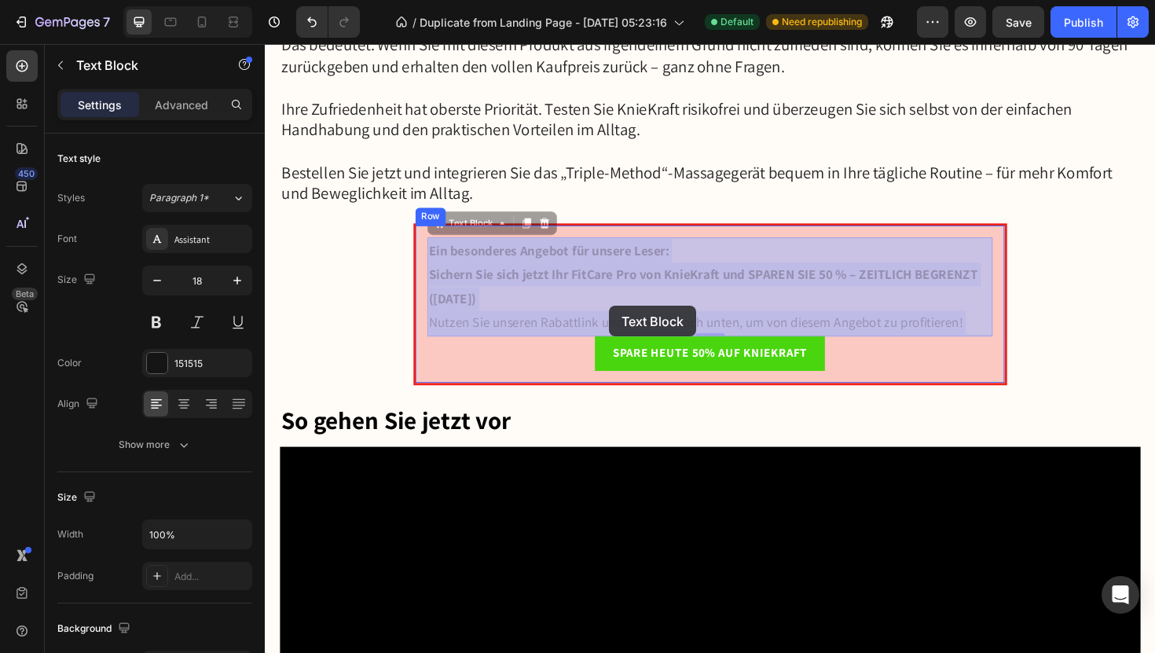
drag, startPoint x: 440, startPoint y: 256, endPoint x: 585, endPoint y: 313, distance: 155.3
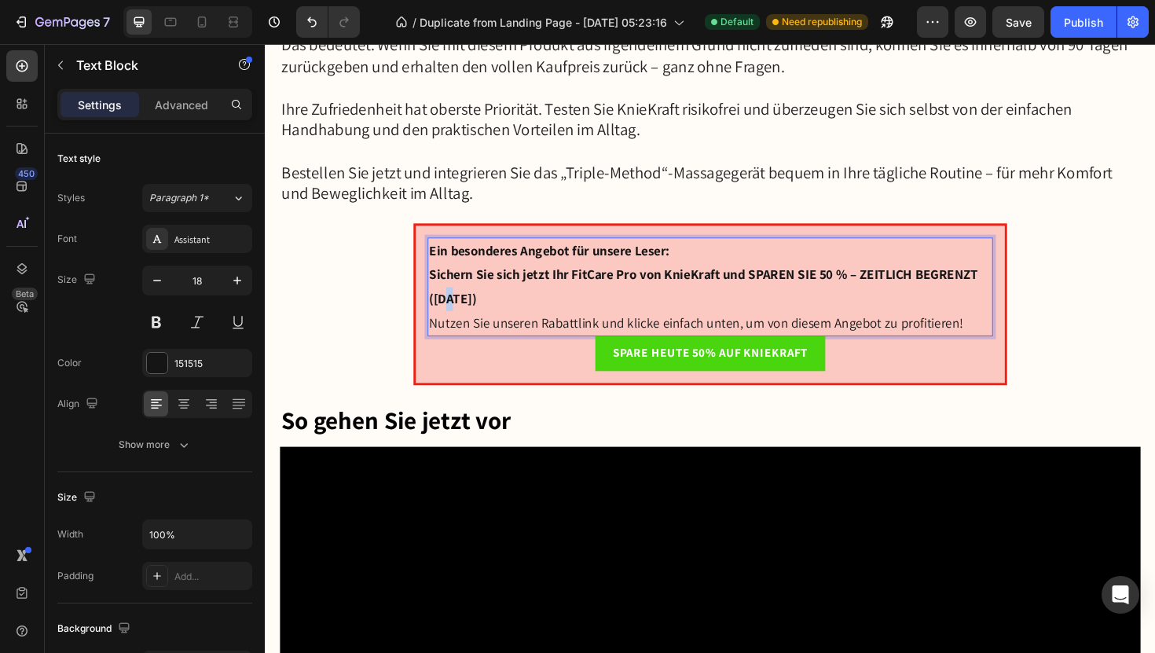
click at [457, 317] on strong "(26. August 2025)" at bounding box center [463, 314] width 50 height 18
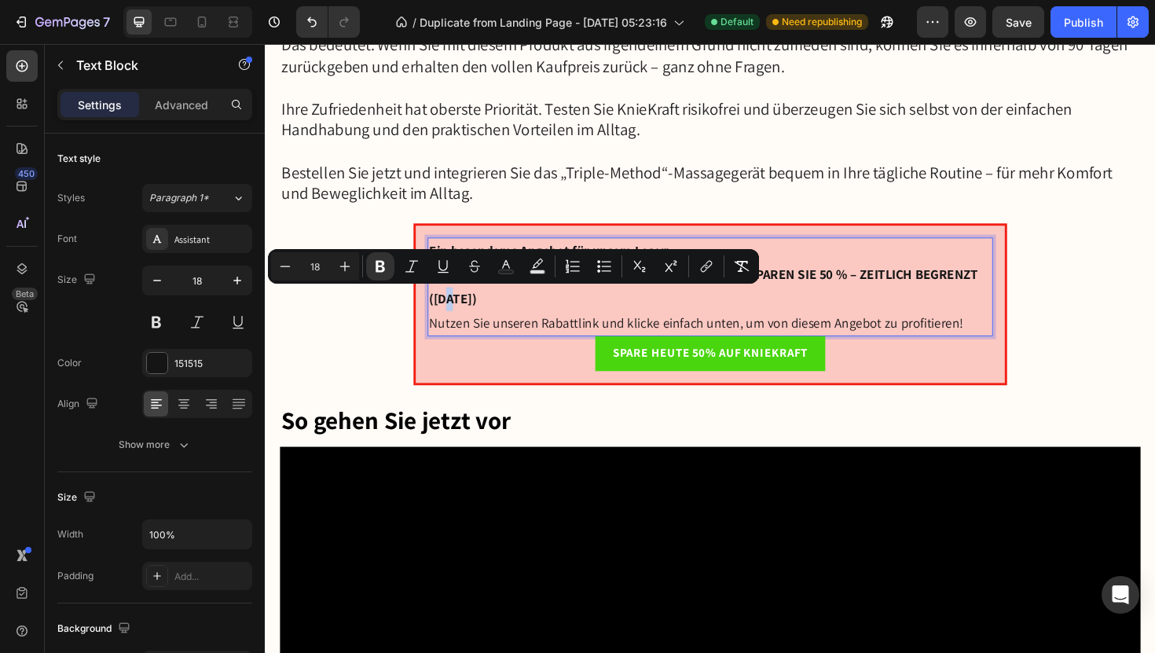
click at [457, 316] on strong "(26. August 2025)" at bounding box center [463, 314] width 50 height 18
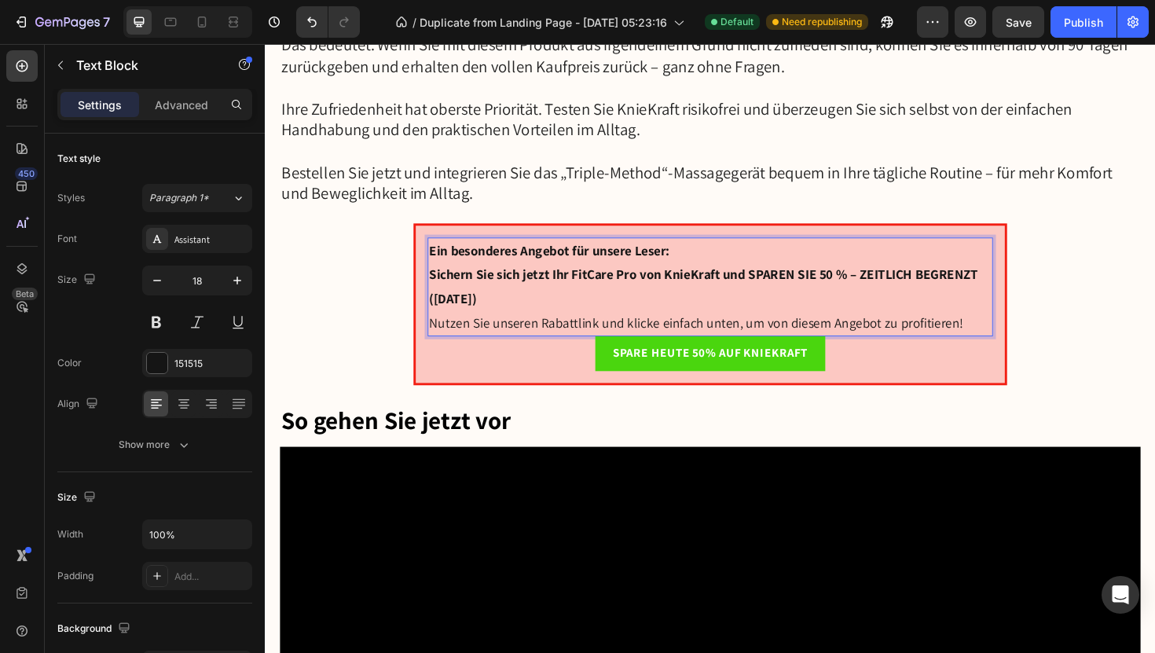
click at [443, 255] on strong "Ein besonderes Angebot für unsere Leser:" at bounding box center [565, 263] width 255 height 18
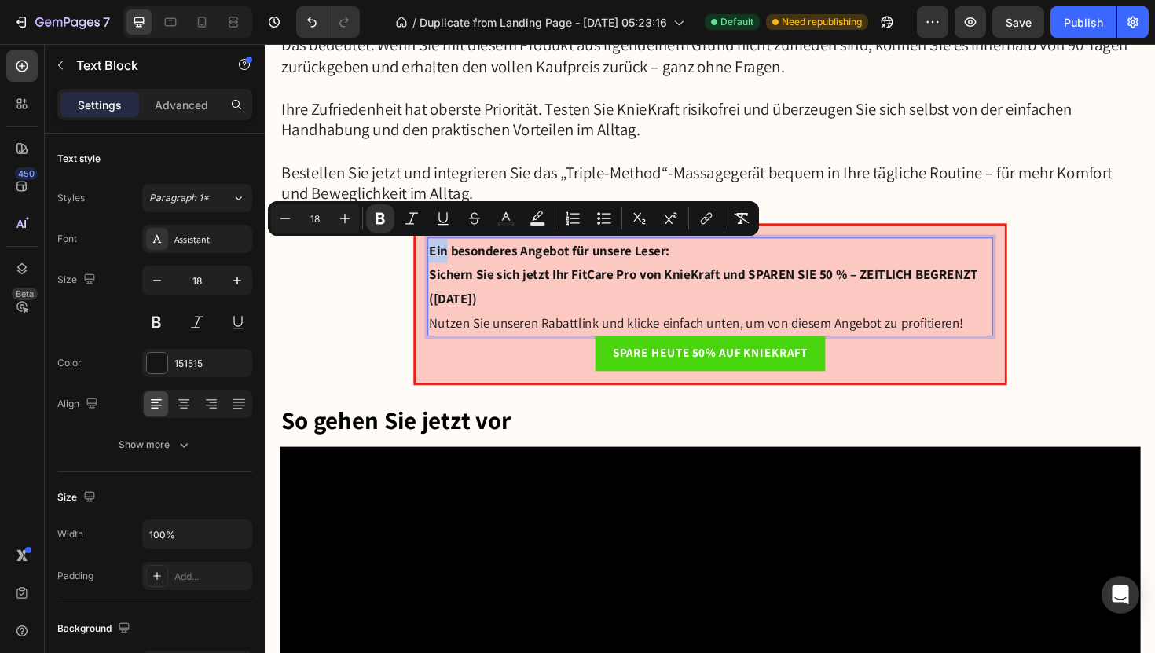
click at [443, 255] on strong "Ein besonderes Angebot für unsere Leser:" at bounding box center [565, 263] width 255 height 18
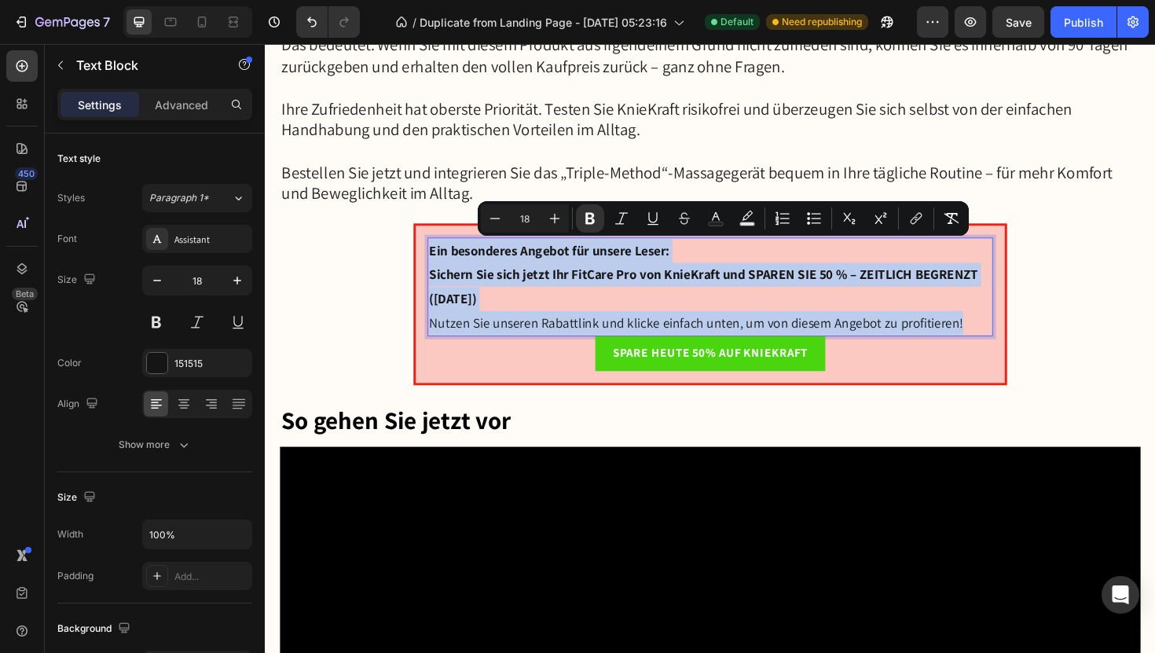
drag, startPoint x: 440, startPoint y: 254, endPoint x: 973, endPoint y: 353, distance: 541.9
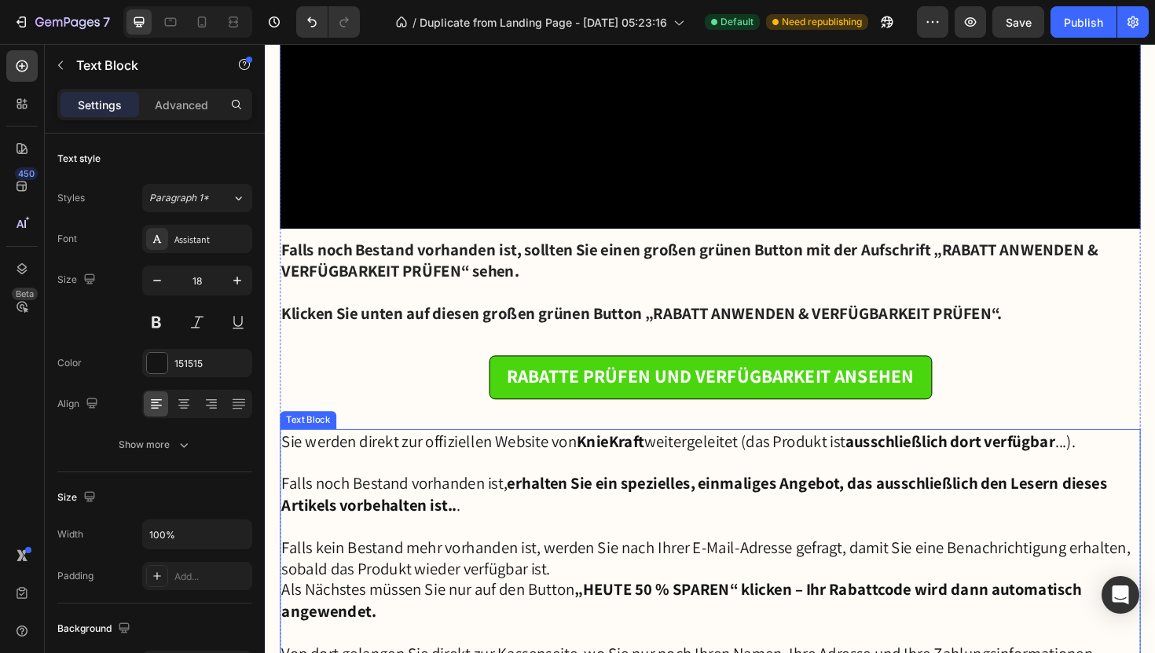
scroll to position [8977, 0]
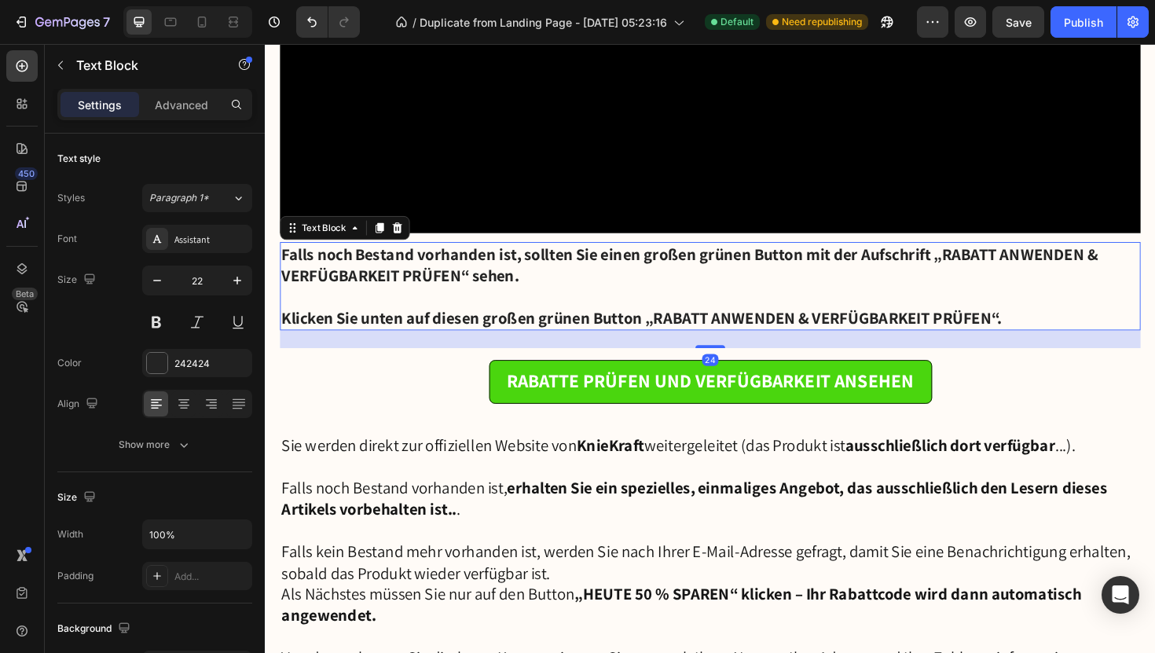
click at [304, 260] on strong "Falls noch Bestand vorhanden ist, sollten Sie einen großen grünen Button mit de…" at bounding box center [714, 277] width 864 height 45
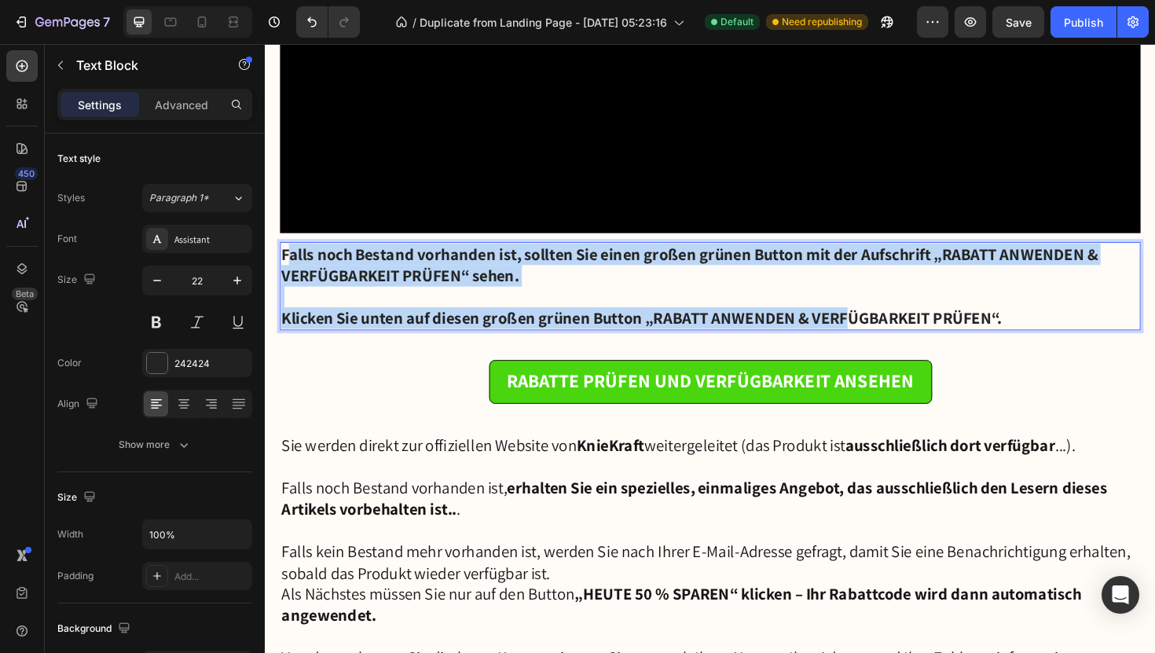
drag, startPoint x: 286, startPoint y: 259, endPoint x: 889, endPoint y: 332, distance: 607.1
click at [889, 332] on div "Falls noch Bestand vorhanden ist, sollten Sie einen großen grünen Button mit de…" at bounding box center [737, 300] width 912 height 93
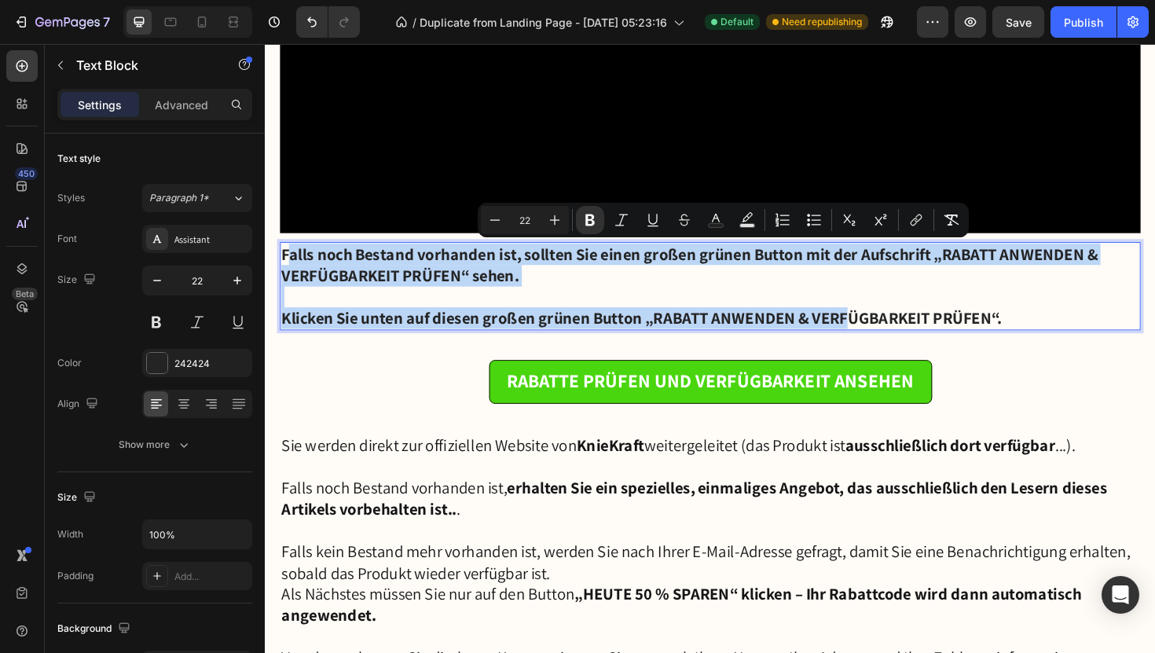
click at [798, 280] on p "Falls noch Bestand vorhanden ist, sollten Sie einen großen grünen Button mit de…" at bounding box center [736, 277] width 908 height 45
drag, startPoint x: 286, startPoint y: 258, endPoint x: 670, endPoint y: 349, distance: 394.2
click at [1023, 292] on p "Falls noch Bestand vorhanden ist, sollten Sie einen großen grünen Button mit de…" at bounding box center [736, 277] width 908 height 45
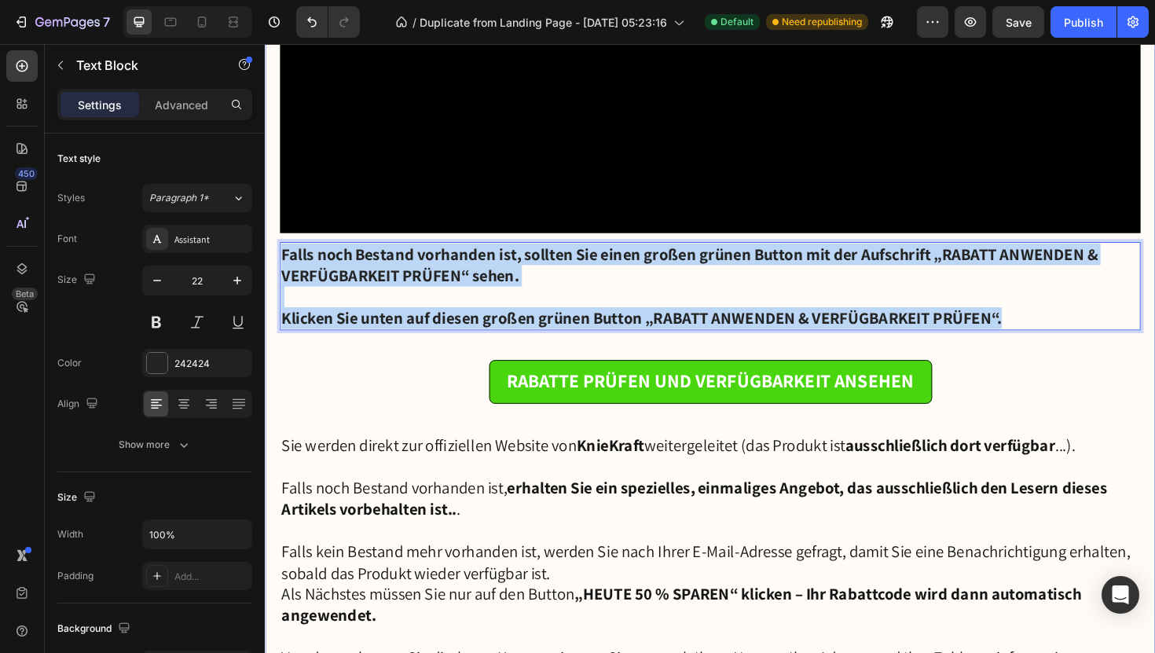
drag, startPoint x: 1059, startPoint y: 331, endPoint x: 275, endPoint y: 267, distance: 786.8
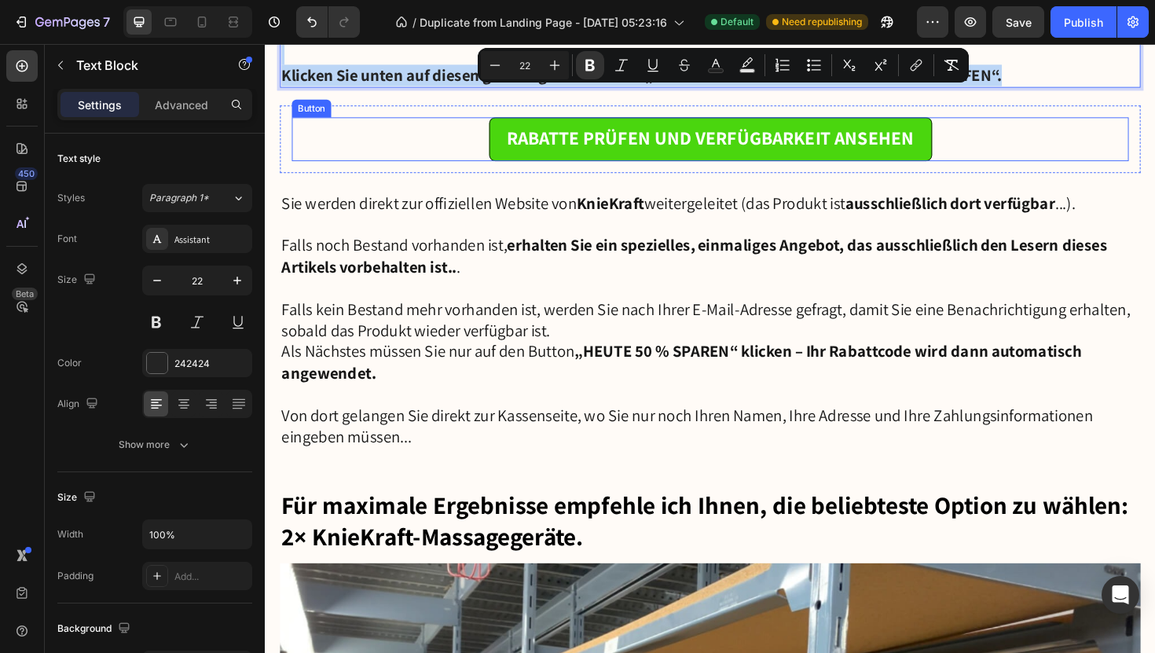
scroll to position [9243, 0]
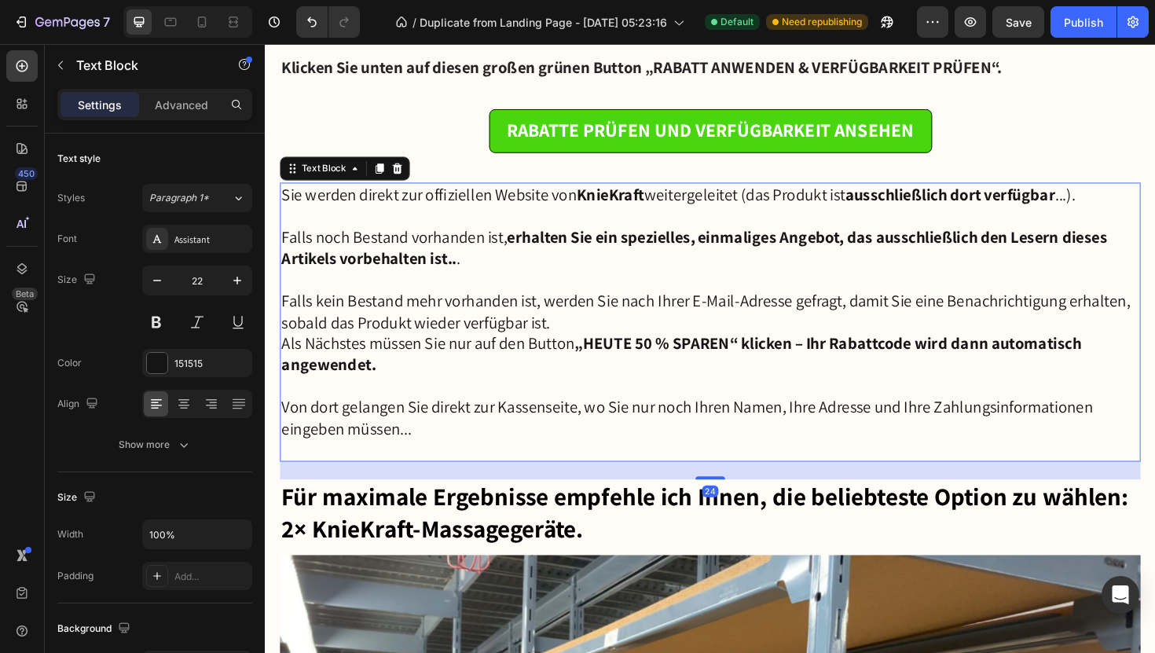
click at [288, 196] on p "Sie werden direkt zur offiziellen Website von KnieKraft weitergeleitet (das Pro…" at bounding box center [736, 204] width 908 height 23
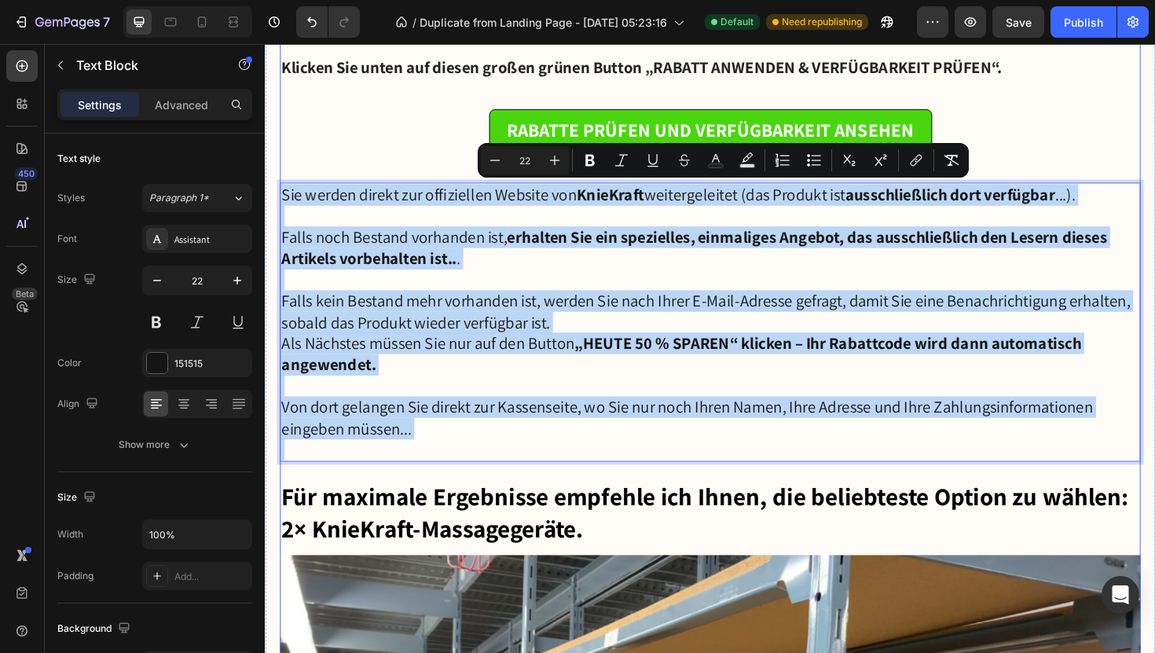
drag, startPoint x: 285, startPoint y: 196, endPoint x: 643, endPoint y: 486, distance: 459.9
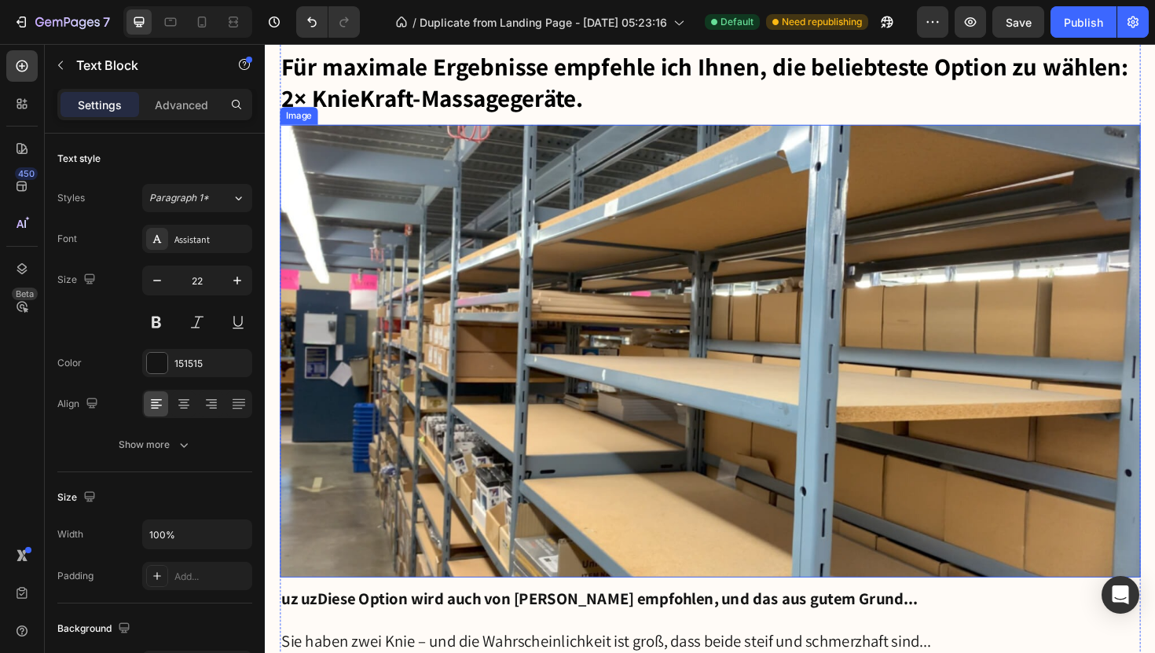
scroll to position [9669, 0]
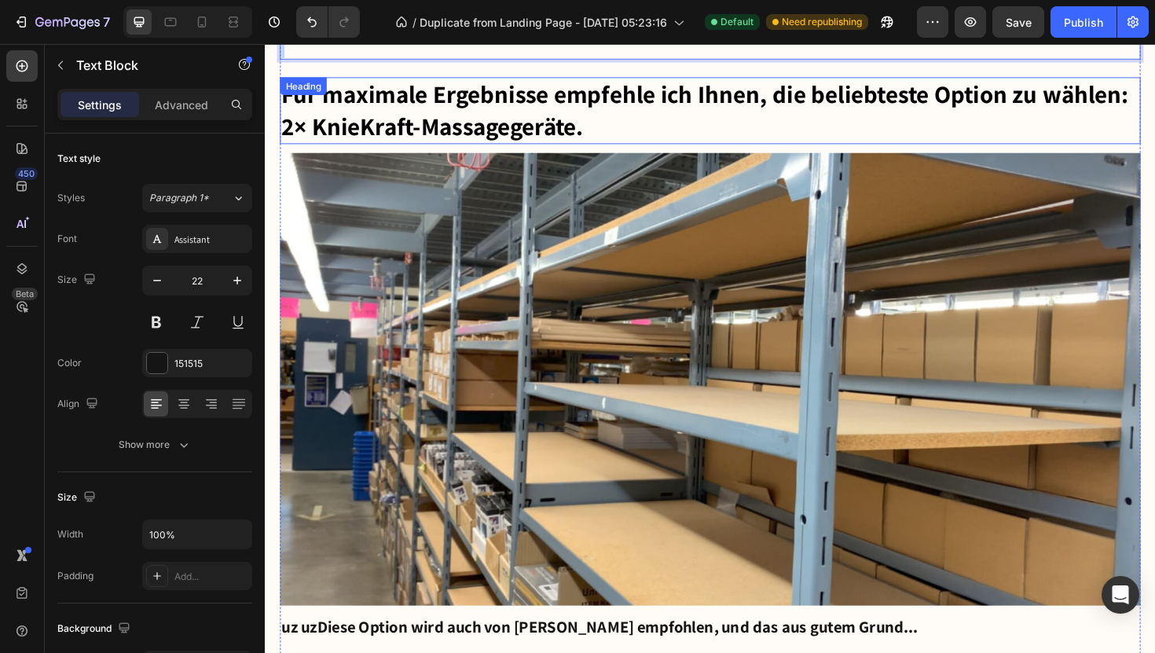
click at [299, 101] on div "Für maximale Ergebnisse empfehle ich Ihnen, die beliebteste Option zu wählen: 2…" at bounding box center [737, 114] width 912 height 71
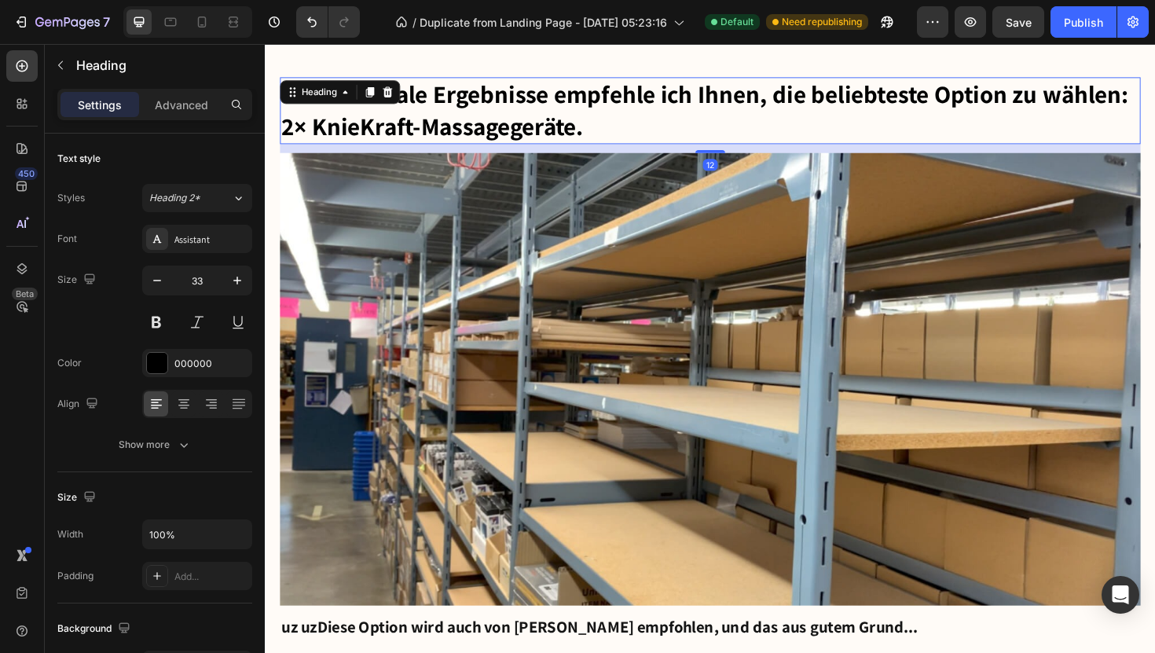
click at [299, 101] on div "Heading" at bounding box center [321, 95] width 75 height 19
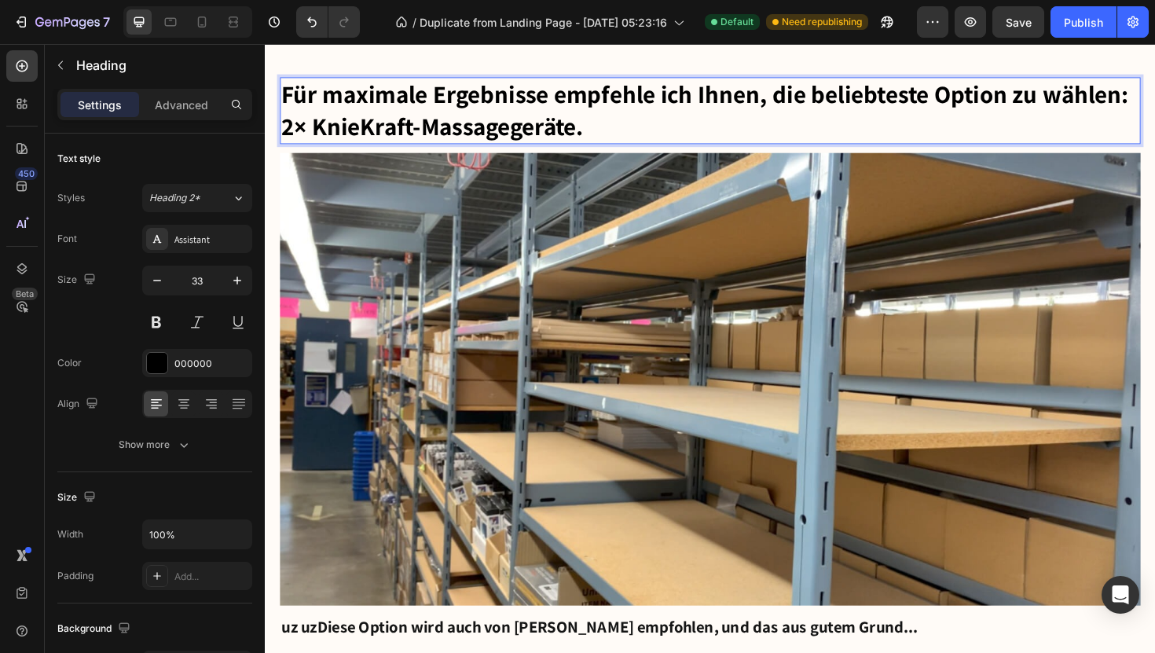
click at [565, 124] on h2 "Für maximale Ergebnisse empfehle ich Ihnen, die beliebteste Option zu wählen: 2…" at bounding box center [737, 114] width 912 height 71
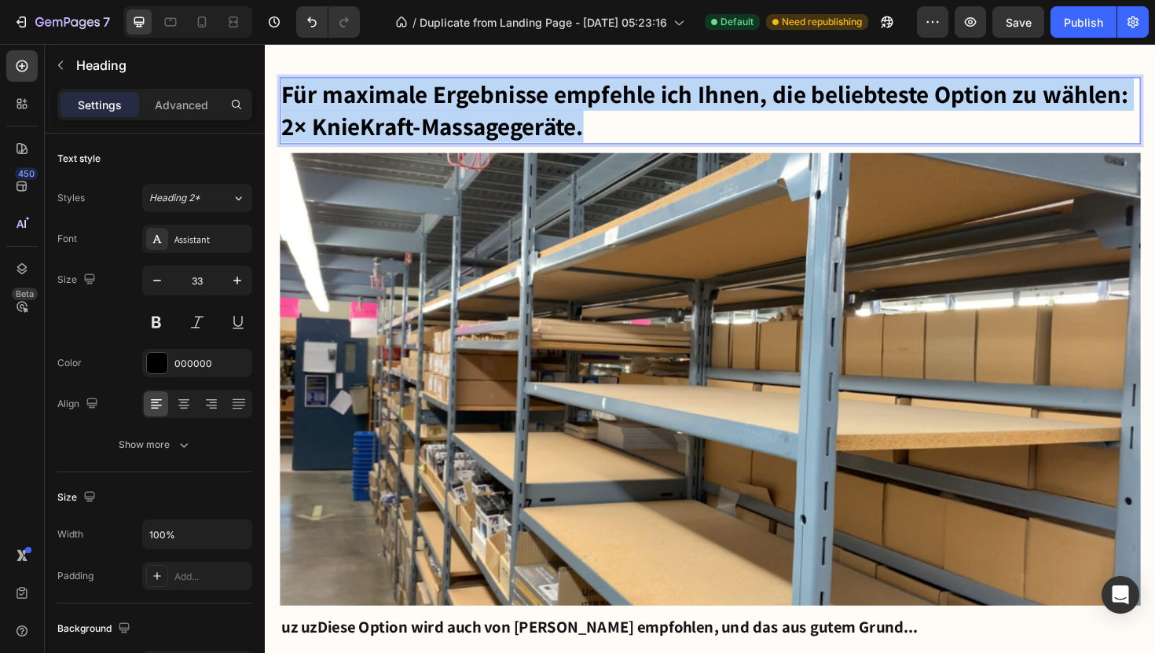
drag, startPoint x: 612, startPoint y: 129, endPoint x: 288, endPoint y: 88, distance: 326.3
click at [288, 88] on p "Für maximale Ergebnisse empfehle ich Ihnen, die beliebteste Option zu wählen: 2…" at bounding box center [736, 115] width 908 height 68
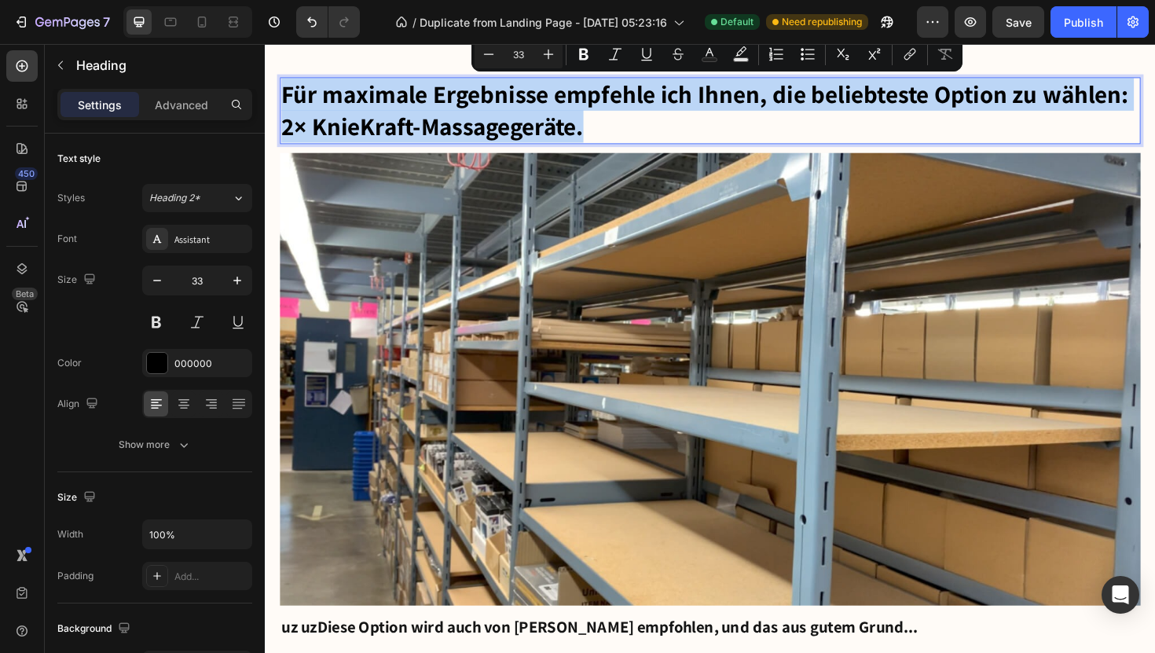
click at [629, 121] on p "Für maximale Ergebnisse empfehle ich Ihnen, die beliebteste Option zu wählen: 2…" at bounding box center [736, 115] width 908 height 68
click at [611, 139] on p "Für maximale Ergebnisse empfehle ich Ihnen, die beliebteste Option zu wählen: 2…" at bounding box center [736, 115] width 908 height 68
drag, startPoint x: 611, startPoint y: 139, endPoint x: 250, endPoint y: 75, distance: 366.4
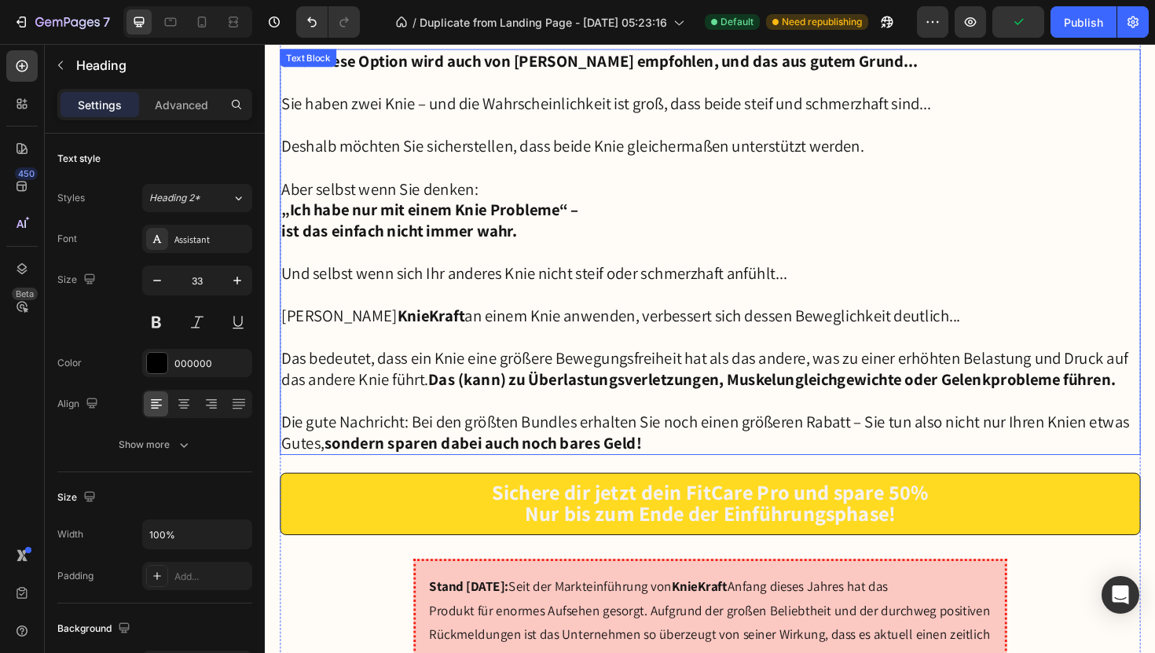
scroll to position [10270, 0]
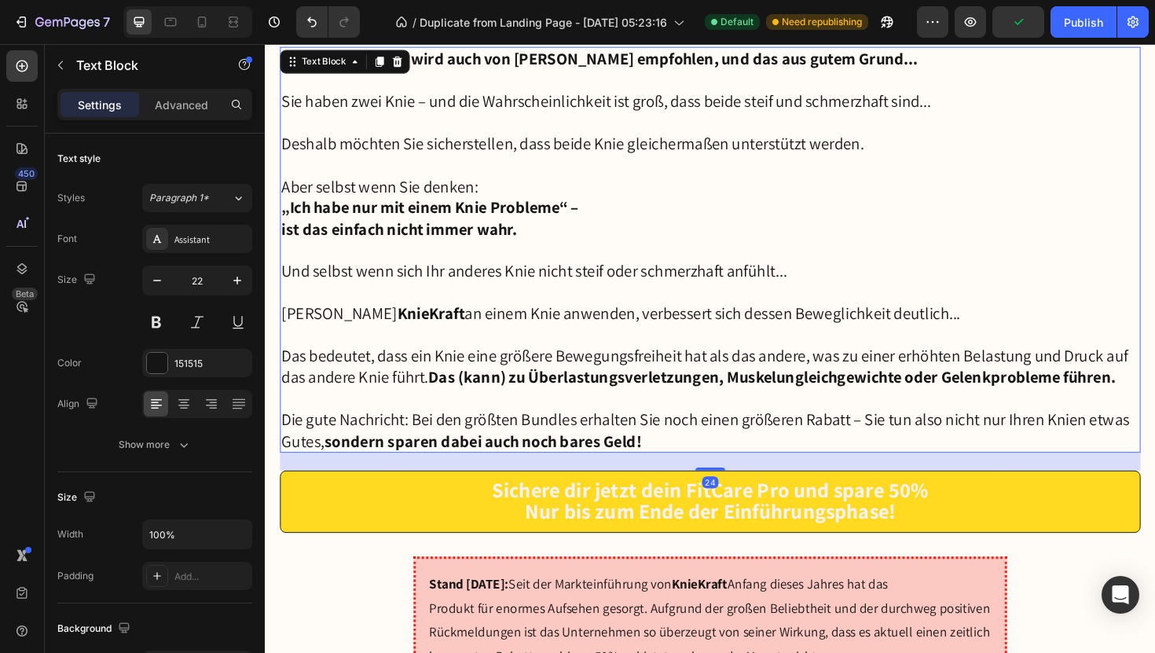
click at [340, 71] on div "uz uzDiese Option wird auch von Dr. Barkley empfohlen, und das aus gutem Grund.…" at bounding box center [737, 262] width 912 height 430
click at [343, 104] on p "Sie haben zwei Knie – und die Wahrscheinlichkeit ist groß, dass beide steif und…" at bounding box center [736, 105] width 908 height 23
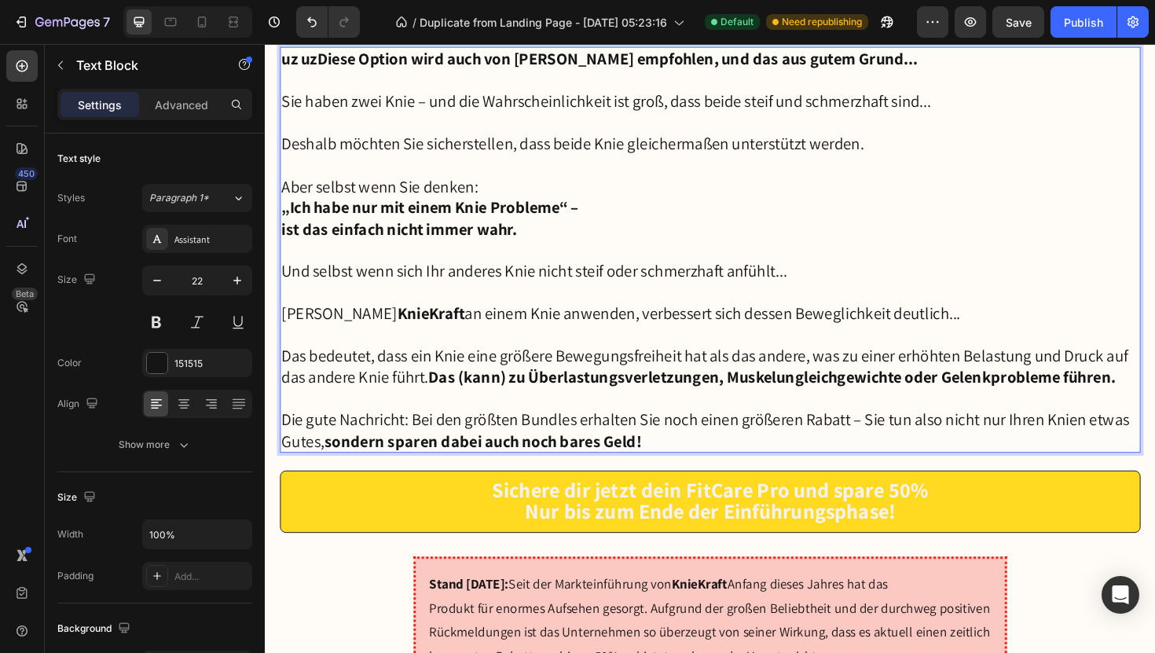
click at [318, 62] on strong "uz uzDiese Option wird auch von Dr. Barkley empfohlen, und das aus gutem Grund.…" at bounding box center [618, 60] width 673 height 22
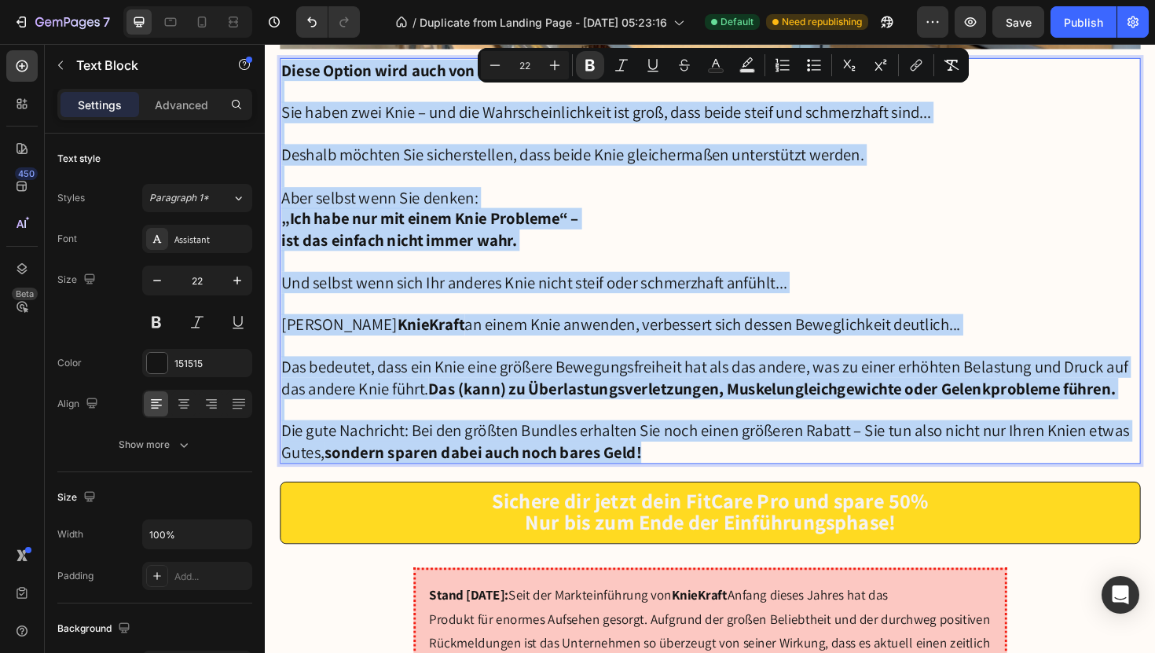
drag, startPoint x: 285, startPoint y: 60, endPoint x: 712, endPoint y: 482, distance: 600.7
click at [712, 483] on div "Diese Option wird auch von Dr. Barkley empfohlen, und das aus gutem Grund... Si…" at bounding box center [737, 274] width 912 height 430
click at [739, 465] on p "Die gute Nachricht: Bei den größten Bundles erhalten Sie noch einen größeren Ra…" at bounding box center [736, 464] width 908 height 45
click at [692, 466] on p "Die gute Nachricht: Bei den größten Bundles erhalten Sie noch einen größeren Ra…" at bounding box center [736, 464] width 908 height 45
drag, startPoint x: 673, startPoint y: 472, endPoint x: 286, endPoint y: 64, distance: 562.0
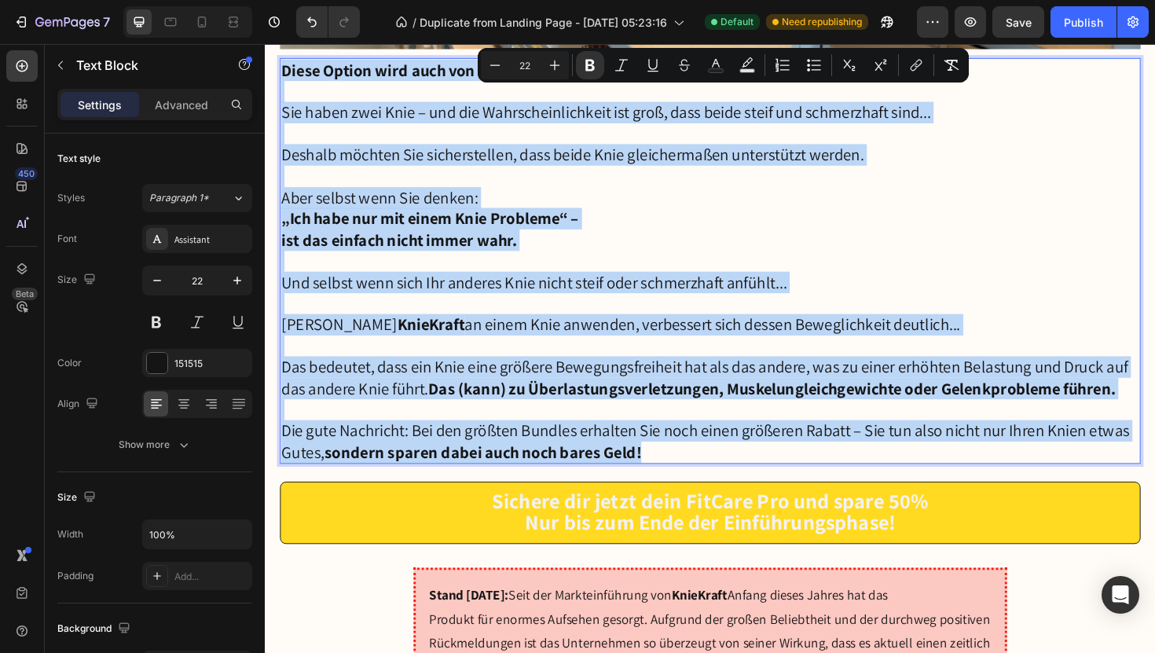
click at [286, 64] on div "Diese Option wird auch von Dr. Barkley empfohlen, und das aus gutem Grund... Si…" at bounding box center [737, 274] width 912 height 430
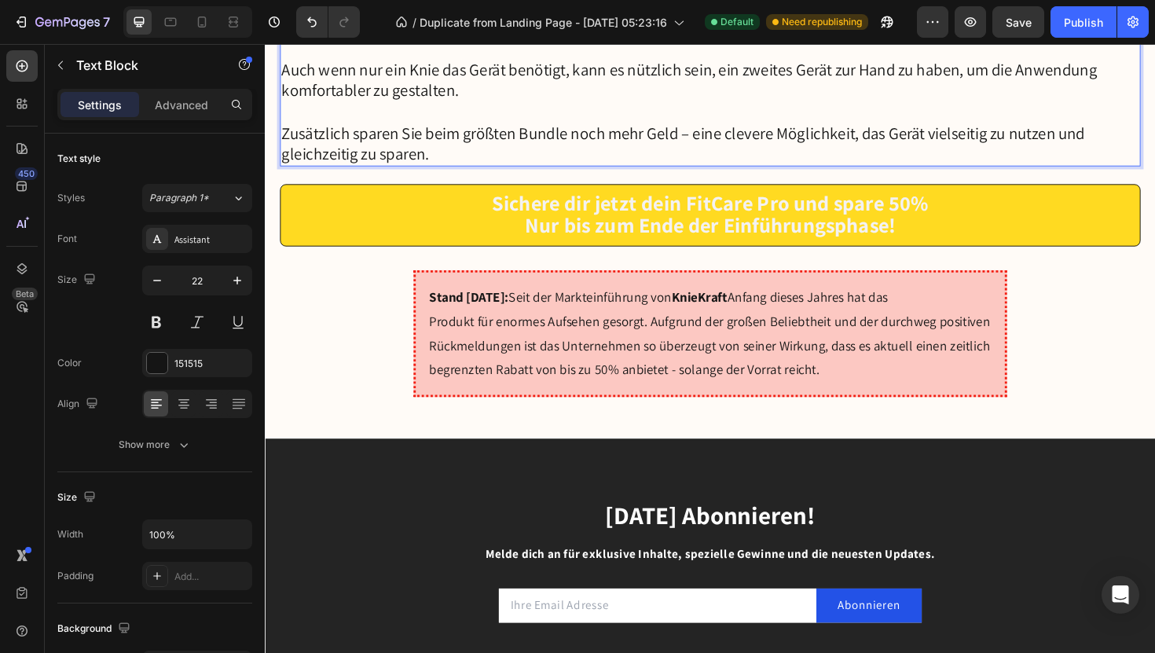
scroll to position [10353, 0]
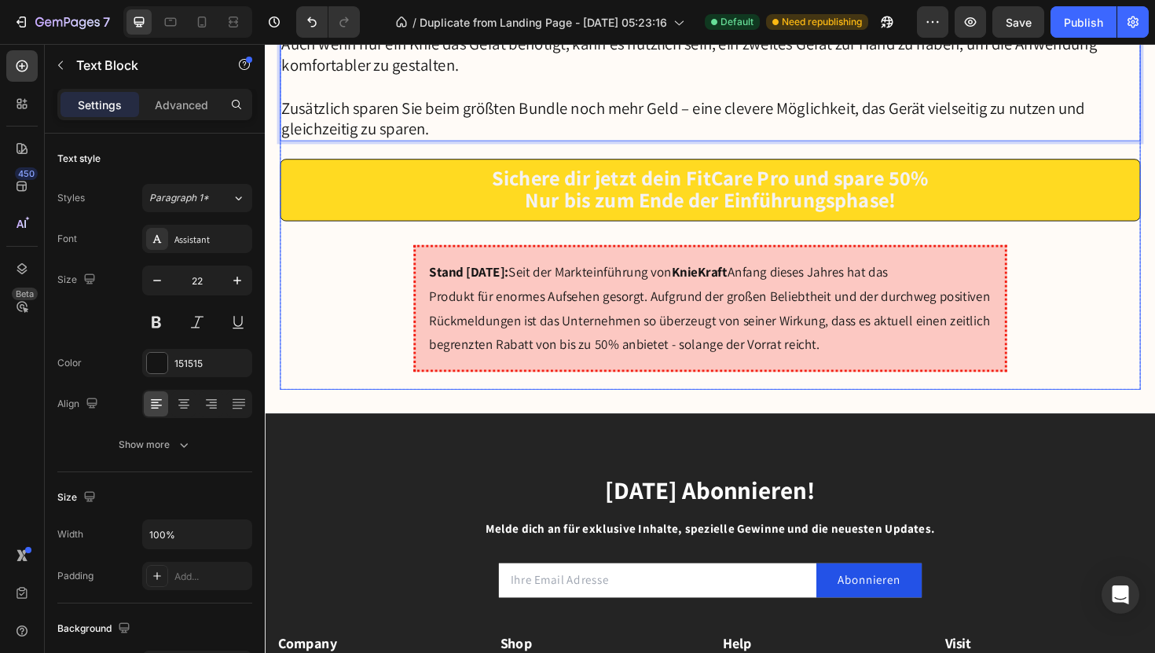
click at [735, 187] on strong "Sichere dir jetzt dein FitCare Pro und spare 50%" at bounding box center [736, 185] width 462 height 29
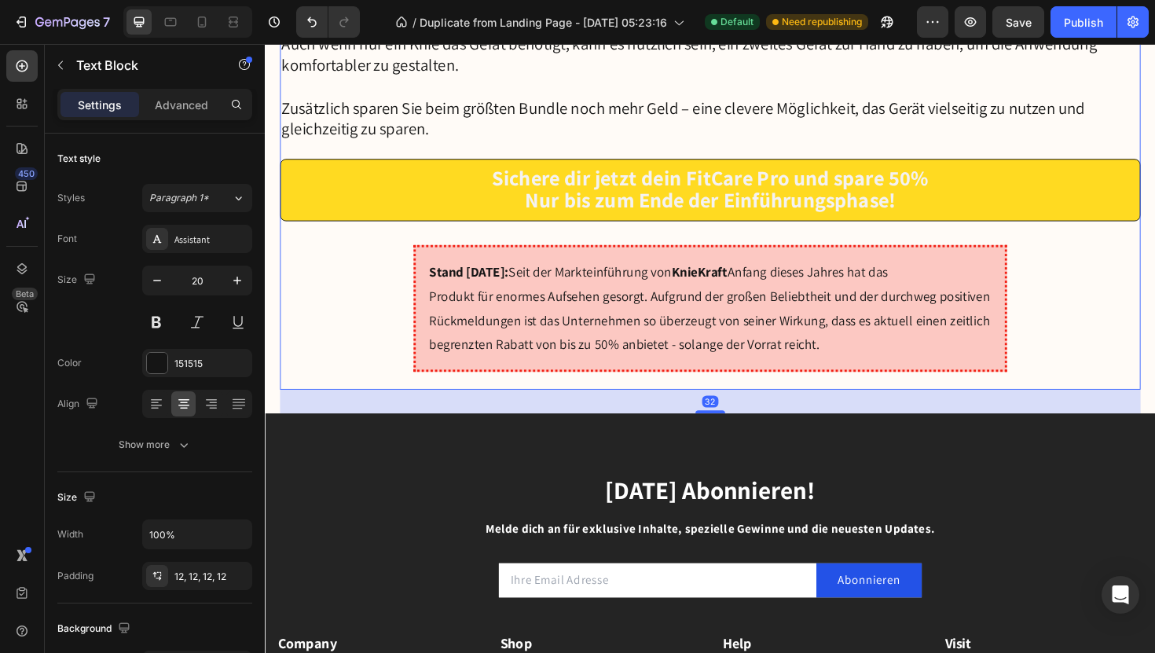
click at [735, 187] on strong "Sichere dir jetzt dein FitCare Pro und spare 50%" at bounding box center [736, 185] width 462 height 29
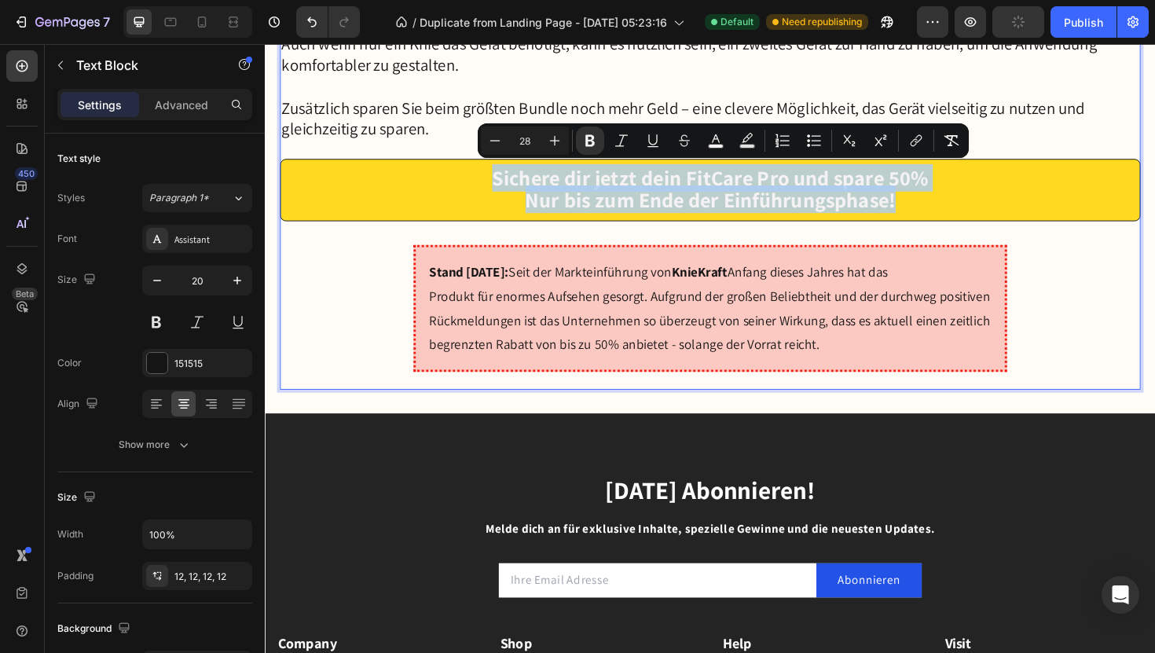
drag, startPoint x: 511, startPoint y: 179, endPoint x: 935, endPoint y: 207, distance: 425.3
click at [935, 207] on div "Sichere dir jetzt dein FitCare Pro und spare 50% Nur bis zum Ende der Einführun…" at bounding box center [737, 199] width 912 height 66
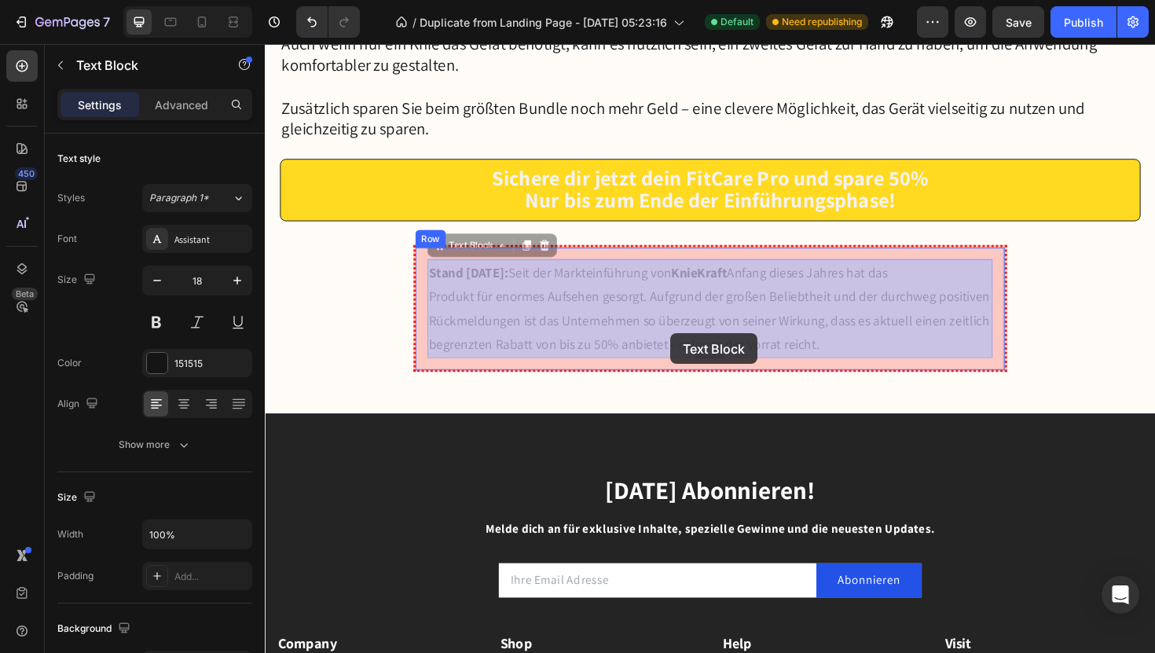
drag, startPoint x: 442, startPoint y: 280, endPoint x: 694, endPoint y: 345, distance: 260.5
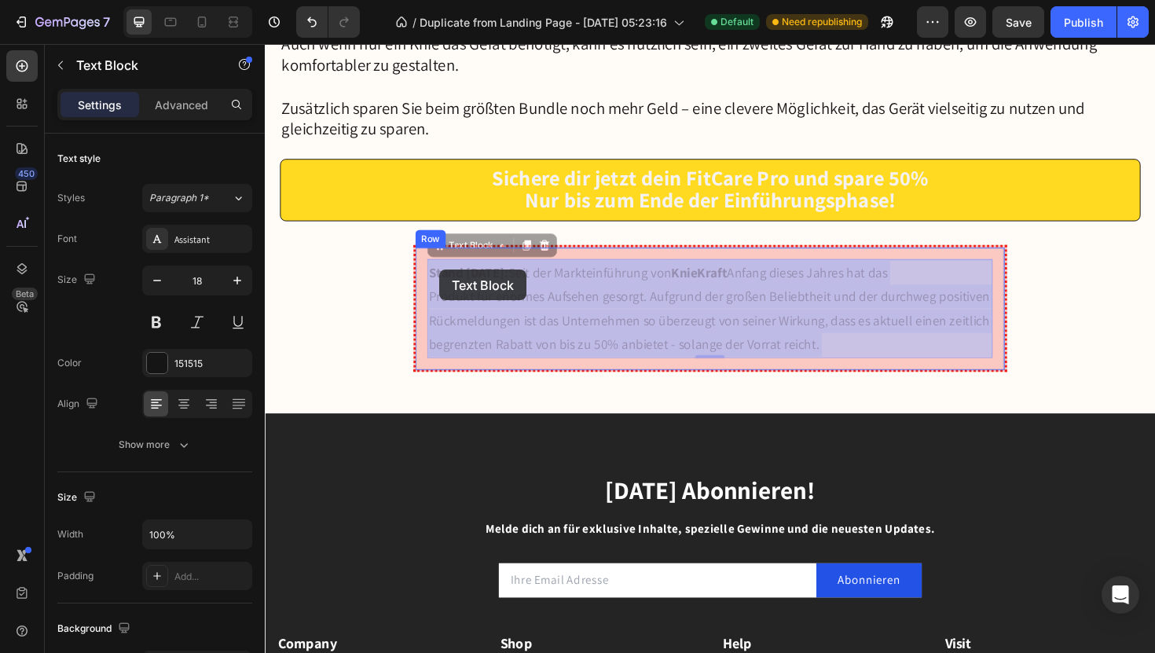
drag, startPoint x: 851, startPoint y: 360, endPoint x: 449, endPoint y: 283, distance: 408.9
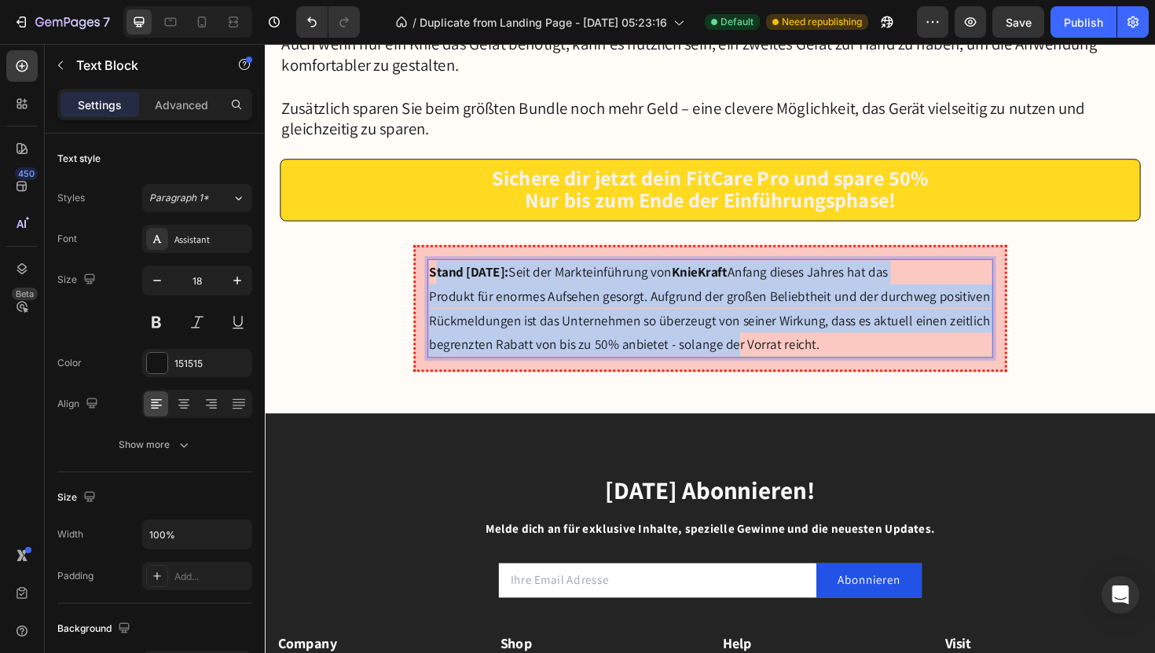
drag, startPoint x: 445, startPoint y: 279, endPoint x: 756, endPoint y: 350, distance: 319.3
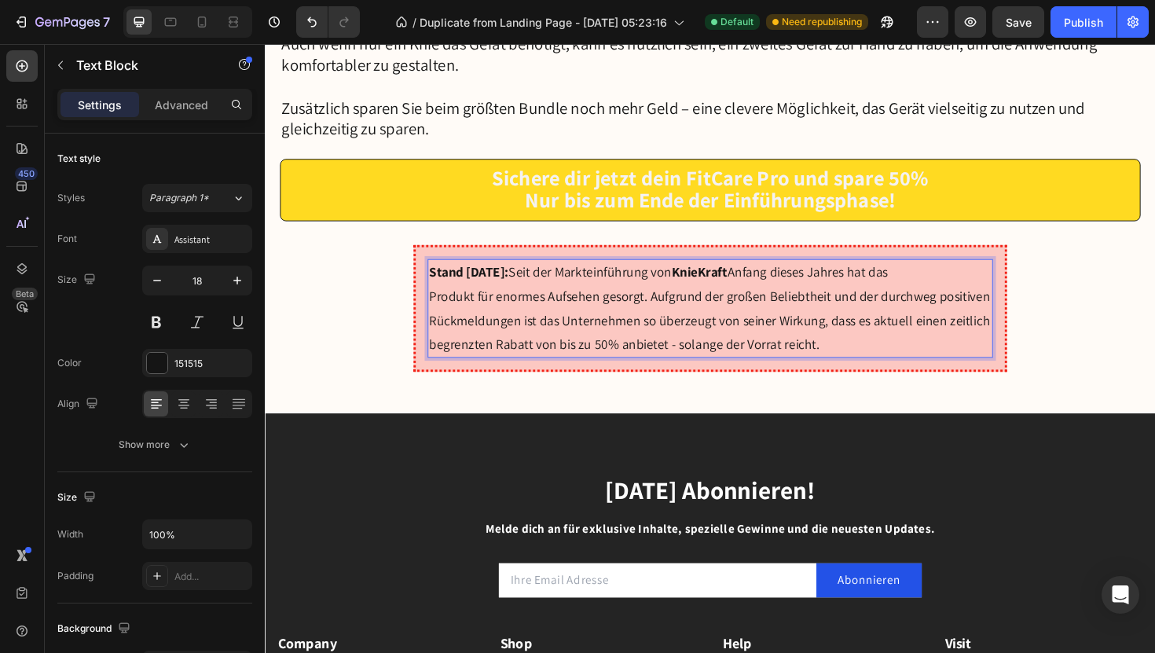
click at [857, 366] on p "Produkt für enormes Aufsehen gesorgt. Aufgrund der großen Beliebtheit und der d…" at bounding box center [736, 337] width 596 height 76
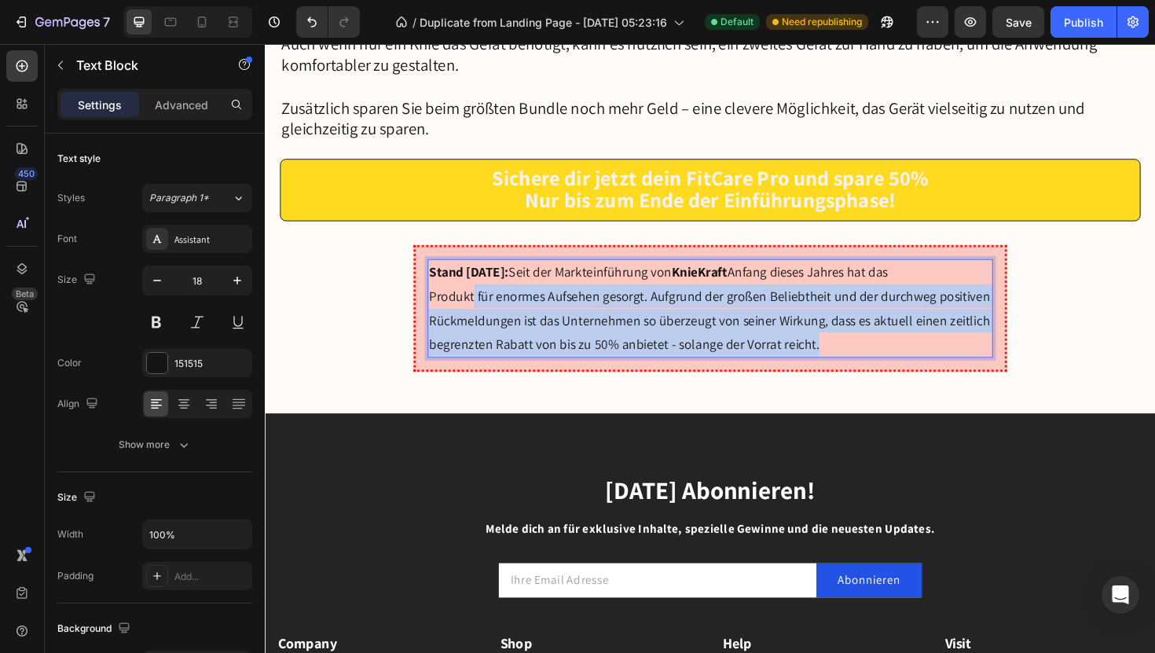
drag, startPoint x: 857, startPoint y: 366, endPoint x: 486, endPoint y: 302, distance: 376.5
click at [485, 302] on p "Produkt für enormes Aufsehen gesorgt. Aufgrund der großen Beliebtheit und der d…" at bounding box center [736, 337] width 596 height 76
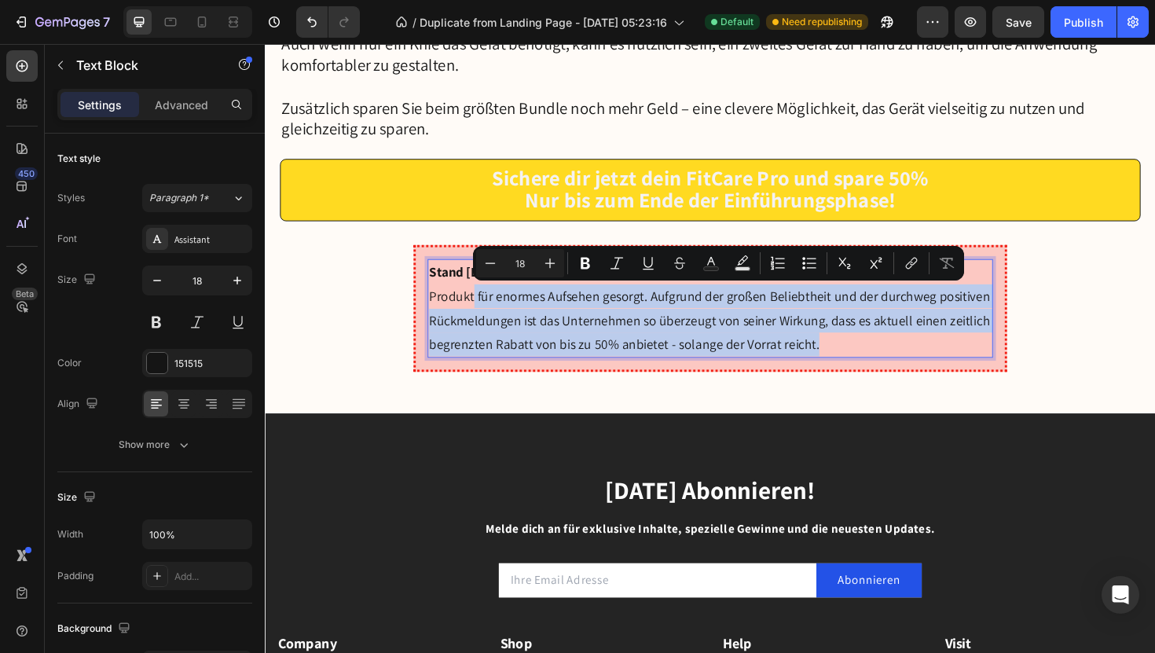
click at [841, 369] on p "Produkt für enormes Aufsehen gesorgt. Aufgrund der großen Beliebtheit und der d…" at bounding box center [736, 337] width 596 height 76
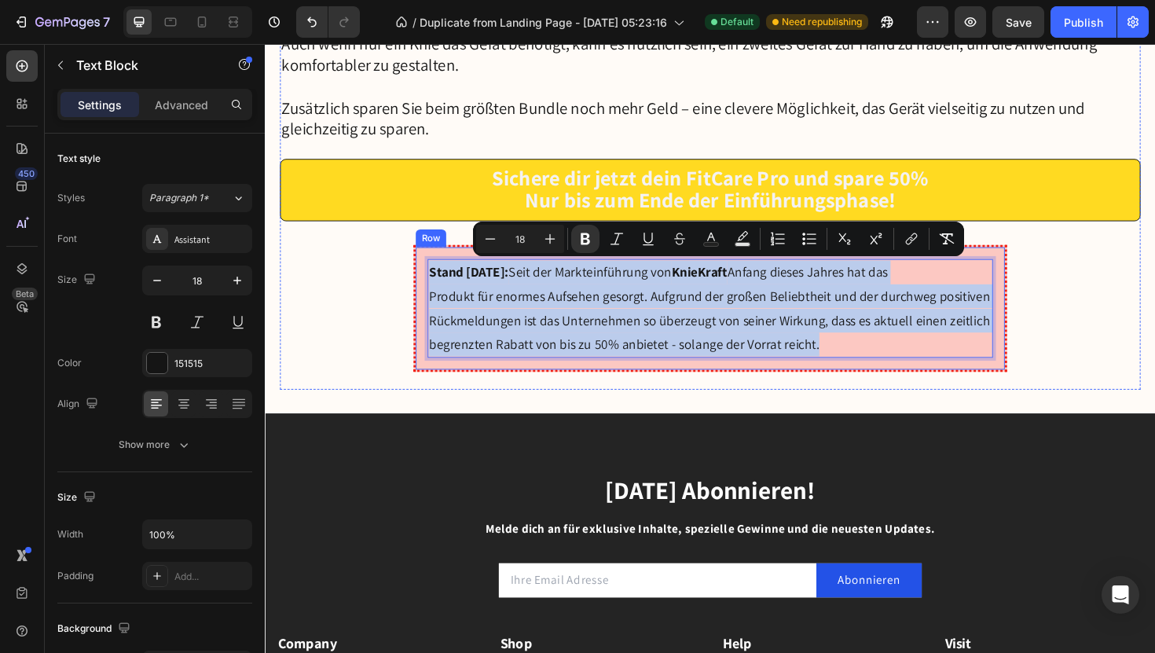
drag, startPoint x: 857, startPoint y: 366, endPoint x: 470, endPoint y: 271, distance: 398.1
click at [470, 272] on div "Stand 03.07.24: Seit der Markteinführung von KnieKraft Anfang dieses Jahres hat…" at bounding box center [736, 324] width 599 height 105
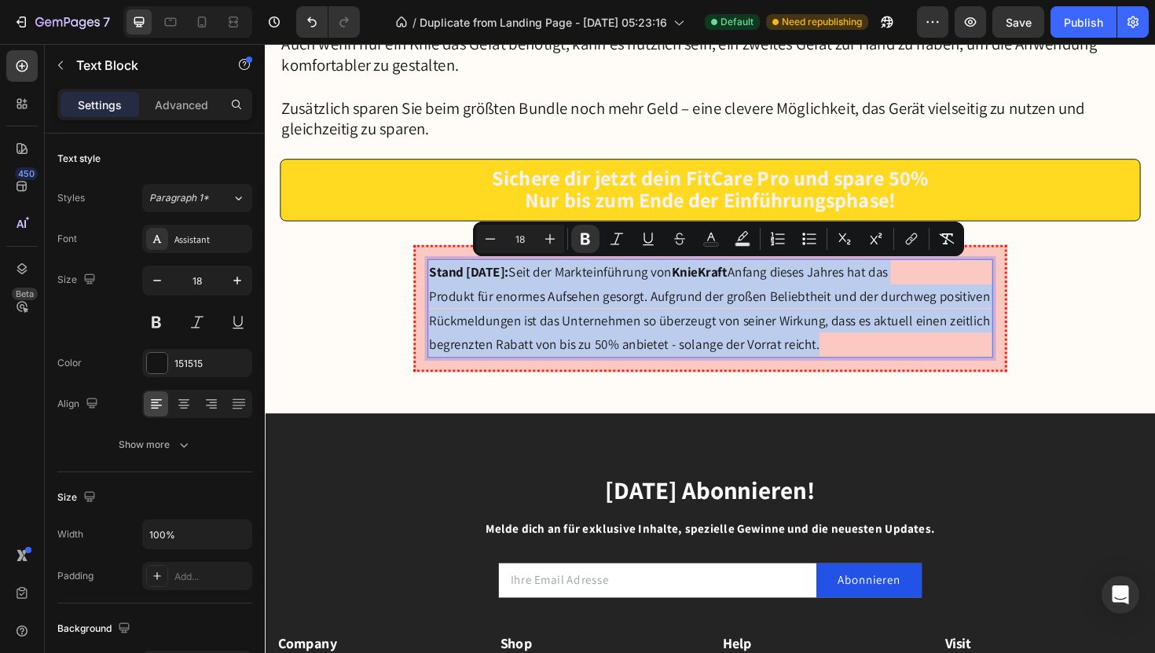
click at [842, 350] on p "Produkt für enormes Aufsehen gesorgt. Aufgrund der großen Beliebtheit und der d…" at bounding box center [736, 337] width 596 height 76
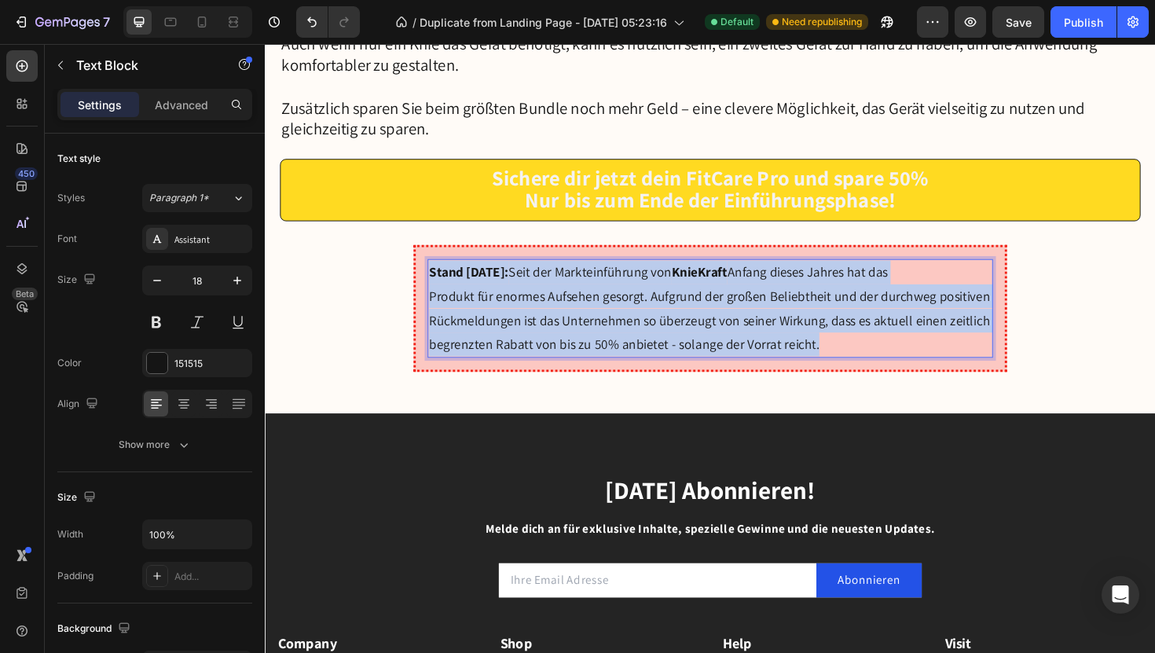
drag, startPoint x: 850, startPoint y: 358, endPoint x: 441, endPoint y: 283, distance: 416.3
click at [440, 282] on div "Stand 03.07.24: Seit der Markteinführung von KnieKraft Anfang dieses Jahres hat…" at bounding box center [736, 324] width 599 height 105
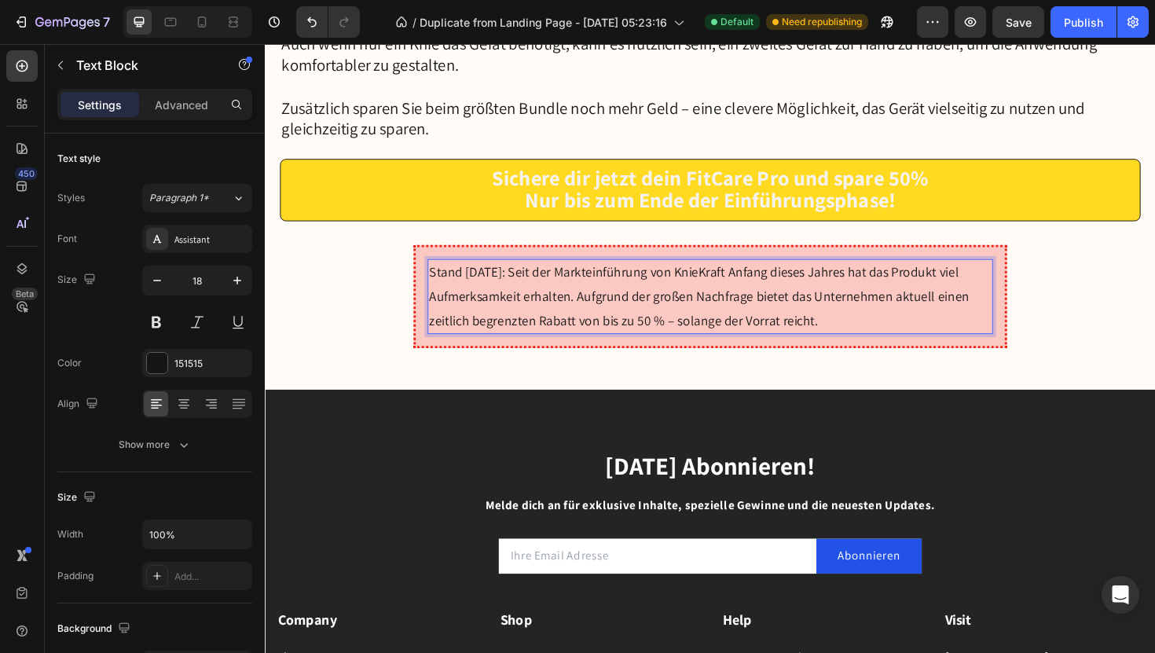
click at [523, 285] on p "Stand 03.07.24: Seit der Markteinführung von KnieKraft Anfang dieses Jahres hat…" at bounding box center [736, 311] width 596 height 76
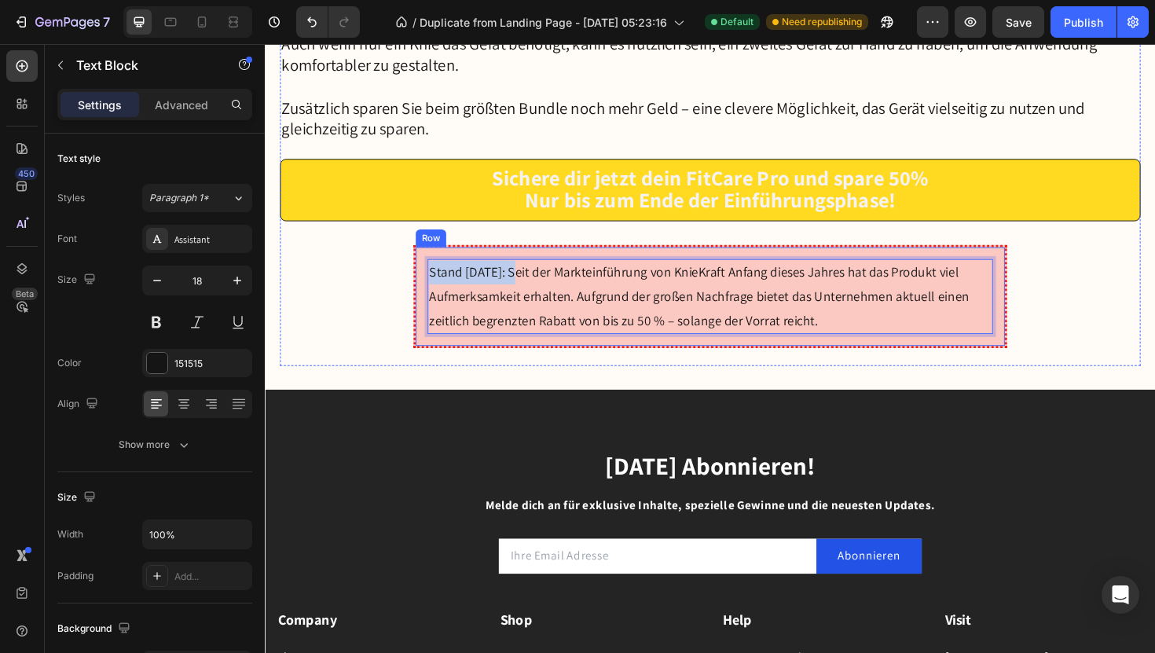
drag, startPoint x: 526, startPoint y: 288, endPoint x: 431, endPoint y: 287, distance: 95.9
click at [431, 287] on div "Stand 03.07.24: Seit der Markteinführung von KnieKraft Anfang dieses Jahres hat…" at bounding box center [736, 311] width 629 height 109
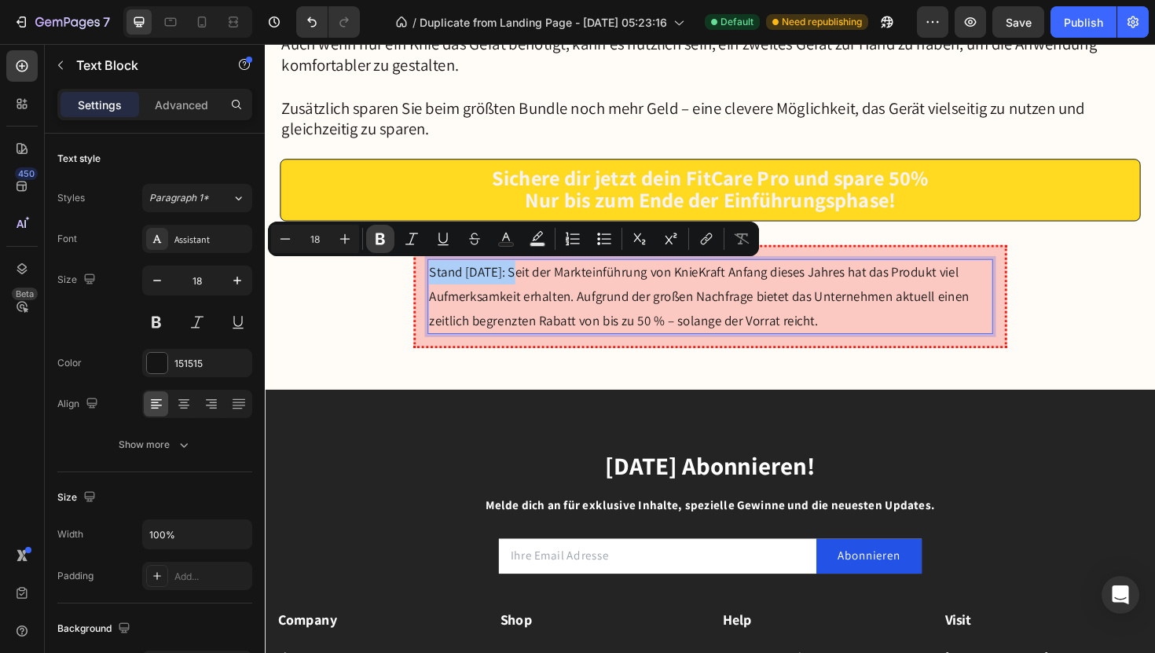
click at [383, 245] on icon "Editor contextual toolbar" at bounding box center [380, 239] width 16 height 16
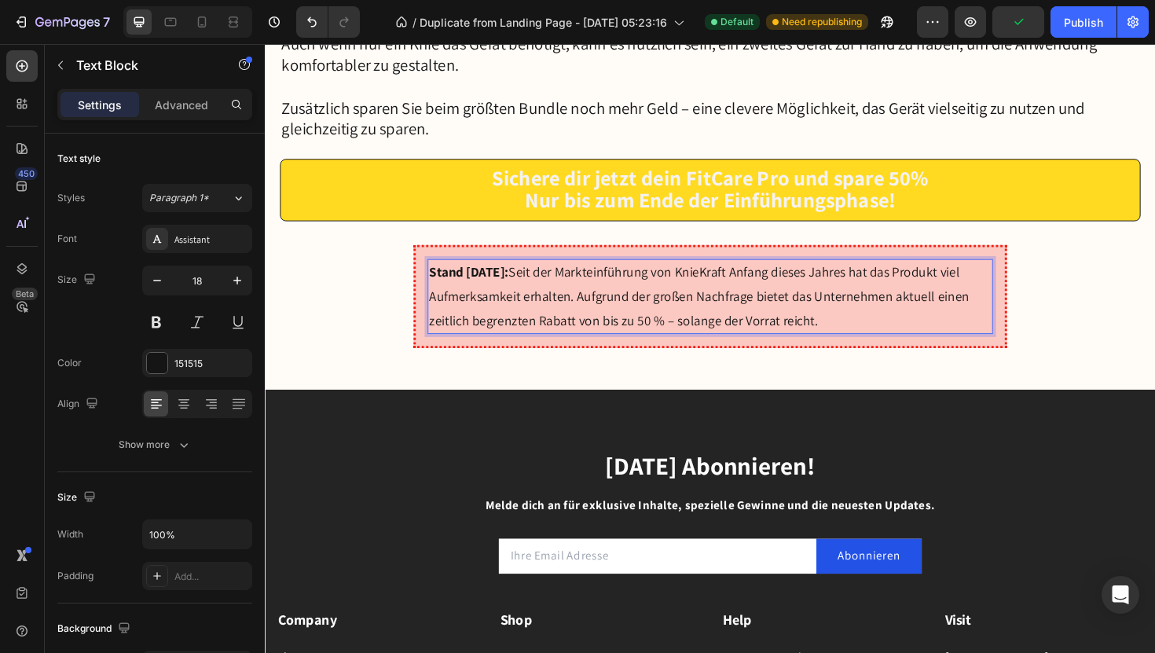
drag, startPoint x: 619, startPoint y: 336, endPoint x: 845, endPoint y: 326, distance: 225.7
click at [846, 326] on p "Stand 03.07.24: Seit der Markteinführung von KnieKraft Anfang dieses Jahres hat…" at bounding box center [736, 311] width 596 height 76
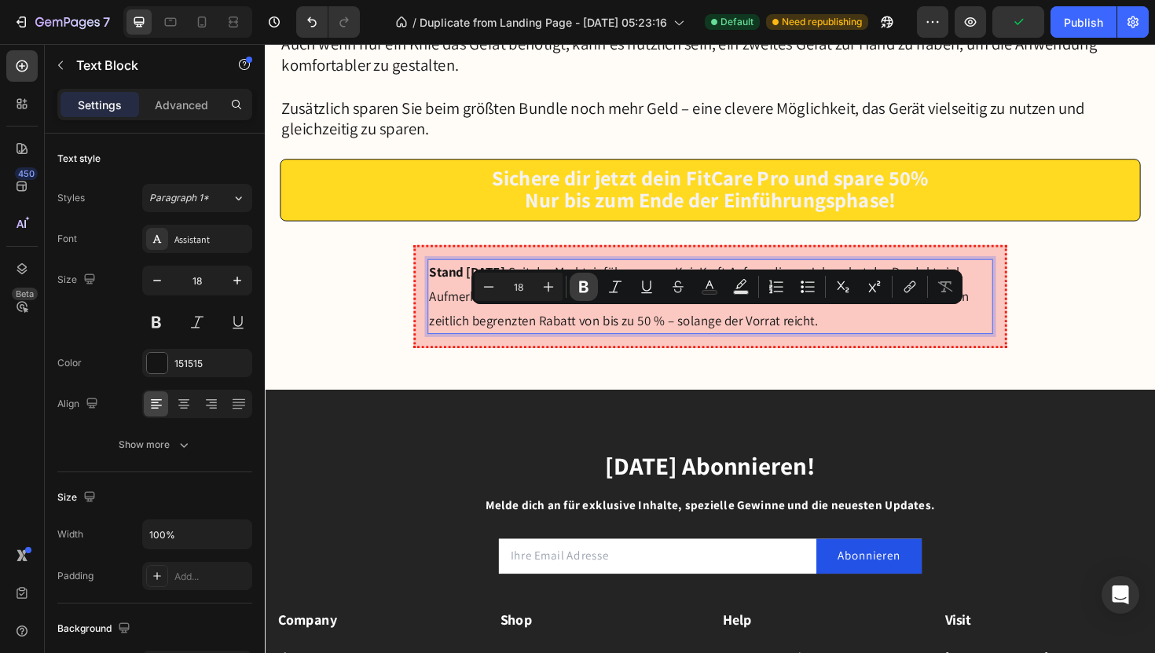
click at [587, 288] on icon "Editor contextual toolbar" at bounding box center [583, 287] width 9 height 12
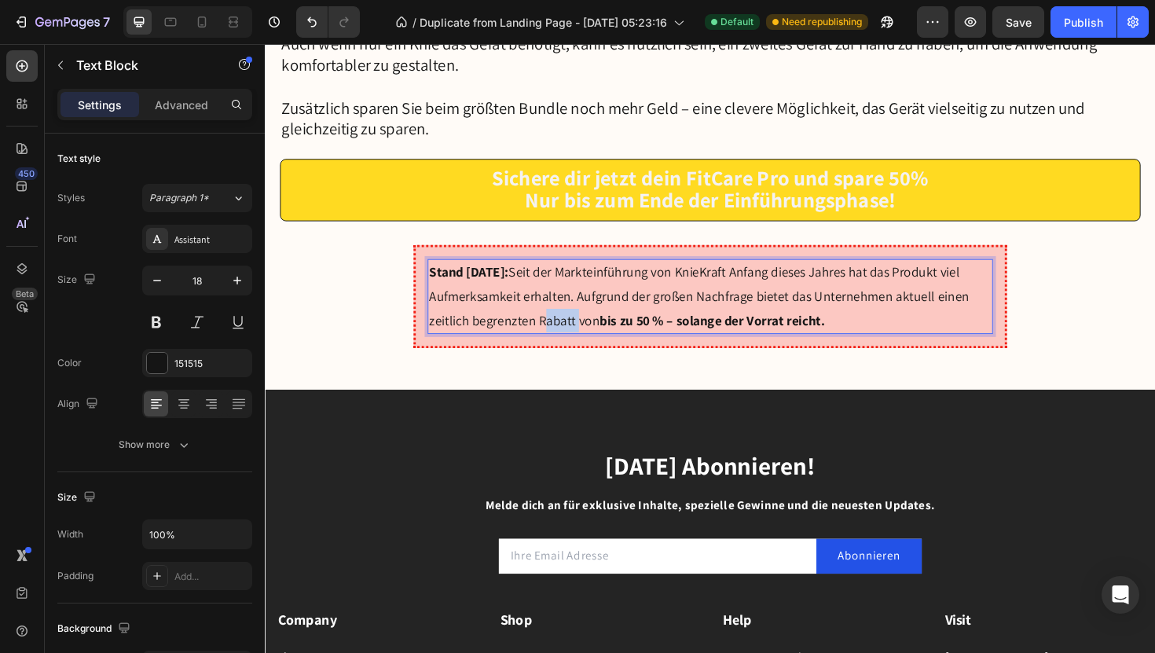
drag, startPoint x: 589, startPoint y: 337, endPoint x: 552, endPoint y: 335, distance: 37.0
click at [552, 335] on p "Stand 03.07.24: Seit der Markteinführung von KnieKraft Anfang dieses Jahres hat…" at bounding box center [736, 311] width 596 height 76
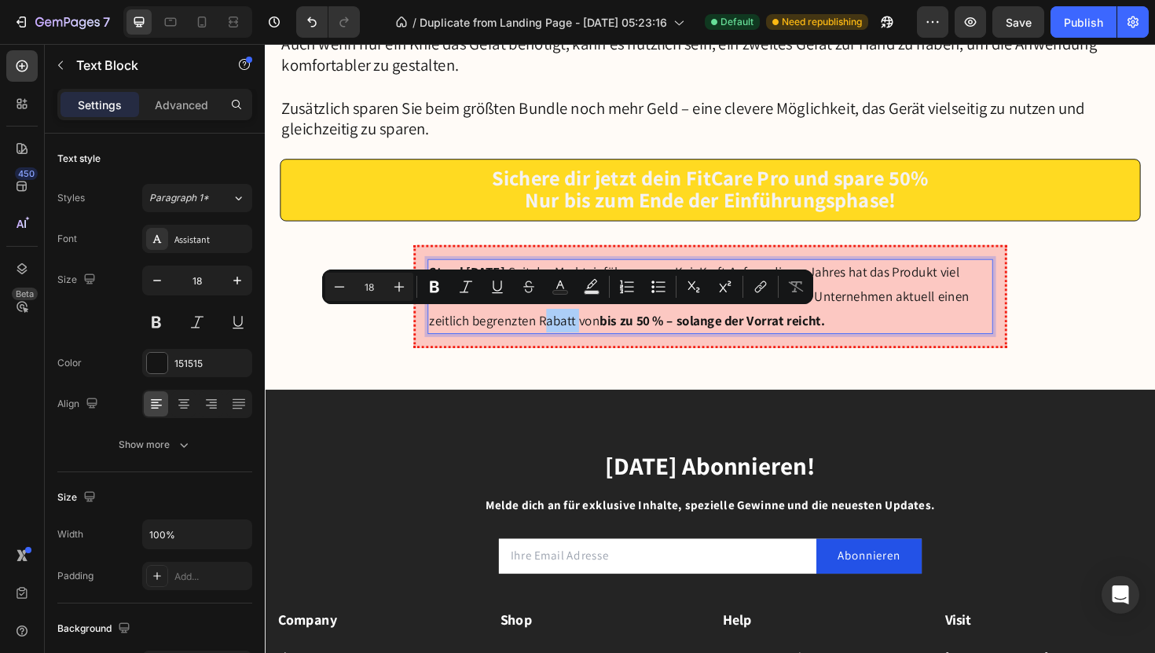
click at [449, 285] on div "Minus 18 Plus Bold Italic Underline Strikethrough Text Color Text Background Co…" at bounding box center [567, 287] width 485 height 28
click at [445, 284] on button "Bold" at bounding box center [434, 287] width 28 height 28
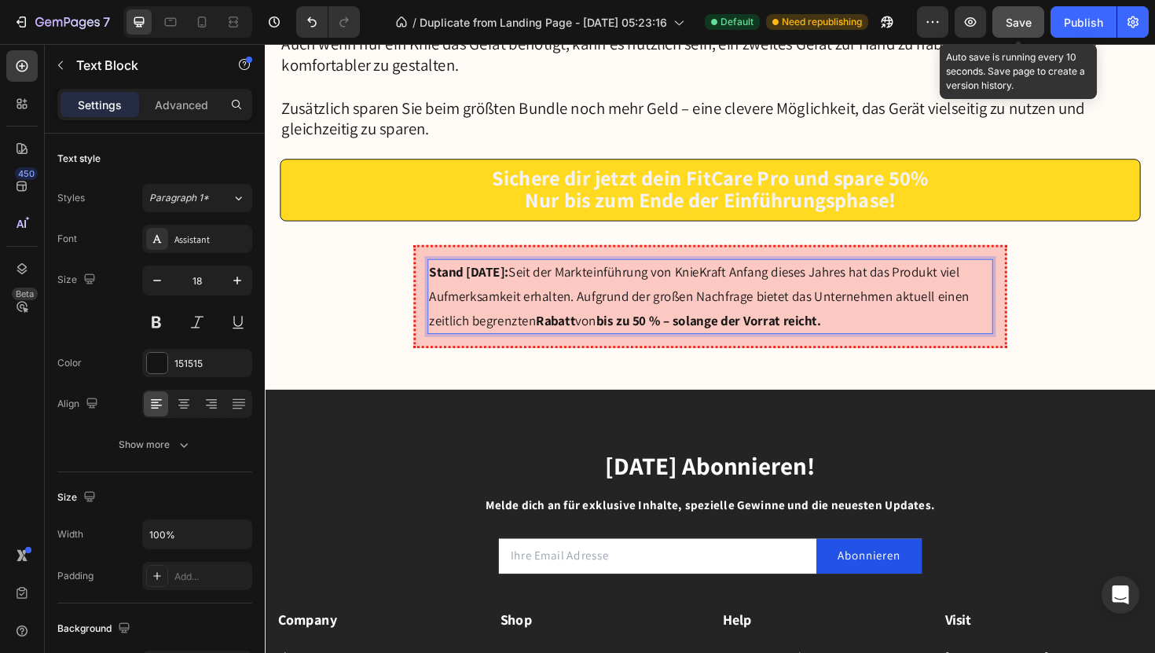
click at [1006, 29] on div "Save" at bounding box center [1019, 22] width 26 height 17
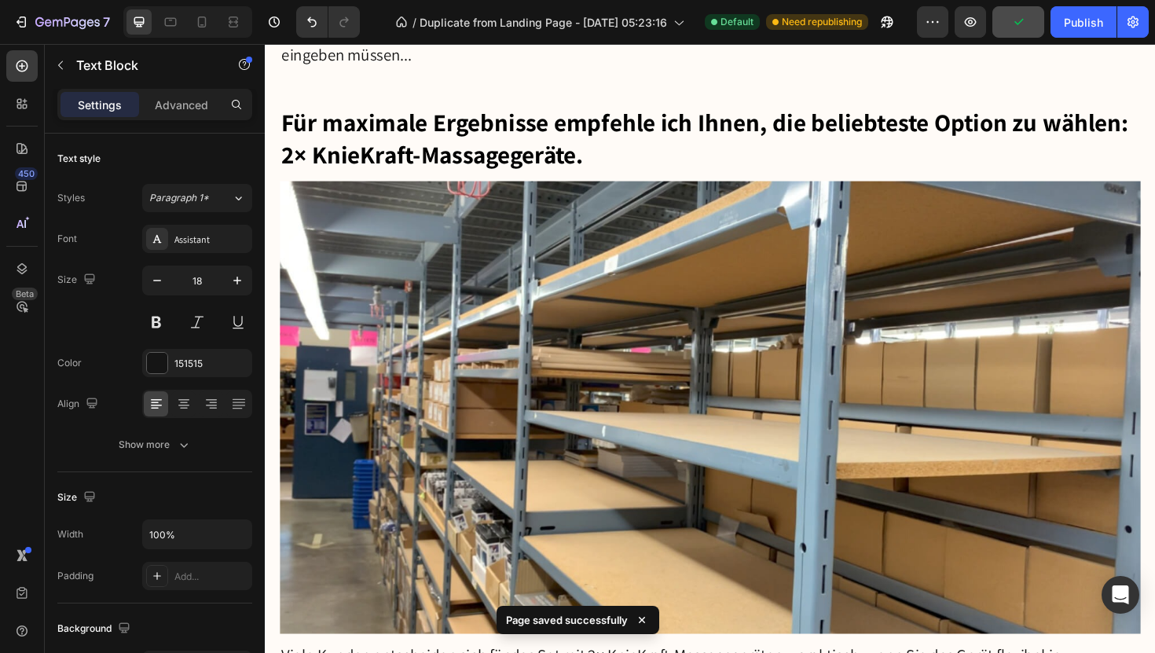
scroll to position [9636, 0]
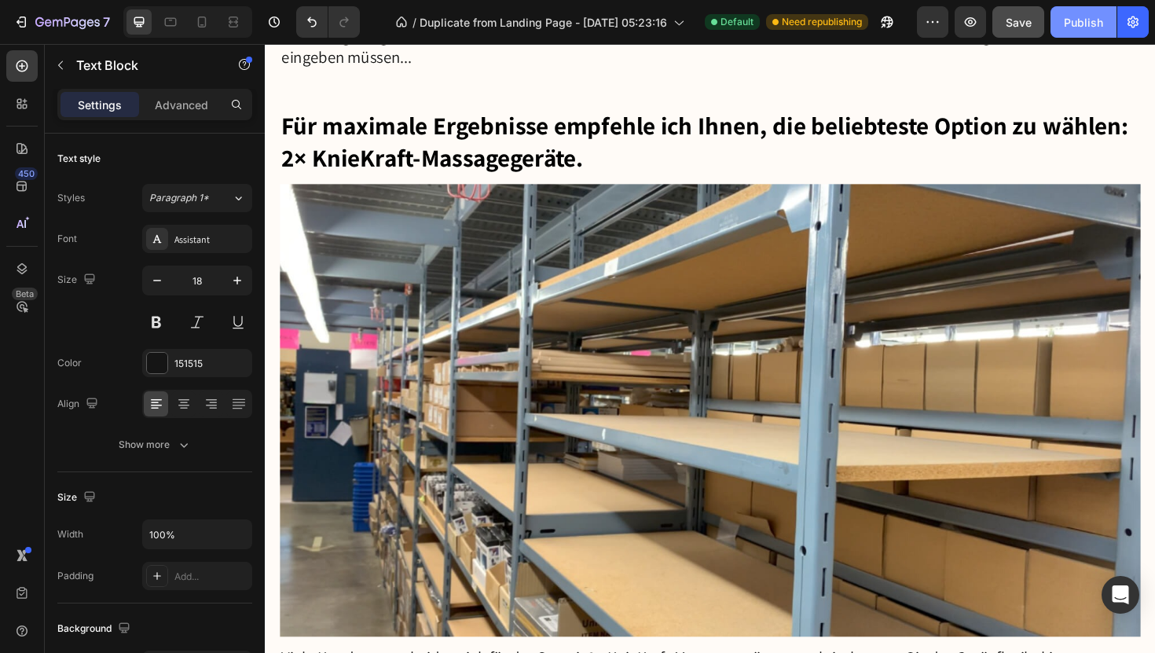
click at [1071, 26] on div "Publish" at bounding box center [1083, 22] width 39 height 17
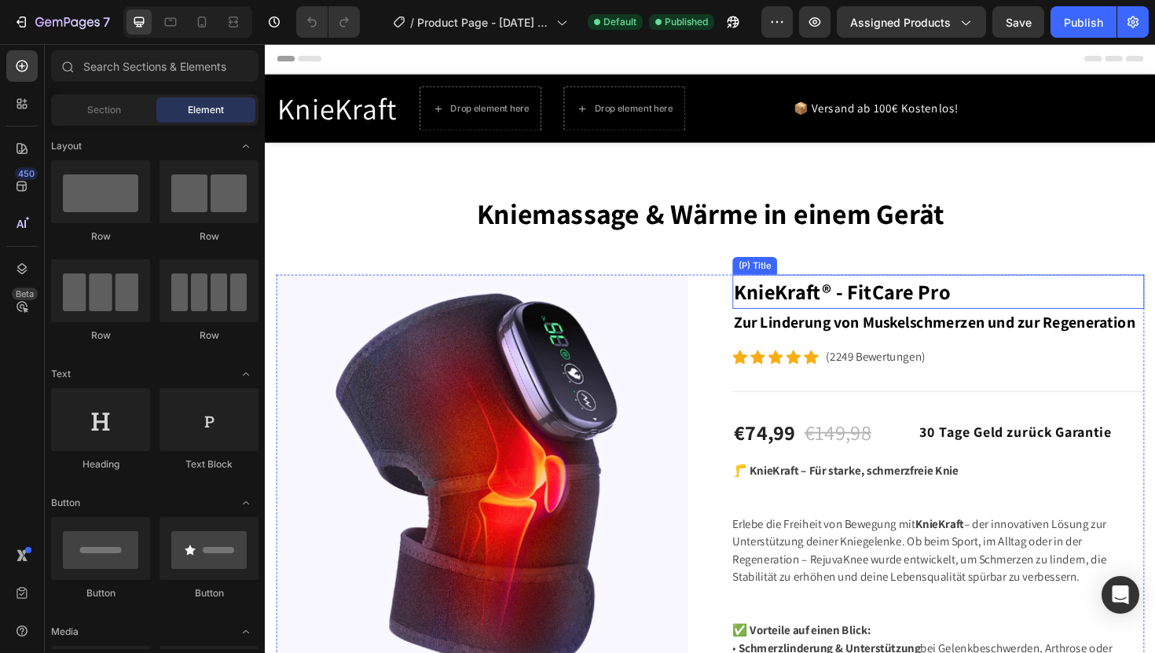
click at [987, 303] on h2 "KnieKraft® - FitCare Pro" at bounding box center [978, 306] width 436 height 36
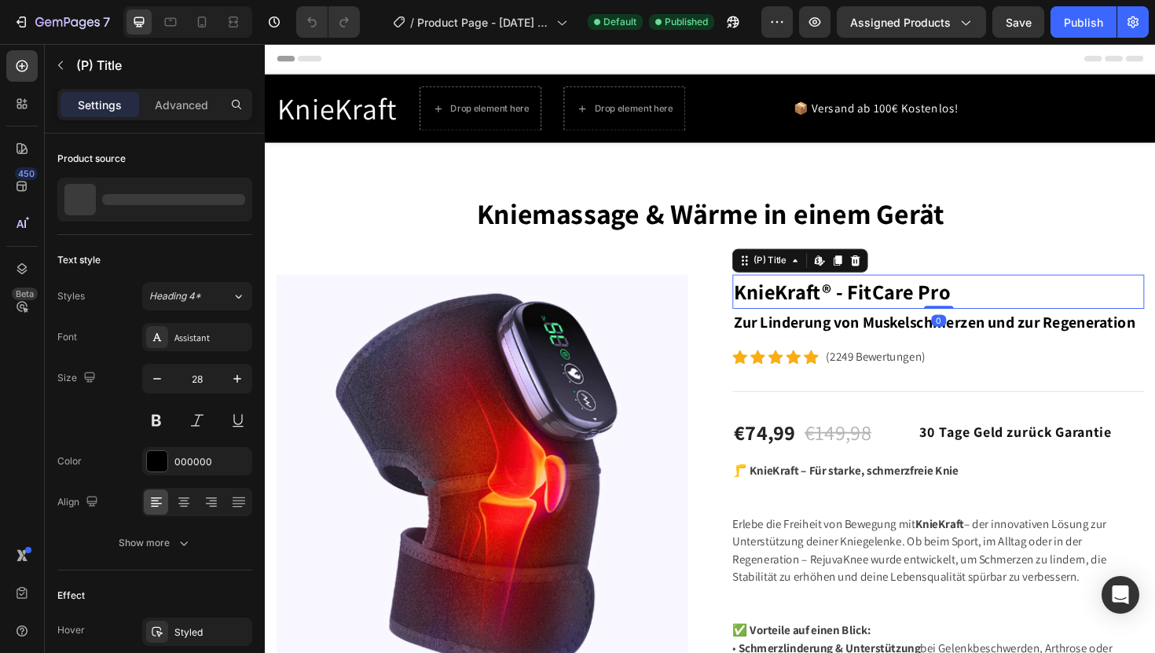
click at [991, 306] on h2 "KnieKraft® - FitCare Pro" at bounding box center [978, 306] width 436 height 36
click at [994, 306] on h2 "KnieKraft® - FitCare Pro" at bounding box center [978, 306] width 436 height 36
click at [1000, 306] on h2 "KnieKraft® - FitCare Pro" at bounding box center [978, 306] width 436 height 36
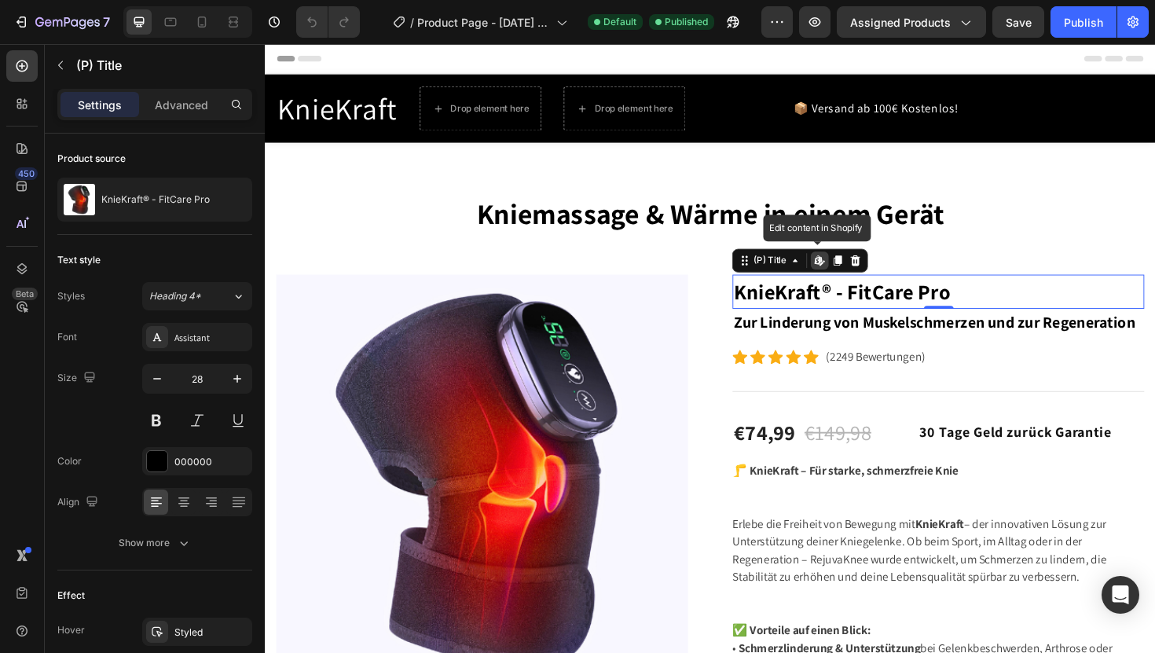
click at [854, 269] on icon at bounding box center [854, 272] width 2 height 7
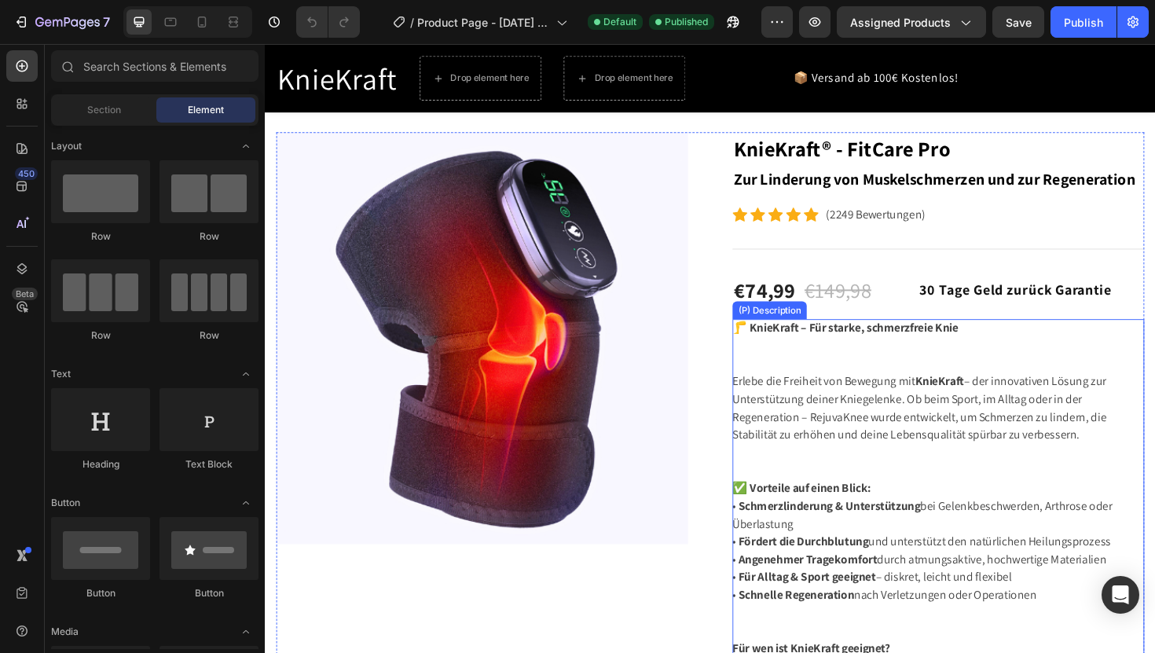
scroll to position [160, 0]
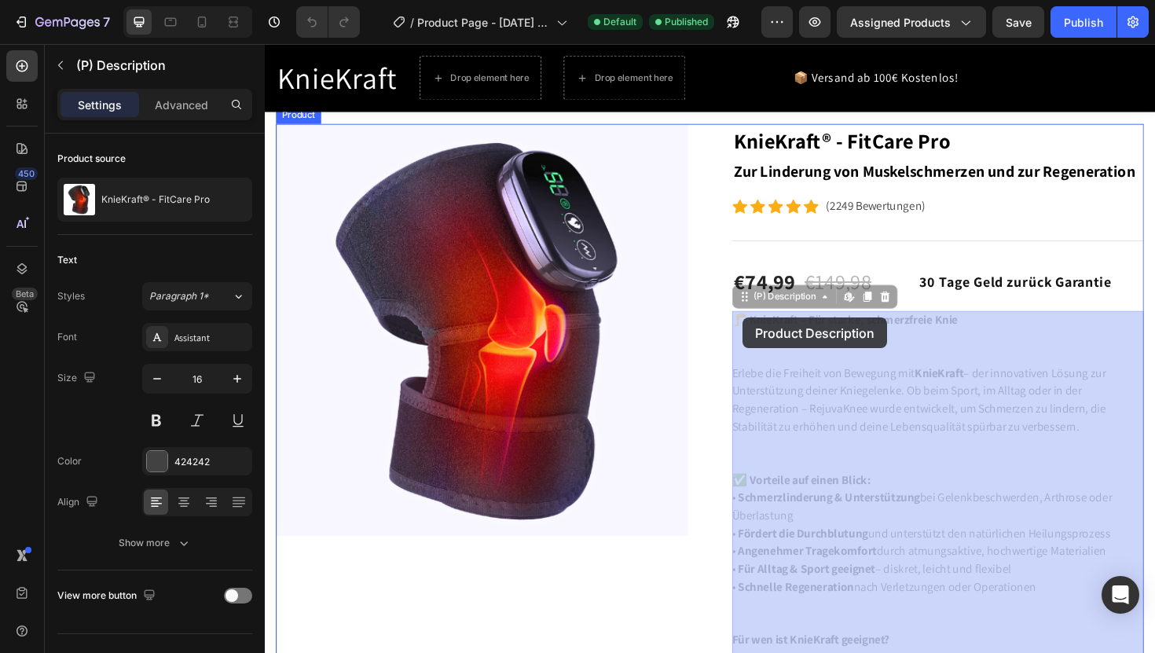
drag, startPoint x: 765, startPoint y: 330, endPoint x: 780, endPoint y: 336, distance: 16.2
drag, startPoint x: 763, startPoint y: 330, endPoint x: 779, endPoint y: 341, distance: 19.2
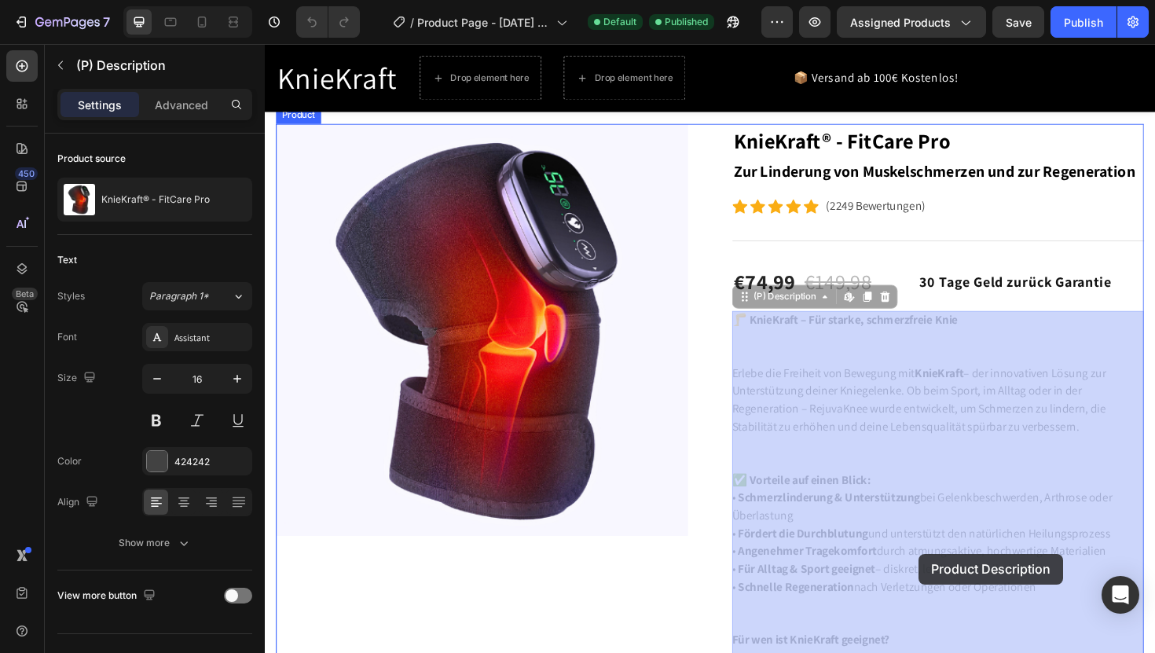
drag, startPoint x: 765, startPoint y: 332, endPoint x: 955, endPoint y: 577, distance: 309.2
drag, startPoint x: 765, startPoint y: 332, endPoint x: 788, endPoint y: 339, distance: 24.4
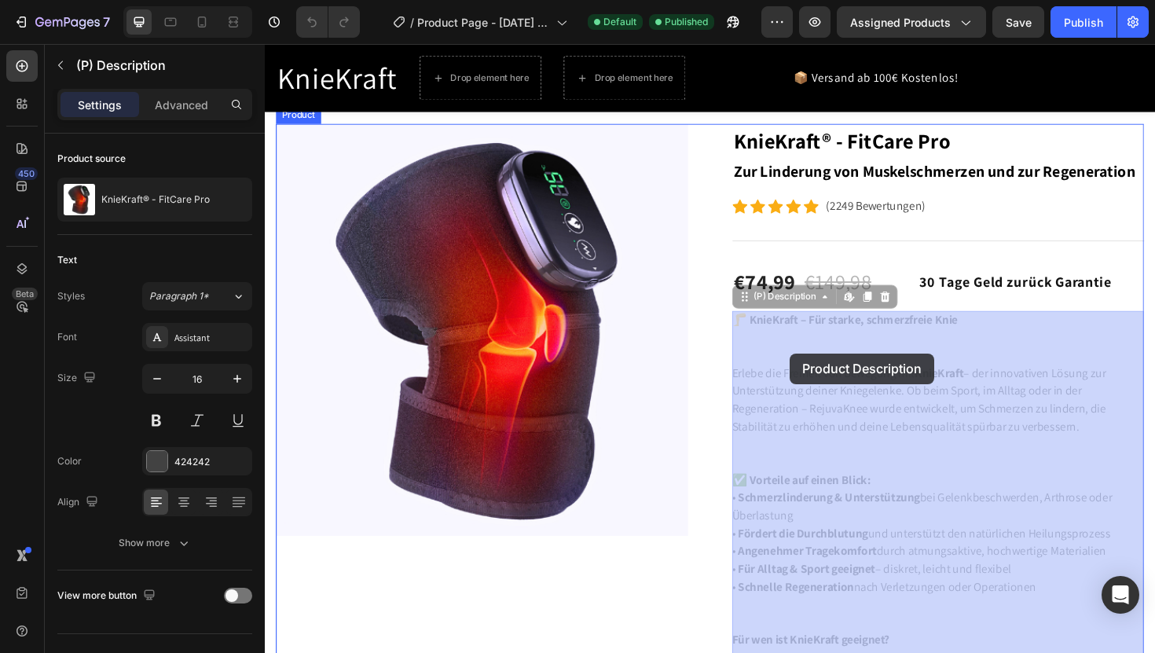
drag, startPoint x: 765, startPoint y: 332, endPoint x: 824, endPoint y: 375, distance: 73.7
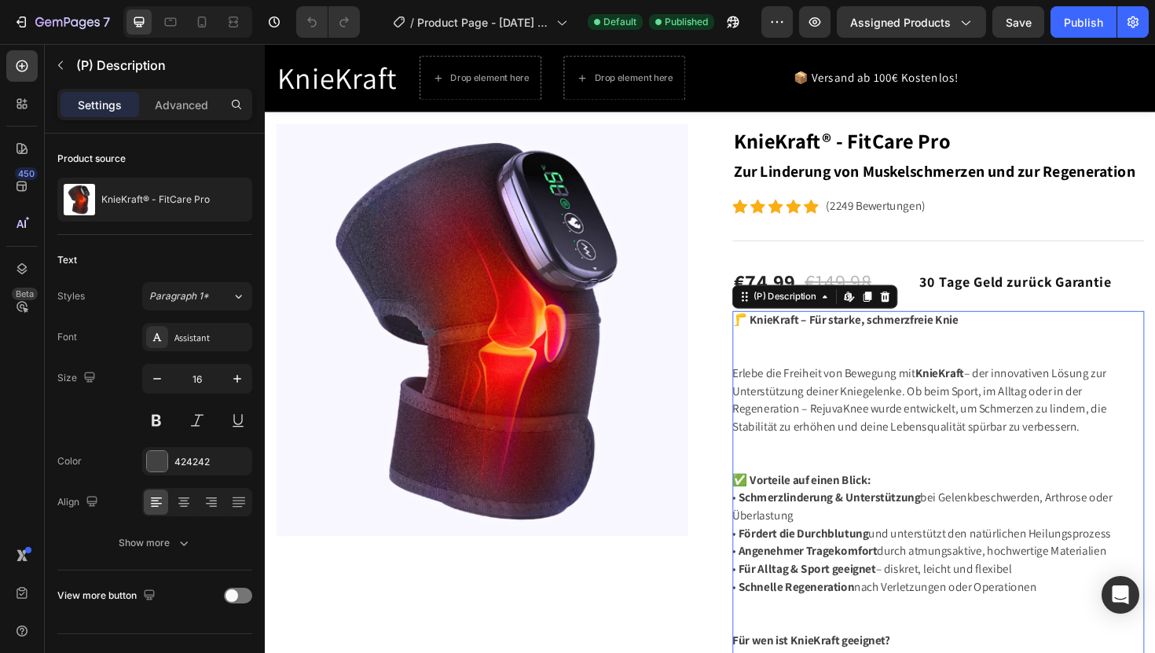
click at [799, 354] on div "🦵 KnieKraft – Für starke, schmerzfreie Knie Erlebe die Freiheit von Bewegung mi…" at bounding box center [978, 610] width 436 height 566
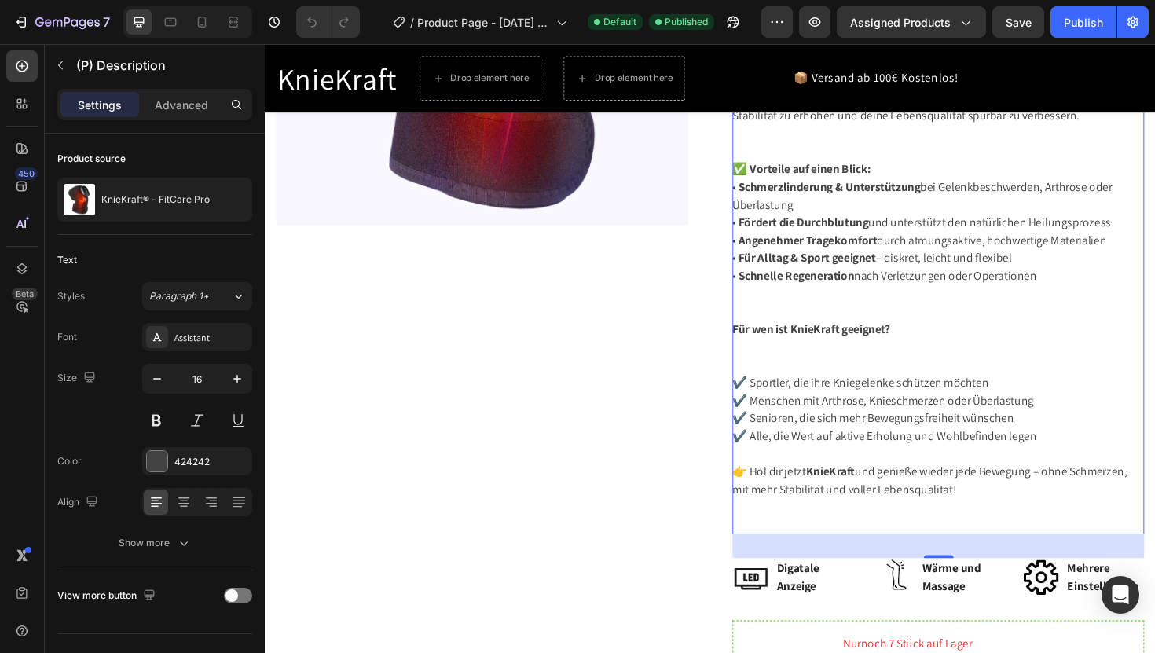
scroll to position [490, 0]
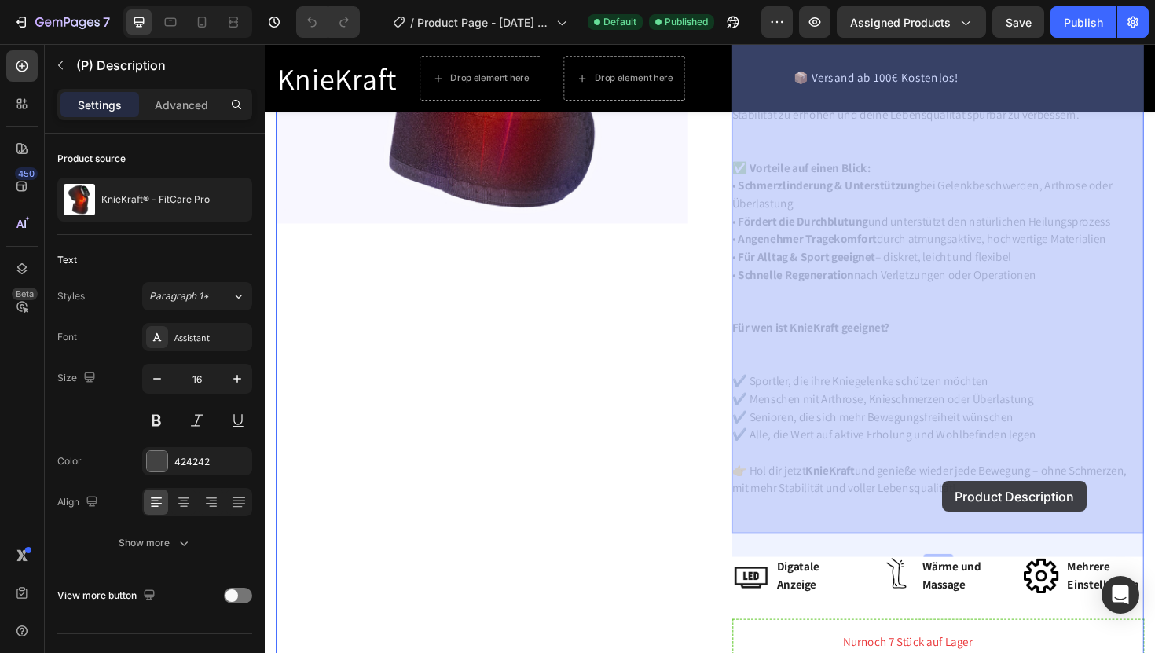
drag, startPoint x: 982, startPoint y: 523, endPoint x: 980, endPoint y: 479, distance: 43.3
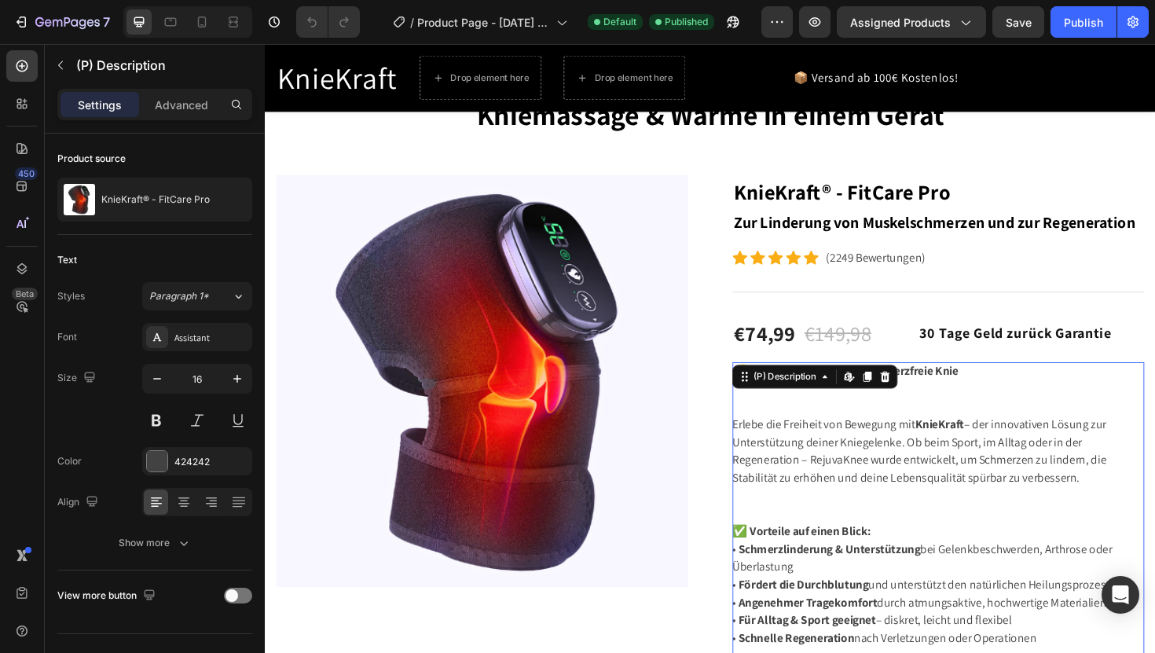
scroll to position [97, 0]
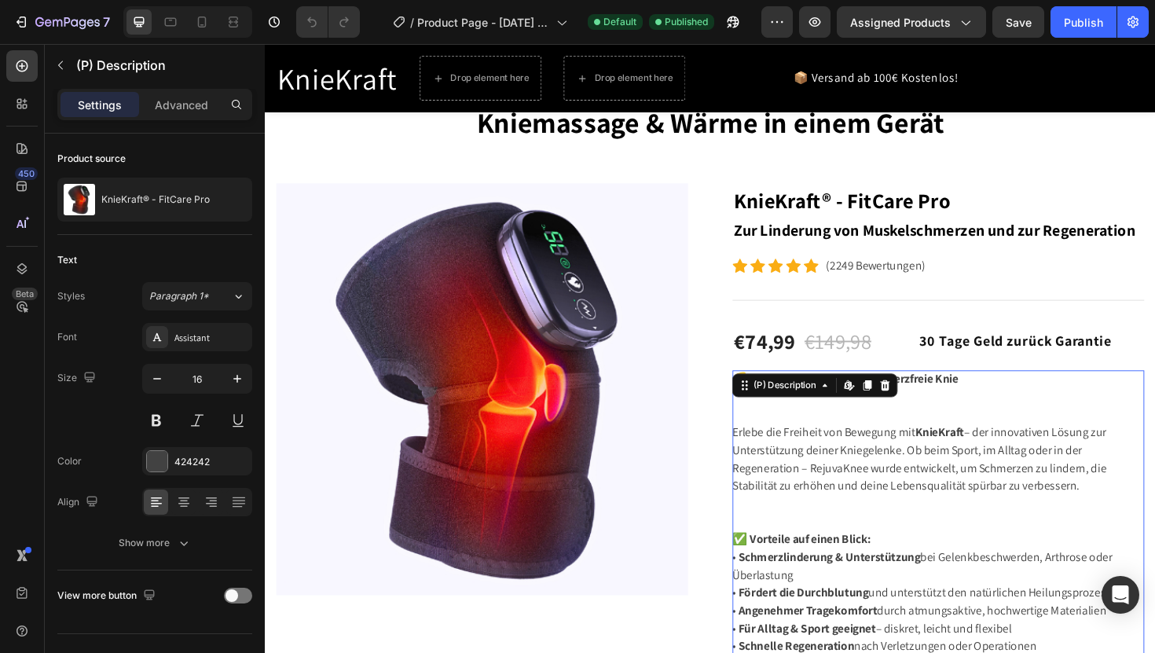
click at [851, 478] on p "Erlebe die Freiheit von Bewegung mit KnieKraft – der innovativen Lösung zur Unt…" at bounding box center [958, 483] width 396 height 73
click at [865, 453] on p "Erlebe die Freiheit von Bewegung mit KnieKraft – der innovativen Lösung zur Unt…" at bounding box center [958, 483] width 396 height 73
click at [888, 453] on p "Erlebe die Freiheit von Bewegung mit KnieKraft – der innovativen Lösung zur Unt…" at bounding box center [958, 483] width 396 height 73
click at [858, 410] on icon at bounding box center [858, 405] width 13 height 13
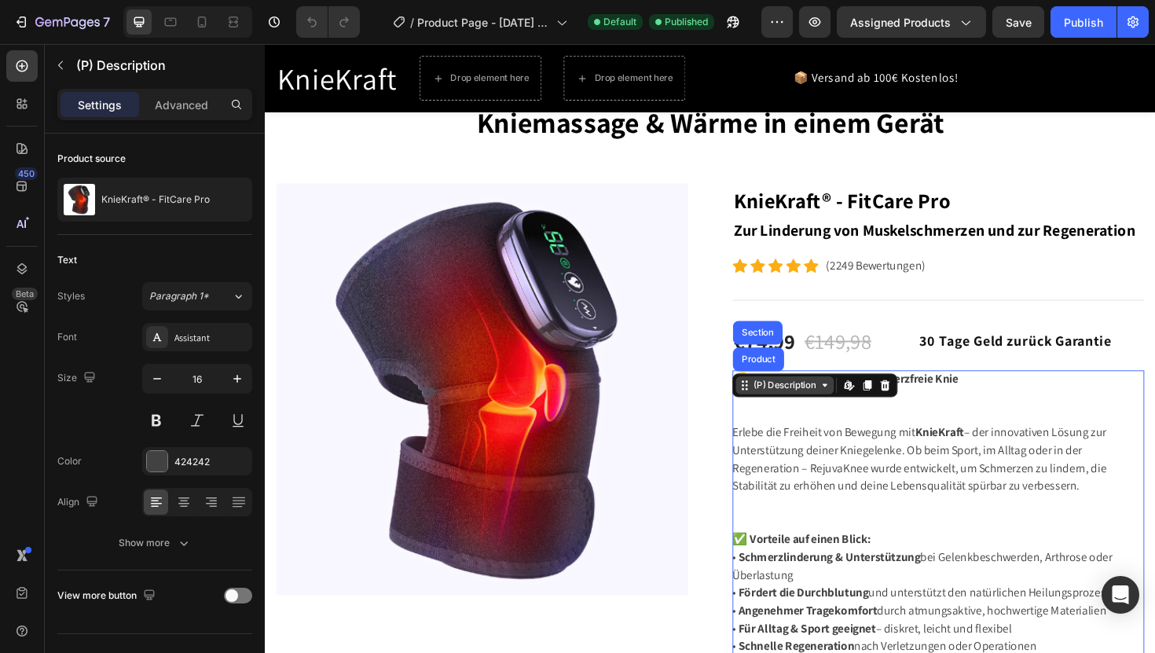
click at [858, 410] on icon at bounding box center [858, 405] width 13 height 13
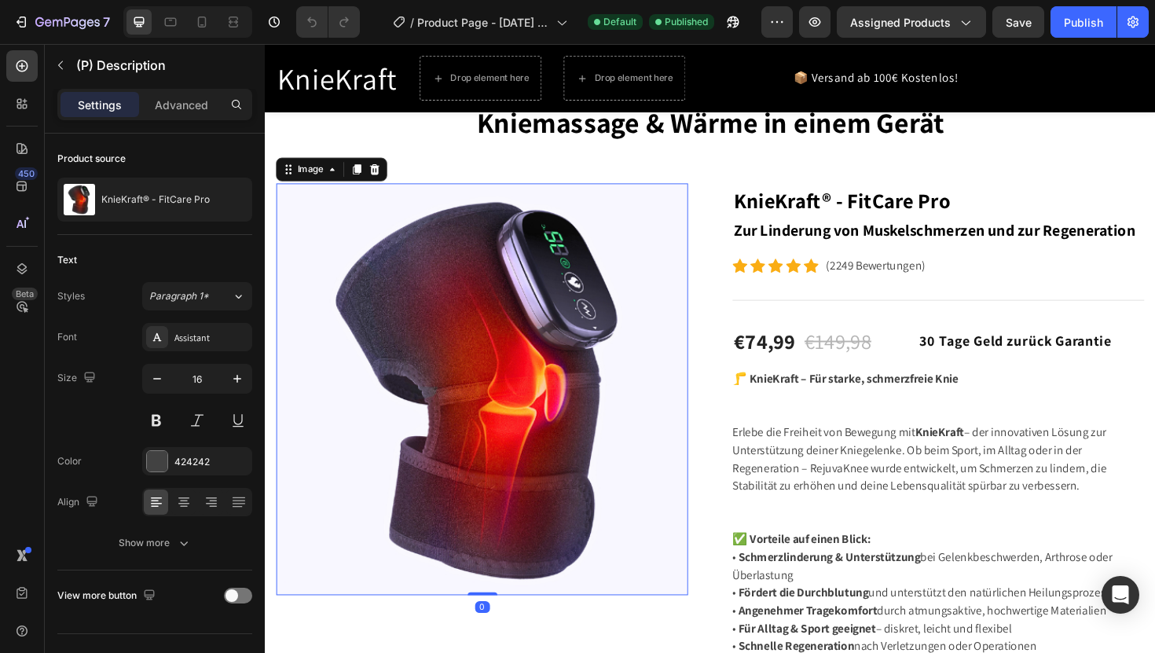
click at [694, 393] on img at bounding box center [495, 410] width 436 height 436
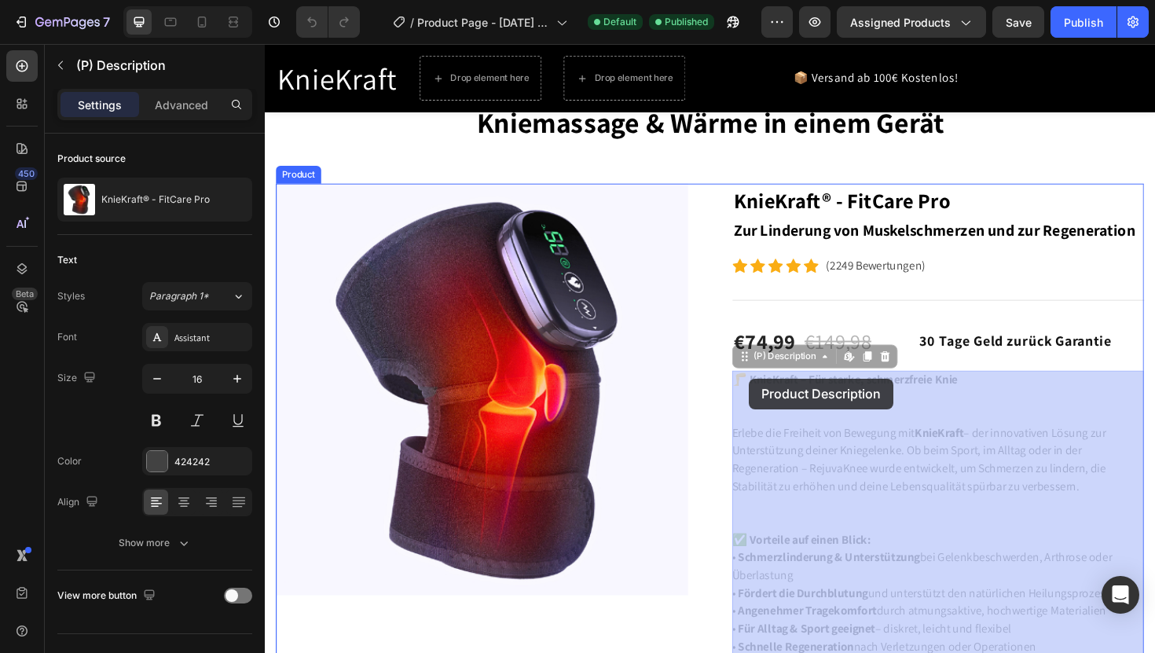
drag, startPoint x: 767, startPoint y: 398, endPoint x: 777, endPoint y: 398, distance: 10.2
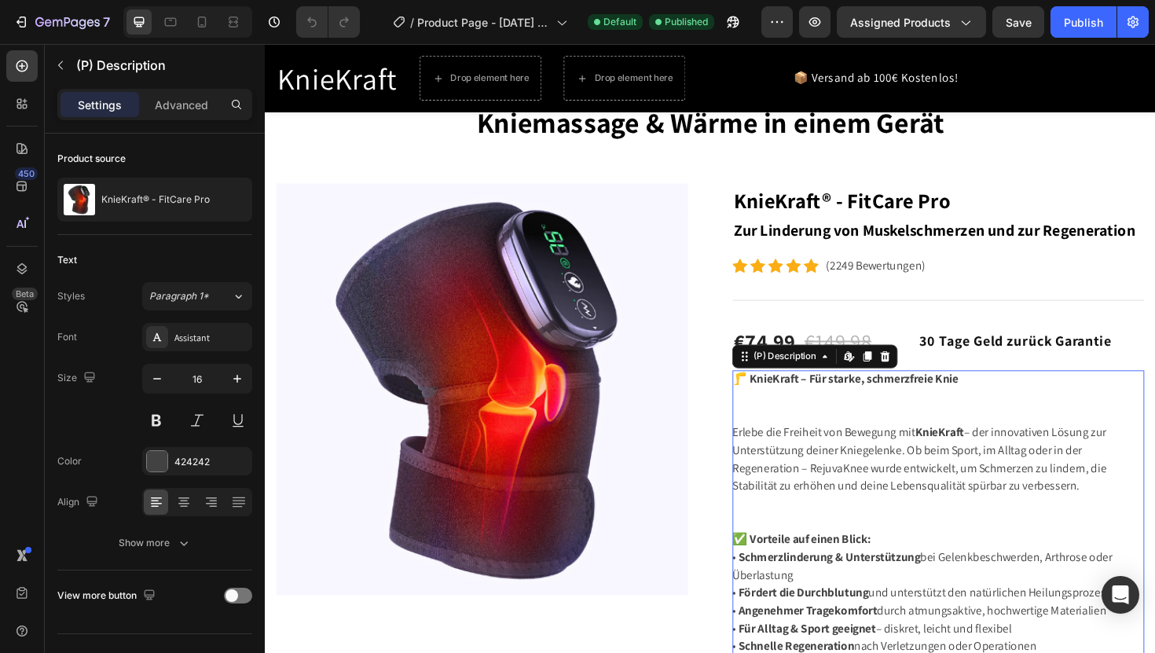
click at [777, 398] on b "🦵 KnieKraft – Für starke, schmerzfreie Knie" at bounding box center [879, 399] width 239 height 17
click at [763, 398] on b "🦵 KnieKraft – Für starke, schmerzfreie Knie" at bounding box center [879, 399] width 239 height 17
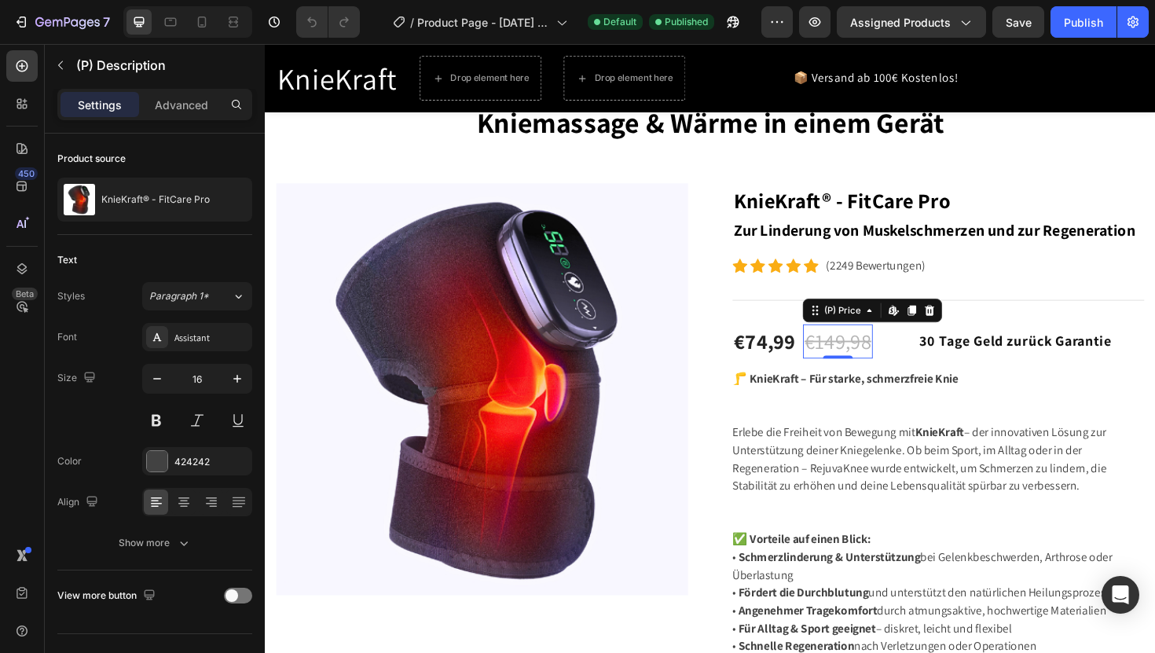
click at [896, 345] on div "€149,98" at bounding box center [872, 359] width 74 height 36
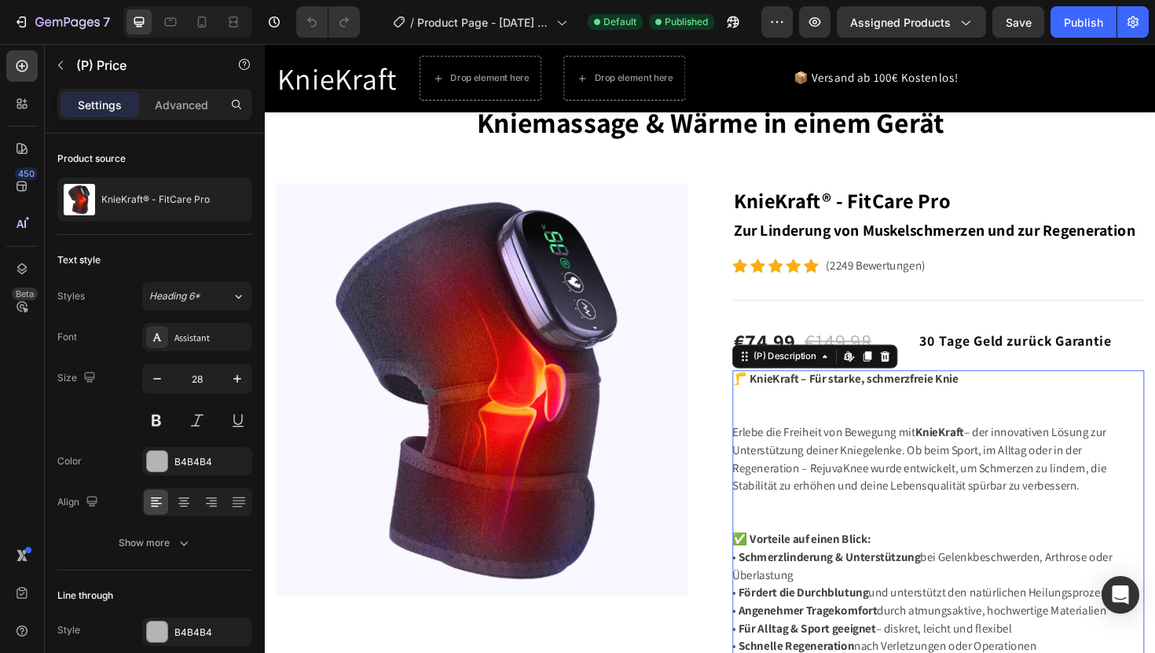
click at [812, 392] on b "🦵 KnieKraft – Für starke, schmerzfreie Knie" at bounding box center [879, 399] width 239 height 17
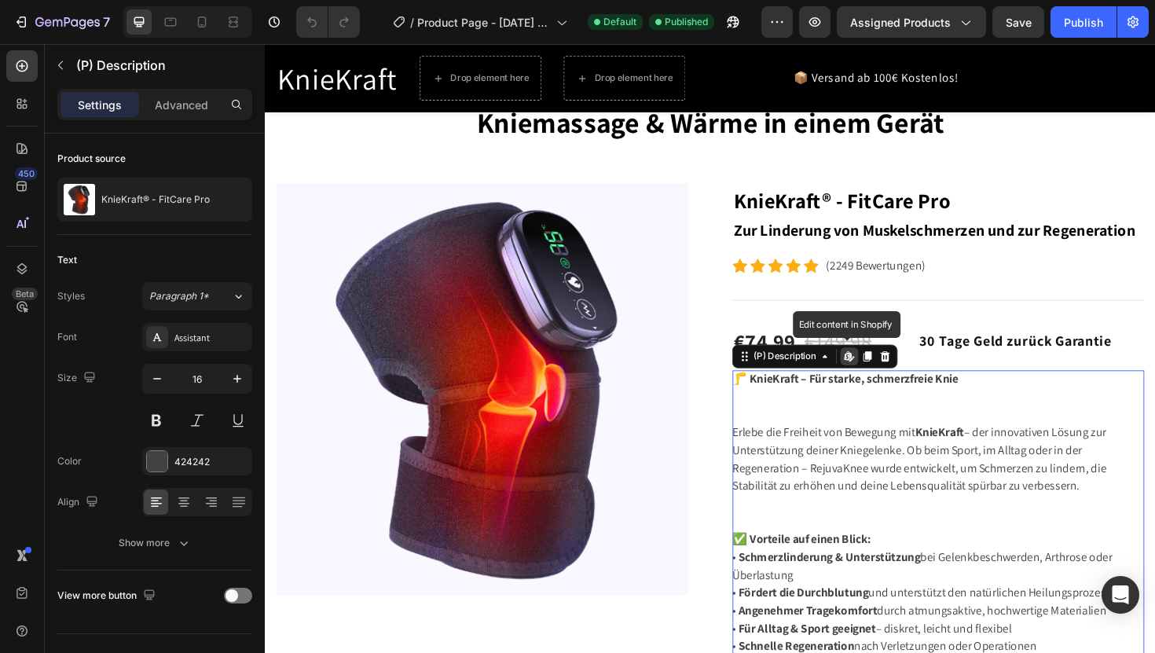
click at [879, 377] on icon at bounding box center [884, 375] width 13 height 13
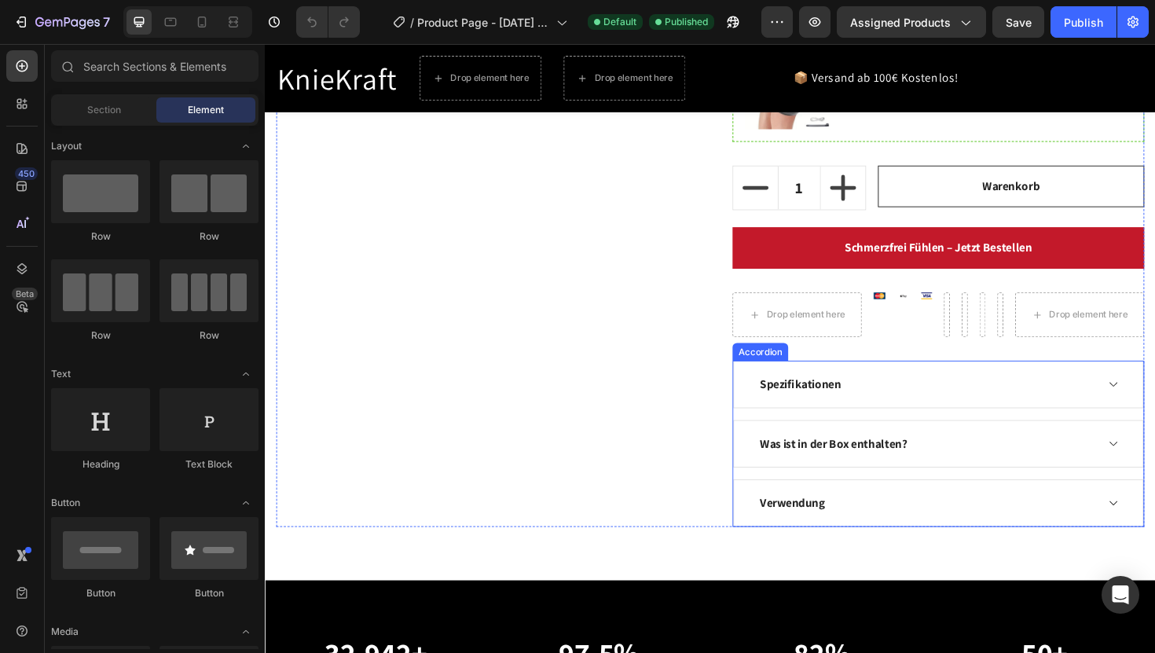
scroll to position [1117, 0]
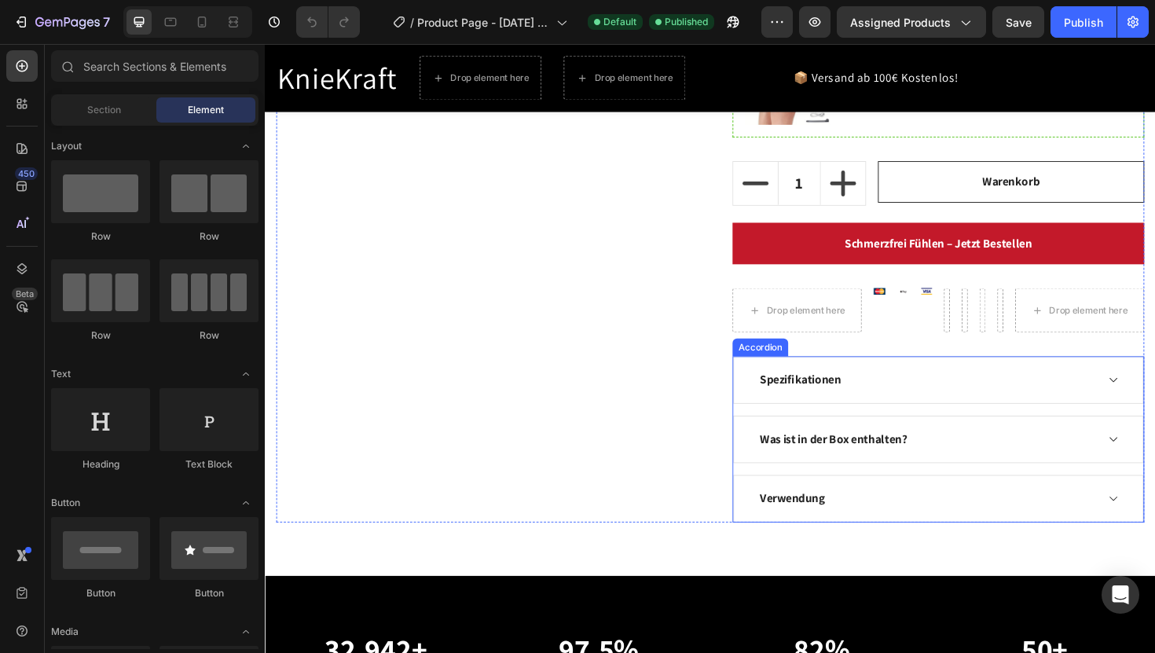
click at [1154, 398] on icon at bounding box center [1163, 400] width 8 height 5
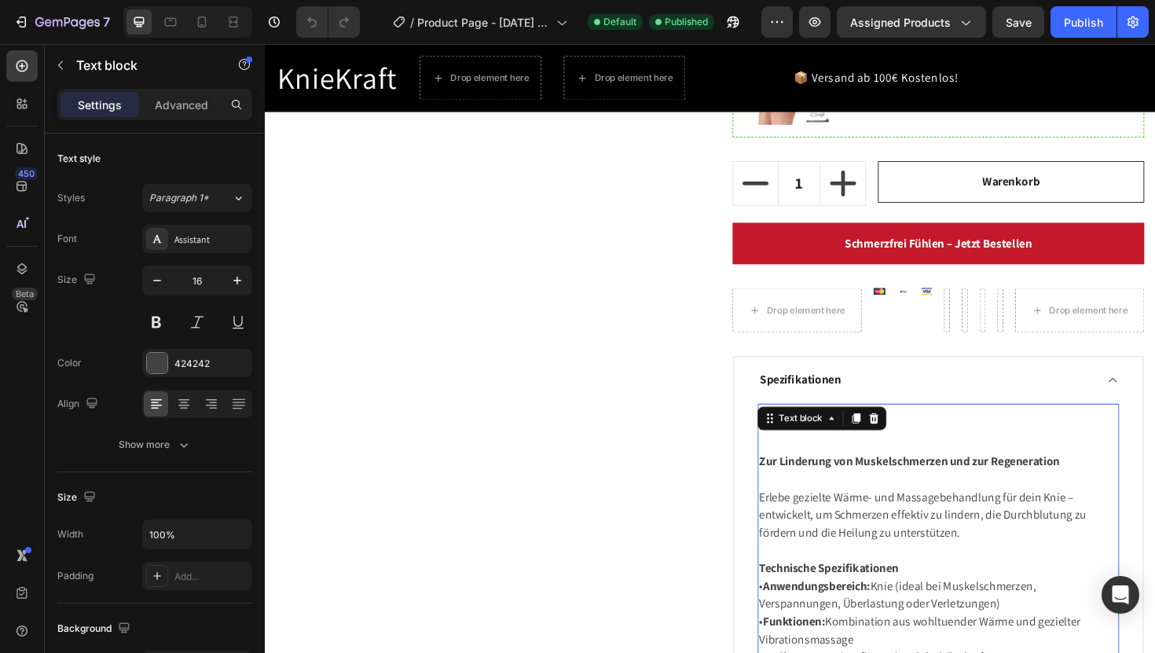
click at [835, 451] on div "Text block" at bounding box center [855, 440] width 137 height 25
click at [838, 457] on p "KnieHerz® – FitCare Pro" at bounding box center [978, 448] width 380 height 19
click at [928, 449] on p "KnieKraft® – FitCare Pro" at bounding box center [978, 448] width 380 height 19
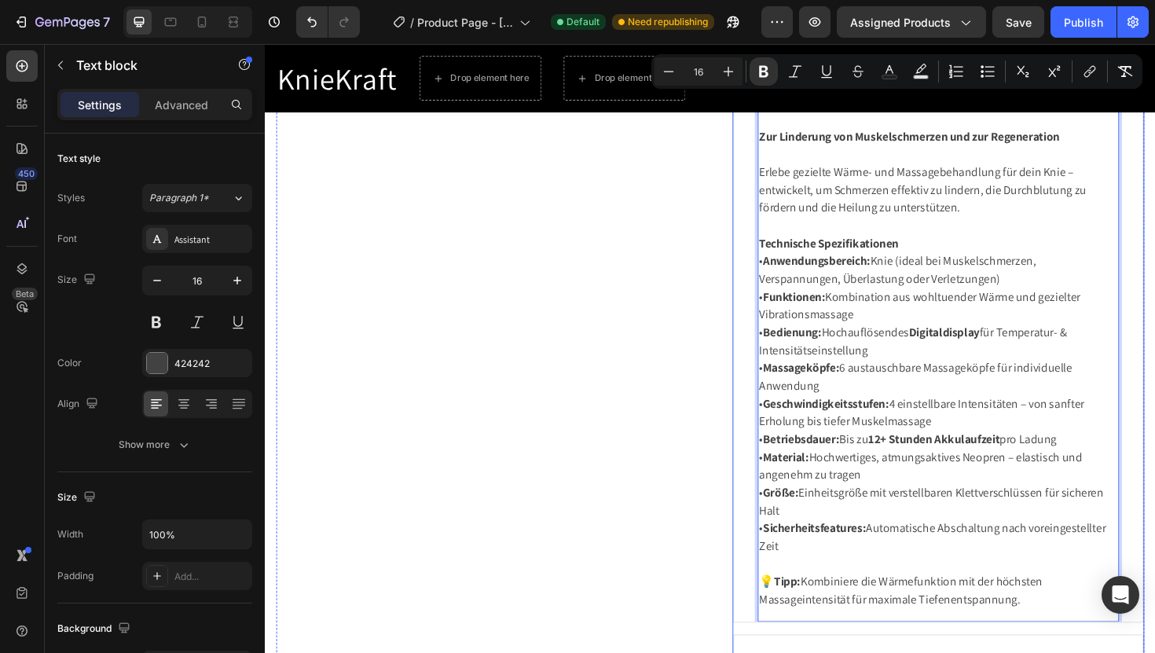
scroll to position [1463, 0]
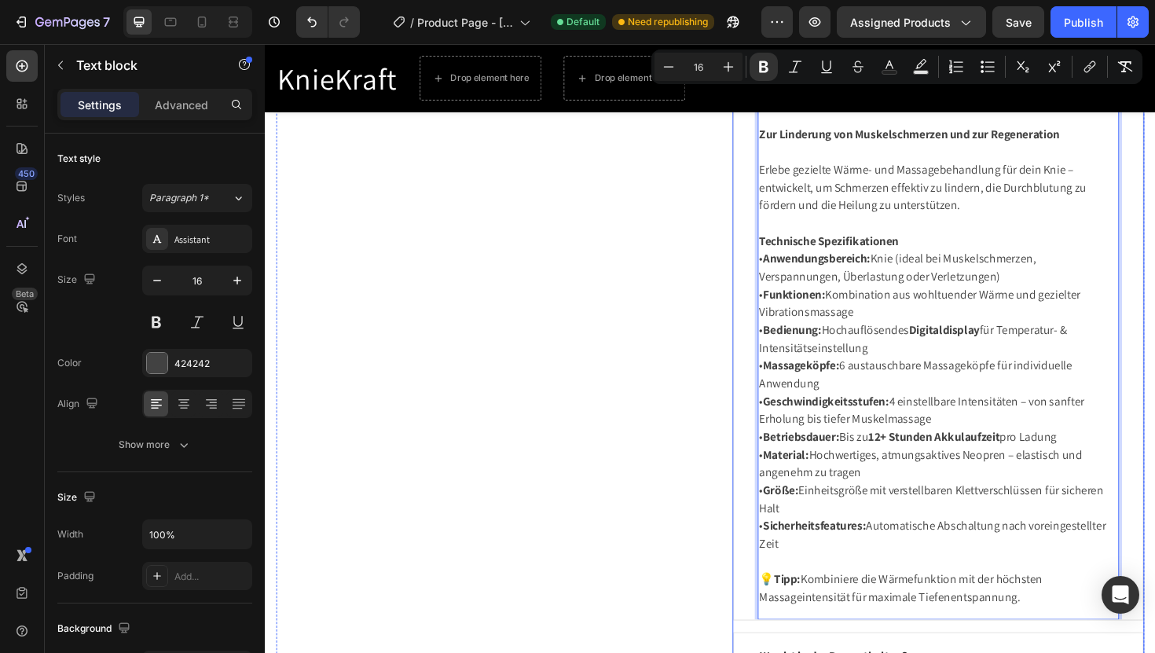
drag, startPoint x: 790, startPoint y: 443, endPoint x: 1076, endPoint y: 658, distance: 357.5
click at [1076, 652] on div "Spezifikationen KnieKraft® – FitCare Pro Zur Linderung von Muskelschmerzen und …" at bounding box center [978, 404] width 436 height 752
copy div "LoreMipsu® – DolOrsi Ame Con Adipiscin eli Seddoeiusmodtem inc utl Etdoloremagn…"
click at [882, 585] on p "Rich Text Editor. Editing area: main" at bounding box center [978, 592] width 380 height 19
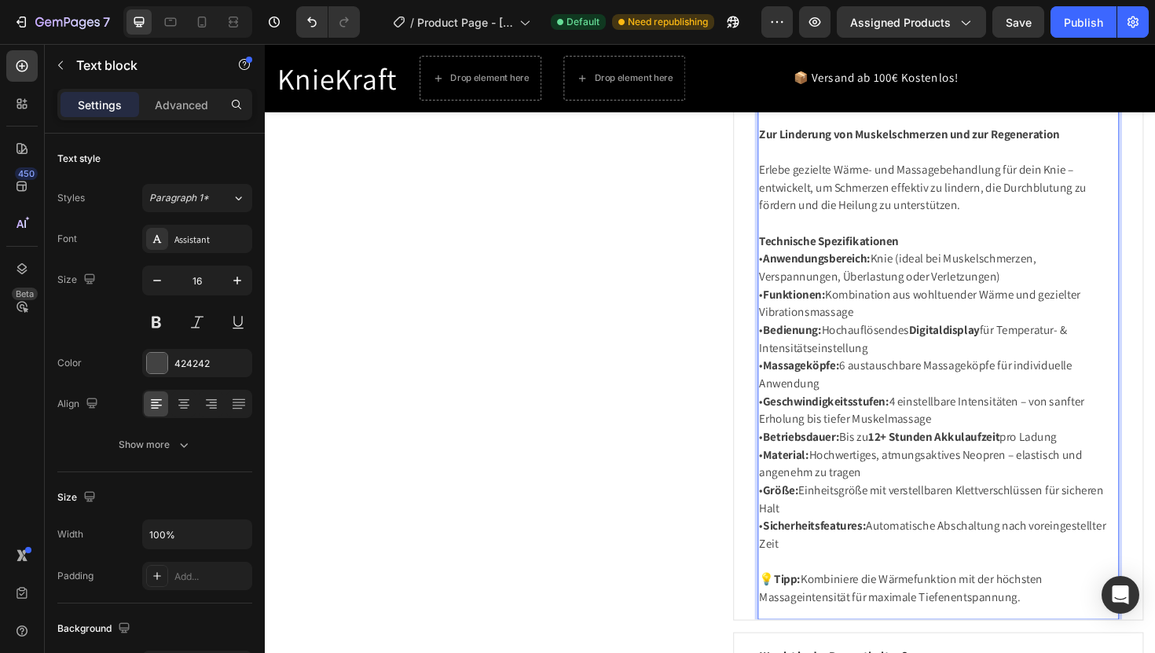
drag, startPoint x: 1062, startPoint y: 635, endPoint x: 897, endPoint y: 387, distance: 297.5
click at [897, 387] on div "KnieKraft® – FitCare Pro Zur Linderung von Muskelschmerzen und zur Regeneration…" at bounding box center [978, 366] width 383 height 550
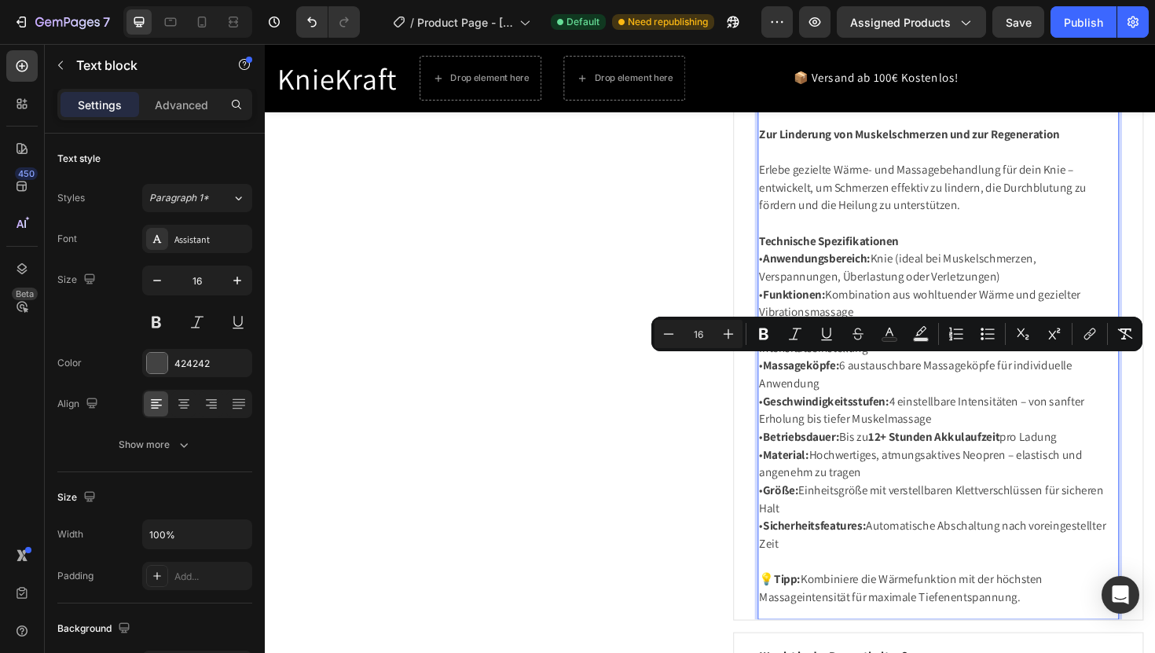
click at [1064, 641] on div "KnieKraft® – FitCare Pro Zur Linderung von Muskelschmerzen und zur Regeneration…" at bounding box center [978, 366] width 383 height 576
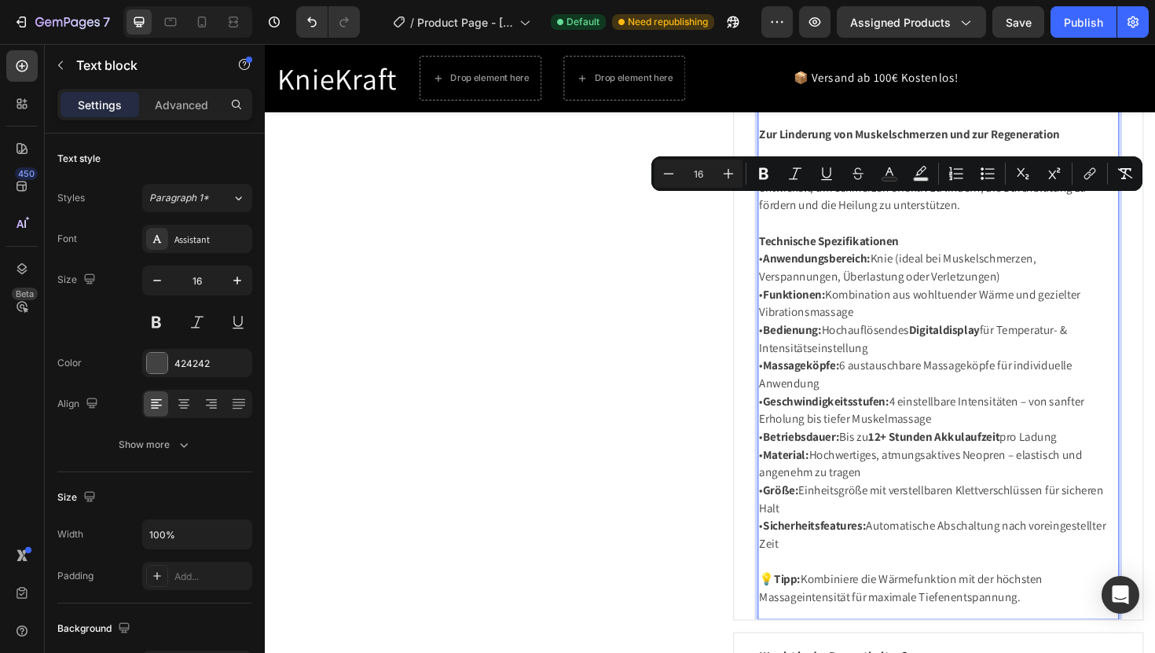
drag, startPoint x: 1064, startPoint y: 631, endPoint x: 886, endPoint y: 213, distance: 454.5
click at [886, 213] on div "KnieKraft® – FitCare Pro Zur Linderung von Muskelschmerzen und zur Regeneration…" at bounding box center [978, 366] width 383 height 550
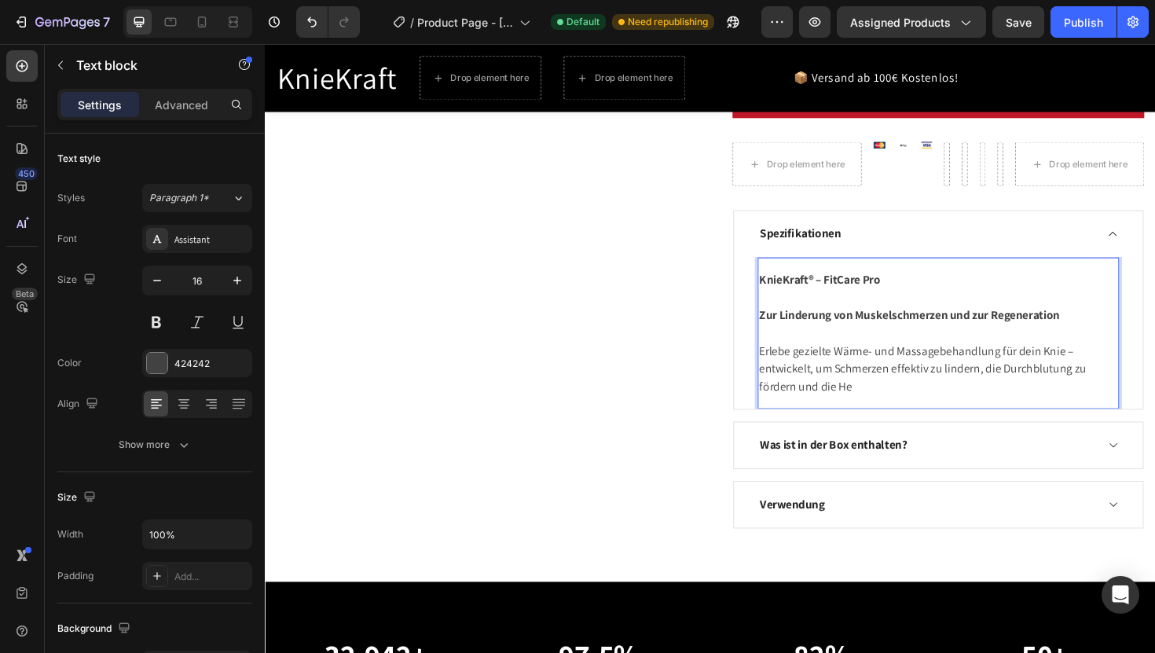
scroll to position [1252, 0]
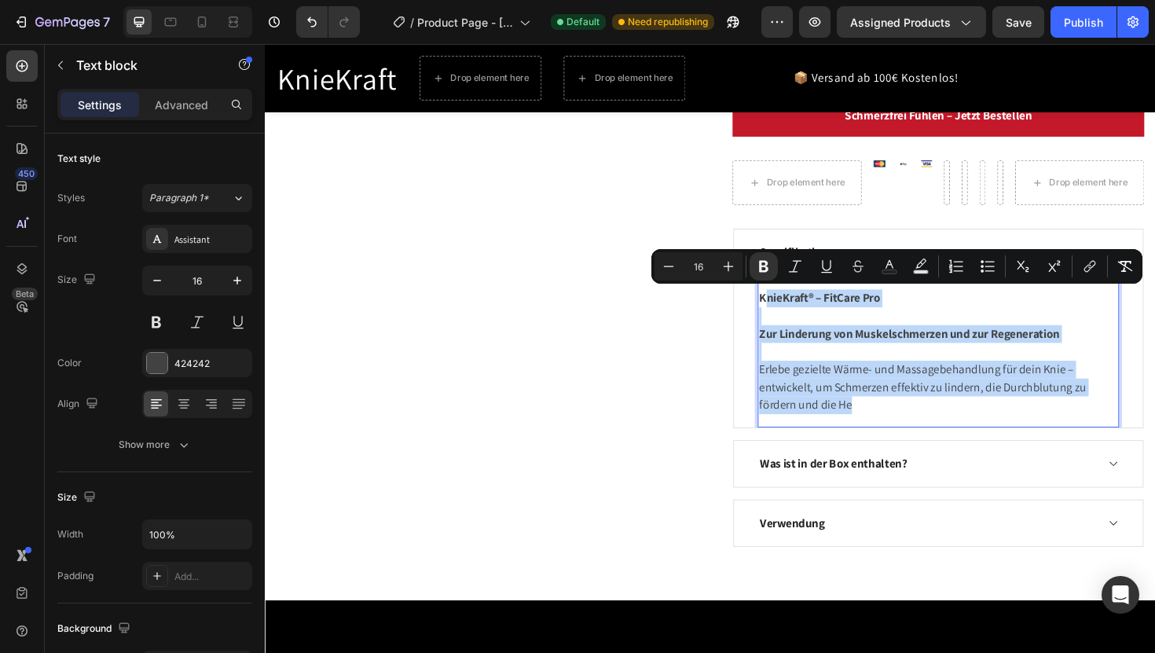
drag, startPoint x: 793, startPoint y: 304, endPoint x: 978, endPoint y: 437, distance: 228.1
click at [978, 438] on div "KnieKraft® – FitCare Pro Zur Linderung von Muskelschmerzen und zur Regeneration…" at bounding box center [978, 369] width 383 height 161
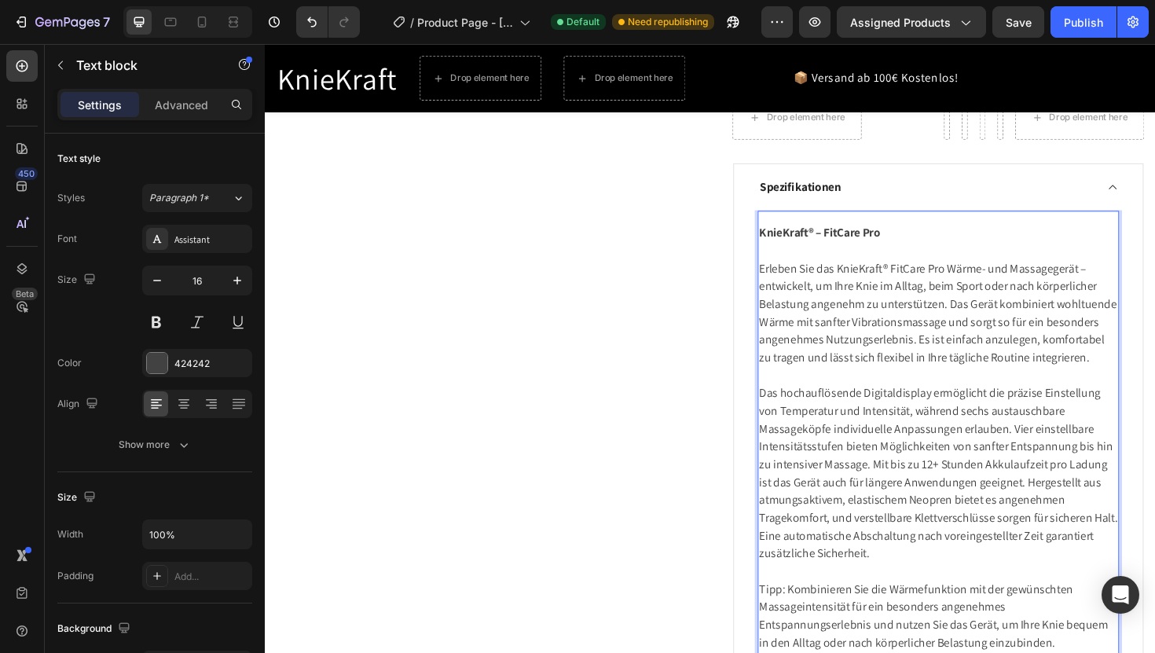
scroll to position [1333, 0]
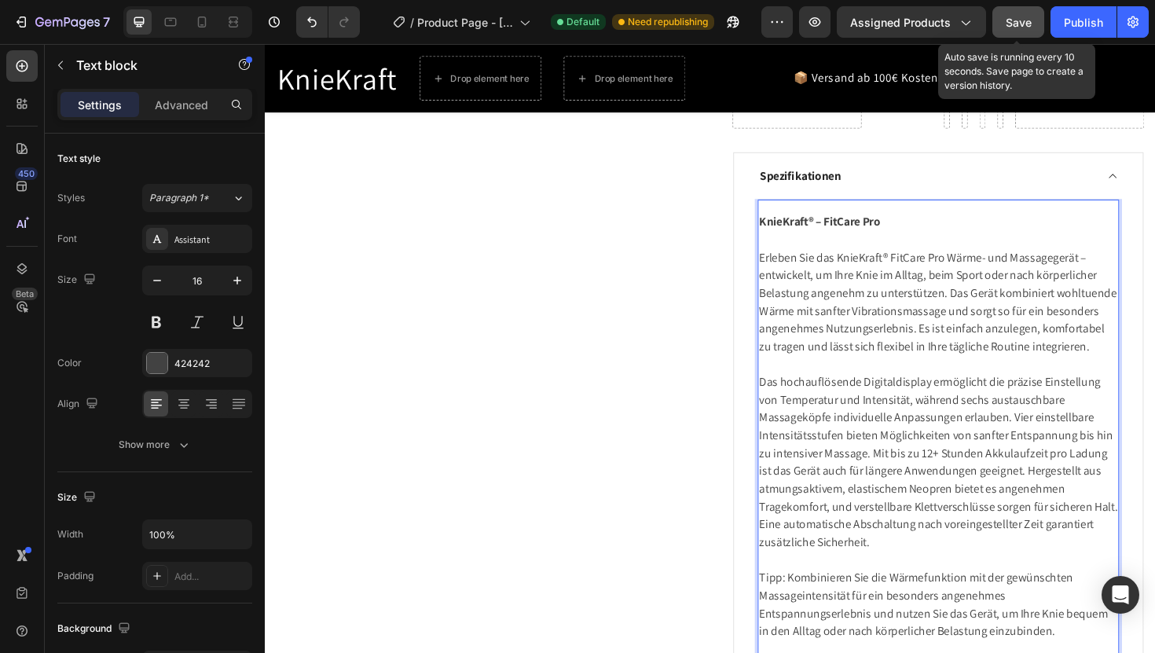
click at [1025, 11] on button "Save" at bounding box center [1018, 21] width 52 height 31
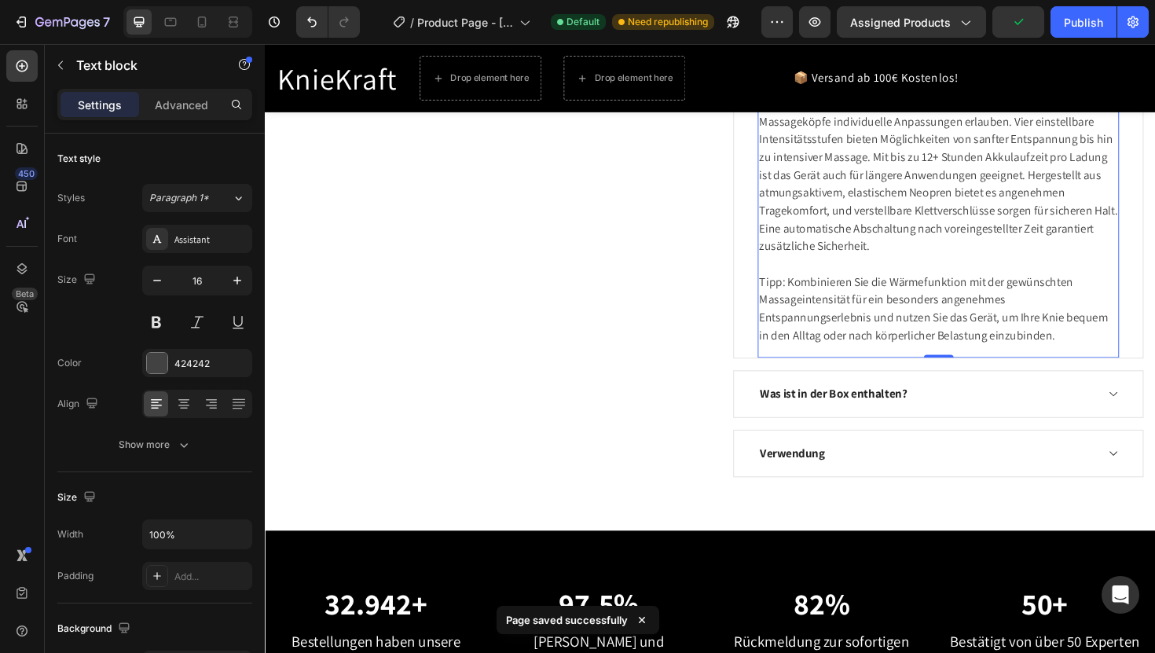
scroll to position [1645, 0]
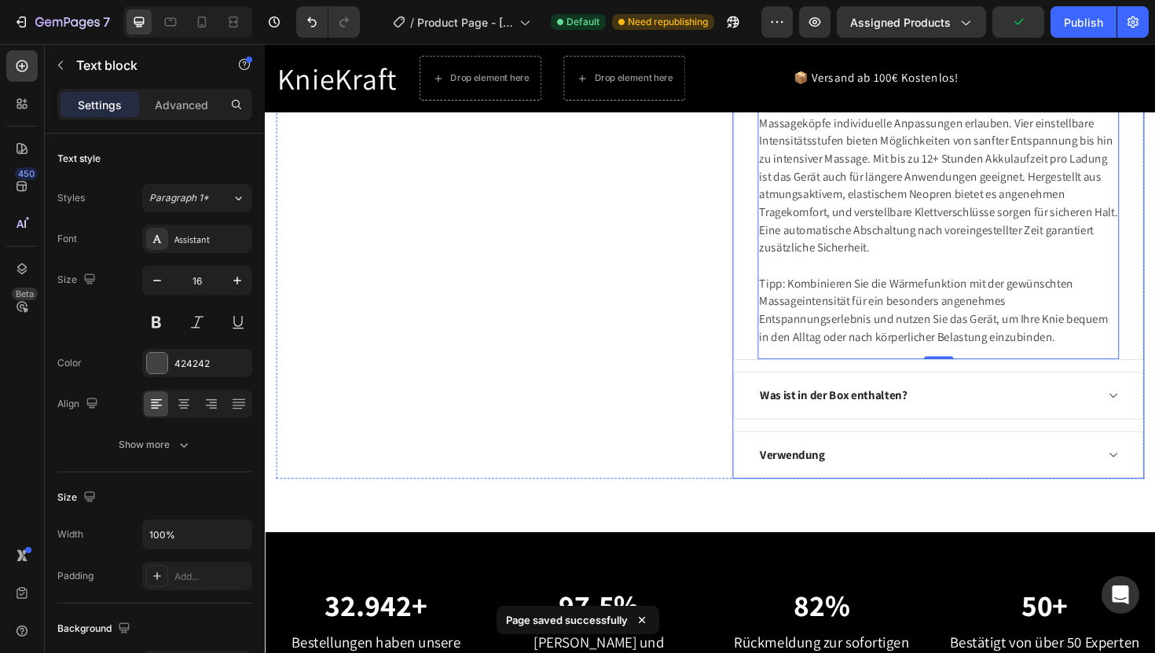
click at [1154, 415] on icon at bounding box center [1163, 416] width 8 height 5
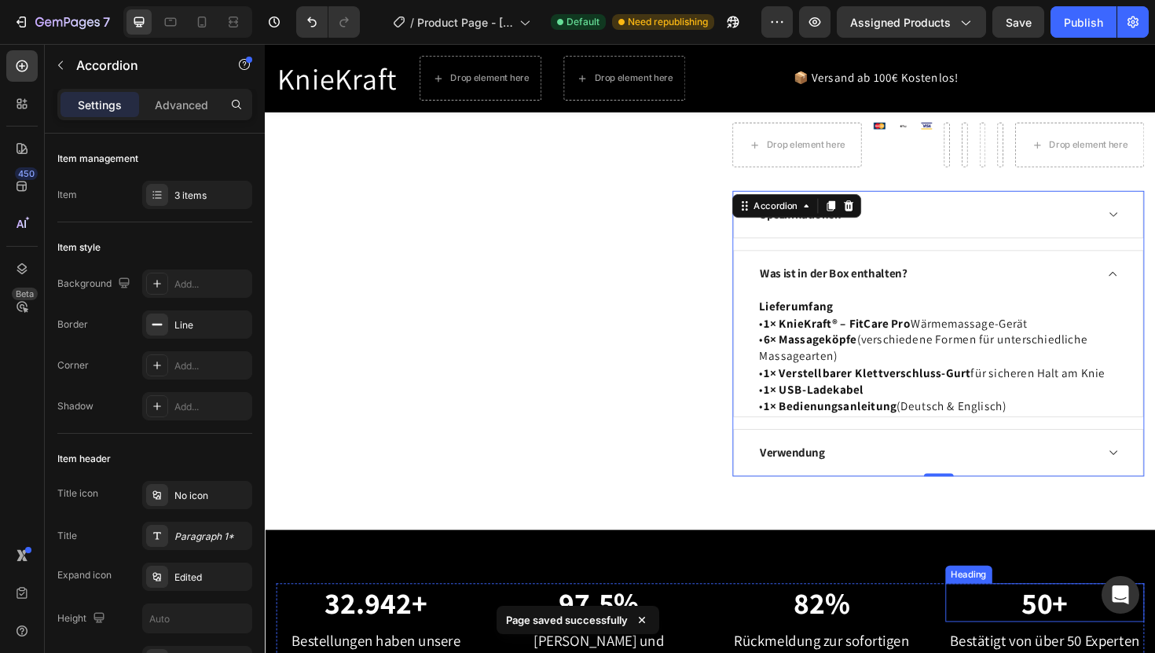
scroll to position [1290, 0]
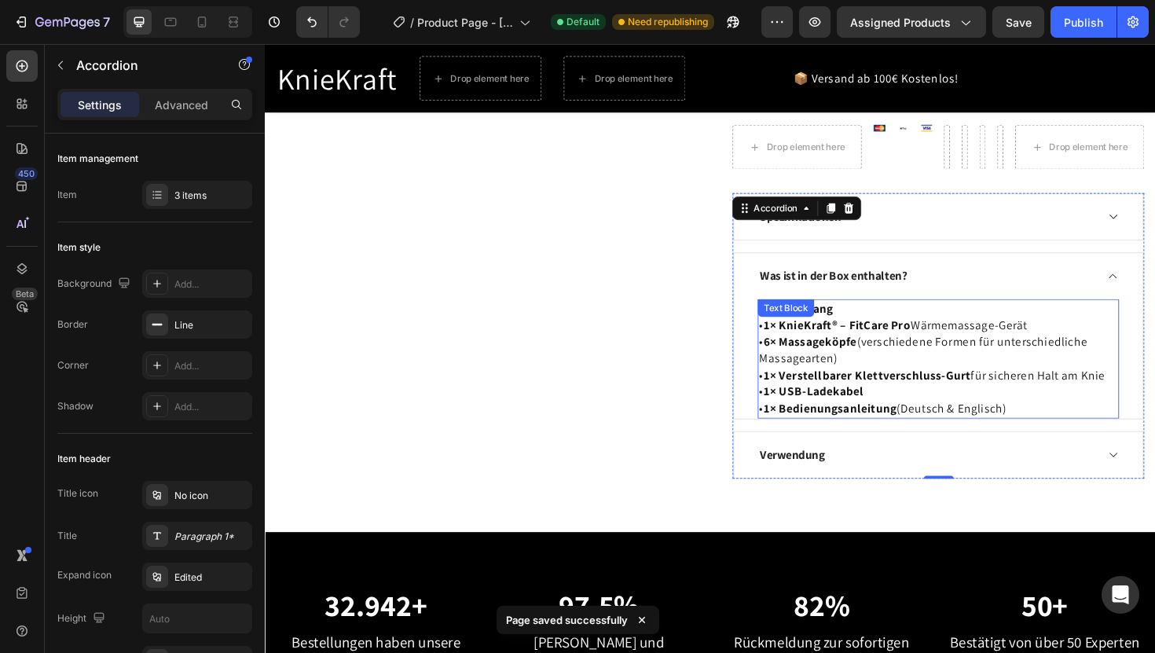
click at [827, 323] on div "Text Block" at bounding box center [816, 324] width 53 height 14
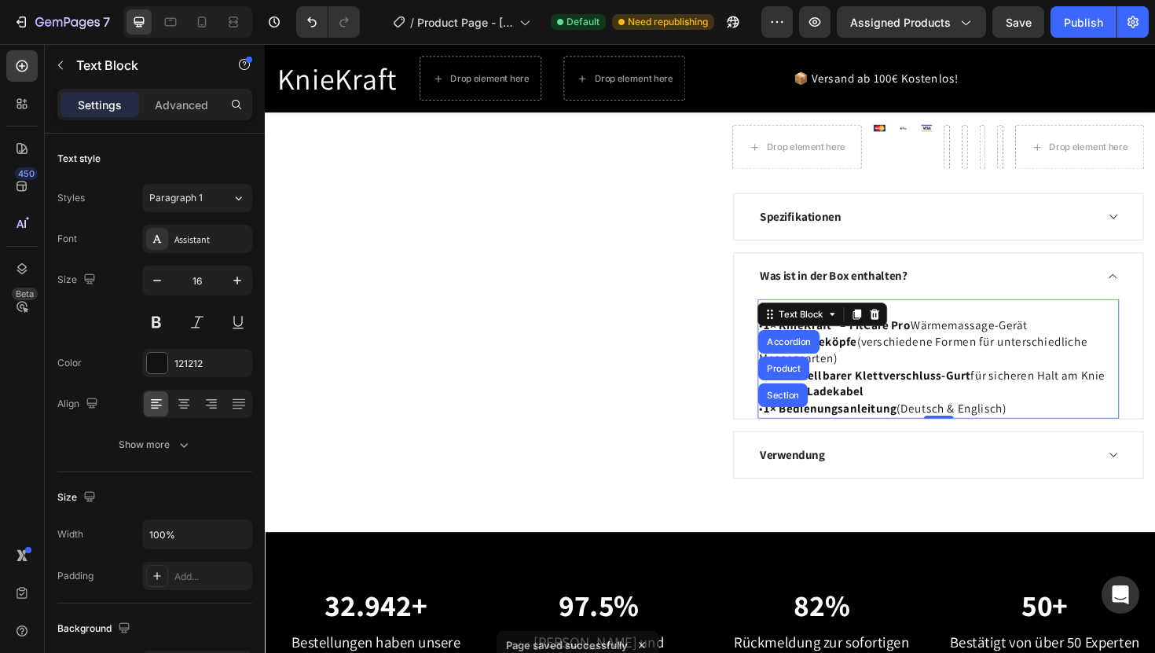
click at [936, 364] on p "• 6× Massageköpfe (verschiedene Formen für unterschiedliche Massagearten)" at bounding box center [978, 368] width 380 height 35
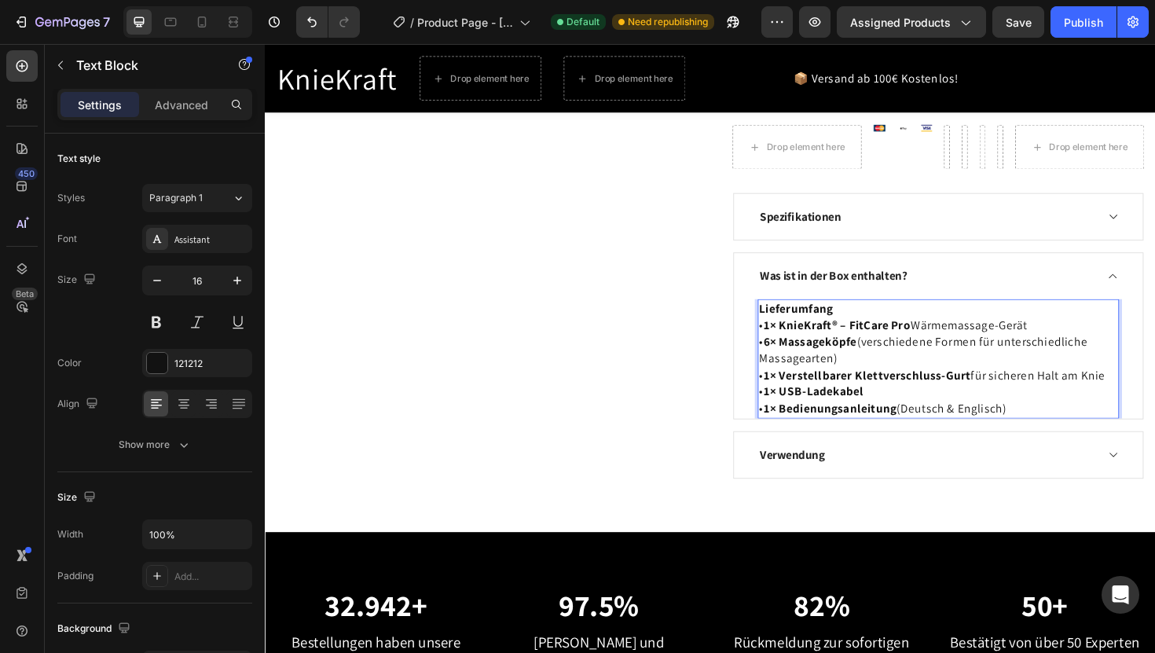
click at [962, 334] on p "• 1× KnieKraft® – FitCare Pro Wärmemassage-Gerät" at bounding box center [978, 342] width 380 height 17
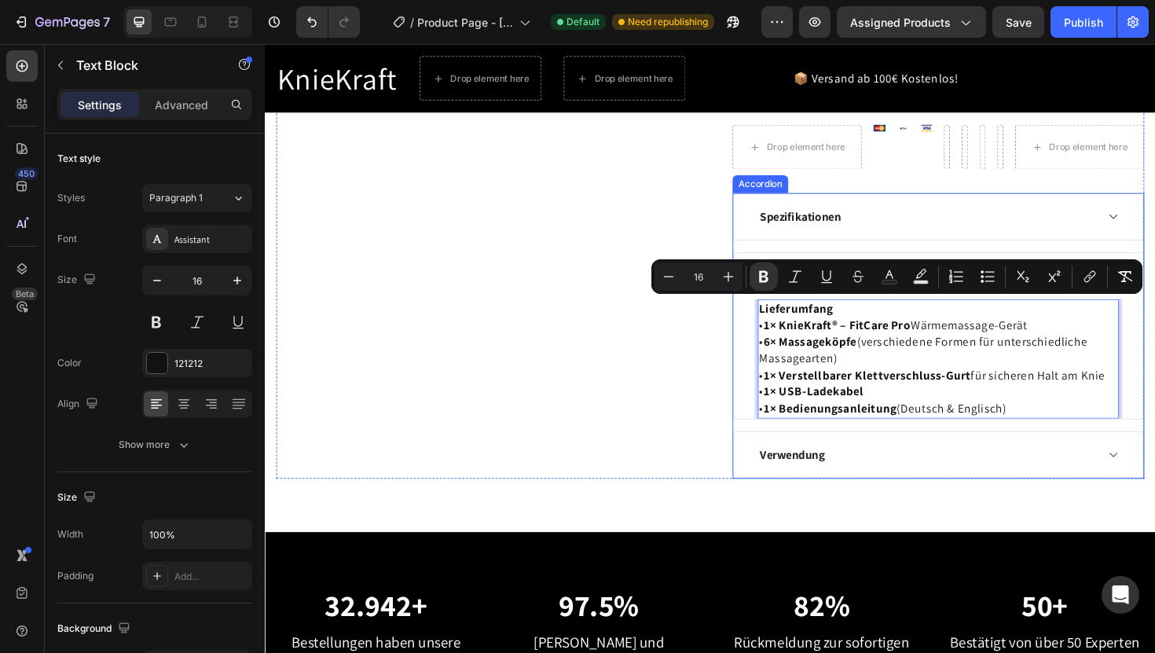
drag, startPoint x: 791, startPoint y: 318, endPoint x: 1058, endPoint y: 456, distance: 301.2
click at [1058, 456] on div "Spezifikationen Was ist in der Box enthalten? Lieferumfang • 1× KnieKraft® – Fi…" at bounding box center [978, 353] width 436 height 303
copy div "Lieferumfang • 1× KnieKraft® – FitCare Pro Wärmemassage-Gerät • 6× Massageköpfe…"
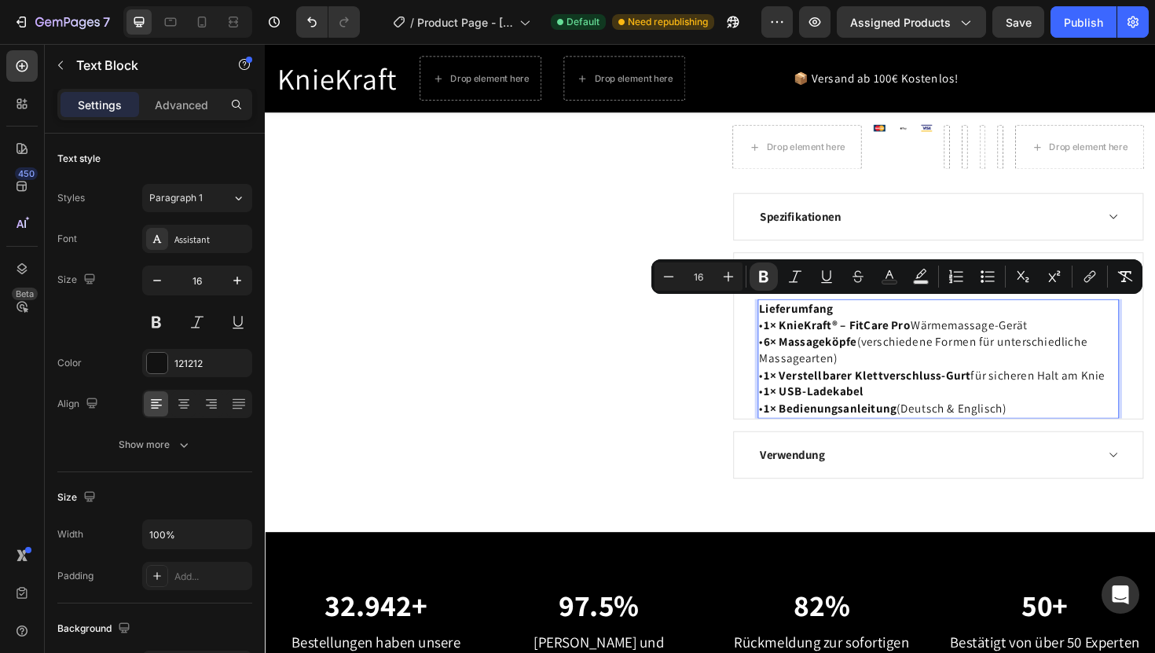
click at [1073, 425] on p "• 1× Bedienungsanleitung (Deutsch & Englisch)" at bounding box center [978, 430] width 380 height 17
click at [1069, 431] on p "• 1× Bedienungsanleitung (Deutsch & Englisch)" at bounding box center [978, 430] width 380 height 17
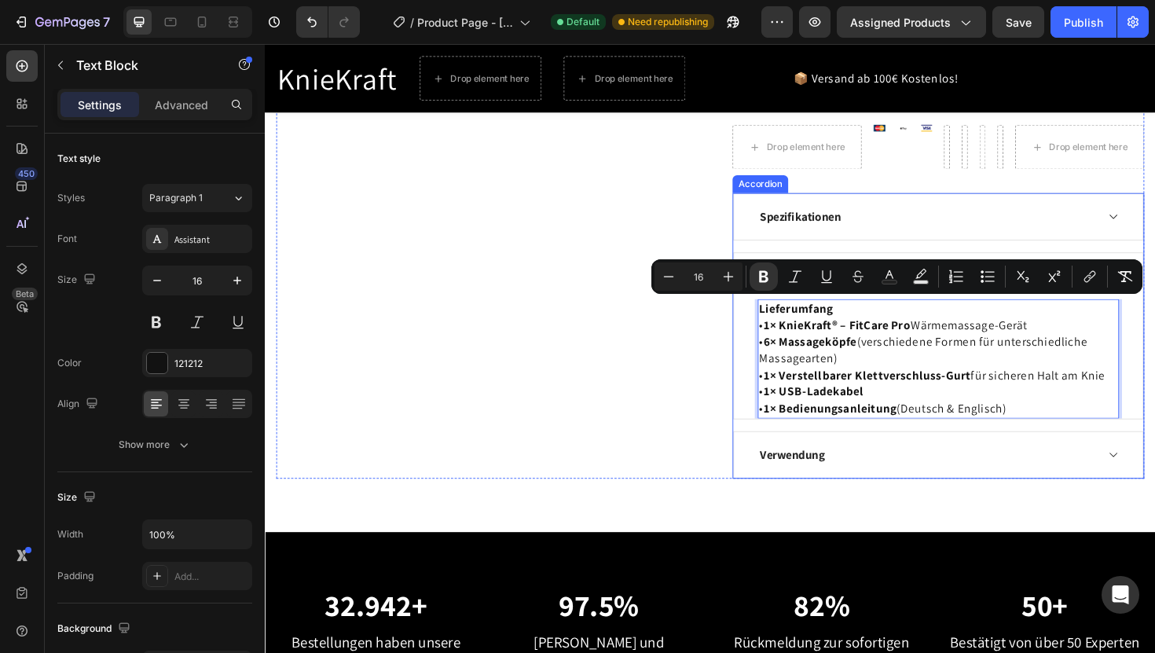
drag, startPoint x: 1066, startPoint y: 429, endPoint x: 810, endPoint y: 313, distance: 280.6
click at [810, 314] on div "Lieferumfang • 1× KnieKraft® – FitCare Pro Wärmemassage-Gerät • 6× Massageköpfe…" at bounding box center [978, 377] width 383 height 127
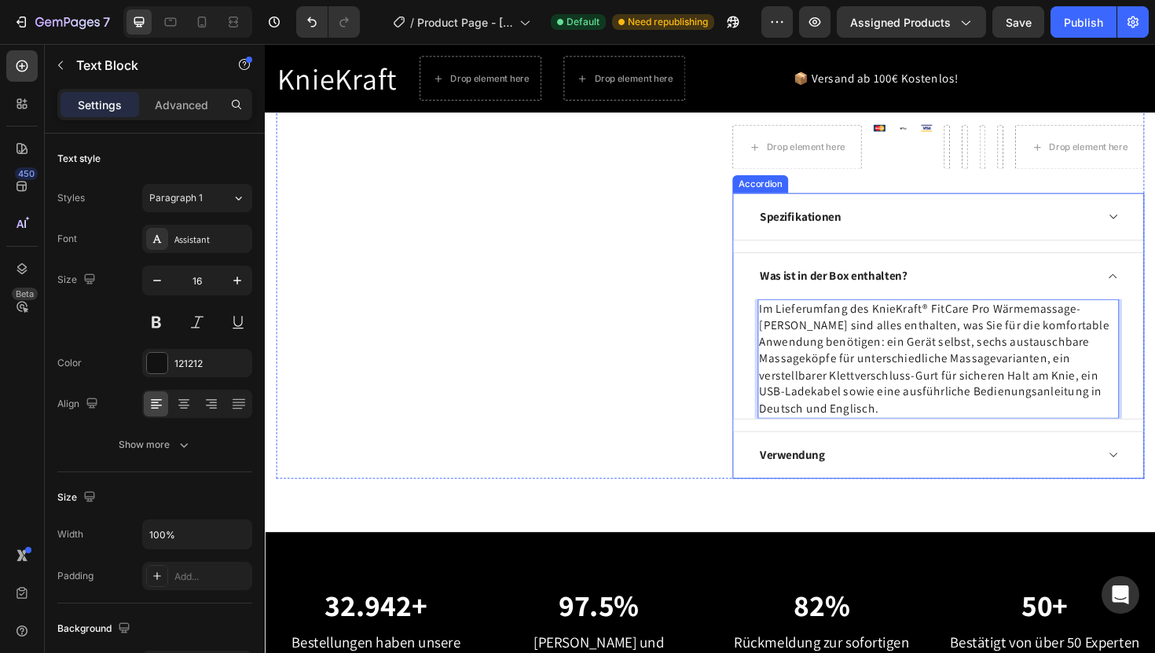
click at [1154, 474] on icon at bounding box center [1163, 479] width 12 height 13
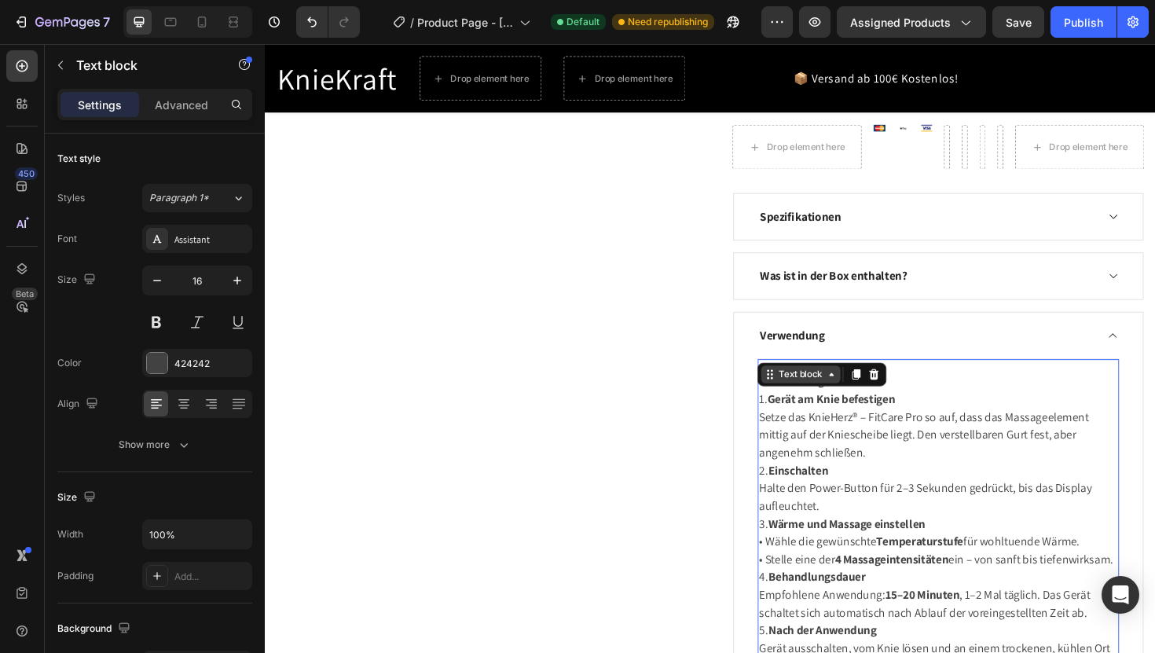
click at [794, 398] on div "Verwendung 1. Gerät am Knie befestigen Setze das KnieHerz® – FitCare Pro so auf…" at bounding box center [978, 589] width 383 height 425
click at [901, 419] on strong "Gerät am Knie befestigen" at bounding box center [864, 420] width 135 height 17
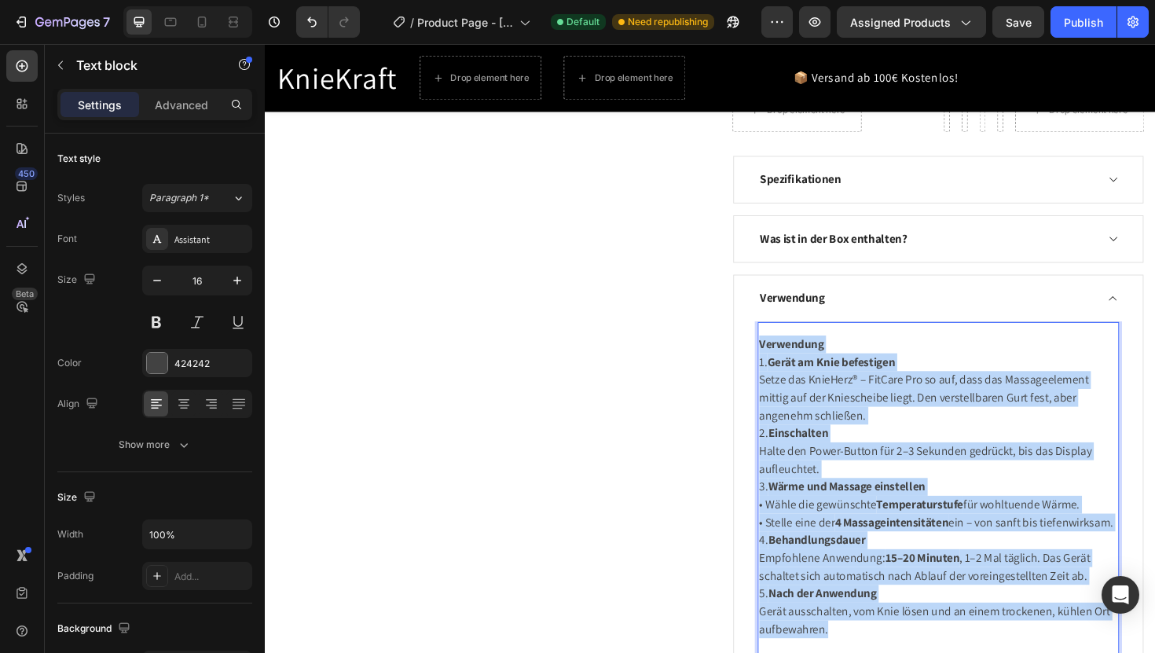
scroll to position [1332, 0]
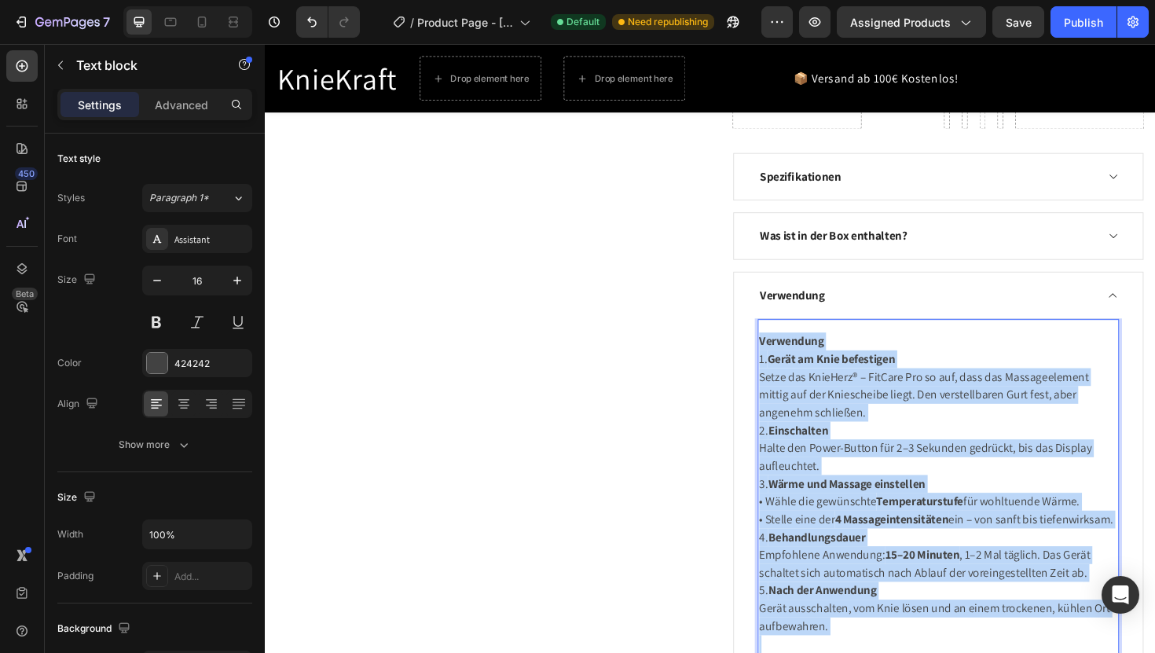
drag, startPoint x: 790, startPoint y: 396, endPoint x: 1011, endPoint y: 688, distance: 366.8
click at [1011, 652] on div "Verwendung 1. Gerät am Knie befestigen Setze das KnieHerz® – FitCare Pro so auf…" at bounding box center [978, 547] width 383 height 399
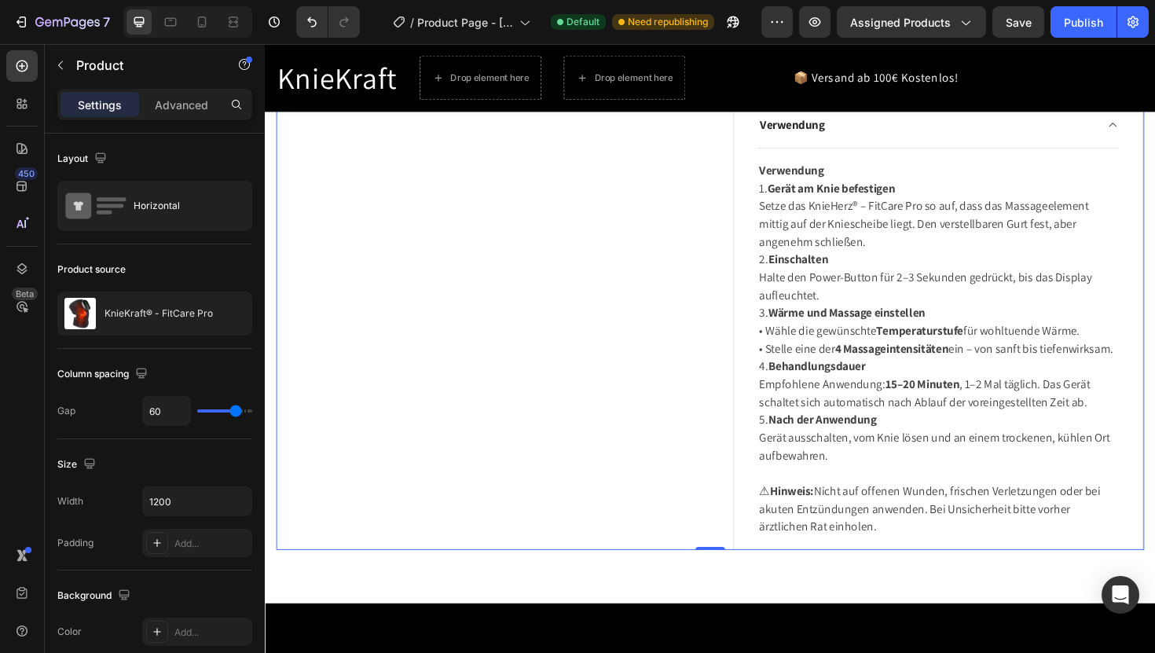
scroll to position [1458, 0]
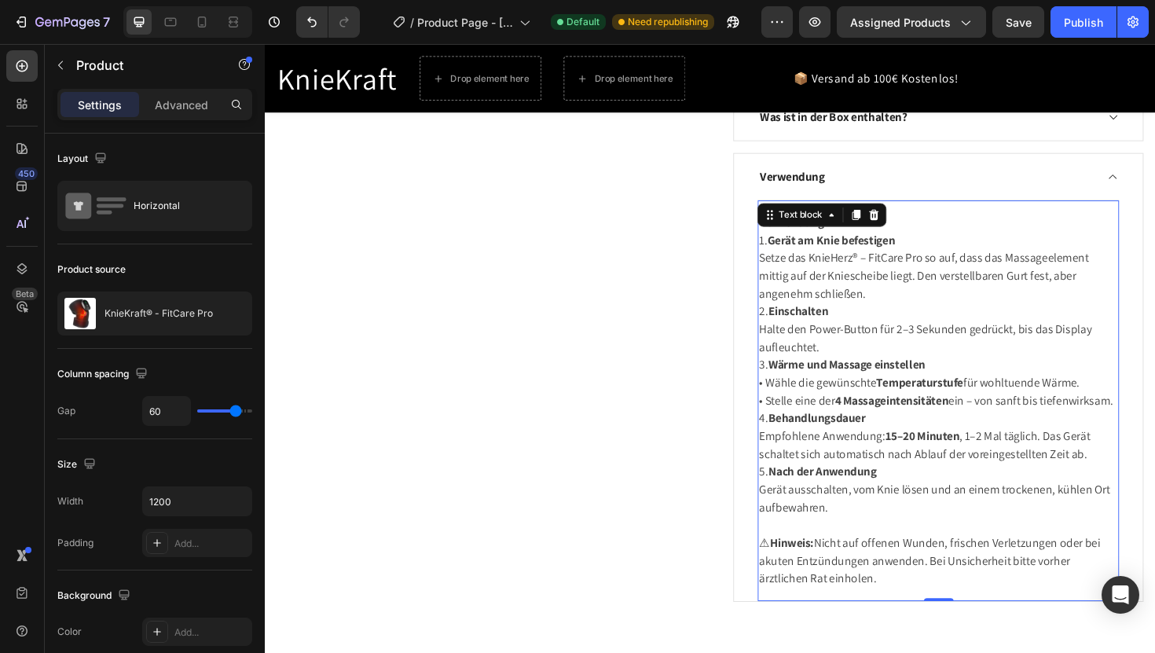
click at [788, 229] on div "Verwendung 1. Gerät am Knie befestigen Setze das KnieHerz® – FitCare Pro so auf…" at bounding box center [978, 421] width 383 height 425
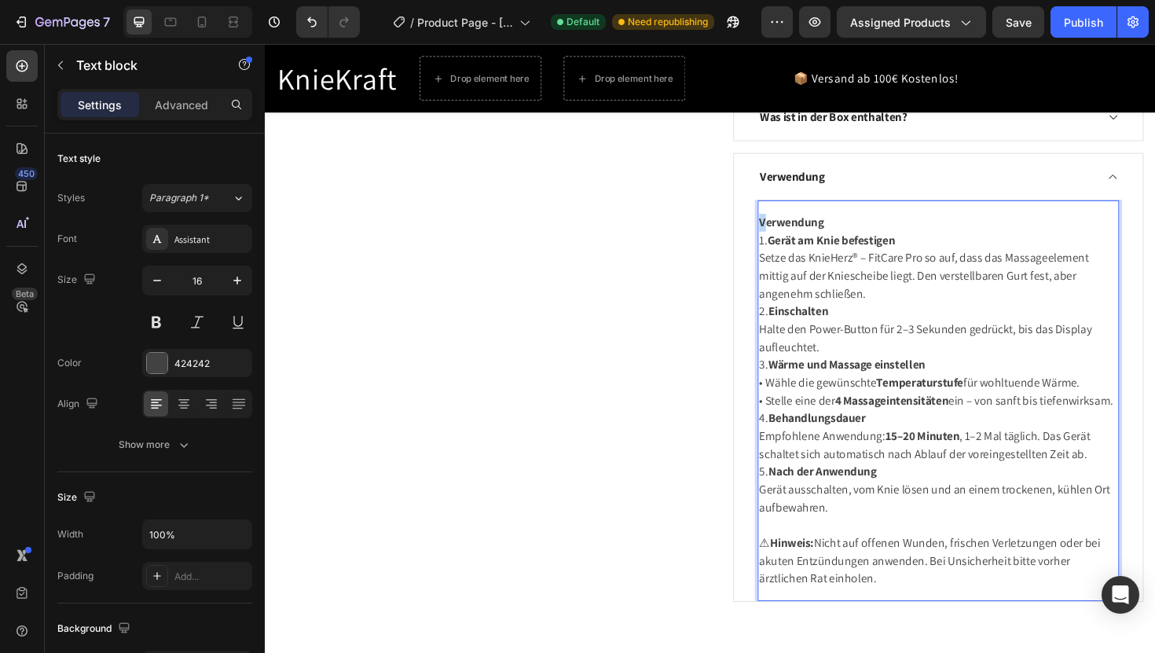
drag, startPoint x: 792, startPoint y: 230, endPoint x: 799, endPoint y: 222, distance: 10.6
click at [799, 224] on p "Verwendung" at bounding box center [978, 233] width 380 height 19
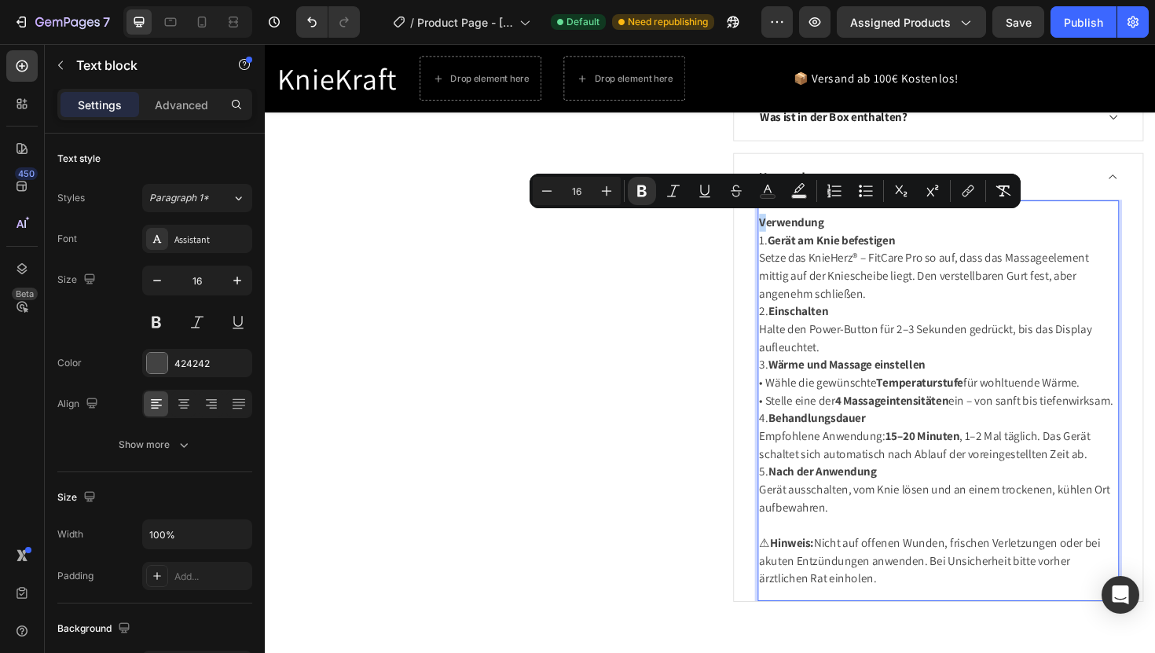
click at [799, 224] on p "Verwendung" at bounding box center [978, 233] width 380 height 19
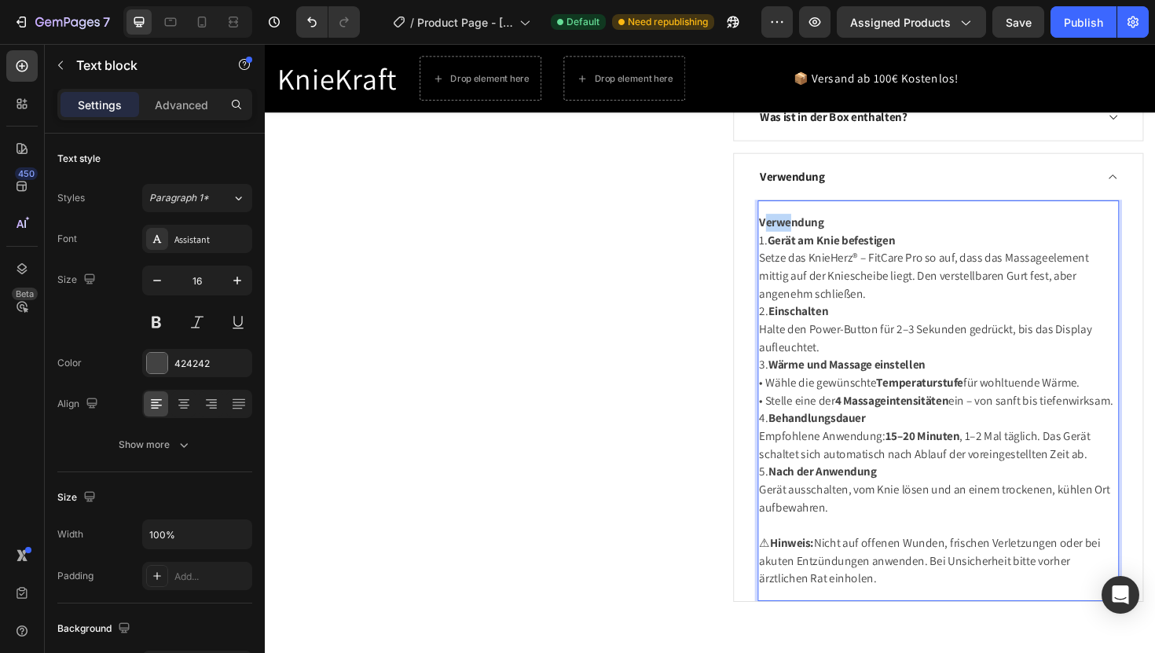
drag, startPoint x: 792, startPoint y: 228, endPoint x: 806, endPoint y: 233, distance: 15.2
click at [813, 233] on strong "Verwendung" at bounding box center [822, 233] width 68 height 17
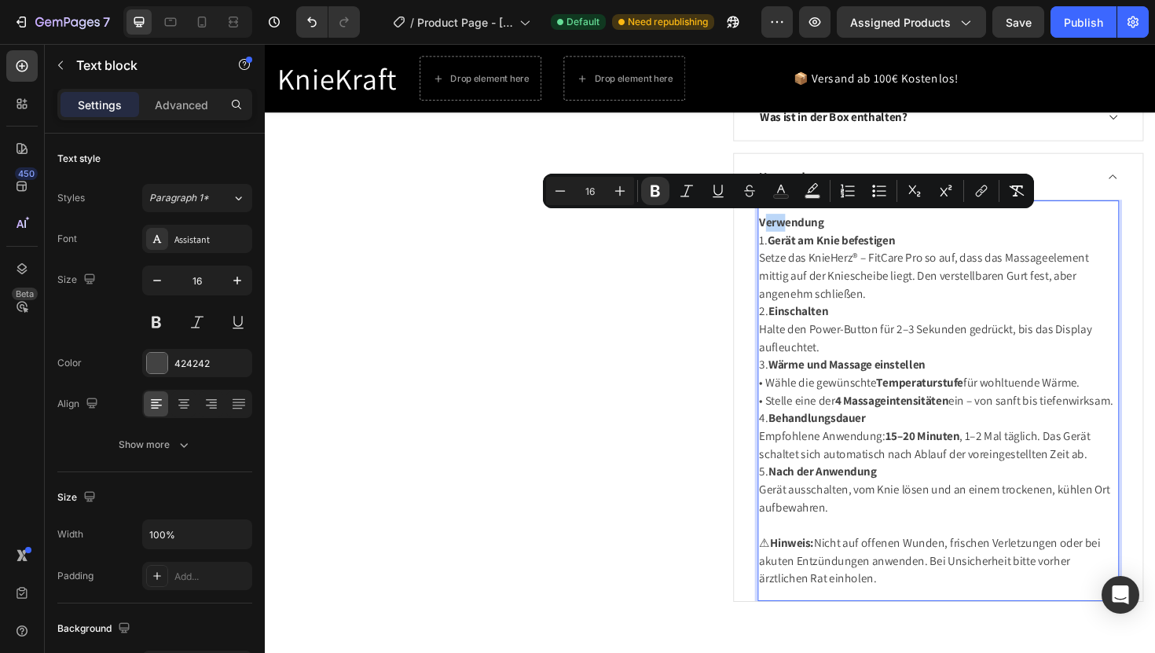
click at [792, 230] on strong "Verwendung" at bounding box center [822, 233] width 68 height 17
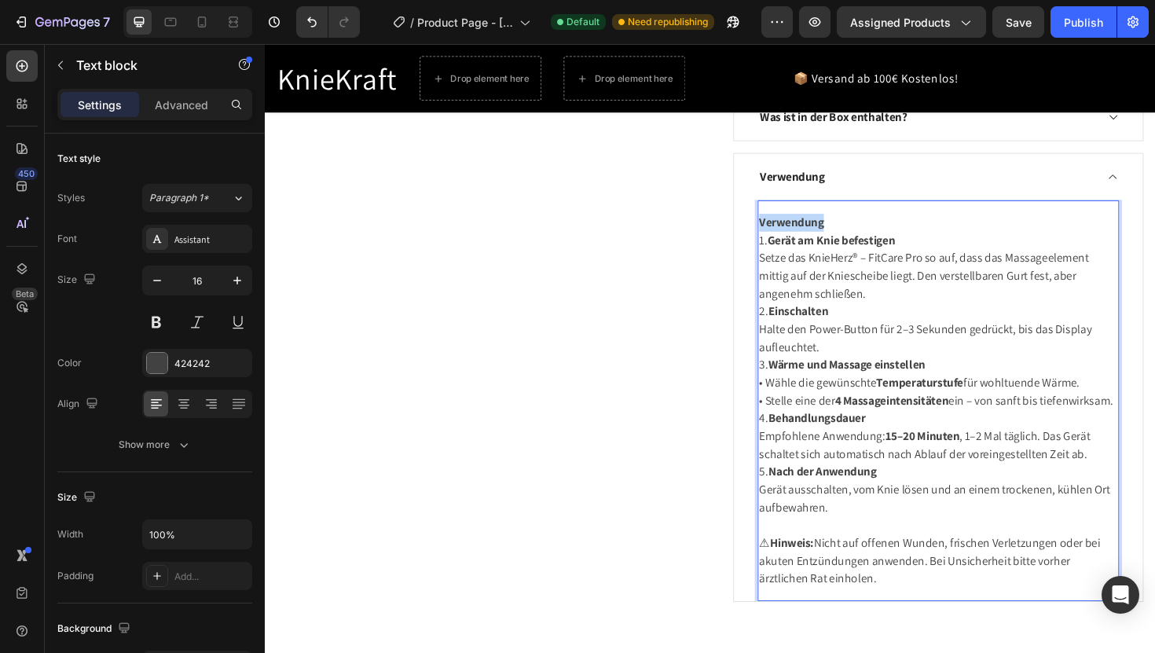
click at [792, 230] on strong "Verwendung" at bounding box center [822, 233] width 68 height 17
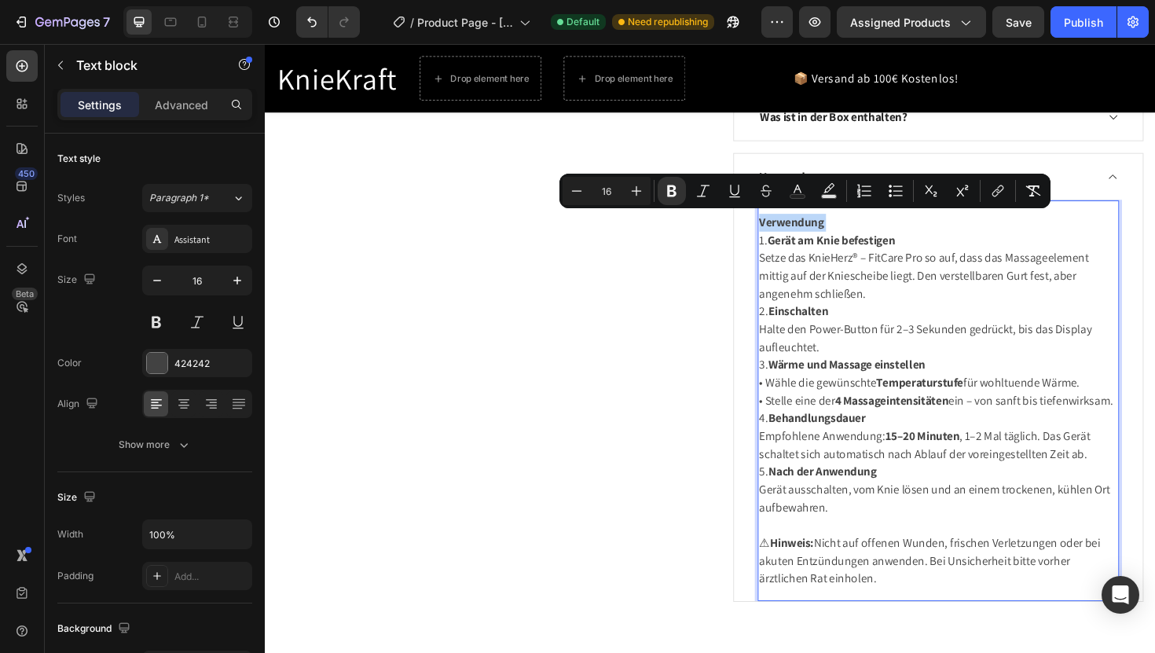
click at [792, 230] on strong "Verwendung" at bounding box center [822, 233] width 68 height 17
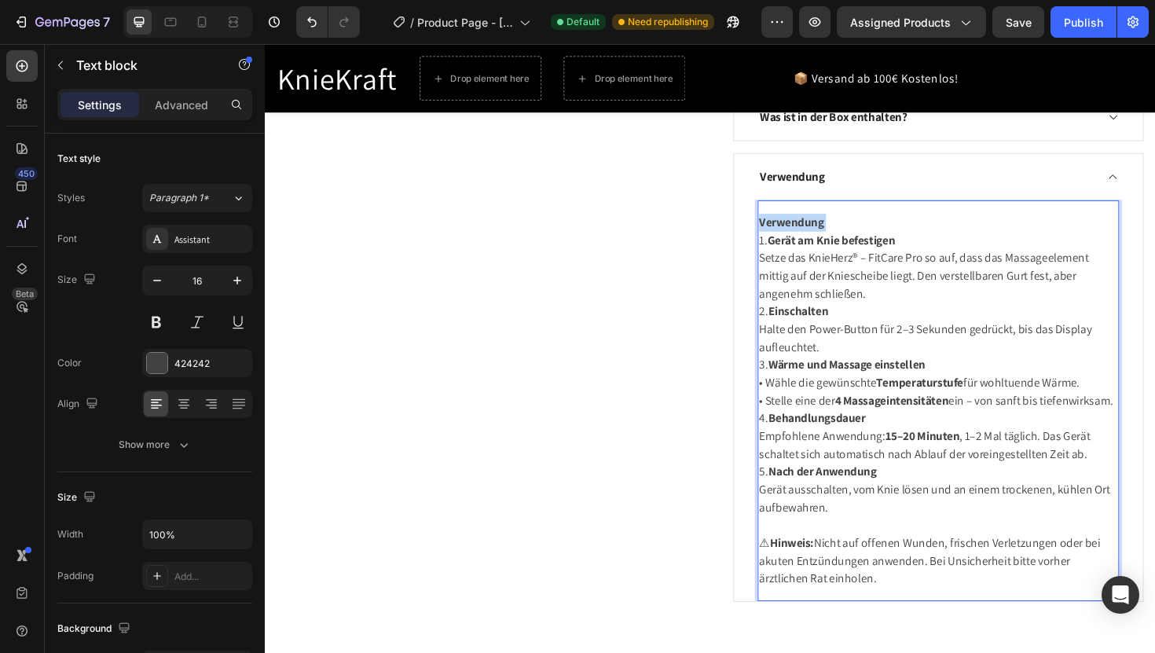
click at [792, 230] on strong "Verwendung" at bounding box center [822, 233] width 68 height 17
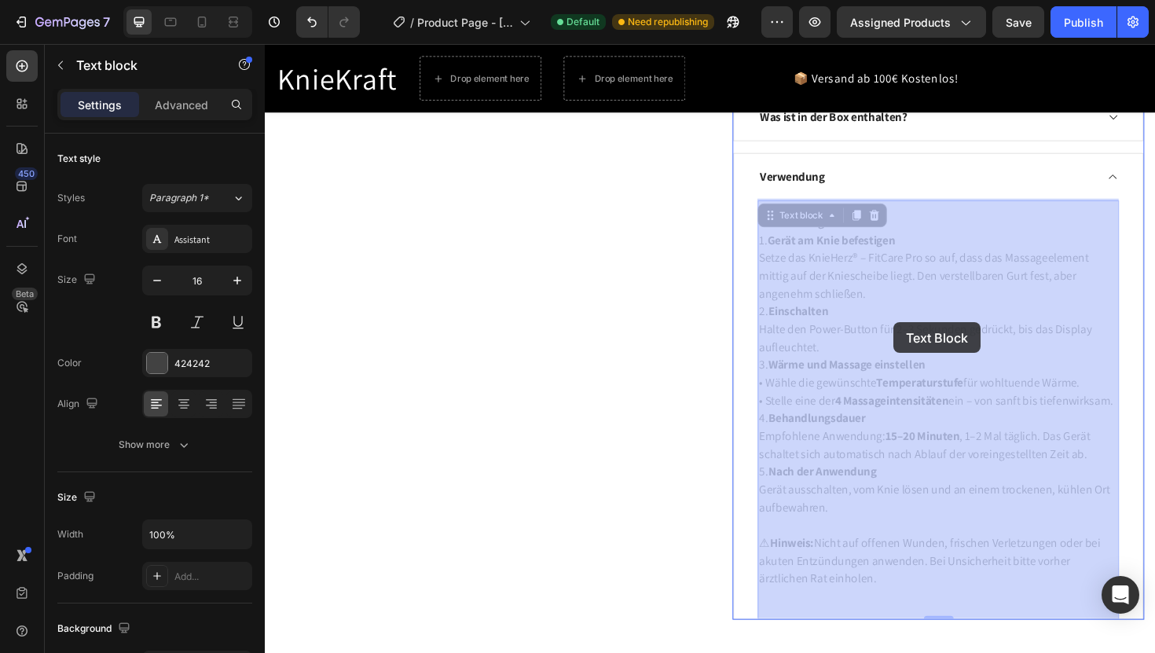
drag, startPoint x: 790, startPoint y: 233, endPoint x: 930, endPoint y: 332, distance: 171.8
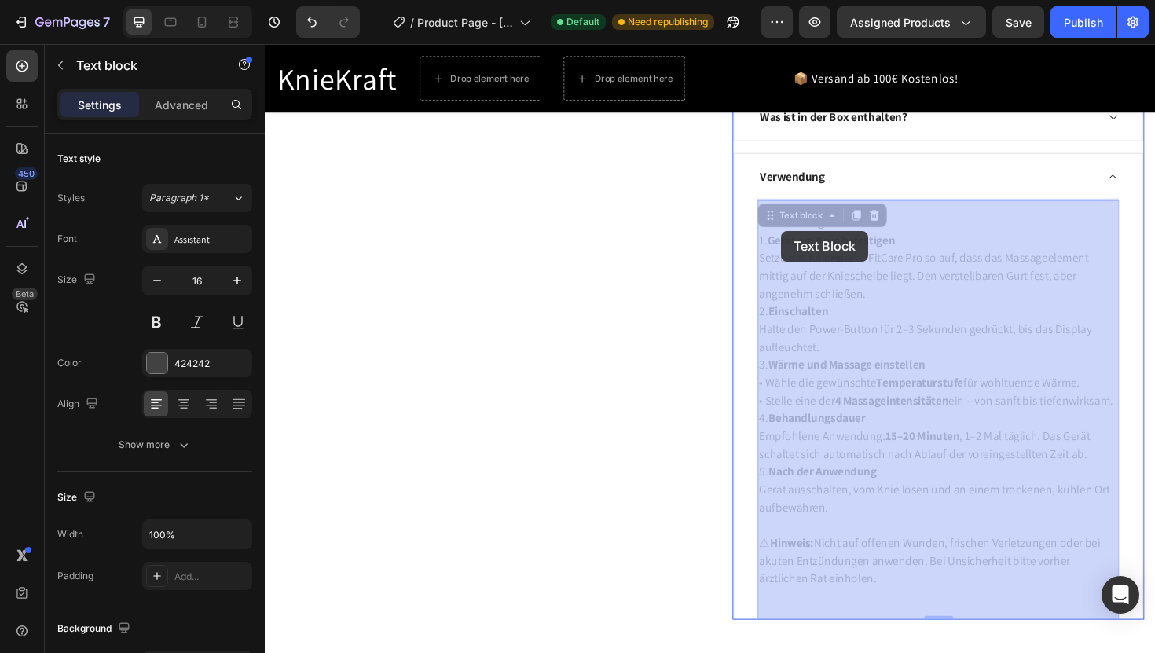
drag, startPoint x: 791, startPoint y: 227, endPoint x: 813, endPoint y: 241, distance: 25.5
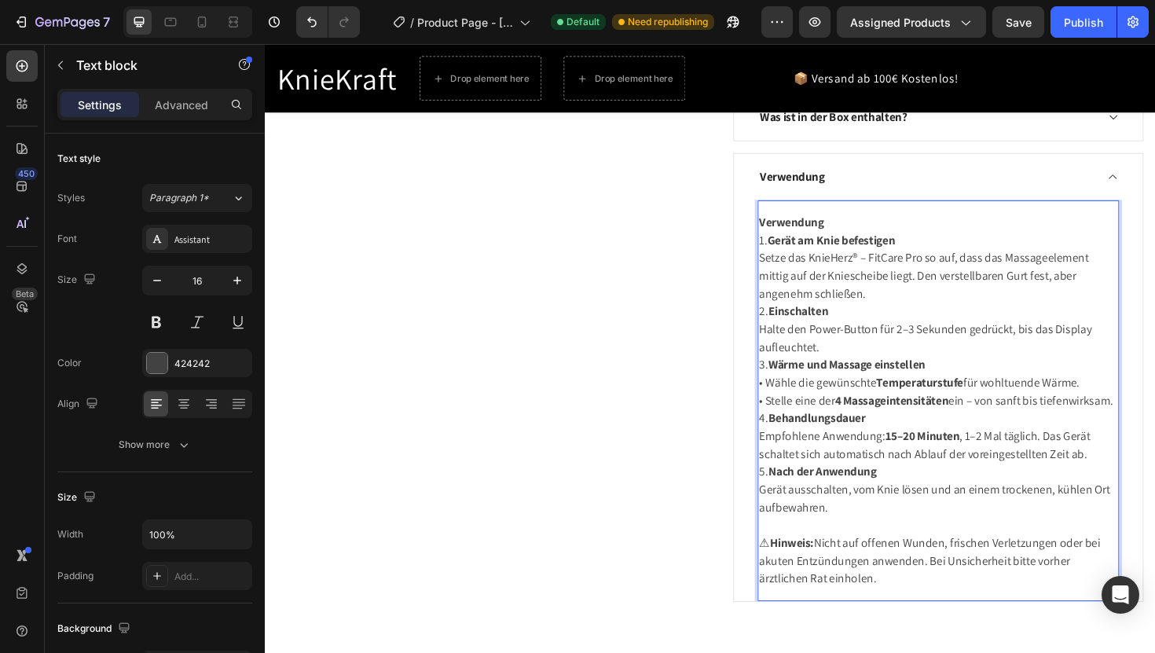
drag, startPoint x: 790, startPoint y: 232, endPoint x: 946, endPoint y: 373, distance: 210.9
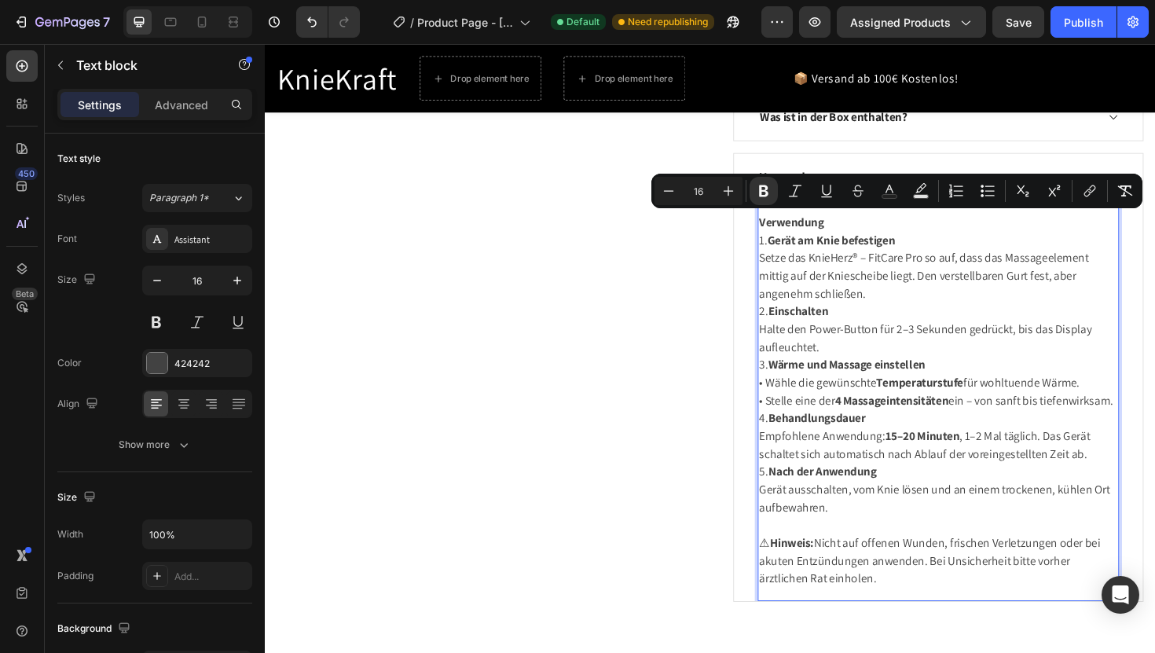
drag, startPoint x: 788, startPoint y: 230, endPoint x: 1033, endPoint y: 635, distance: 472.8
click at [923, 620] on p "⚠ Hinweis: Nicht auf offenen Wunden, frischen Verletzungen oder bei akuten Entz…" at bounding box center [978, 591] width 380 height 57
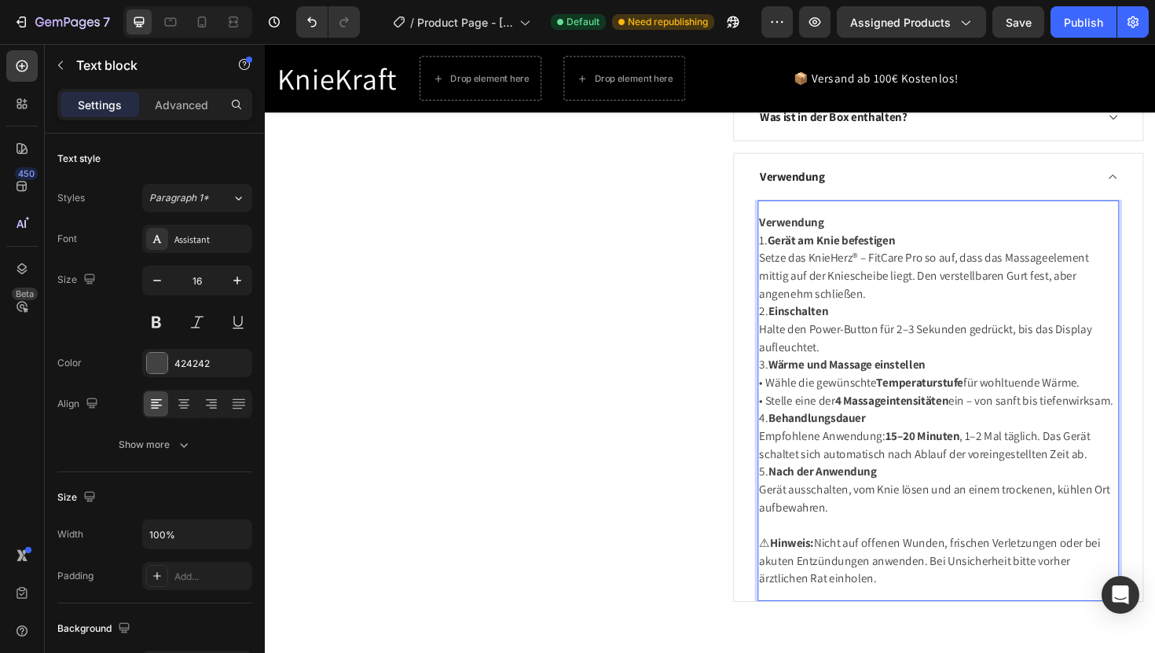
drag, startPoint x: 923, startPoint y: 626, endPoint x: 862, endPoint y: 383, distance: 250.2
click at [862, 383] on div "Verwendung 1. Gerät am Knie befestigen Setze das KnieHerz® – FitCare Pro so auf…" at bounding box center [978, 421] width 383 height 399
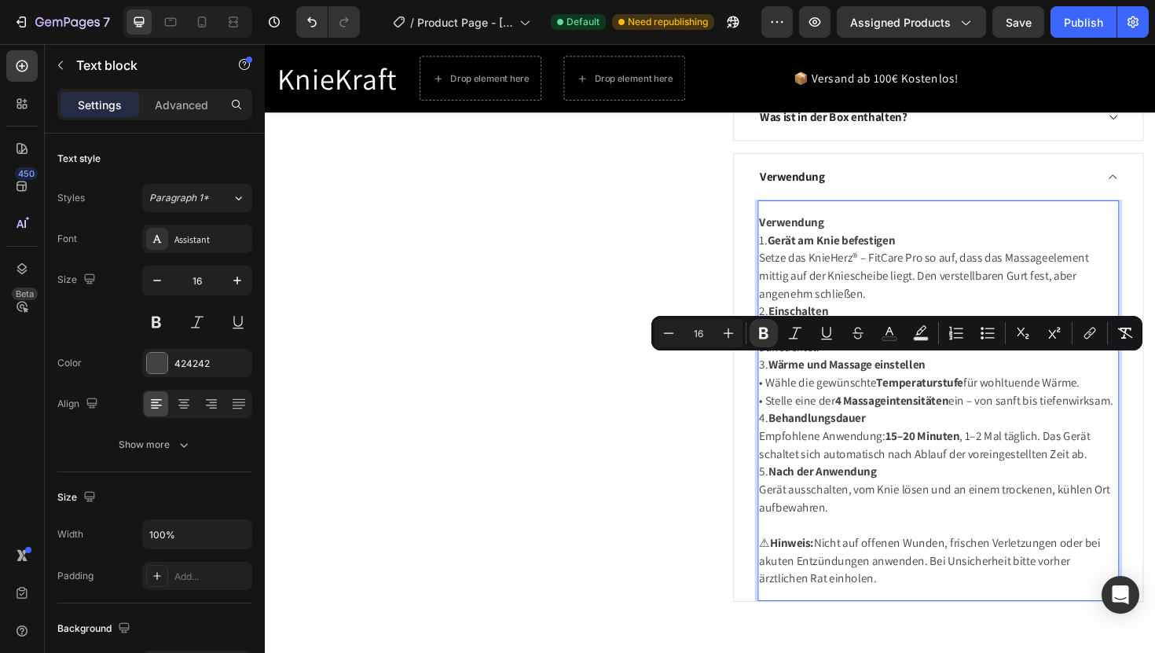
click at [862, 383] on strong "Wärme und Massage einstellen" at bounding box center [881, 384] width 167 height 17
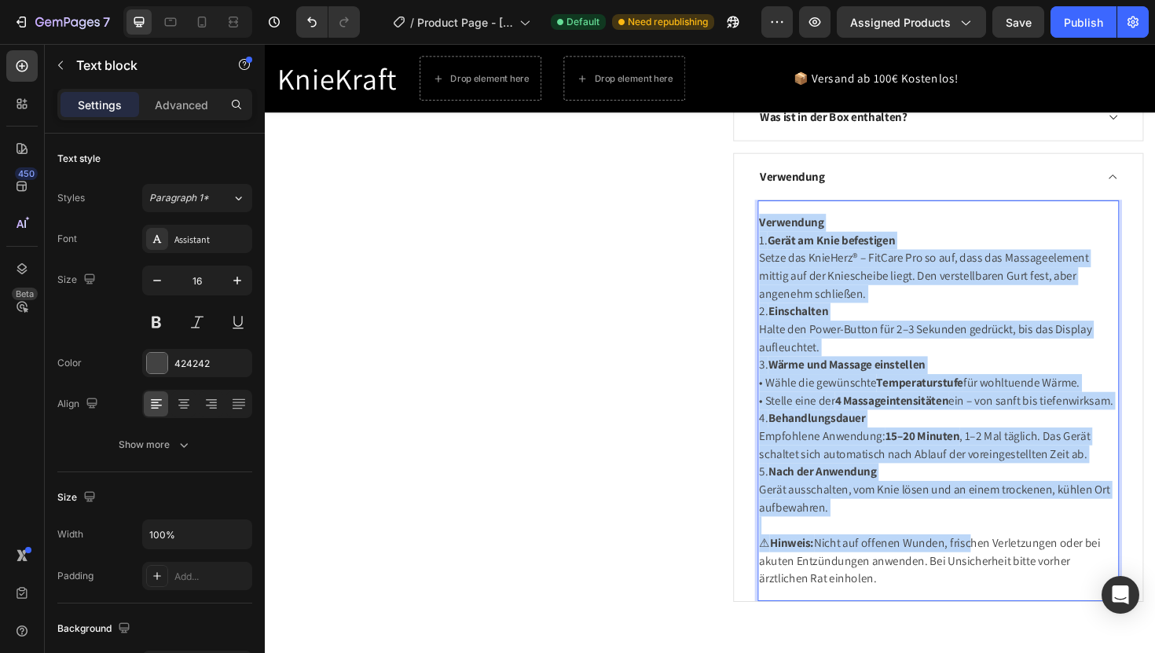
drag, startPoint x: 791, startPoint y: 229, endPoint x: 1013, endPoint y: 588, distance: 422.0
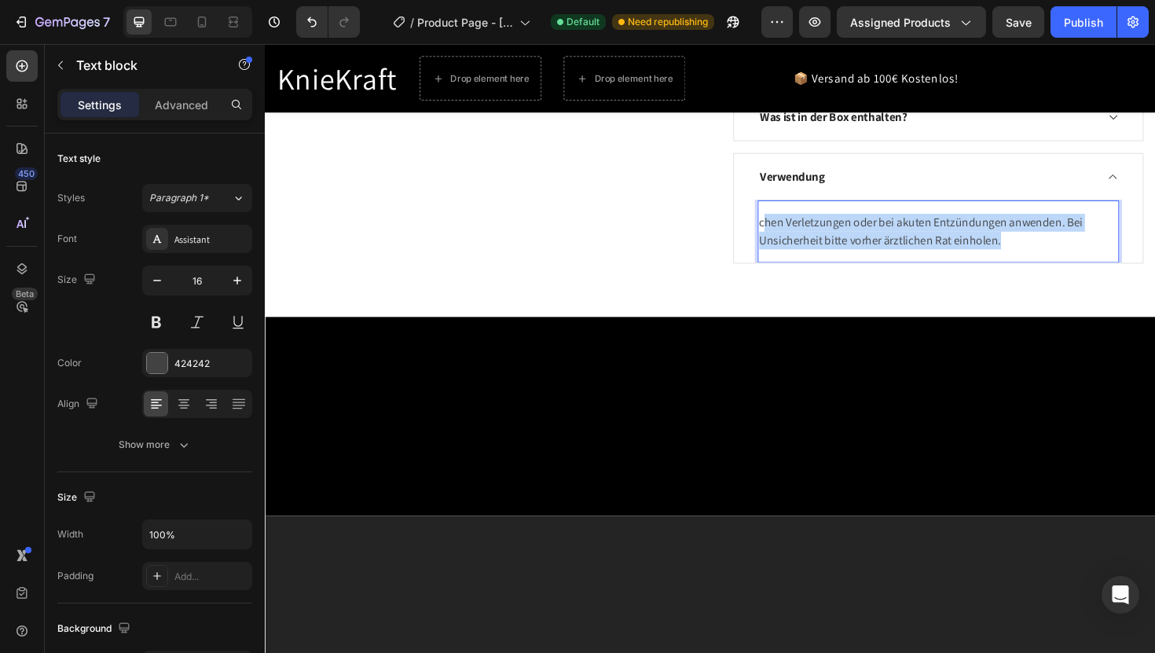
drag, startPoint x: 793, startPoint y: 230, endPoint x: 1082, endPoint y: 284, distance: 294.1
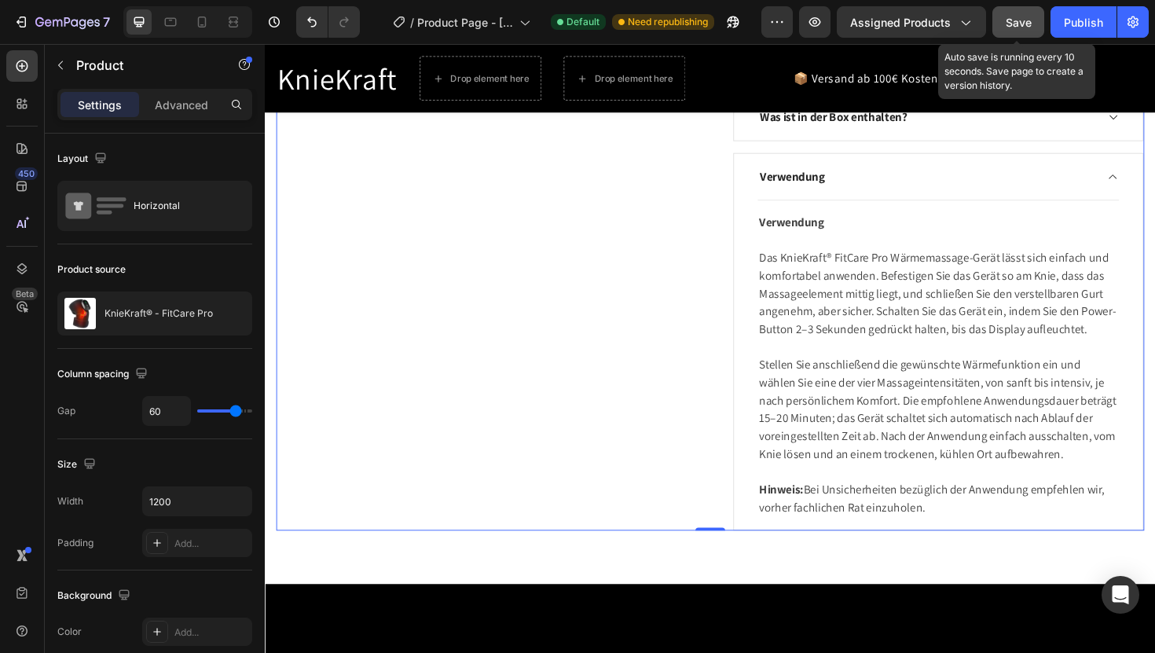
click at [1023, 27] on span "Save" at bounding box center [1019, 22] width 26 height 13
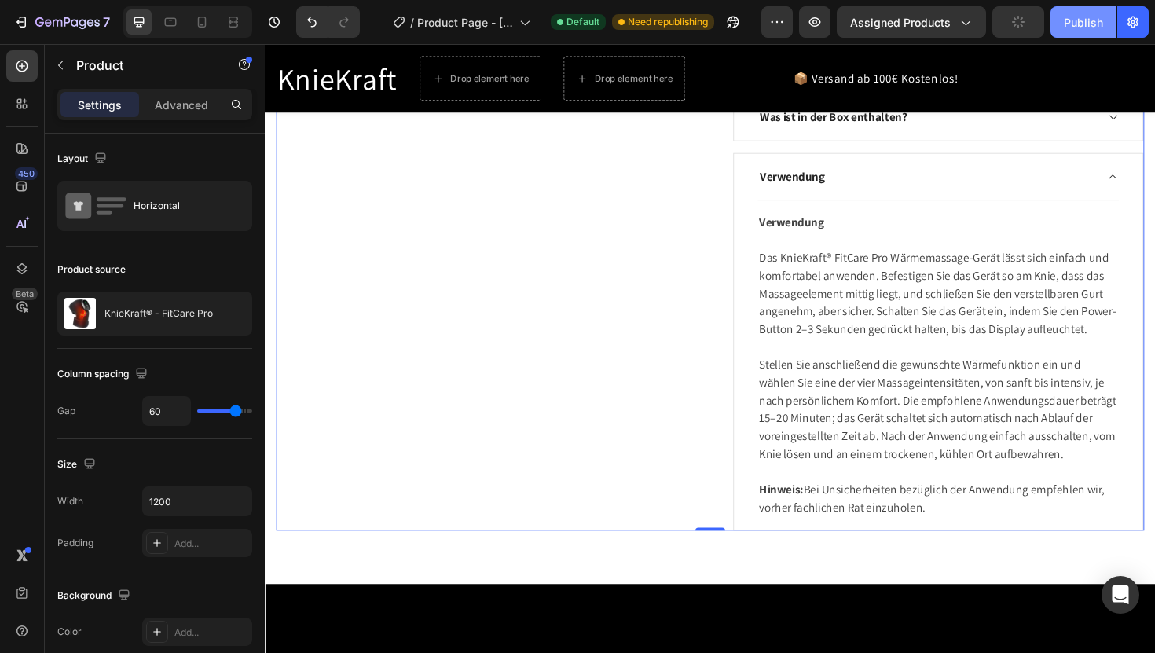
click at [1101, 18] on div "Publish" at bounding box center [1083, 22] width 39 height 17
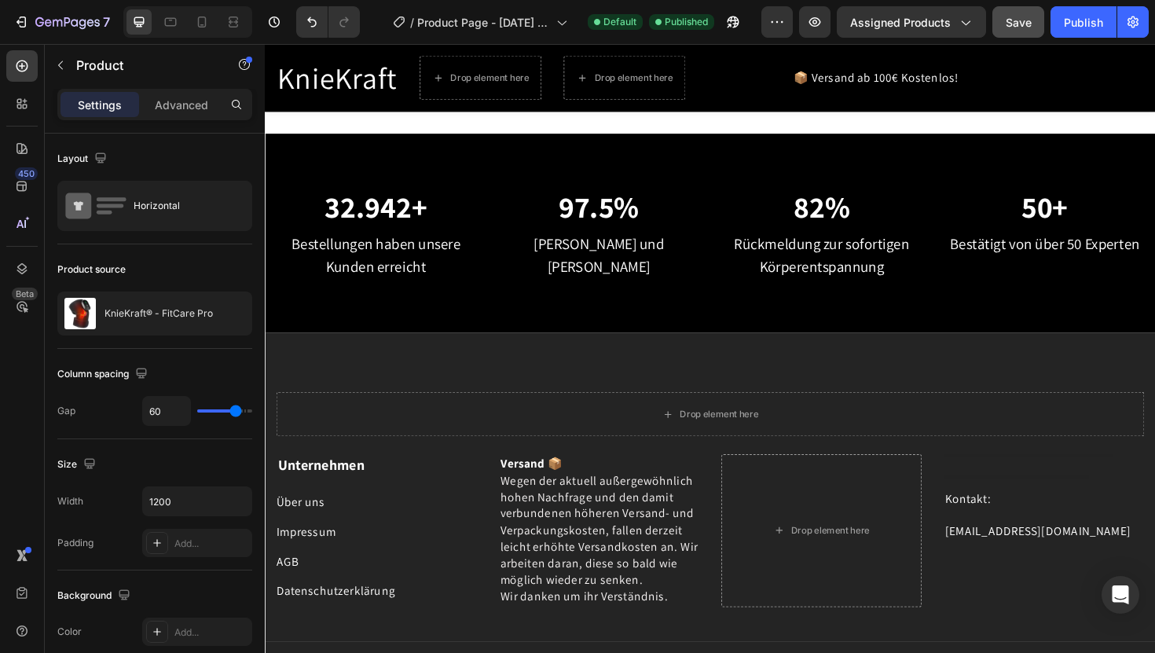
scroll to position [1961, 0]
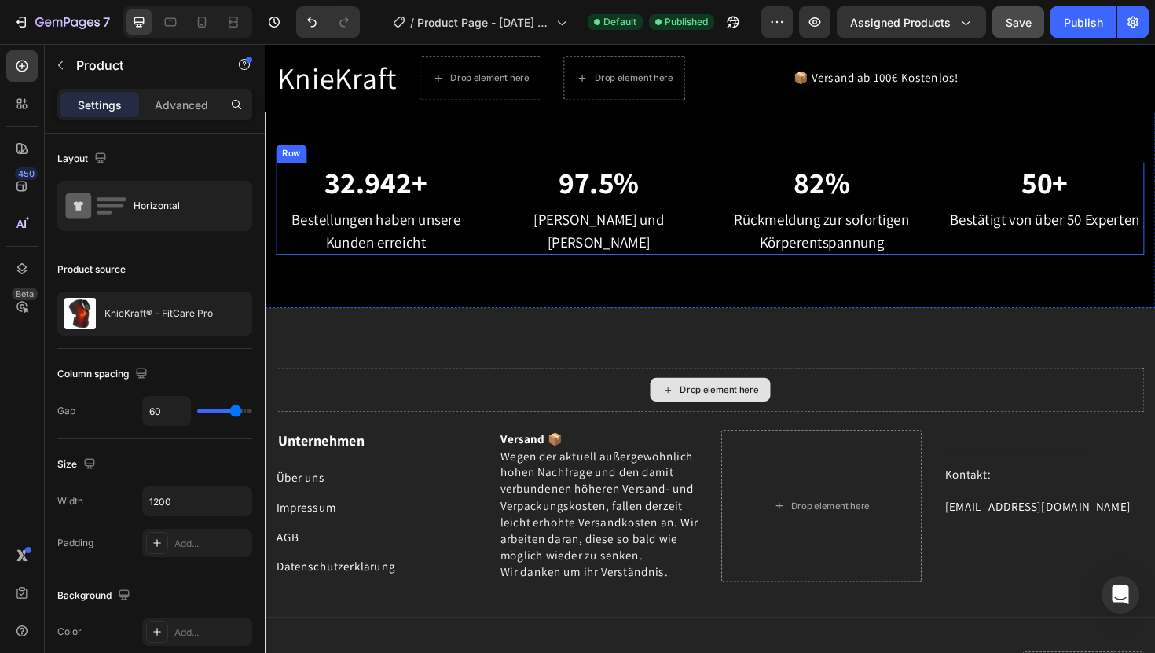
click at [691, 262] on div "97.5% Heading Zufriedene und erholte Kunden Text block" at bounding box center [618, 218] width 211 height 97
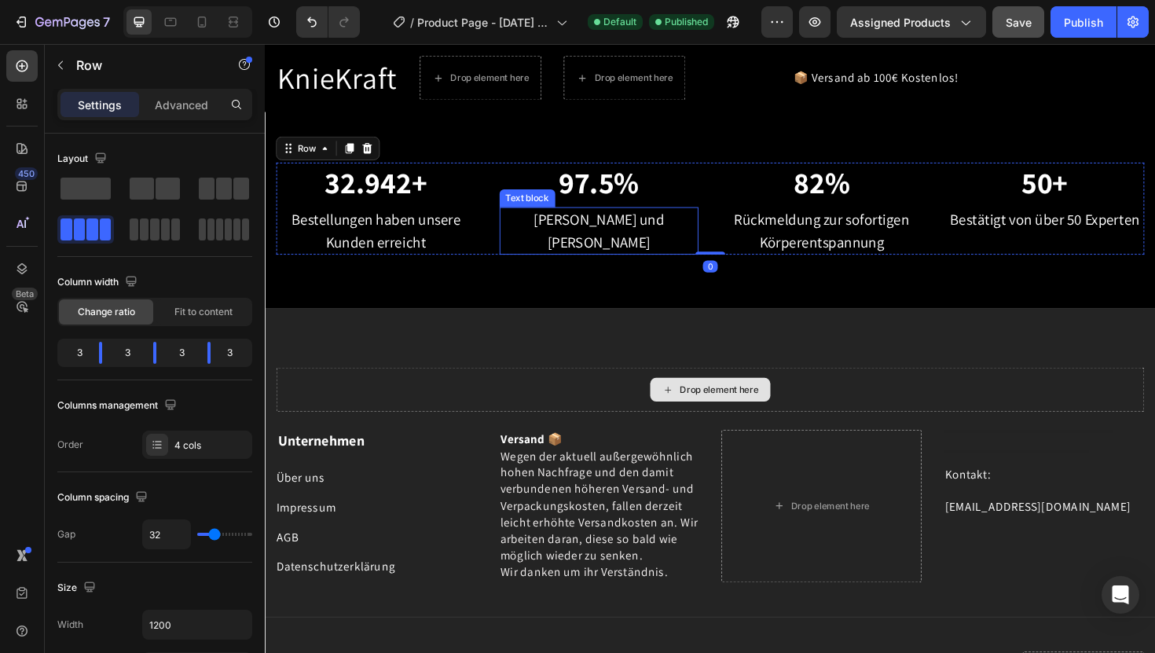
click at [626, 218] on p "[PERSON_NAME] und [PERSON_NAME]" at bounding box center [619, 241] width 208 height 47
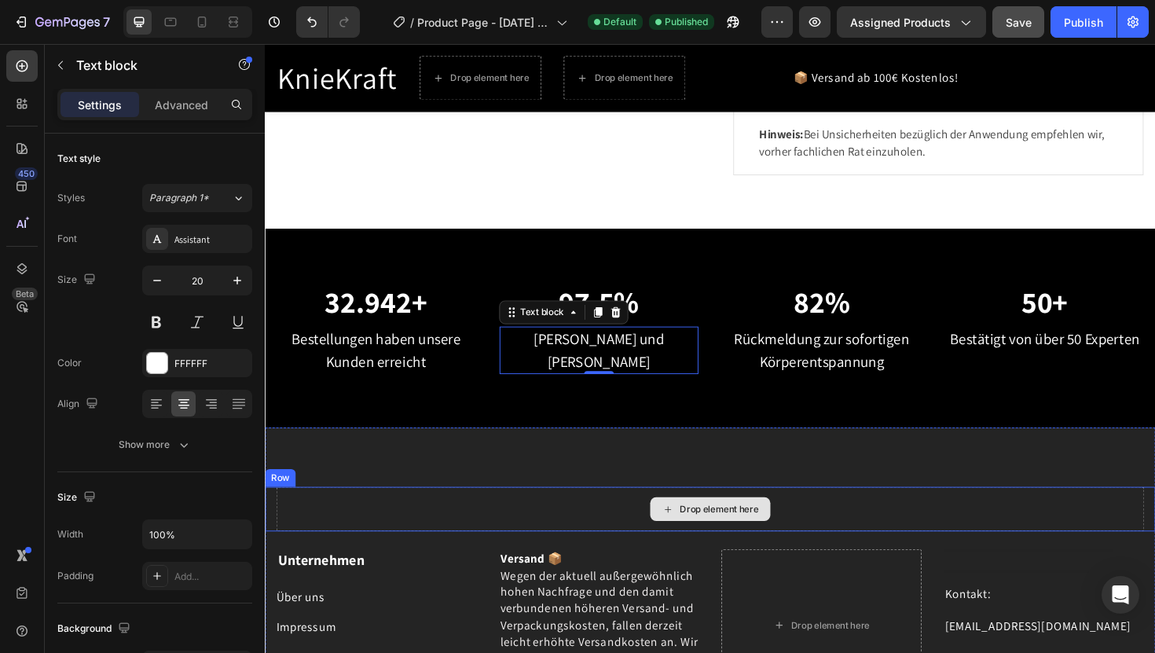
scroll to position [1796, 0]
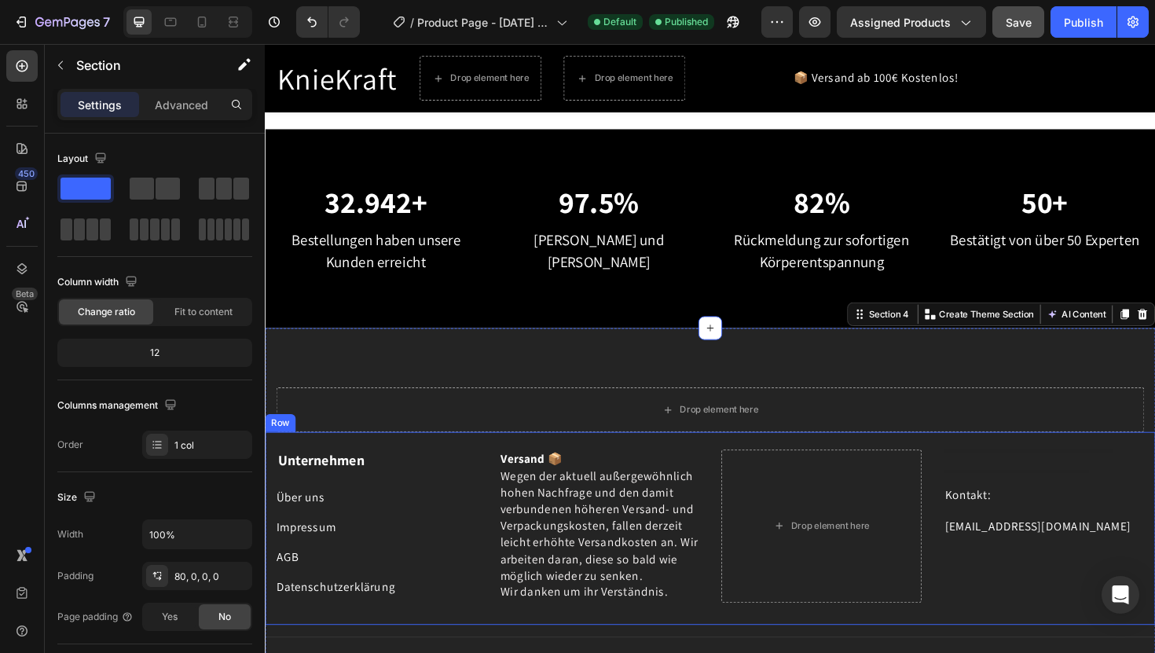
scroll to position [1942, 0]
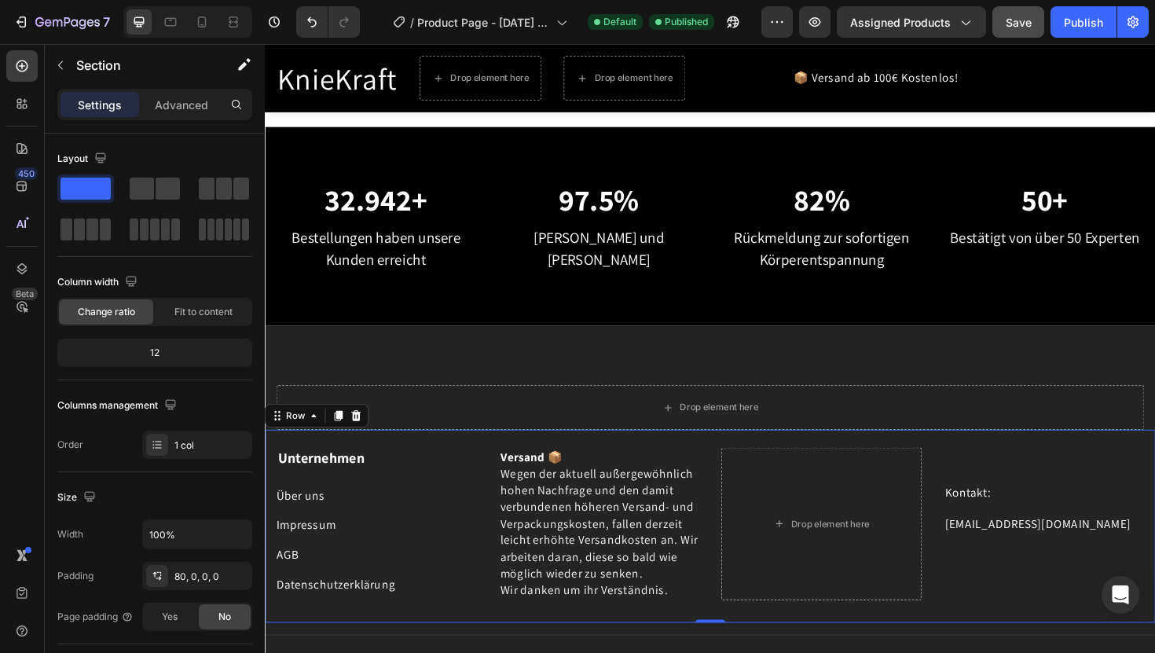
click at [687, 468] on div "Unternehmen Text block Über uns Button Impressum Button AGB Button Datenschutze…" at bounding box center [736, 555] width 943 height 204
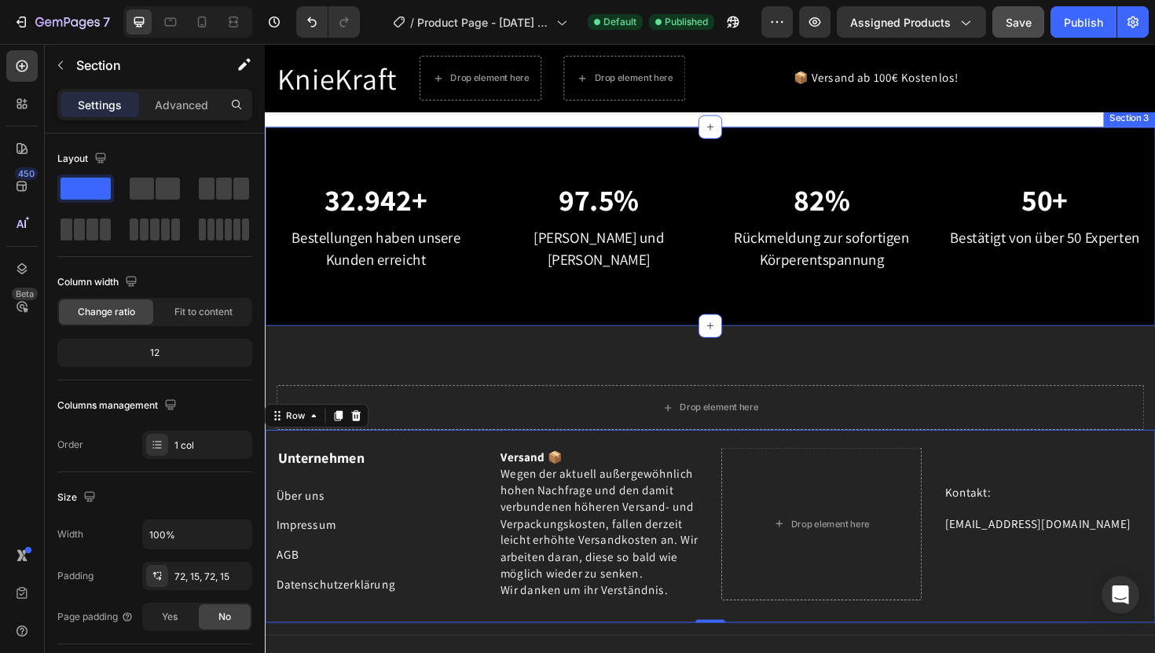
click at [327, 306] on div "32.942+ Heading Bestellungen haben unsere Kunden erreicht Text block 97.5% Head…" at bounding box center [736, 237] width 943 height 211
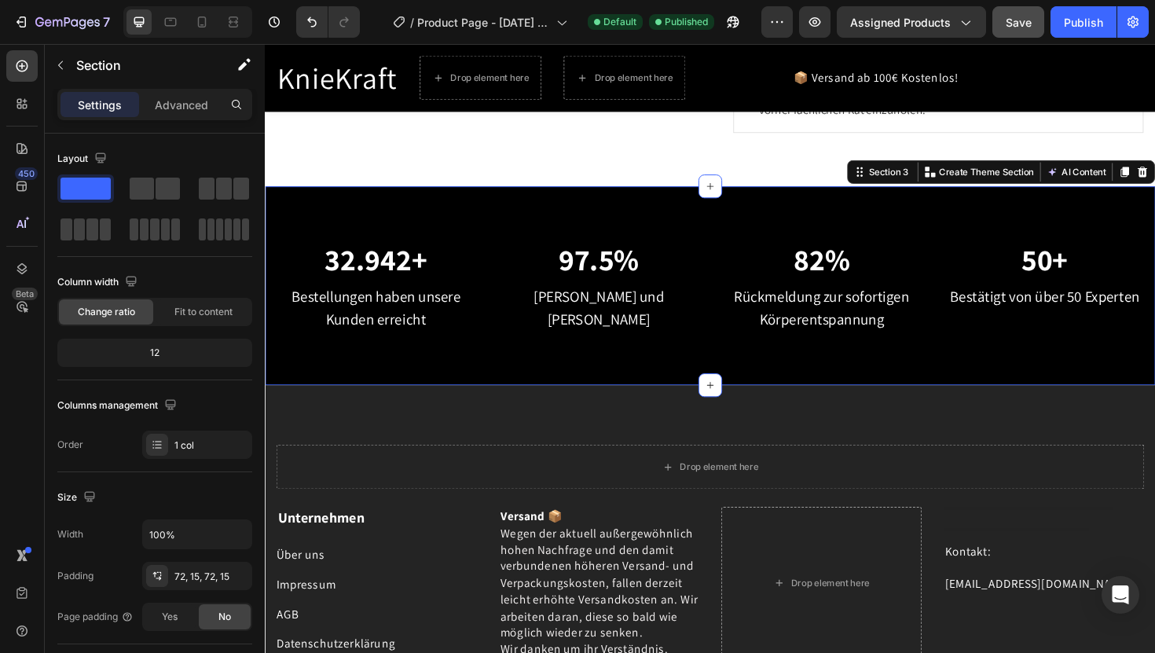
scroll to position [1877, 0]
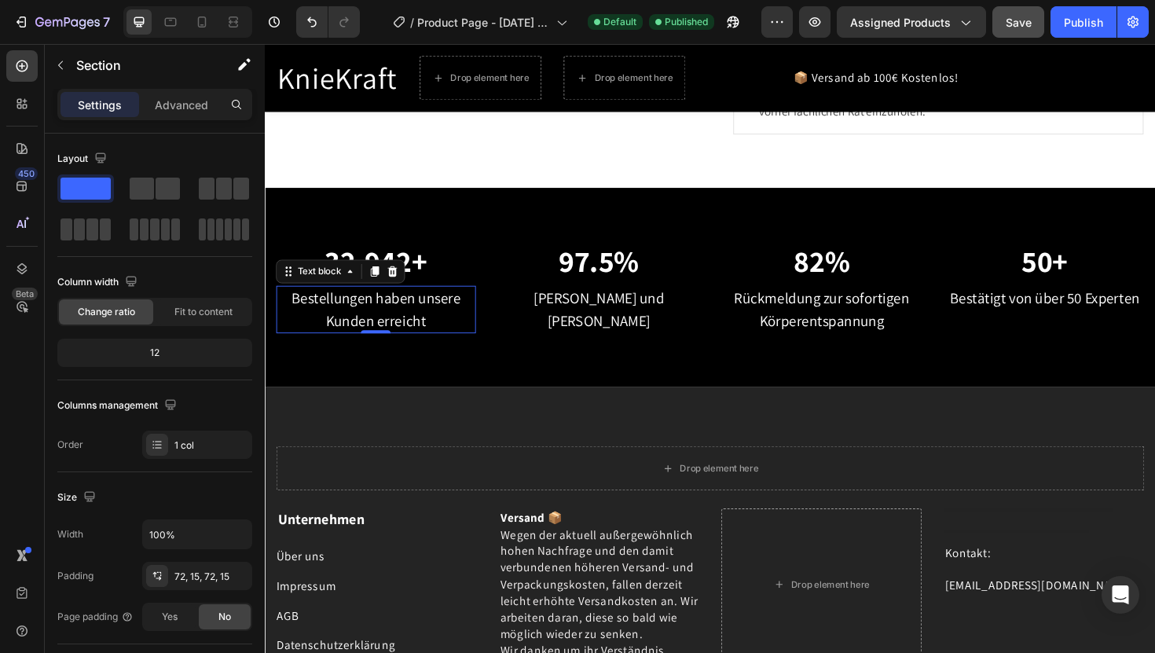
click at [331, 322] on p "Bestellungen haben unsere Kunden erreicht" at bounding box center [382, 325] width 208 height 47
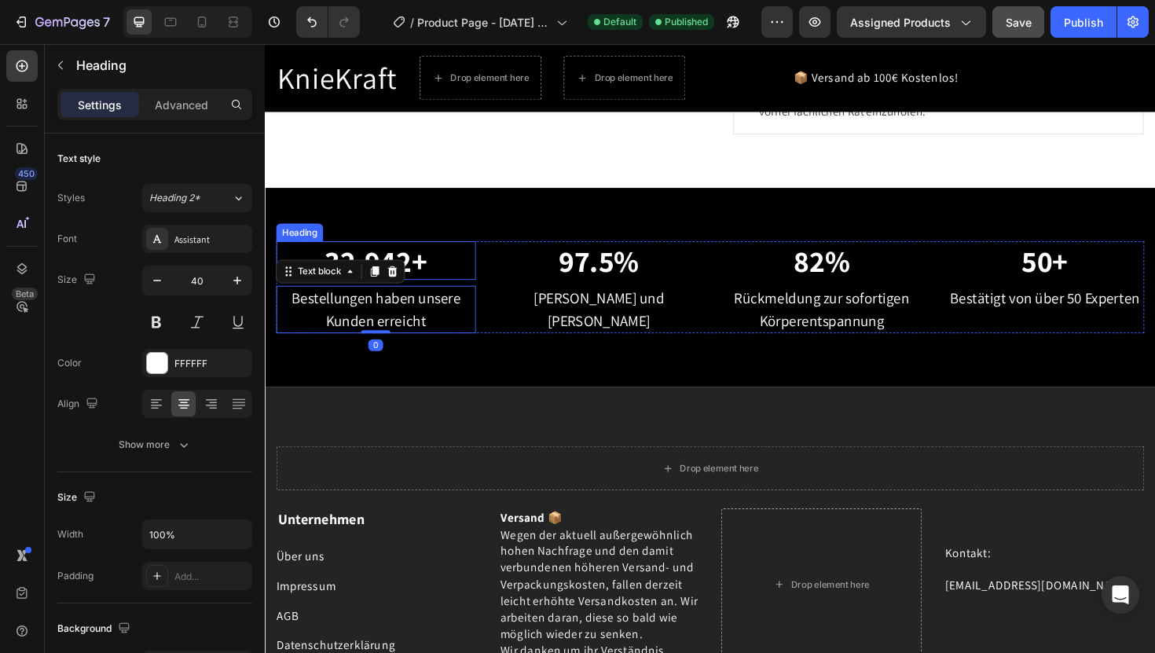
click at [450, 275] on p "32.942+" at bounding box center [382, 274] width 208 height 38
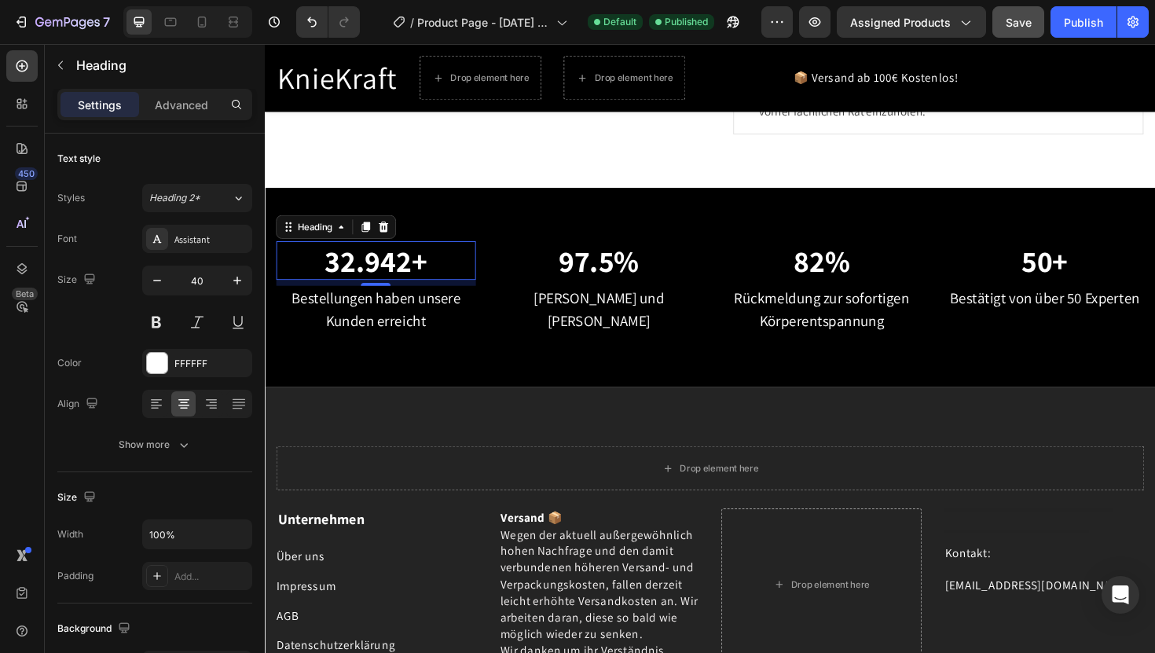
click at [419, 271] on p "32.942+" at bounding box center [382, 274] width 208 height 38
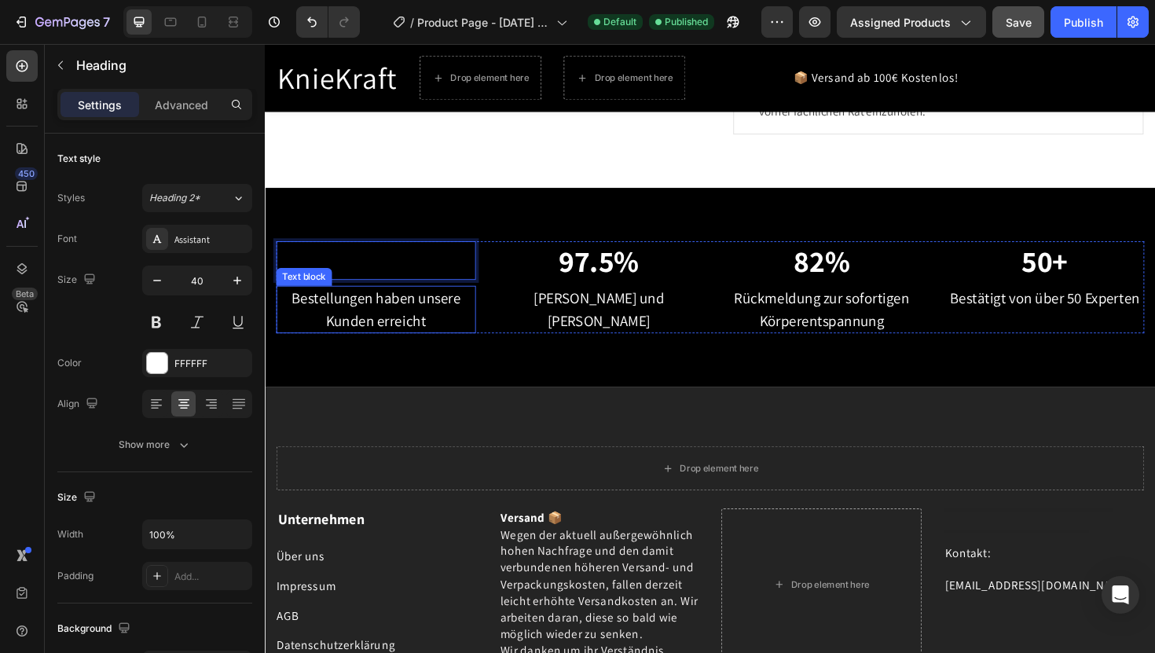
click at [437, 329] on p "Bestellungen haben unsere Kunden erreicht" at bounding box center [382, 325] width 208 height 47
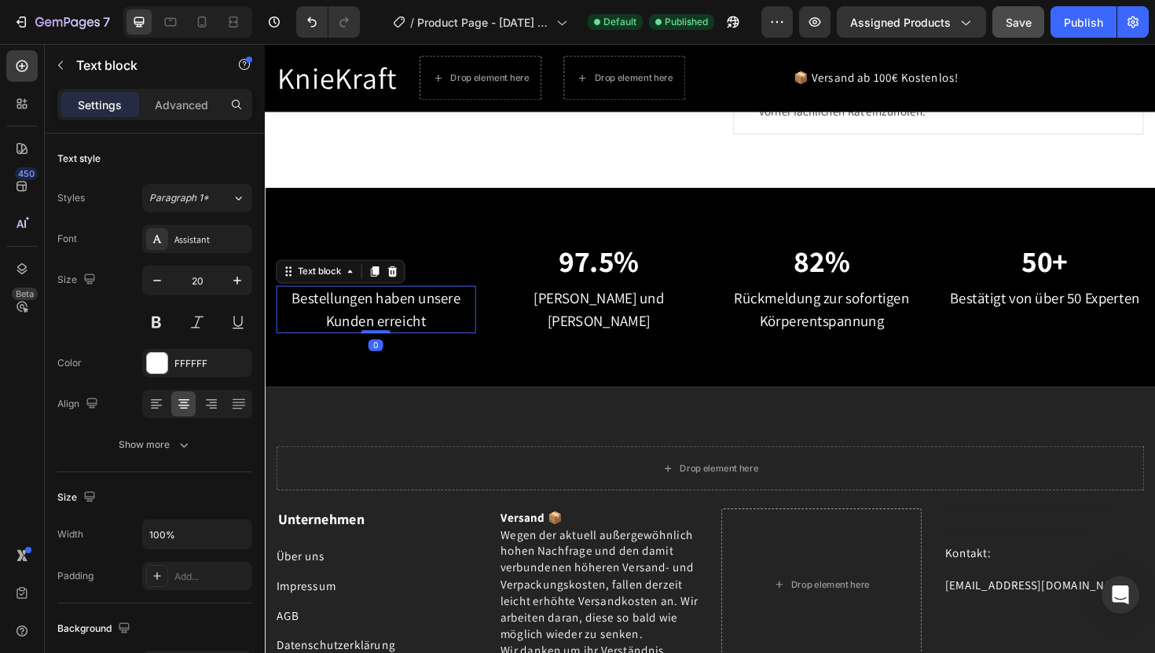
click at [437, 329] on p "Bestellungen haben unsere Kunden erreicht" at bounding box center [382, 325] width 208 height 47
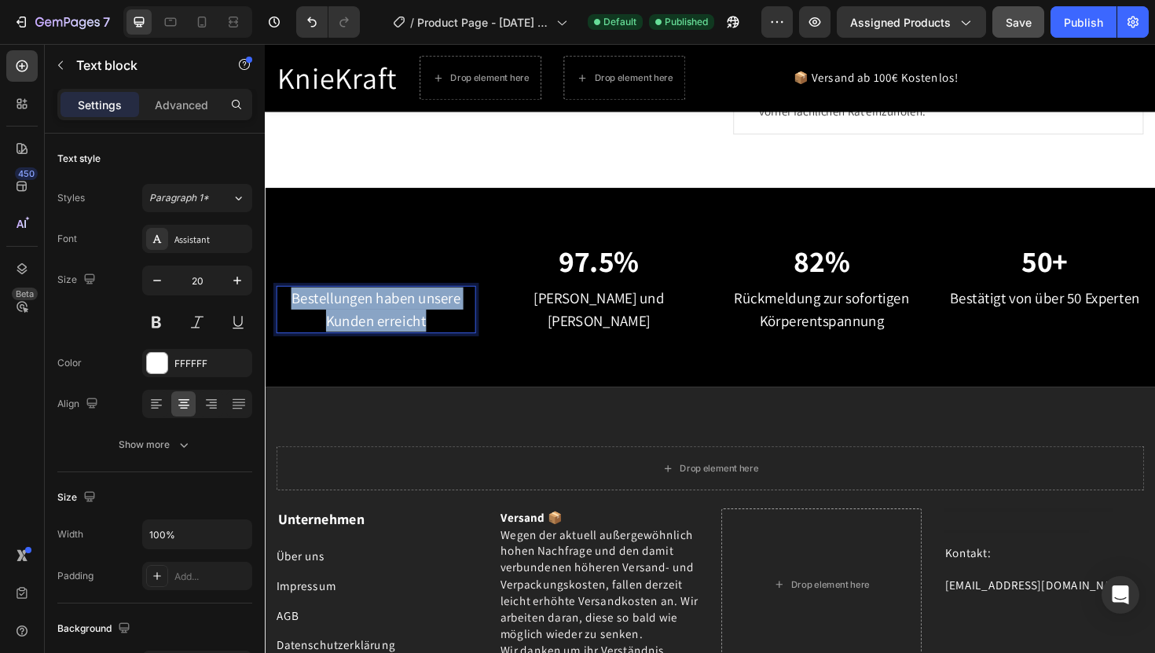
click at [437, 329] on p "Bestellungen haben unsere Kunden erreicht" at bounding box center [382, 325] width 208 height 47
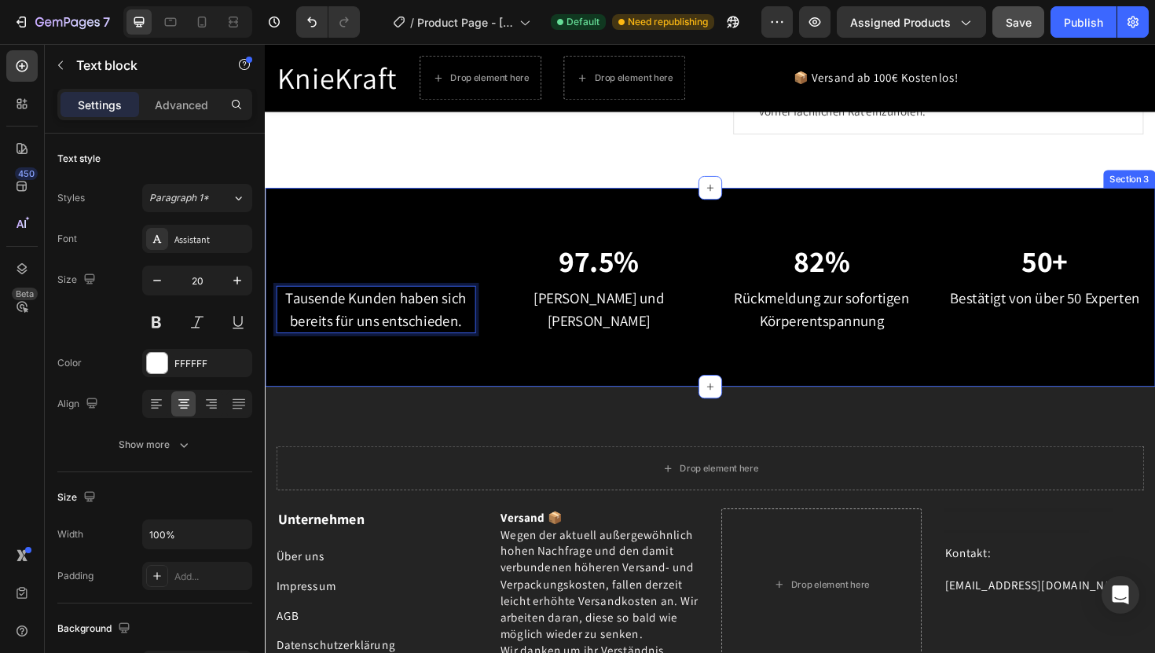
click at [633, 360] on div "Heading Tausende Kunden haben sich bereits für uns entschieden. Text block 0 97…" at bounding box center [736, 301] width 943 height 211
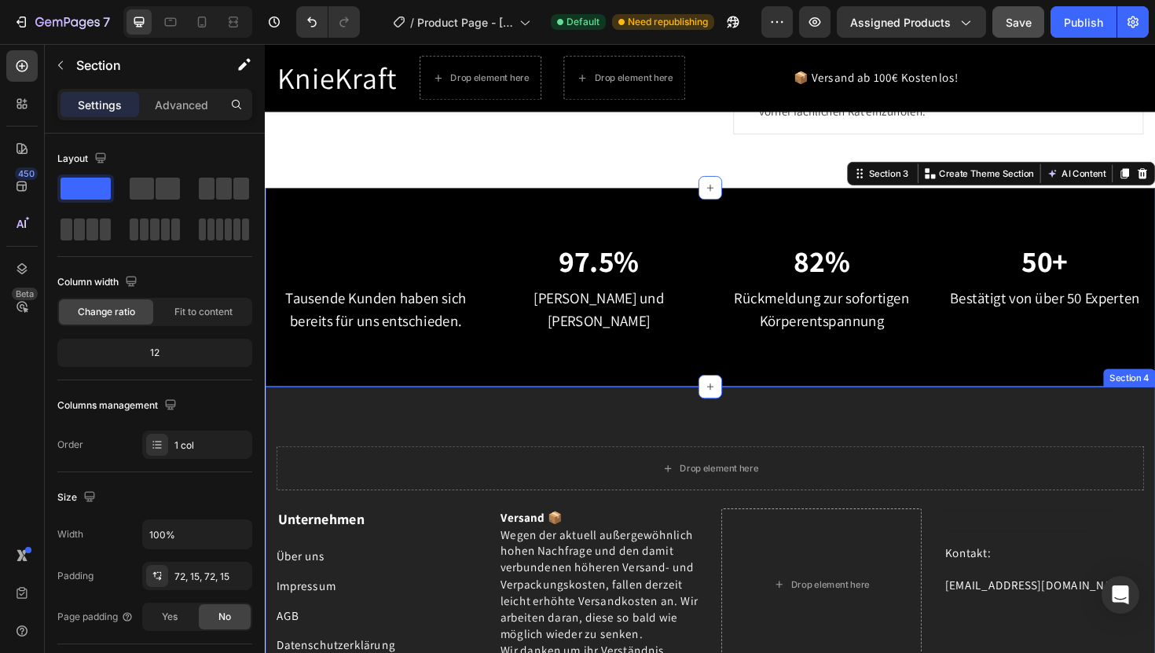
click at [585, 423] on div "Drop element here Row Unternehmen Text block Über uns Button Impressum Button A…" at bounding box center [736, 624] width 943 height 435
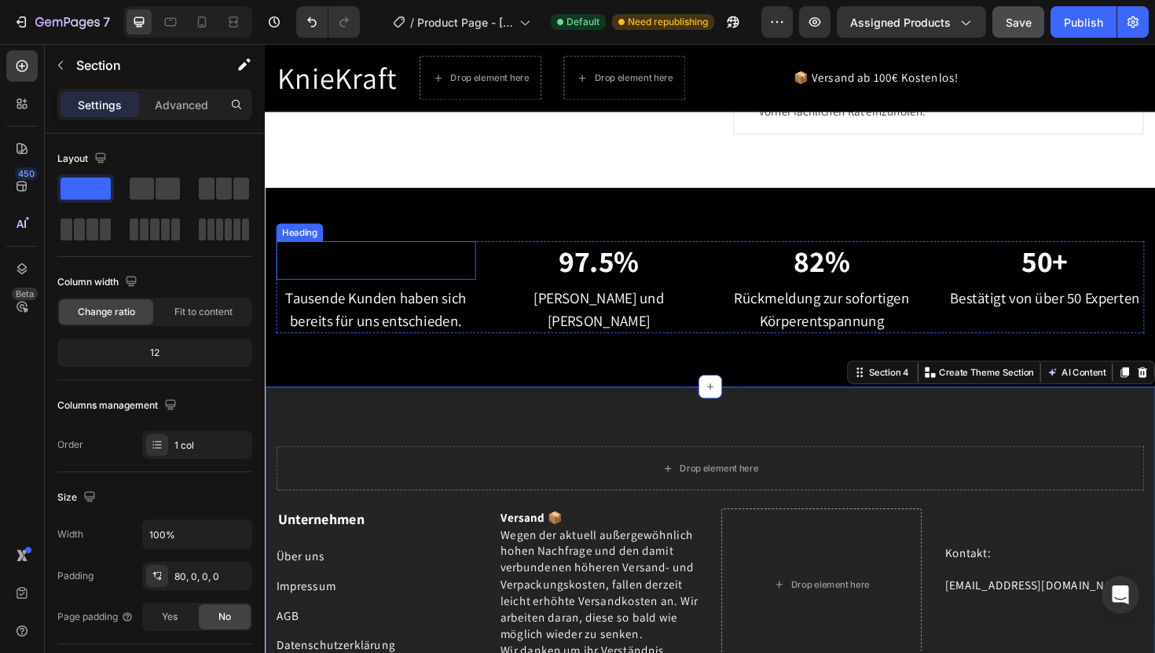
click at [350, 266] on h2 "Rich Text Editor. Editing area: main" at bounding box center [382, 273] width 211 height 41
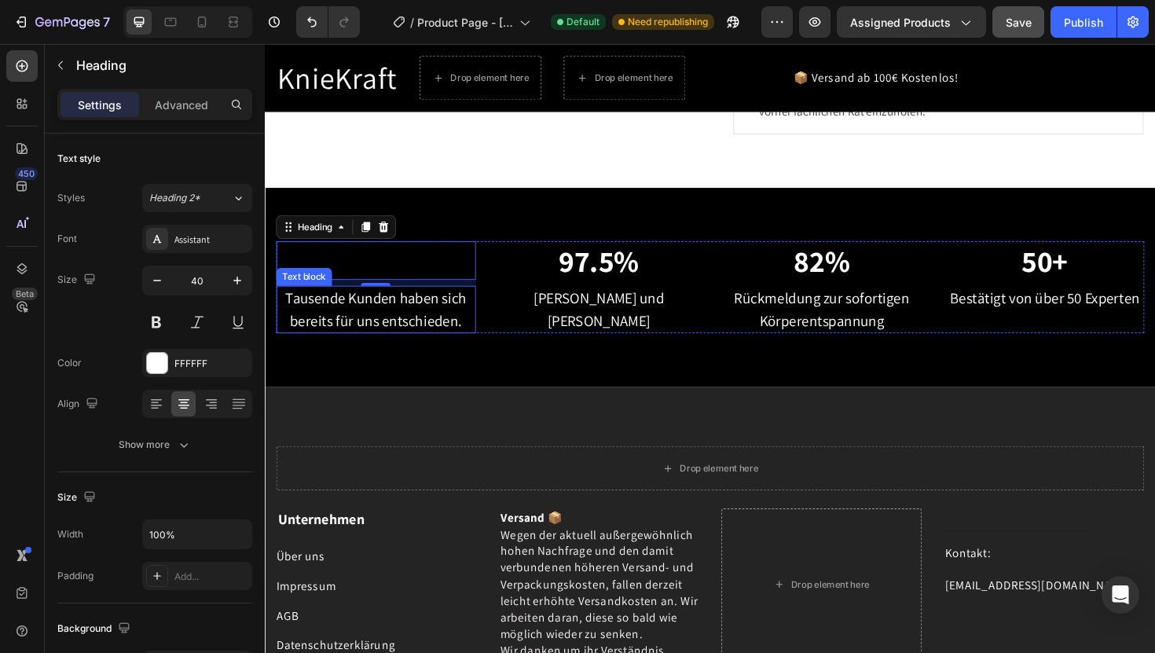
click at [377, 321] on p "Tausende Kunden haben sich bereits für uns entschieden." at bounding box center [382, 325] width 208 height 47
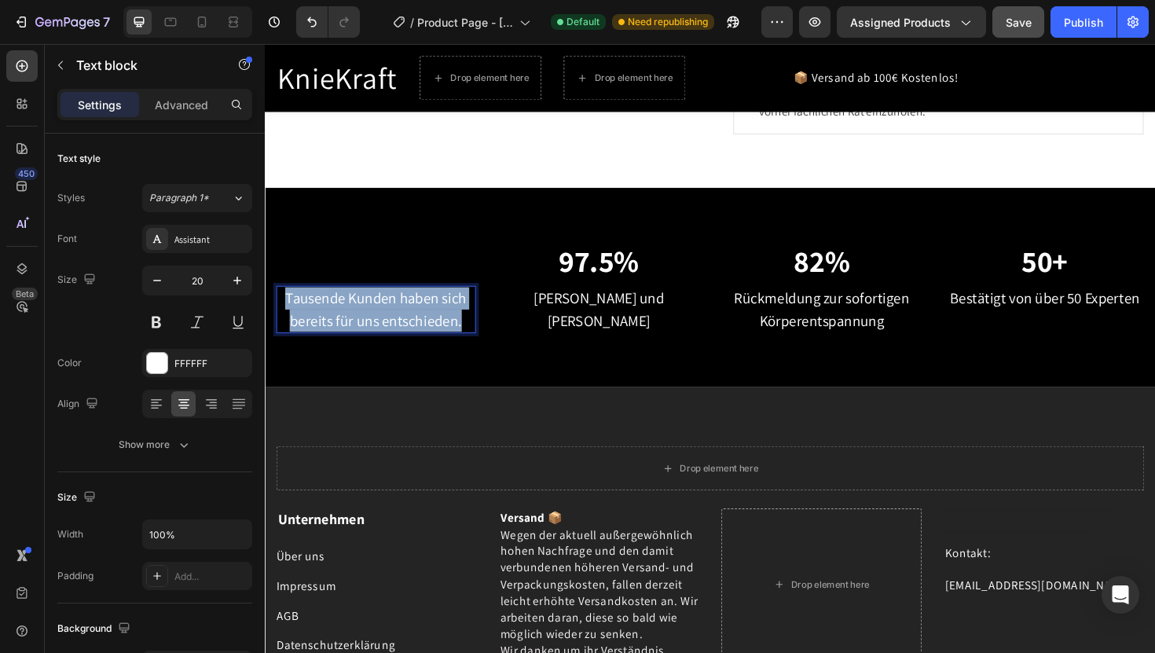
click at [377, 321] on p "Tausende Kunden haben sich bereits für uns entschieden." at bounding box center [382, 325] width 208 height 47
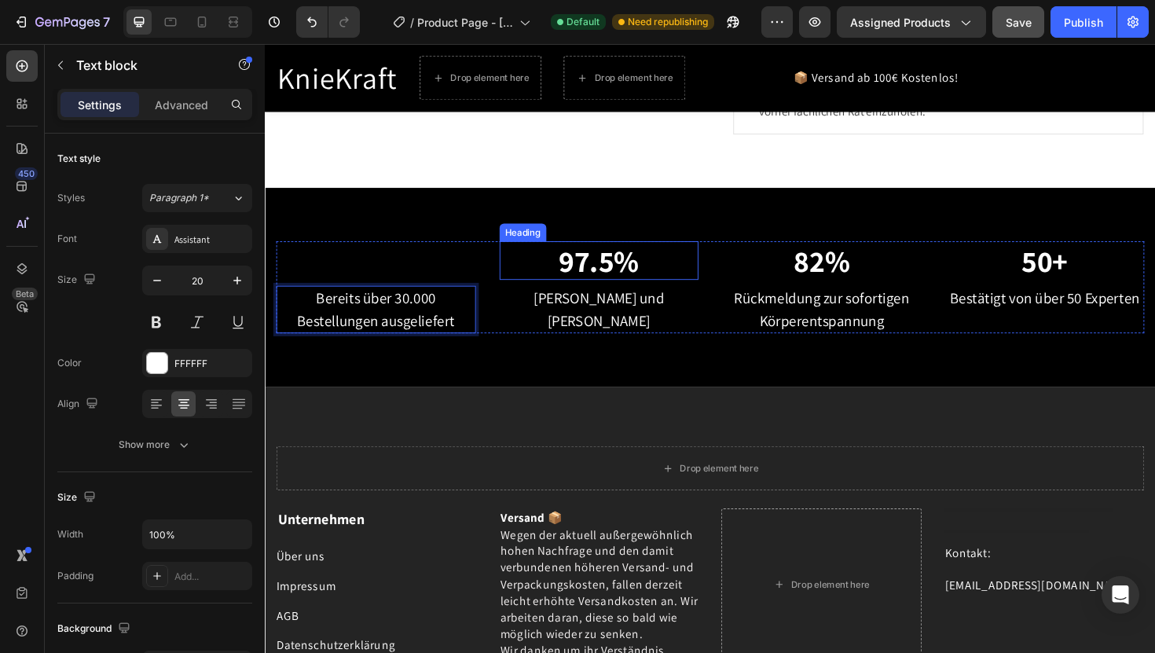
click at [625, 281] on p "97.5%" at bounding box center [619, 274] width 208 height 38
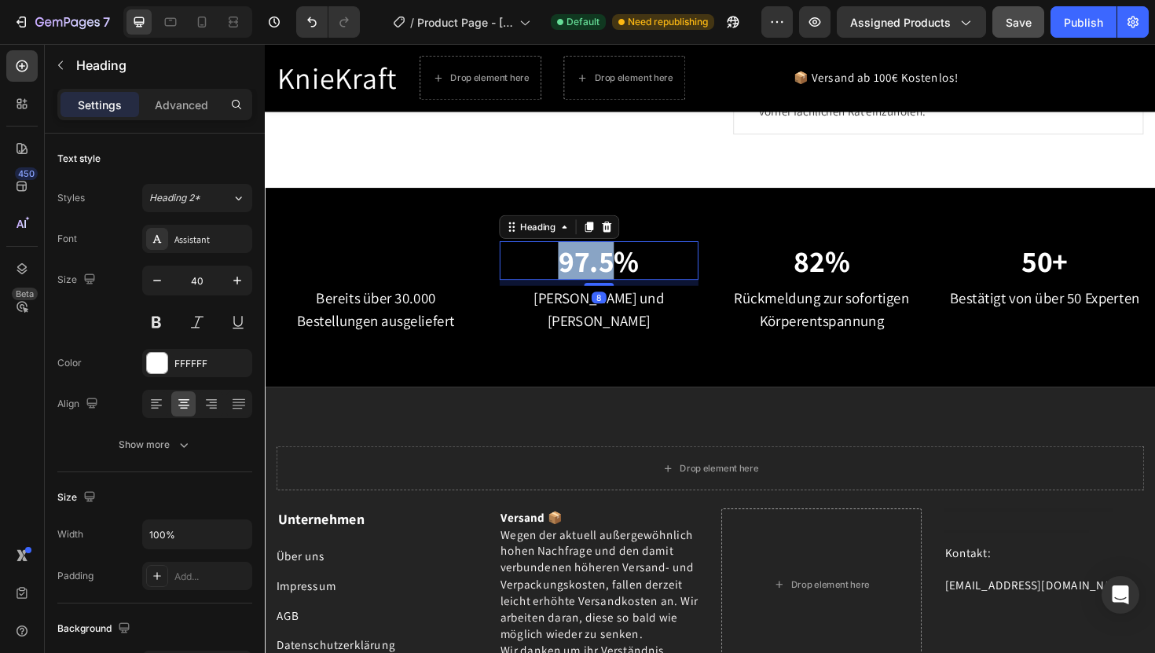
click at [625, 281] on p "97.5%" at bounding box center [619, 274] width 208 height 38
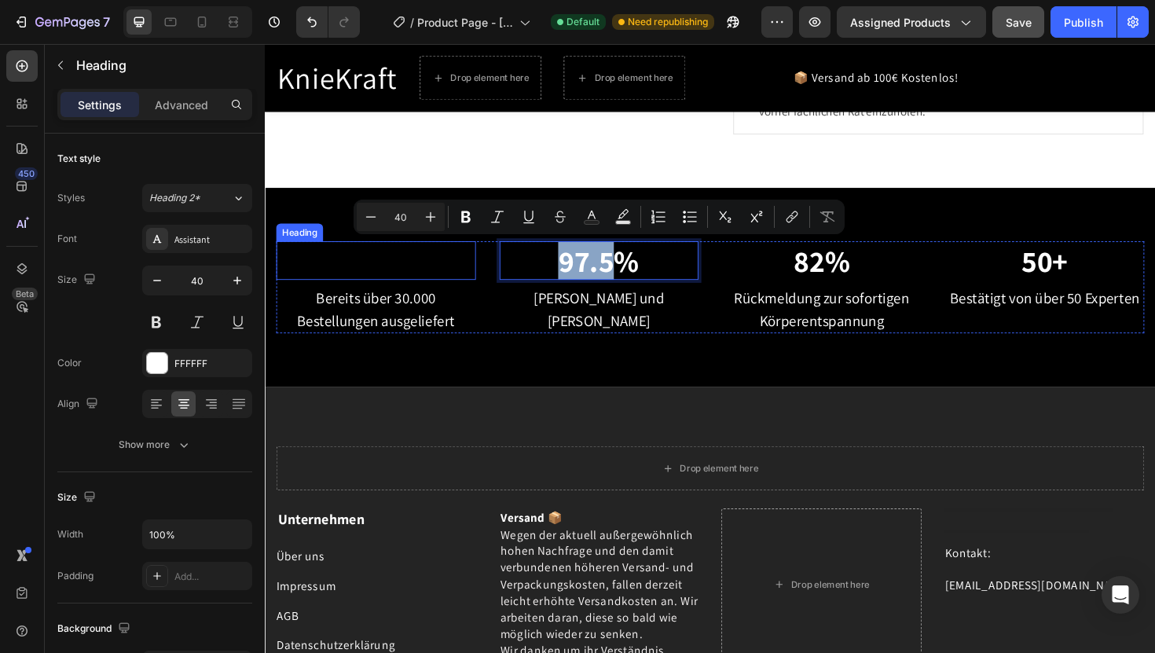
click at [460, 275] on p "Rich Text Editor. Editing area: main" at bounding box center [382, 274] width 208 height 38
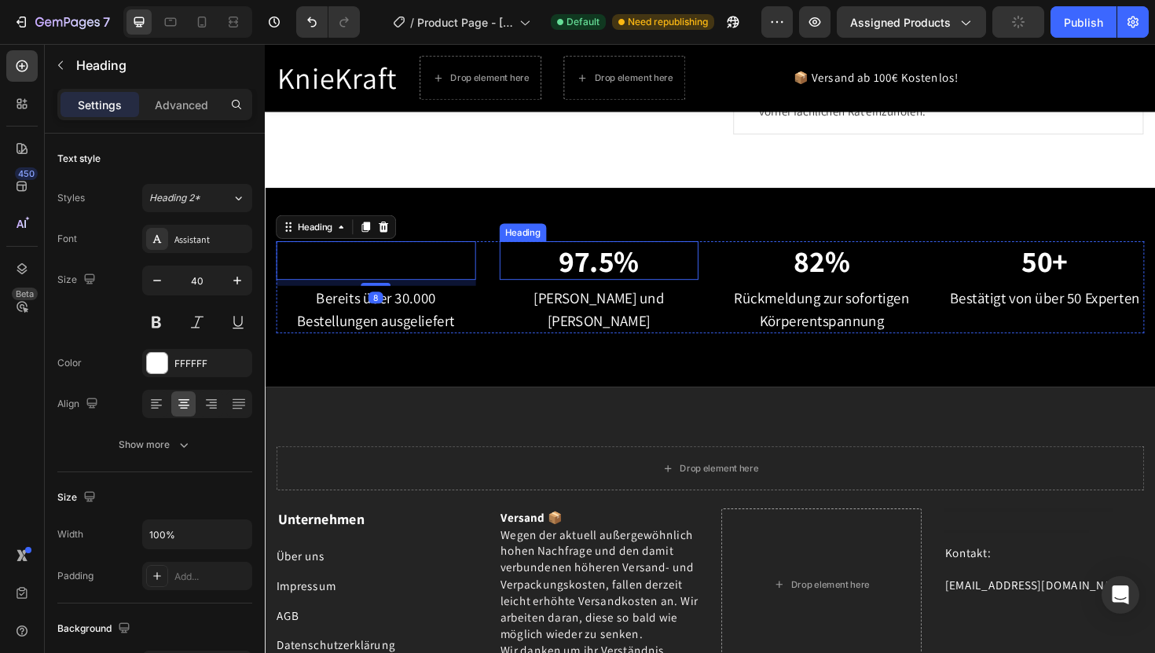
click at [576, 273] on p "97.5%" at bounding box center [619, 274] width 208 height 38
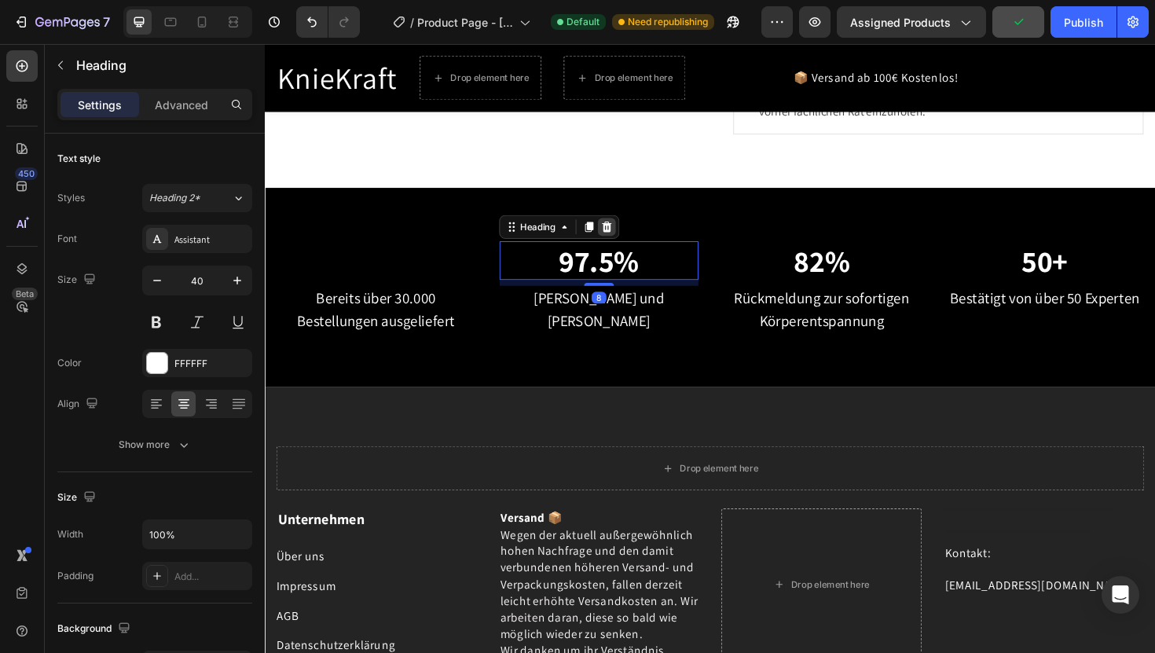
click at [626, 243] on icon at bounding box center [627, 238] width 13 height 13
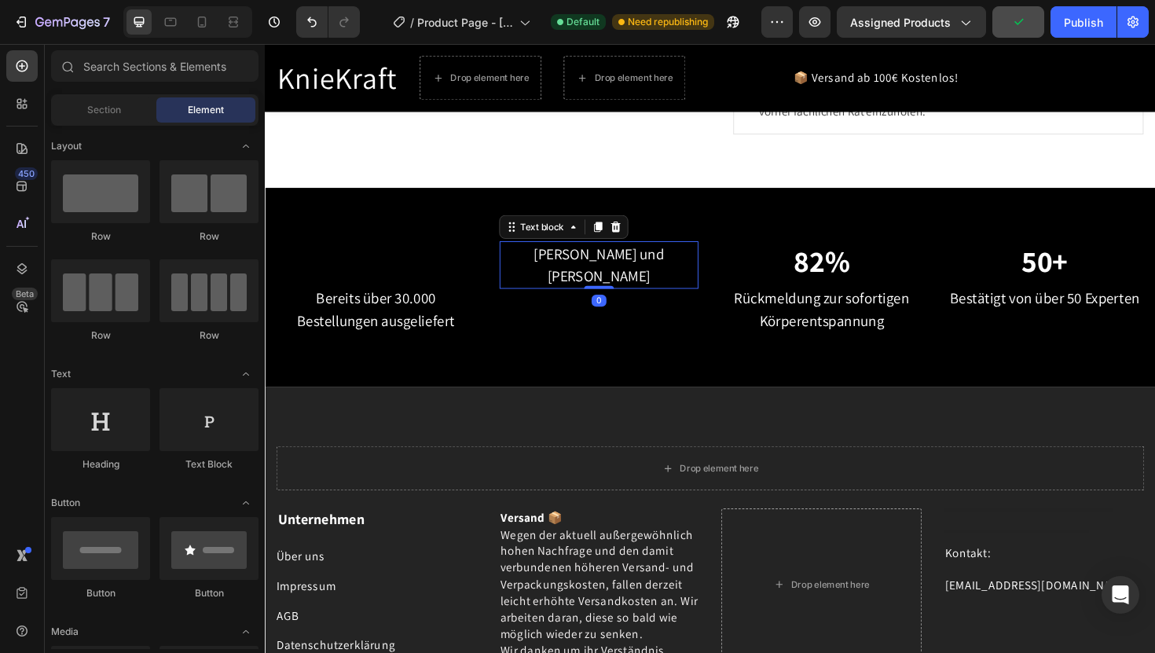
click at [623, 272] on p "[PERSON_NAME] und [PERSON_NAME]" at bounding box center [619, 278] width 208 height 47
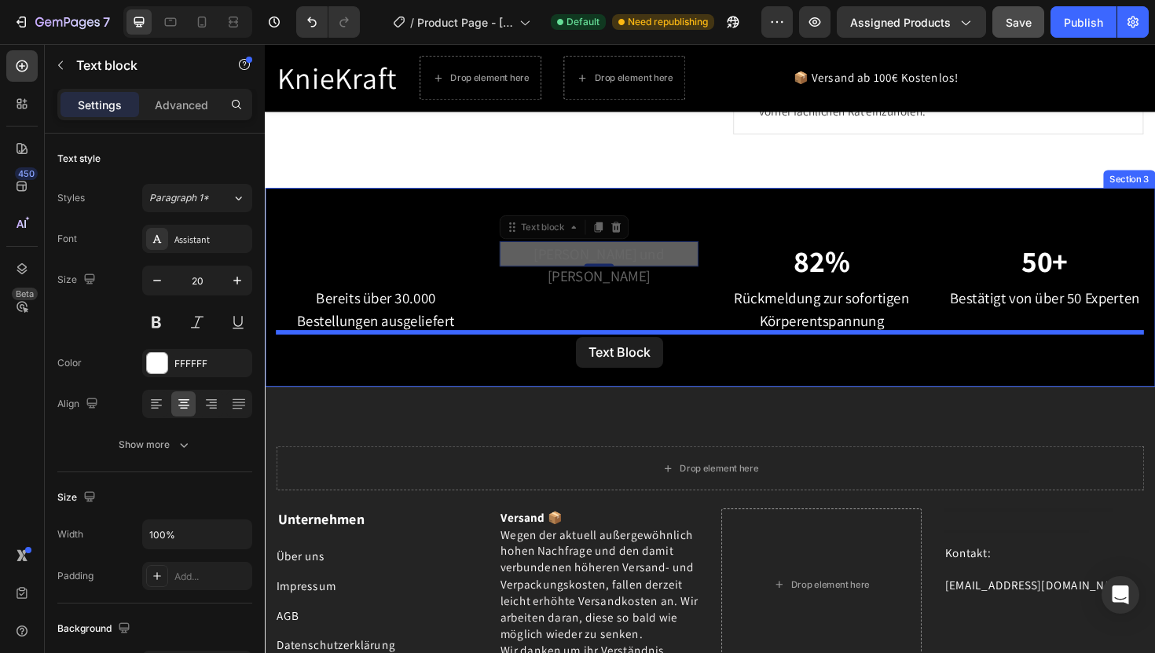
drag, startPoint x: 589, startPoint y: 256, endPoint x: 594, endPoint y: 354, distance: 98.3
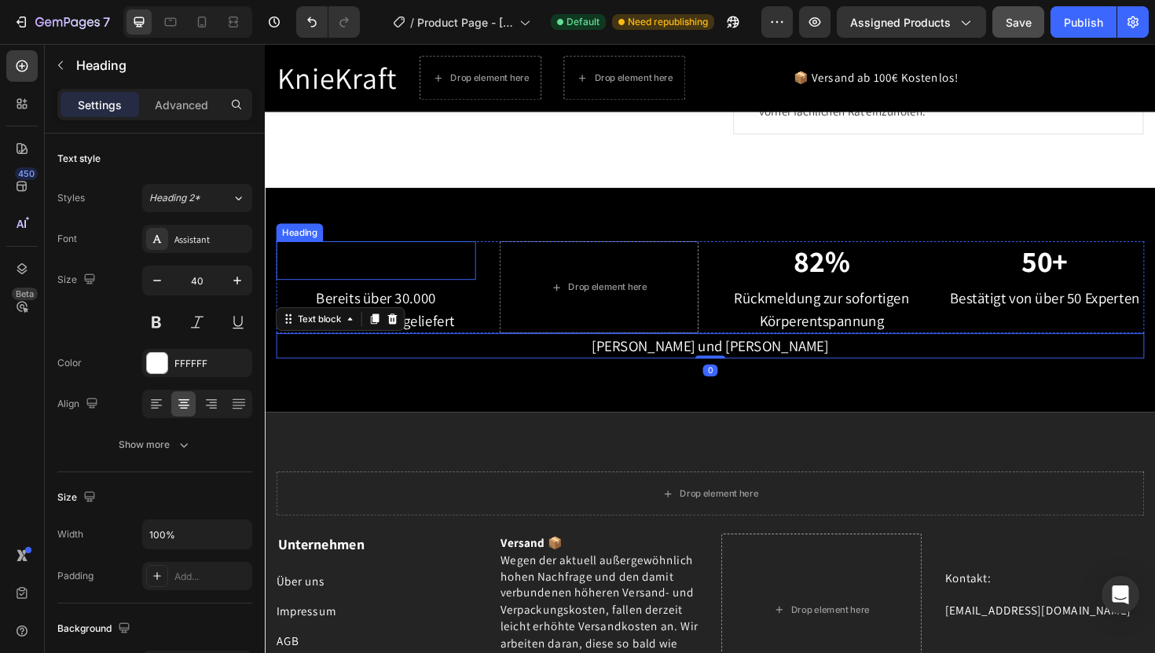
click at [447, 260] on p "Rich Text Editor. Editing area: main" at bounding box center [382, 274] width 208 height 38
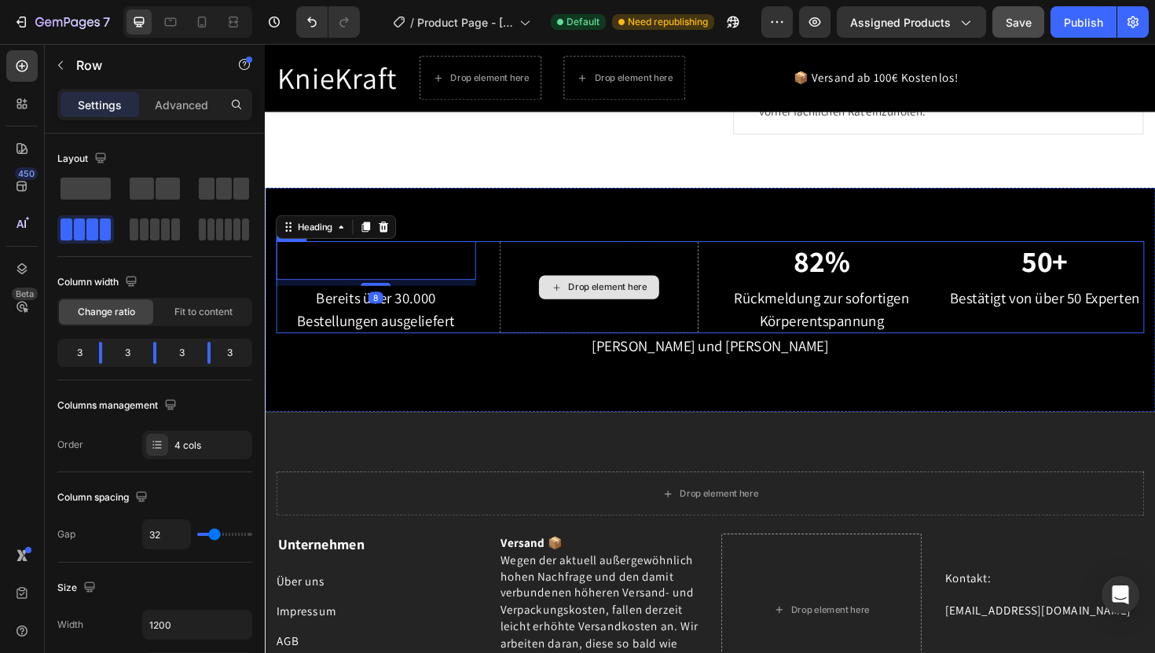
click at [563, 287] on div "Drop element here" at bounding box center [618, 301] width 211 height 97
click at [566, 329] on div "Drop element here" at bounding box center [618, 301] width 211 height 97
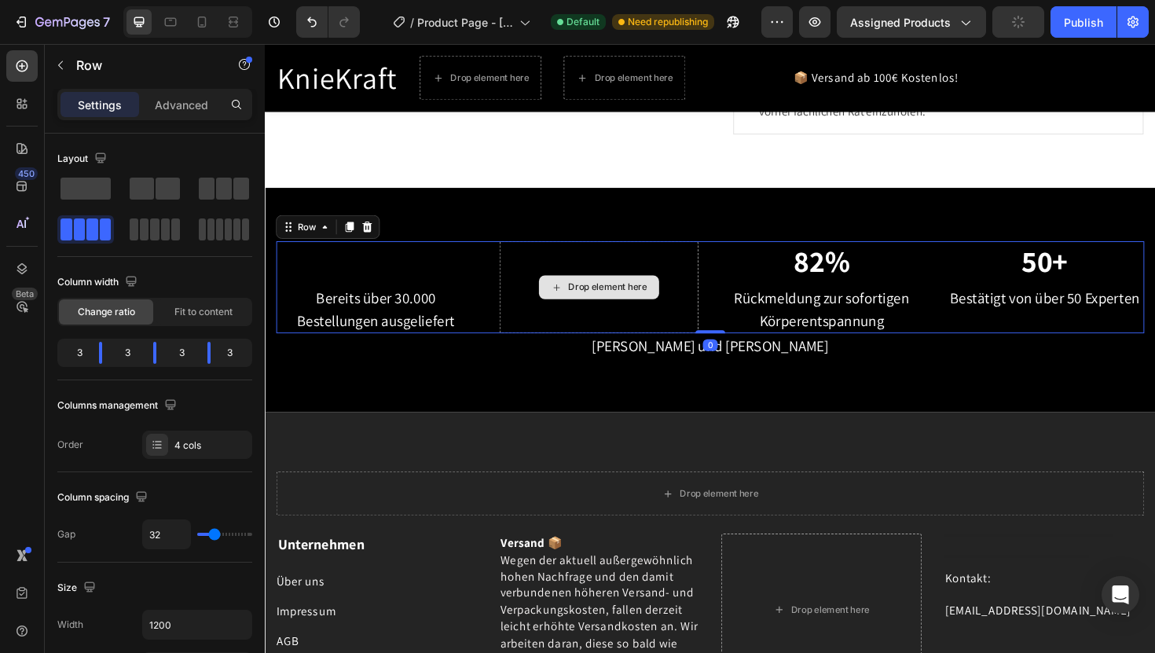
click at [569, 332] on div "Drop element here" at bounding box center [618, 301] width 211 height 97
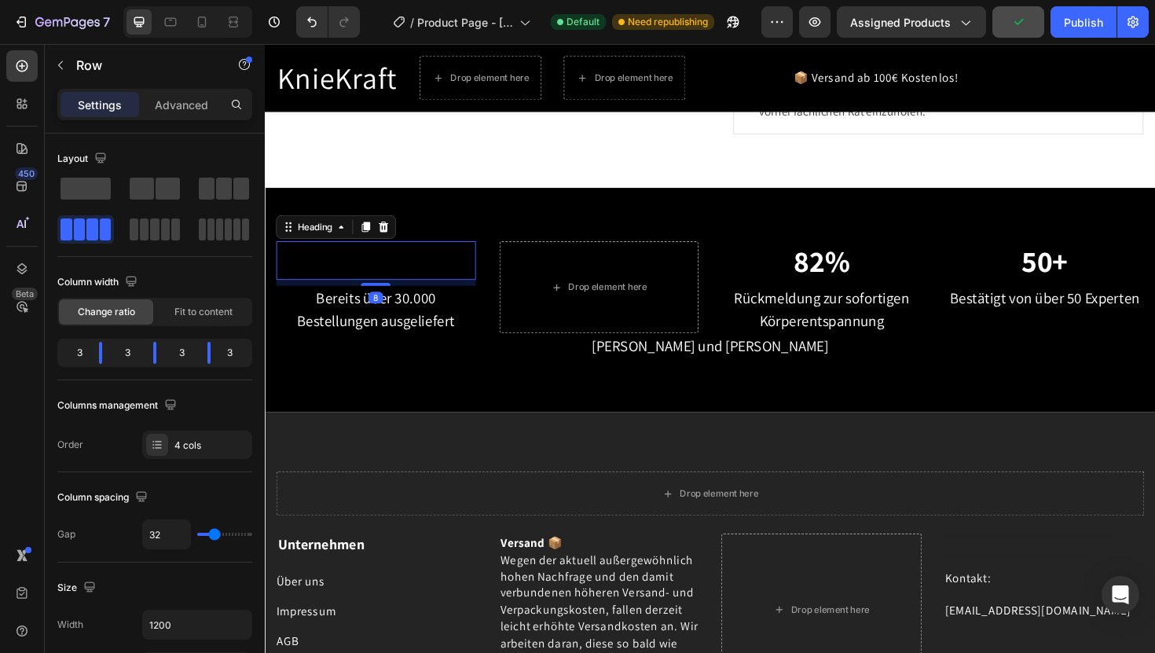
click at [395, 278] on p "Rich Text Editor. Editing area: main" at bounding box center [382, 274] width 208 height 38
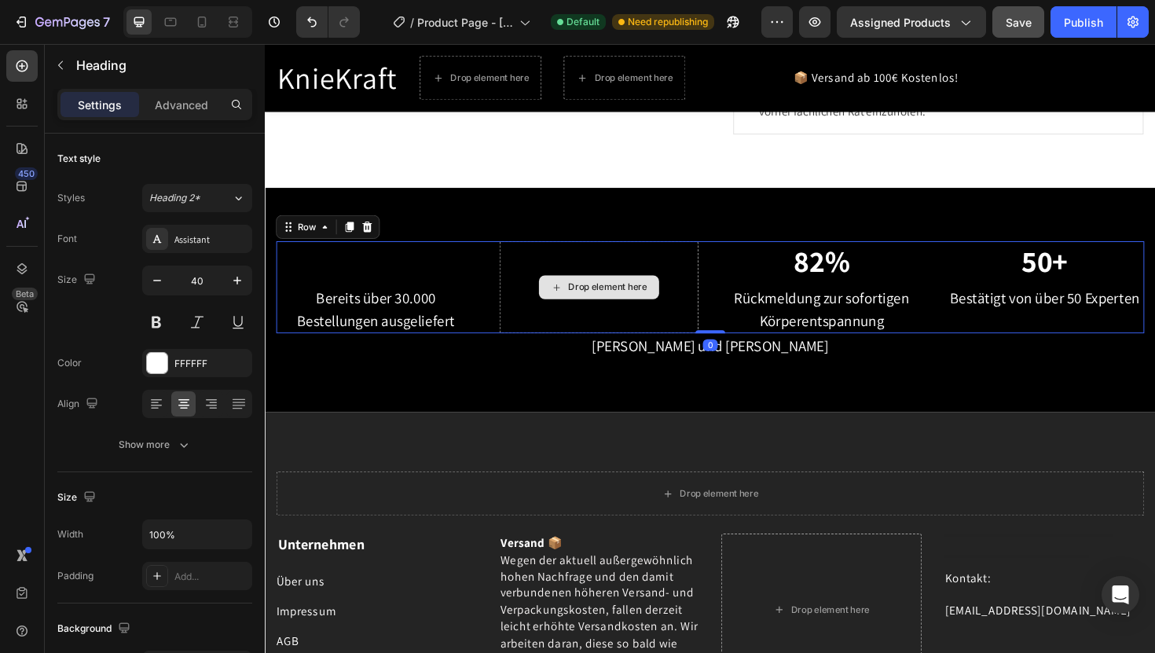
click at [605, 261] on div "Drop element here" at bounding box center [618, 301] width 211 height 97
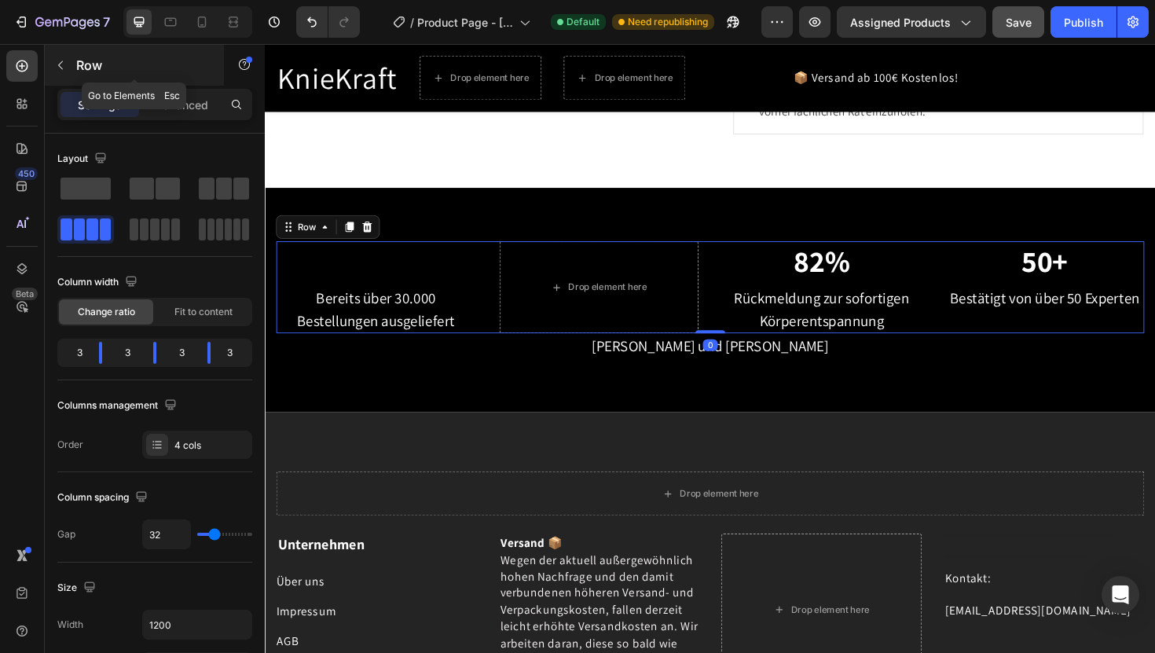
click at [66, 72] on button "button" at bounding box center [60, 65] width 25 height 25
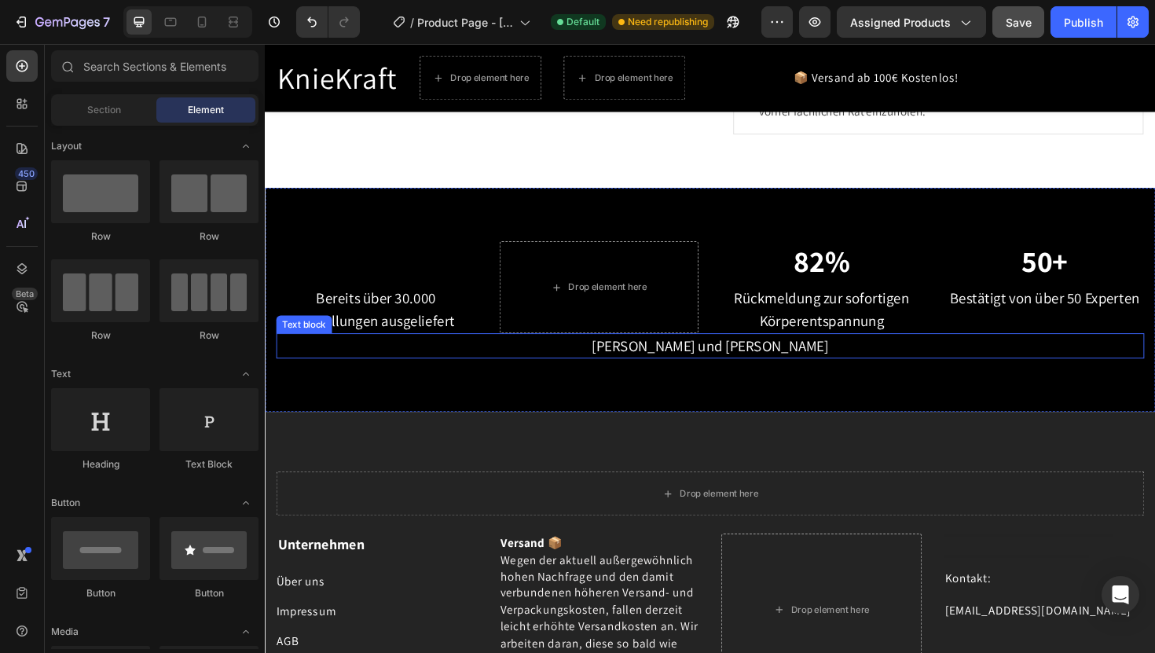
click at [676, 369] on p "[PERSON_NAME] und [PERSON_NAME]" at bounding box center [736, 364] width 916 height 24
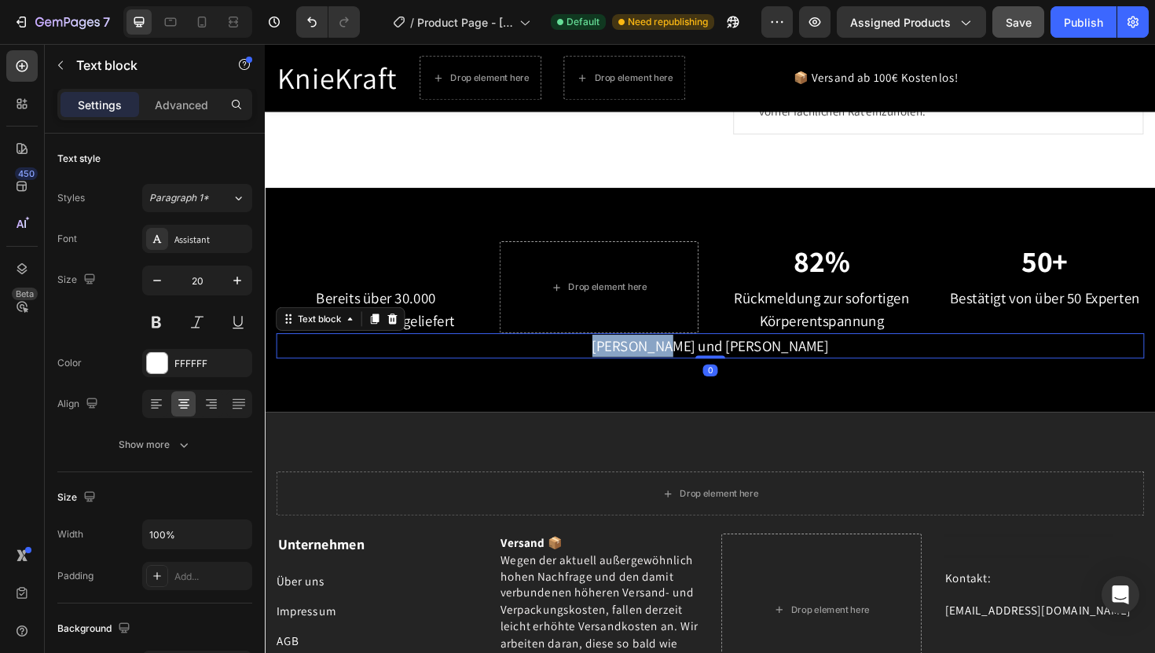
click at [676, 369] on p "[PERSON_NAME] und [PERSON_NAME]" at bounding box center [736, 364] width 916 height 24
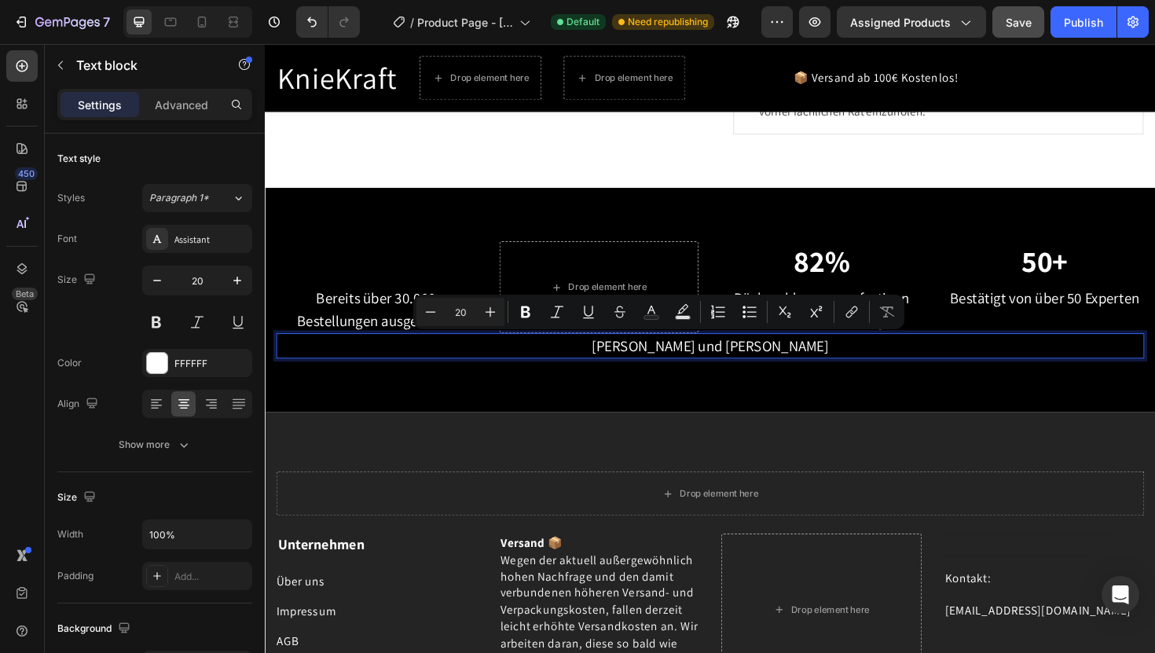
click at [840, 363] on p "[PERSON_NAME] und [PERSON_NAME]" at bounding box center [736, 364] width 916 height 24
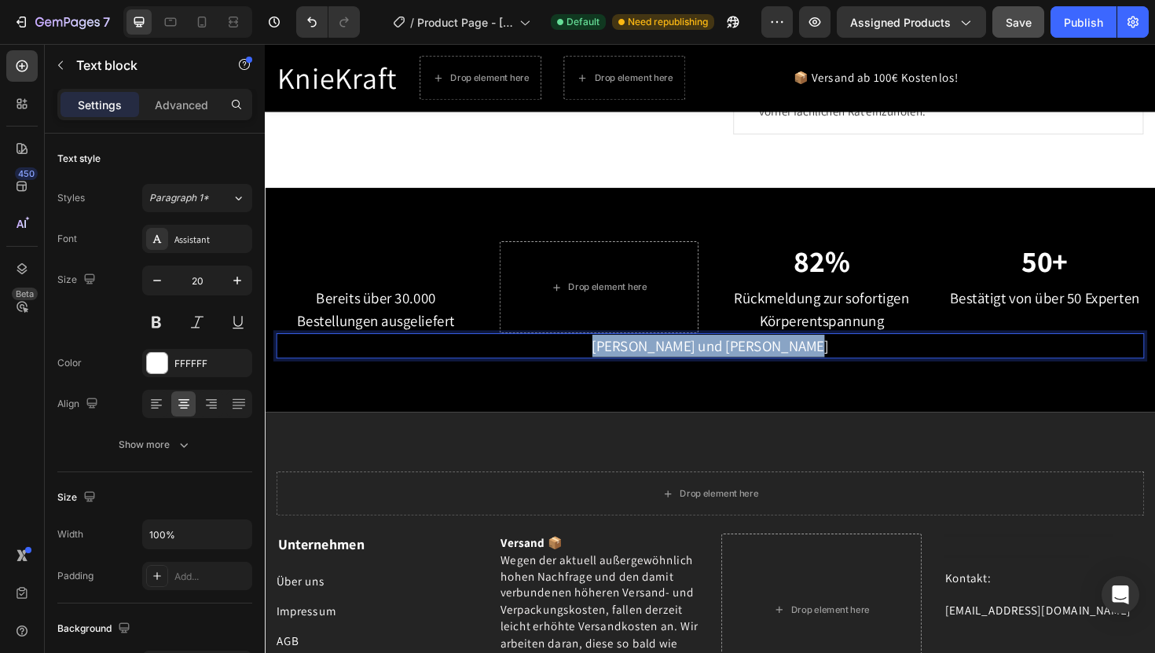
drag, startPoint x: 840, startPoint y: 363, endPoint x: 625, endPoint y: 362, distance: 215.3
click at [625, 362] on p "[PERSON_NAME] und [PERSON_NAME]" at bounding box center [736, 364] width 916 height 24
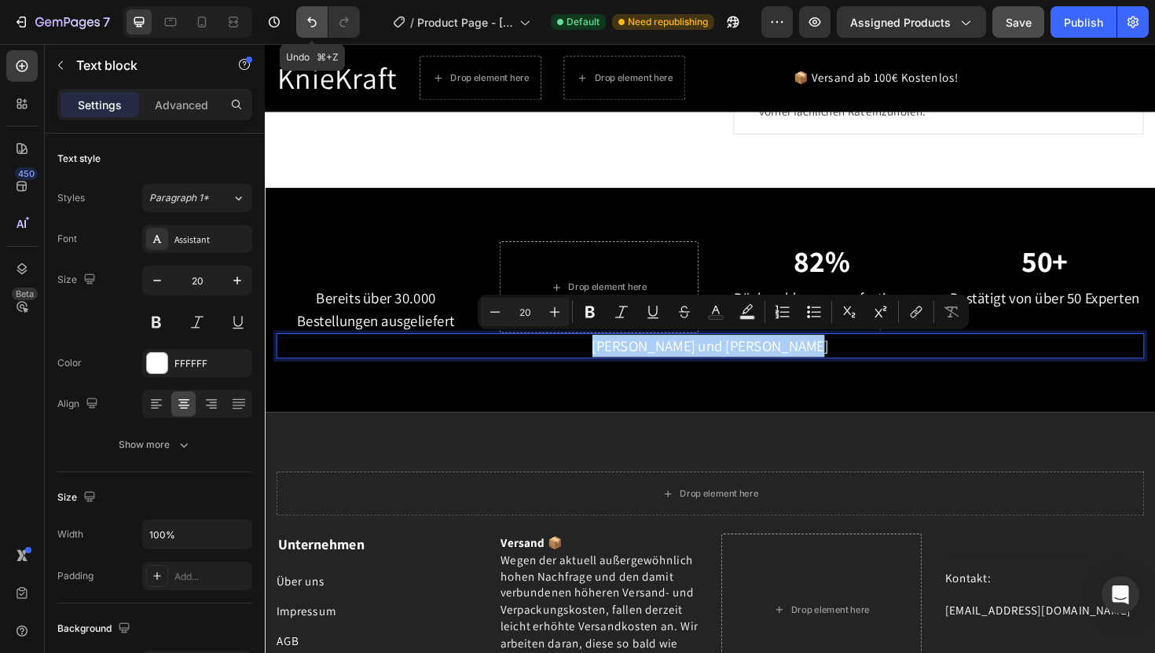
click at [313, 18] on icon "Undo/Redo" at bounding box center [312, 22] width 16 height 16
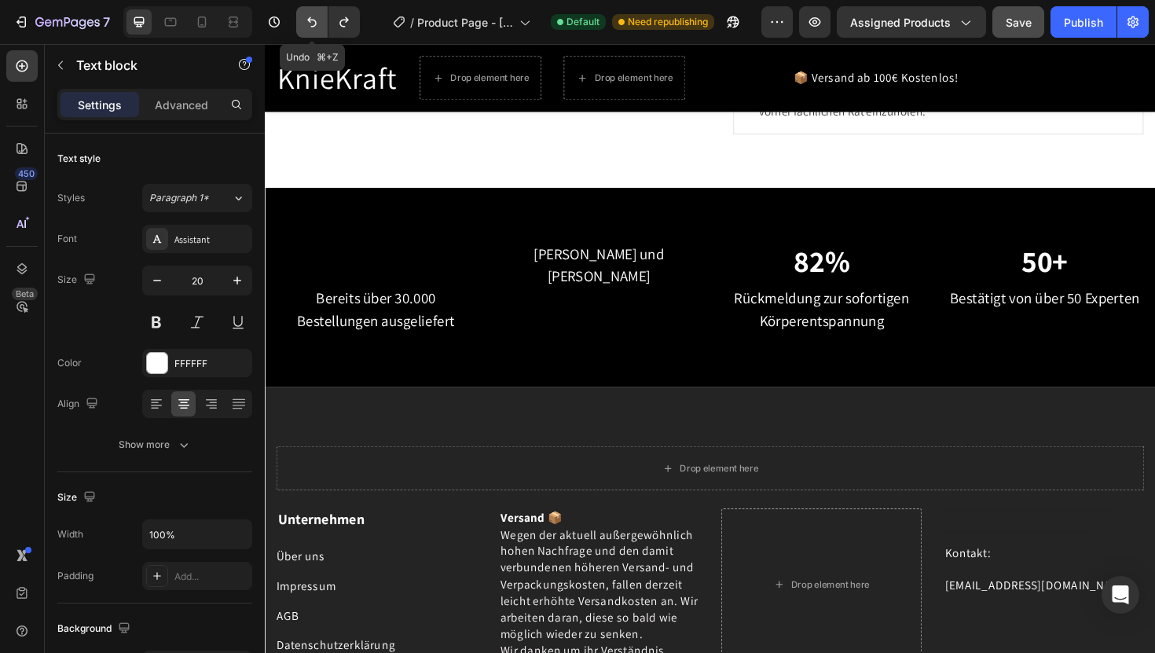
click at [312, 18] on icon "Undo/Redo" at bounding box center [312, 22] width 16 height 16
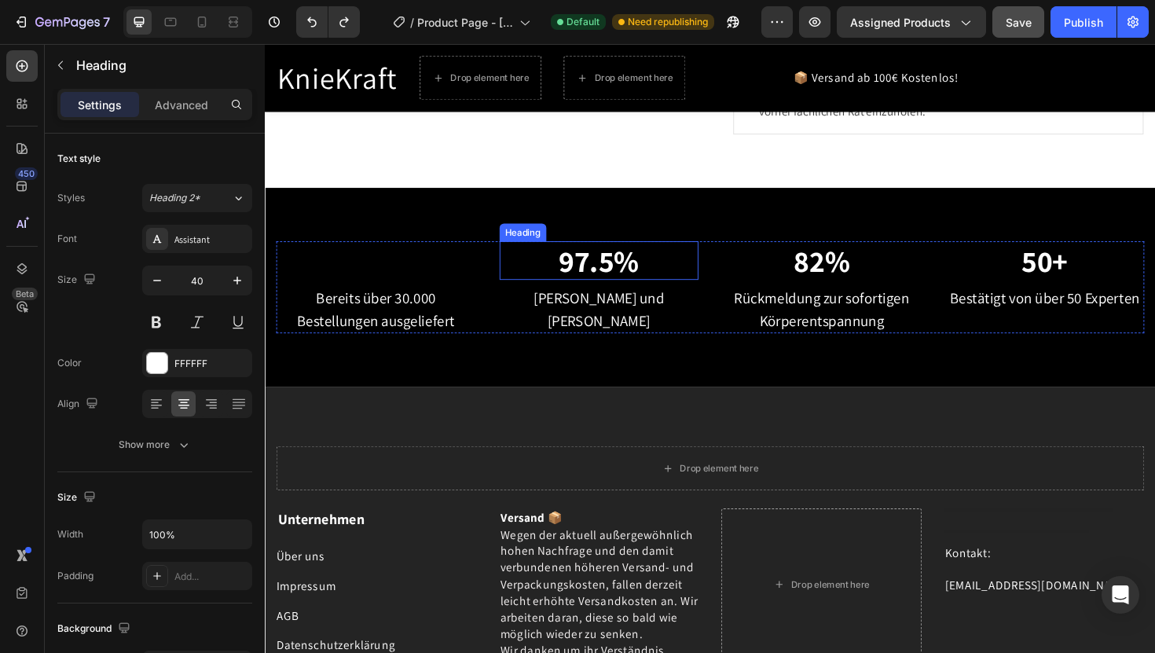
click at [588, 276] on p "97.5%" at bounding box center [619, 274] width 208 height 38
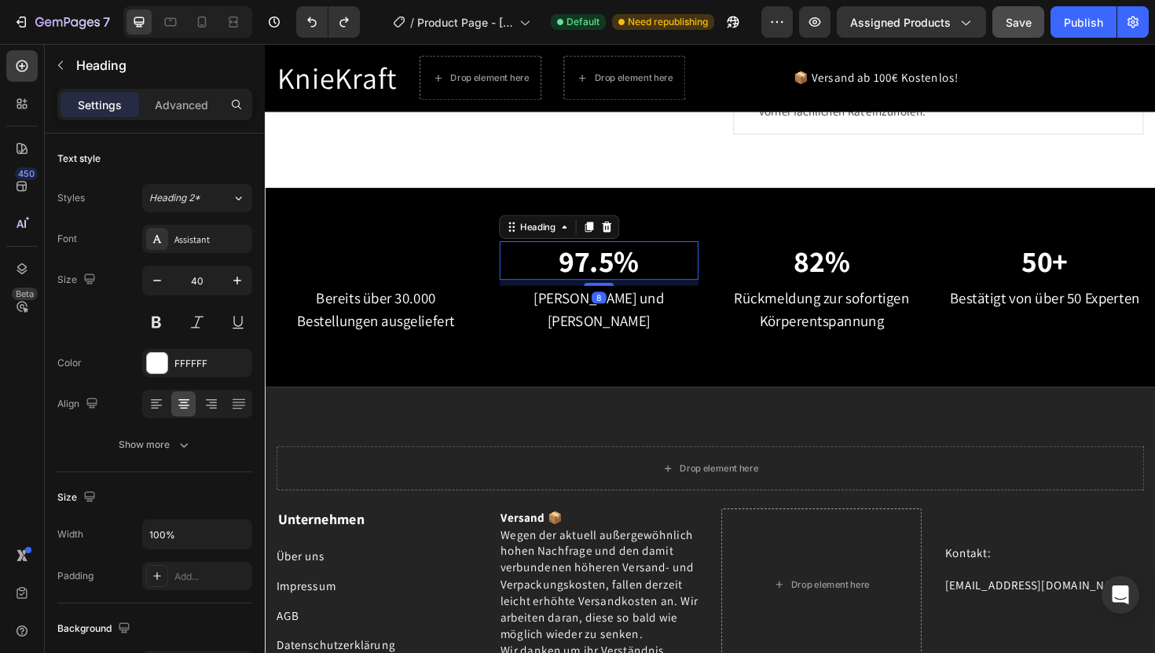
click at [666, 277] on p "97.5%" at bounding box center [619, 274] width 208 height 38
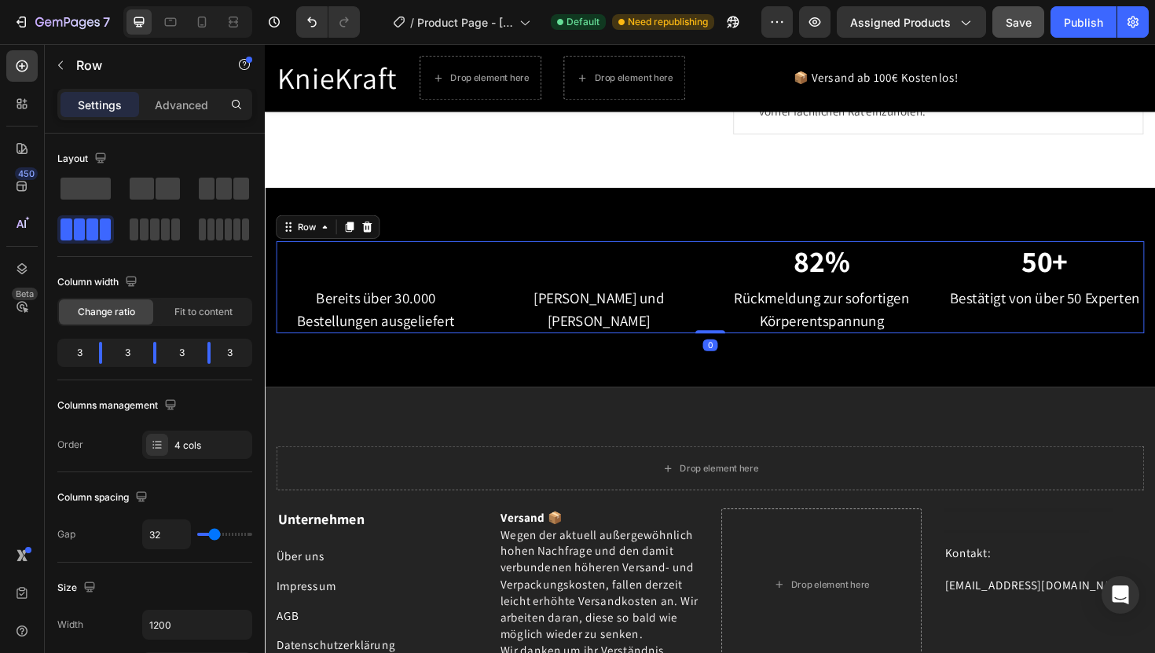
click at [725, 316] on div "Heading Bereits über 30.000 Bestellungen ausgeliefert Text block Heading Zufrie…" at bounding box center [736, 301] width 919 height 97
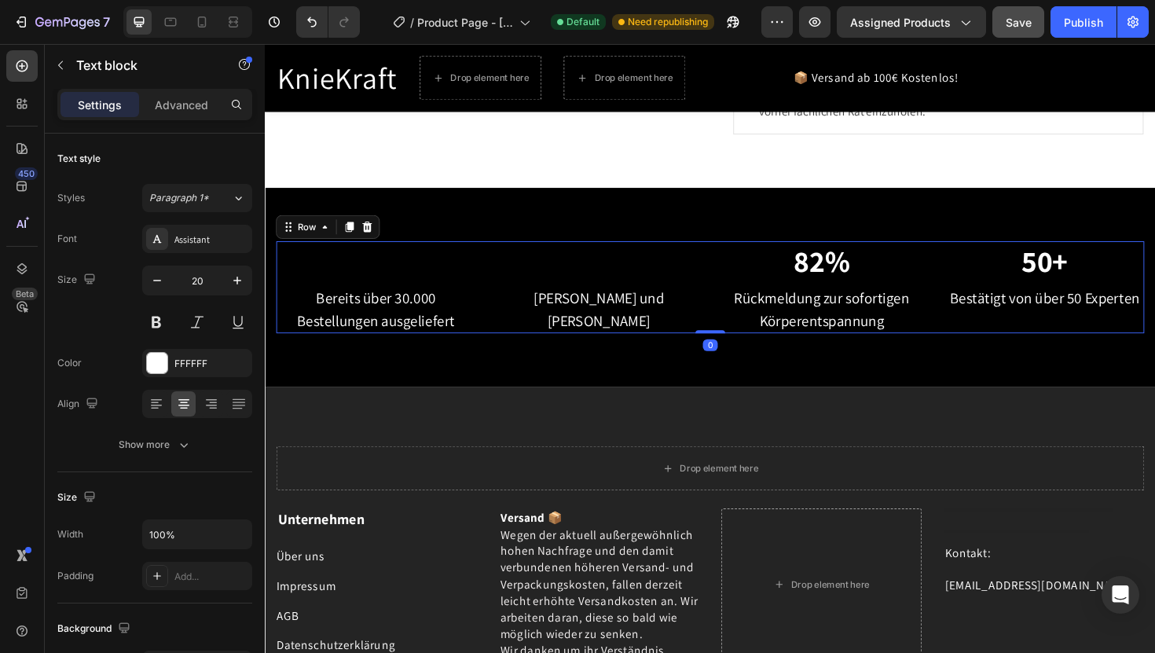
click at [721, 315] on p "[PERSON_NAME] und [PERSON_NAME]" at bounding box center [619, 325] width 208 height 47
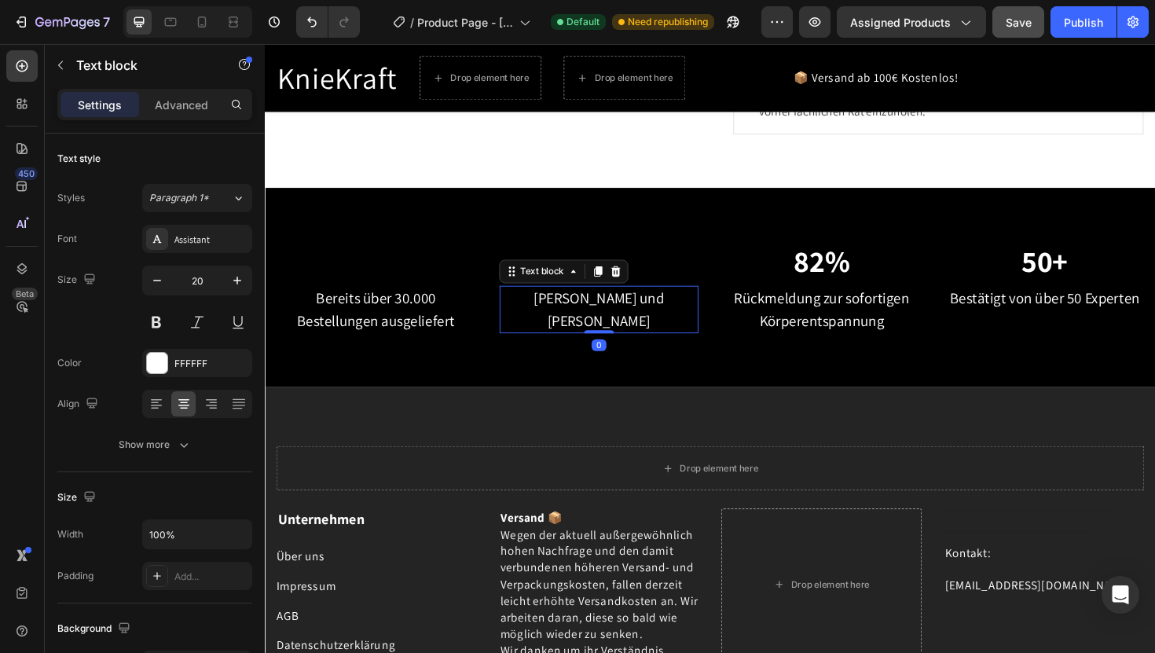
click at [718, 320] on p "[PERSON_NAME] und [PERSON_NAME]" at bounding box center [619, 325] width 208 height 47
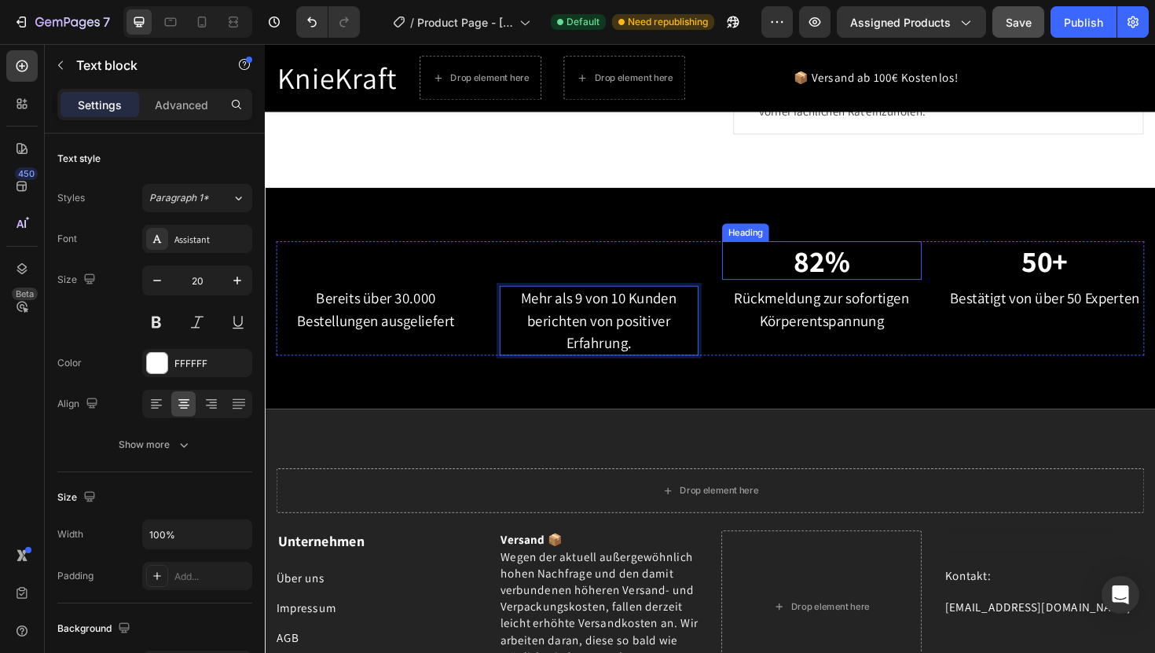
click at [890, 270] on p "82%" at bounding box center [854, 274] width 208 height 38
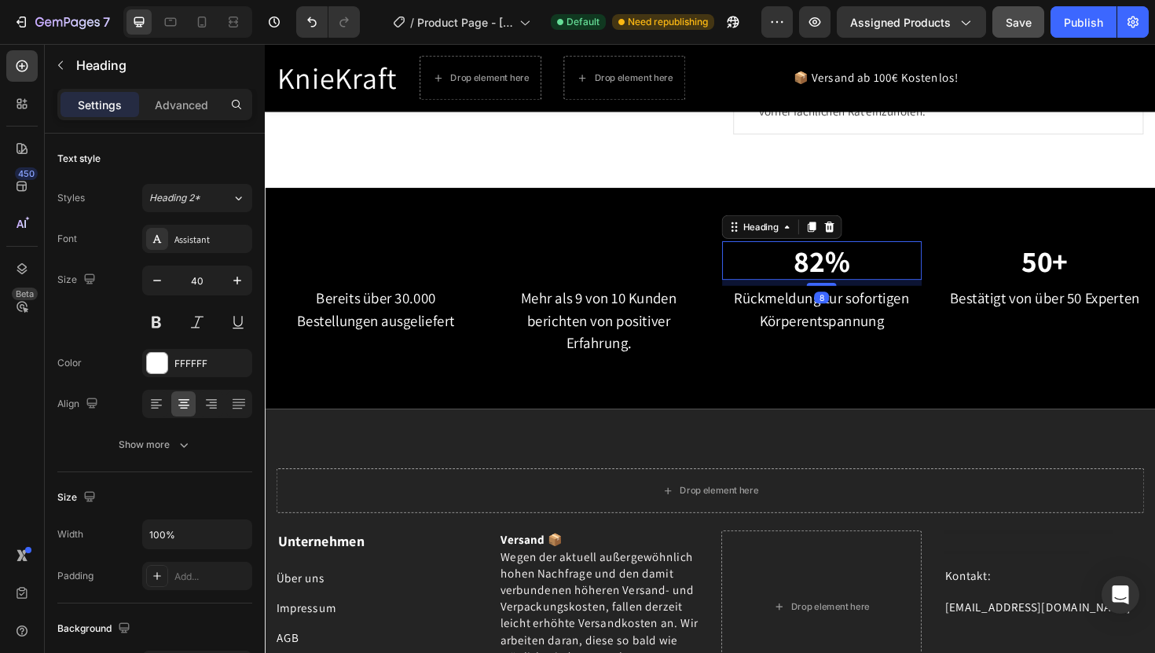
click at [888, 270] on p "82%" at bounding box center [854, 274] width 208 height 38
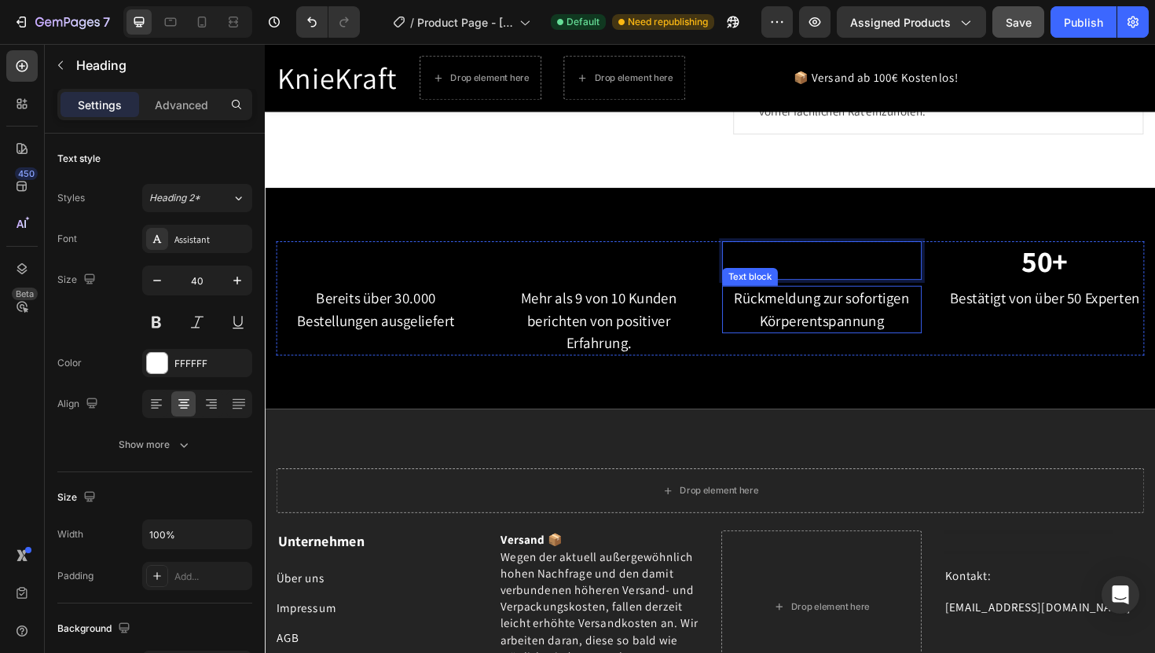
click at [933, 314] on p "Rückmeldung zur sofortigen Körperentspannung" at bounding box center [854, 325] width 208 height 47
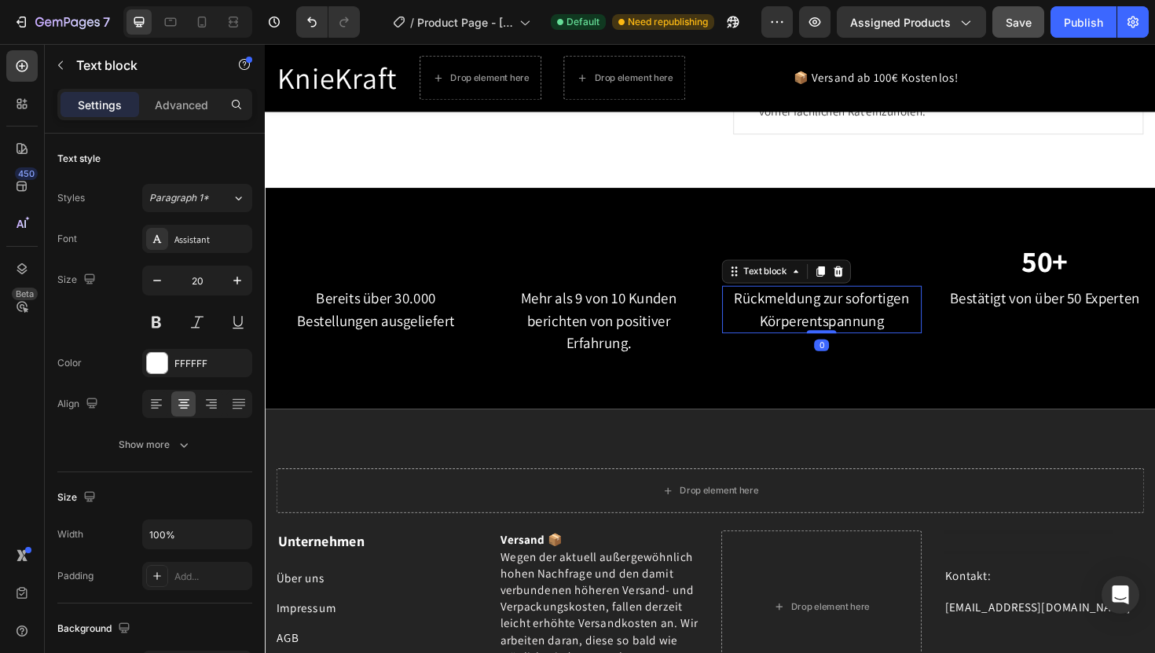
click at [924, 343] on p "Rückmeldung zur sofortigen Körperentspannung" at bounding box center [854, 325] width 208 height 47
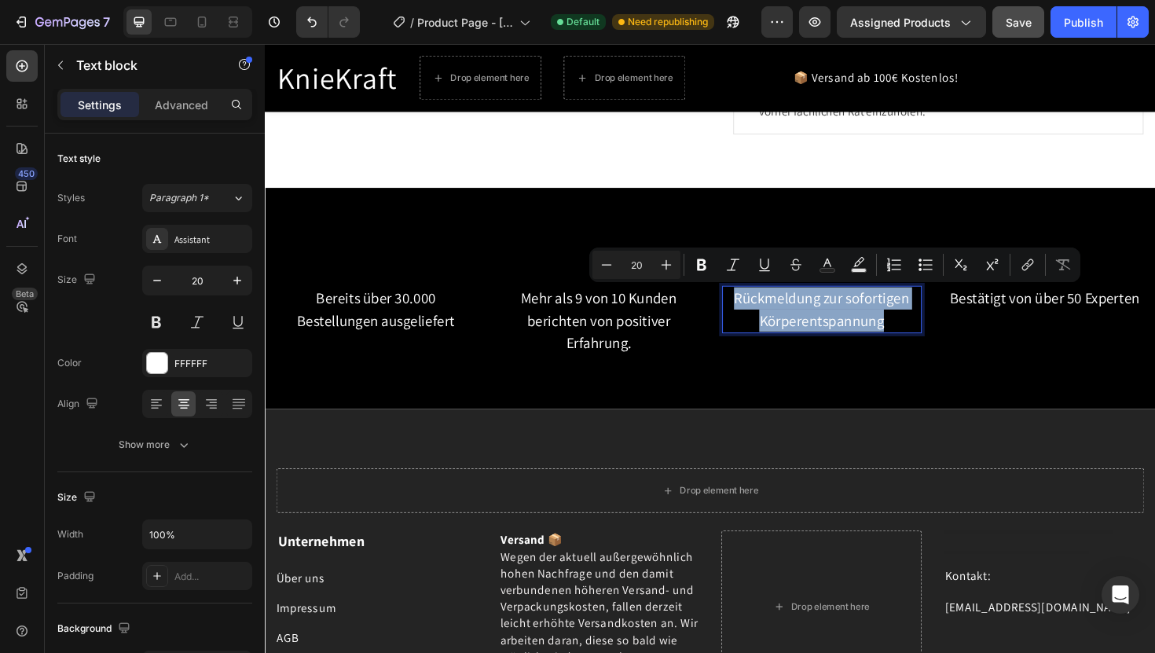
drag, startPoint x: 923, startPoint y: 343, endPoint x: 763, endPoint y: 315, distance: 162.6
click at [762, 314] on p "Rückmeldung zur sofortigen Körperentspannung" at bounding box center [854, 325] width 208 height 47
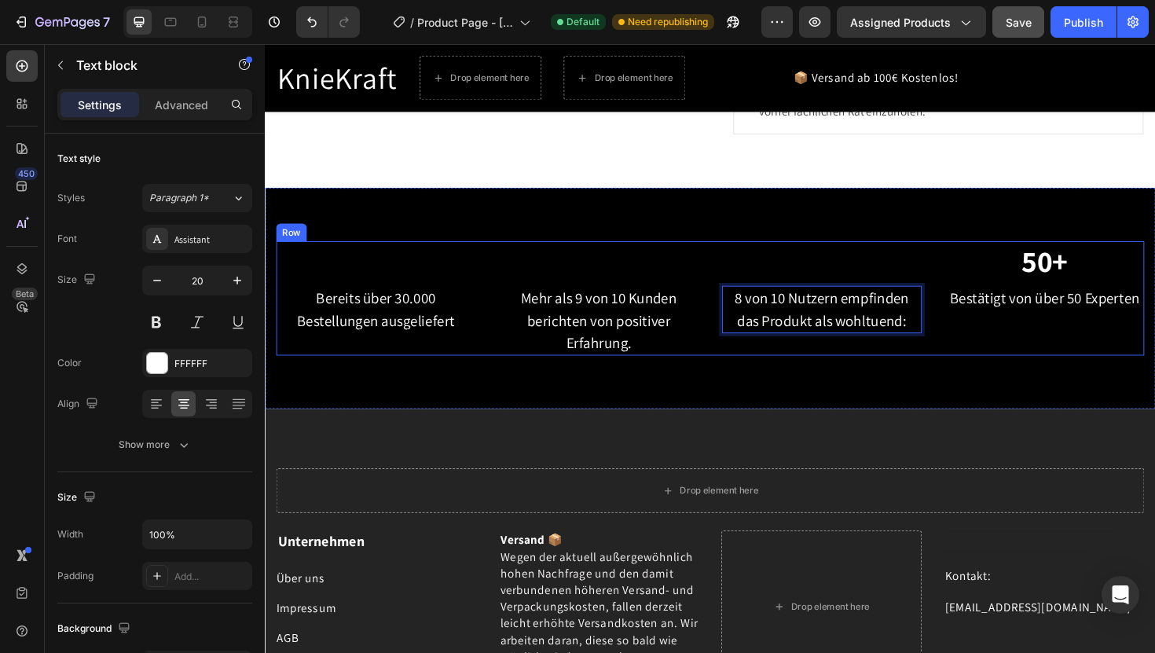
click at [1084, 303] on p "Bestätigt von über 50 Experten" at bounding box center [1091, 314] width 208 height 24
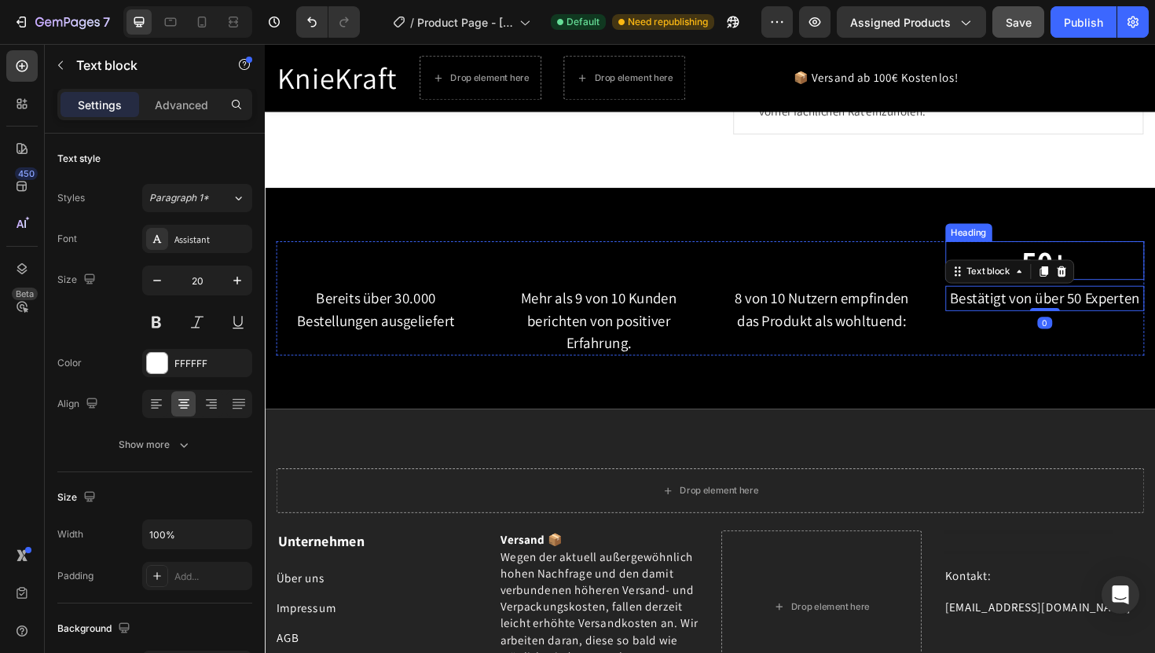
click at [1129, 284] on p "50+" at bounding box center [1091, 274] width 208 height 38
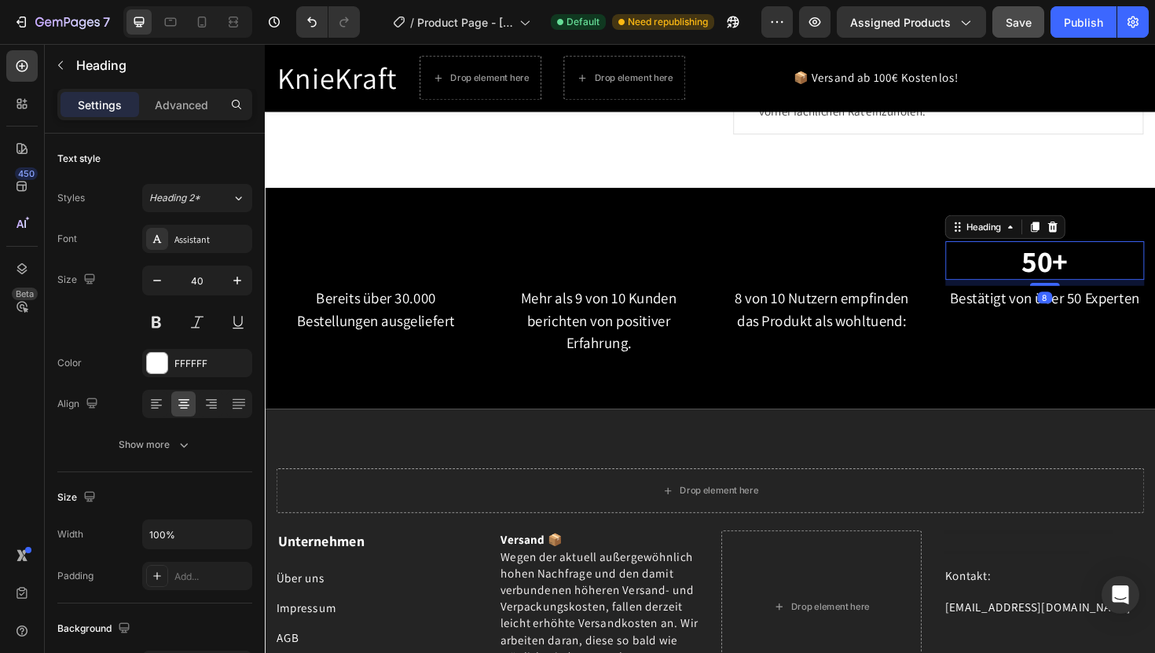
click at [1108, 274] on p "50+" at bounding box center [1091, 274] width 208 height 38
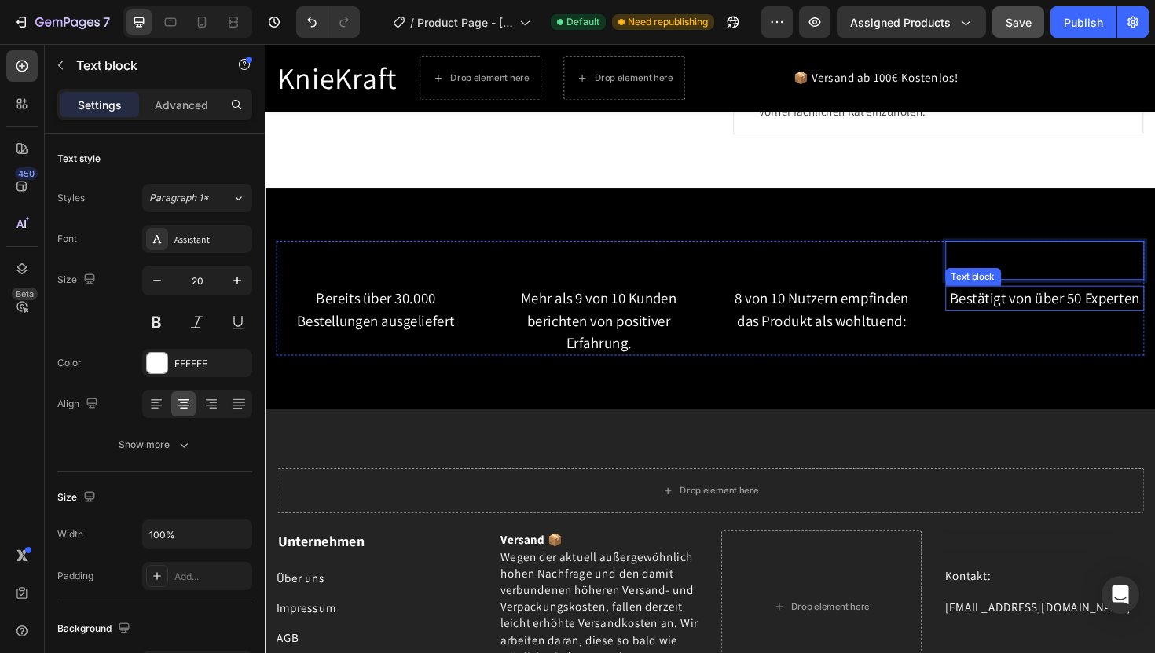
click at [1154, 317] on p "Bestätigt von über 50 Experten" at bounding box center [1091, 314] width 208 height 24
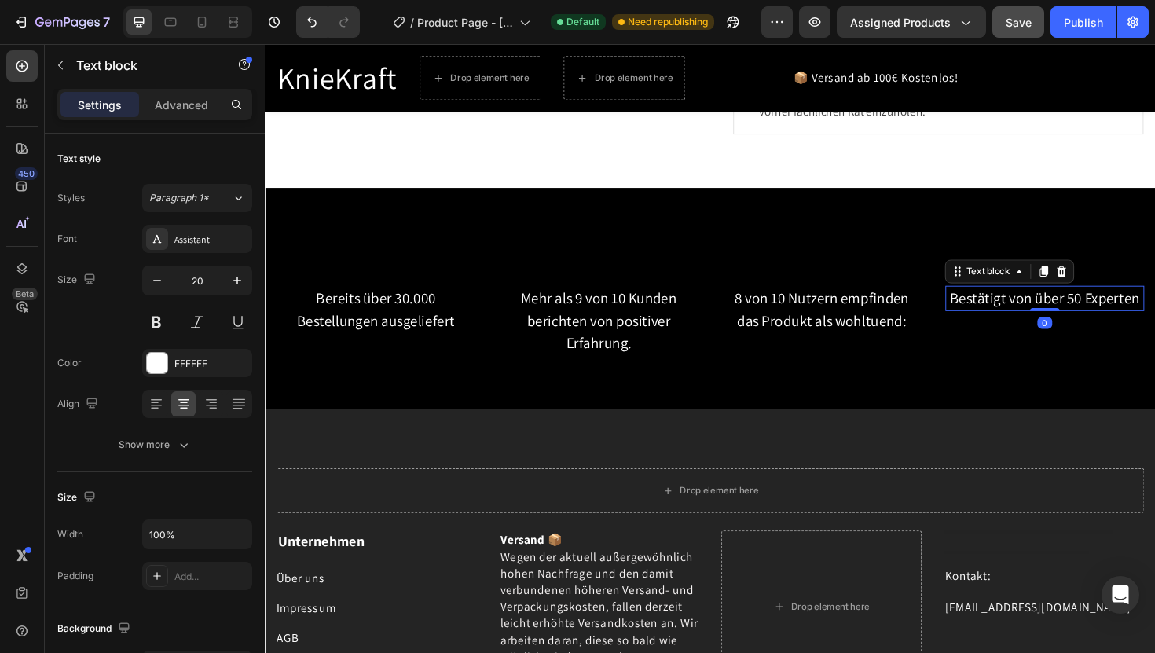
click at [1154, 317] on p "Bestätigt von über 50 Experten" at bounding box center [1091, 314] width 208 height 24
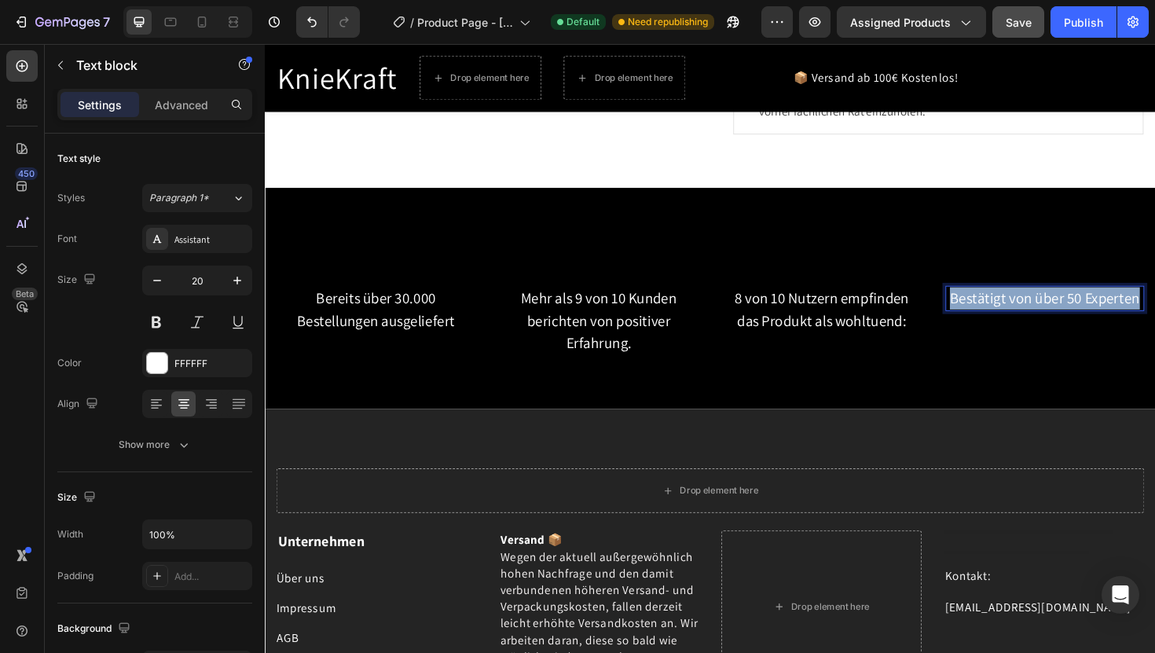
click at [1154, 317] on p "Bestätigt von über 50 Experten" at bounding box center [1091, 314] width 208 height 24
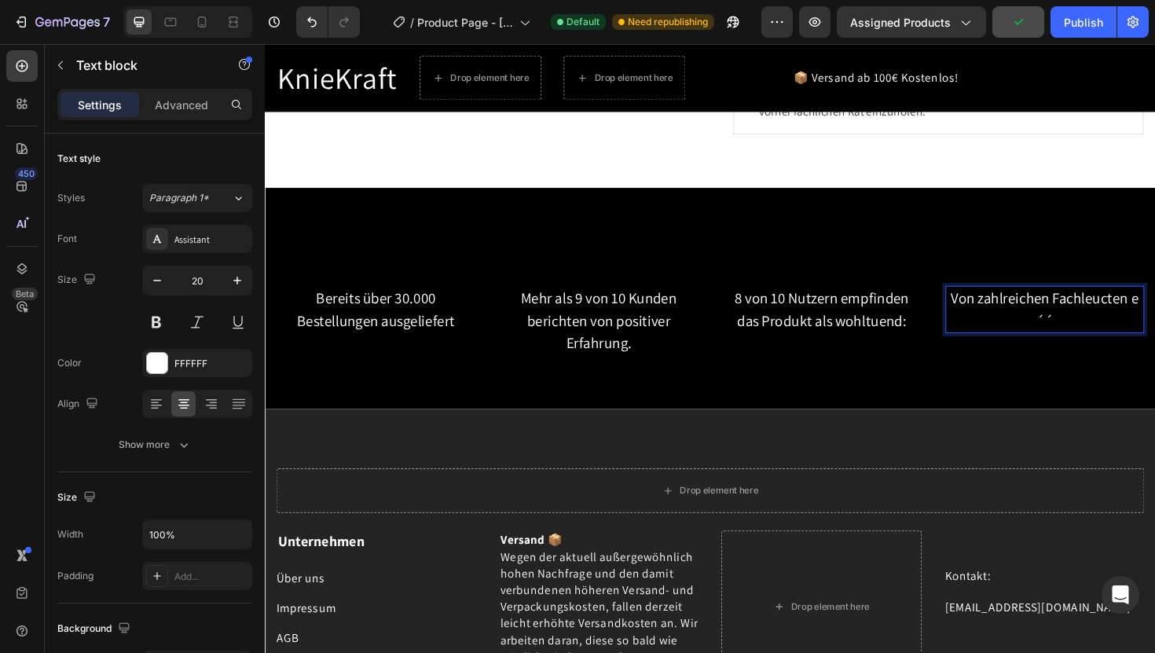
click at [1154, 327] on p "Von zahlreichen Fachleucten e´´" at bounding box center [1091, 325] width 208 height 47
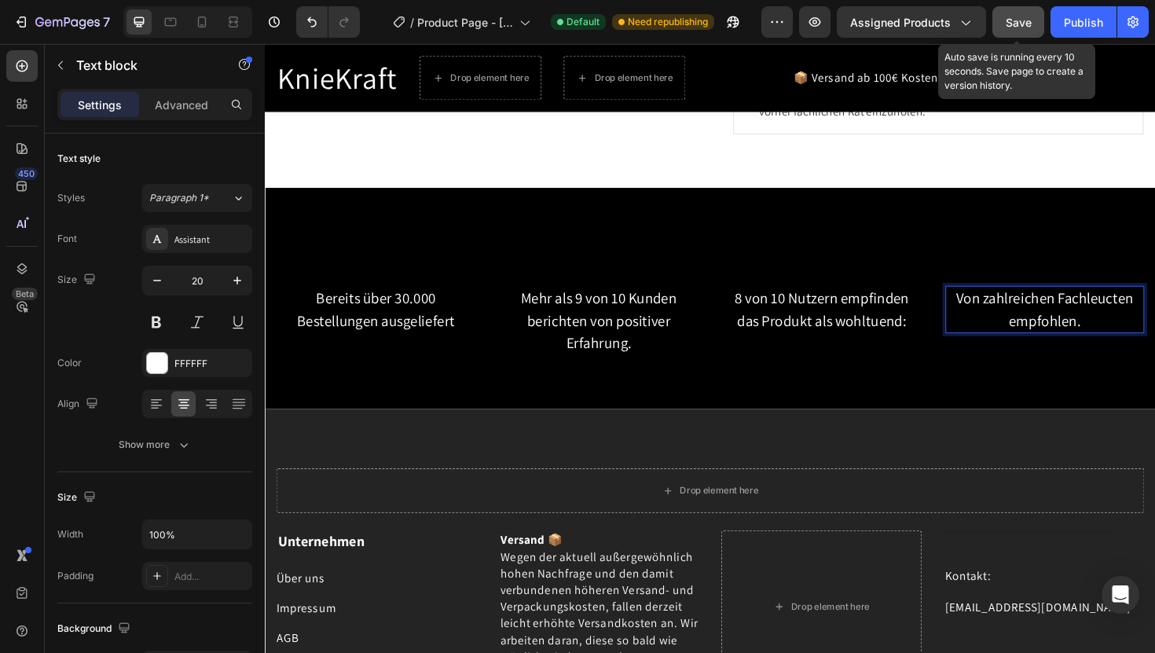
click at [1008, 14] on div "Save" at bounding box center [1019, 22] width 26 height 17
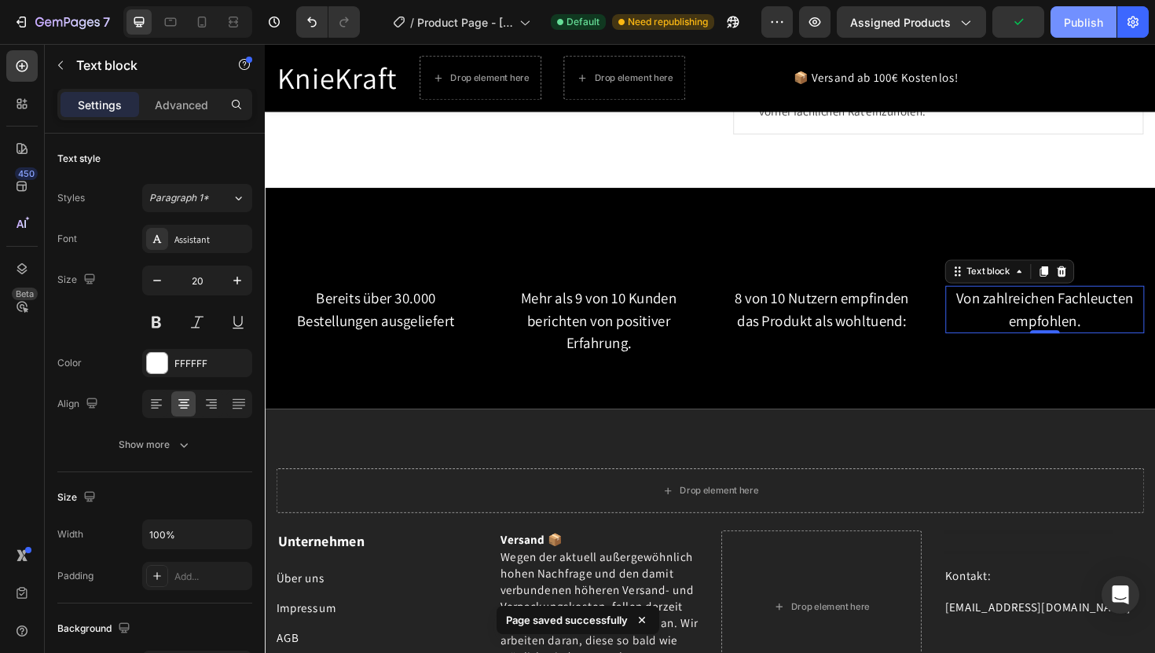
click at [1073, 14] on div "Publish" at bounding box center [1083, 22] width 39 height 17
